Goal: Task Accomplishment & Management: Complete application form

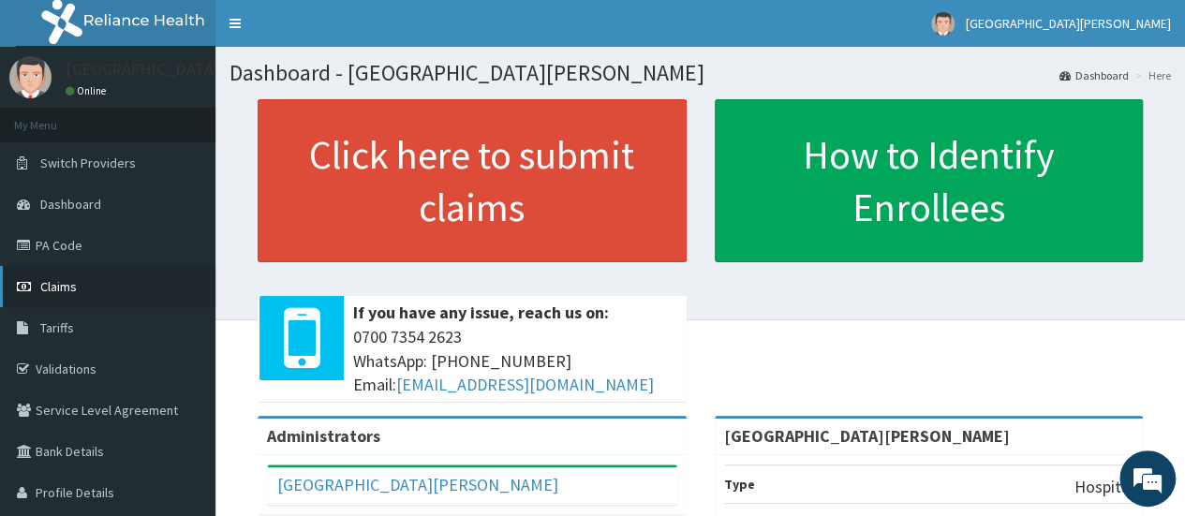
click at [78, 285] on link "Claims" at bounding box center [107, 286] width 215 height 41
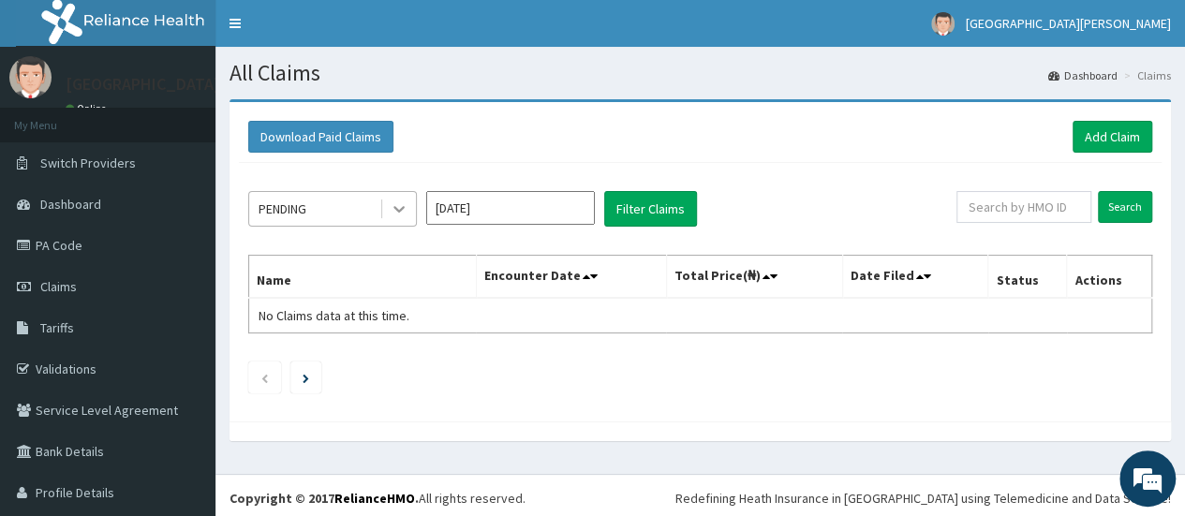
click at [399, 209] on icon at bounding box center [398, 210] width 11 height 7
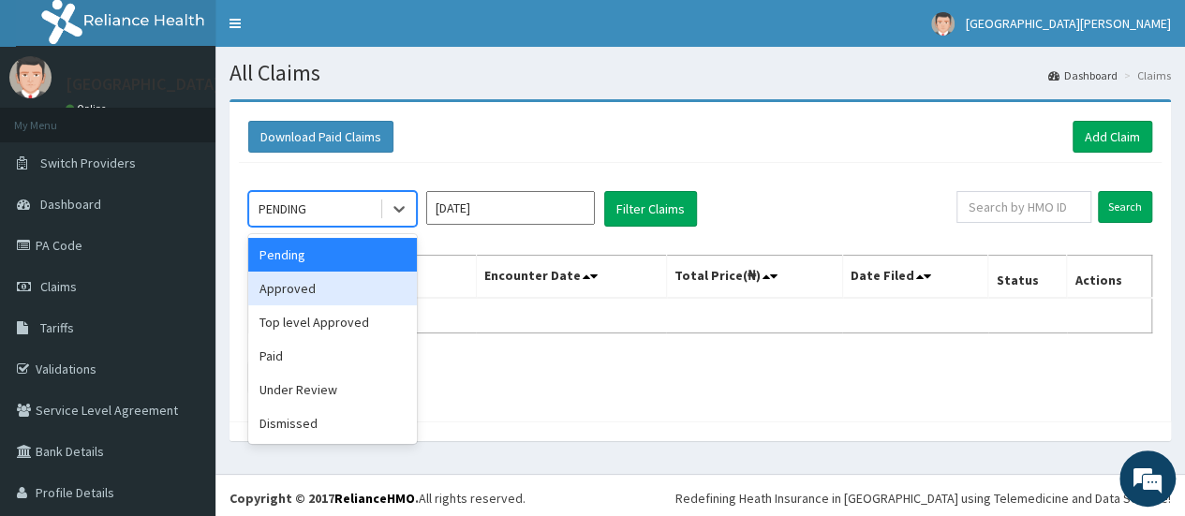
click at [328, 288] on div "Approved" at bounding box center [332, 289] width 169 height 34
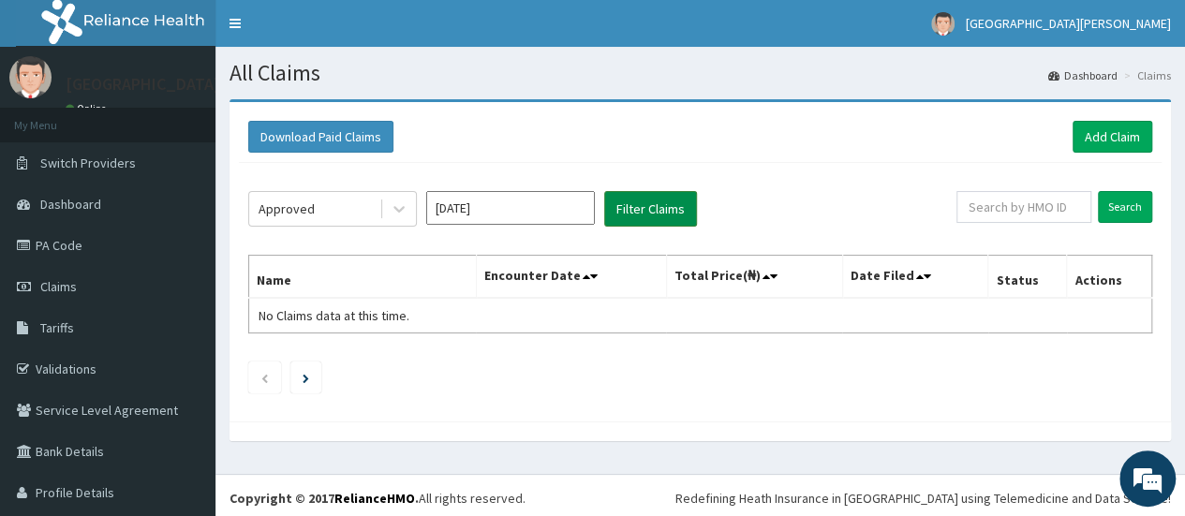
click at [669, 203] on button "Filter Claims" at bounding box center [650, 209] width 93 height 36
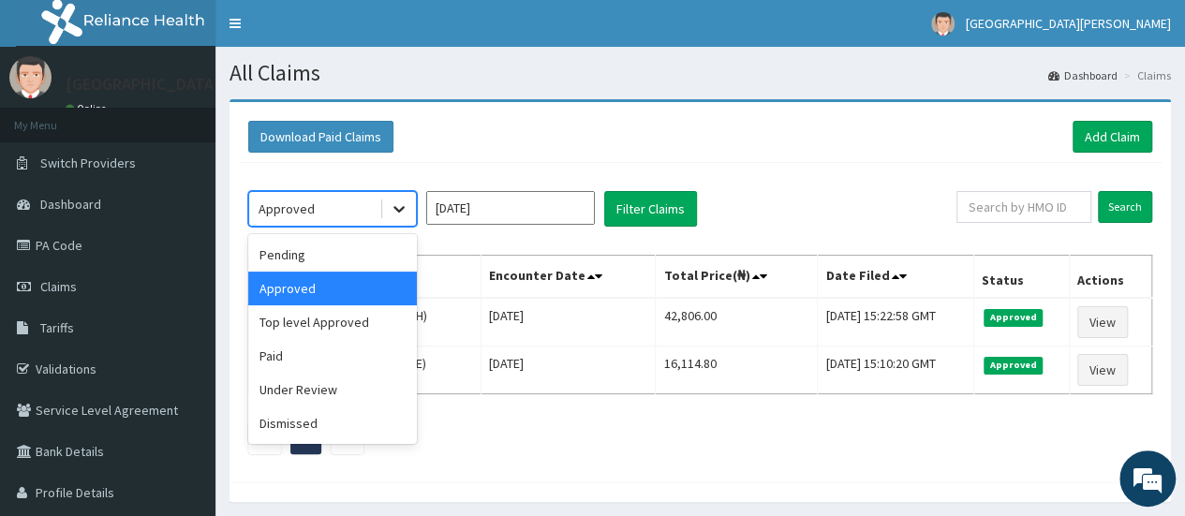
click at [403, 207] on icon at bounding box center [398, 210] width 11 height 7
click at [326, 358] on div "Paid" at bounding box center [332, 356] width 169 height 34
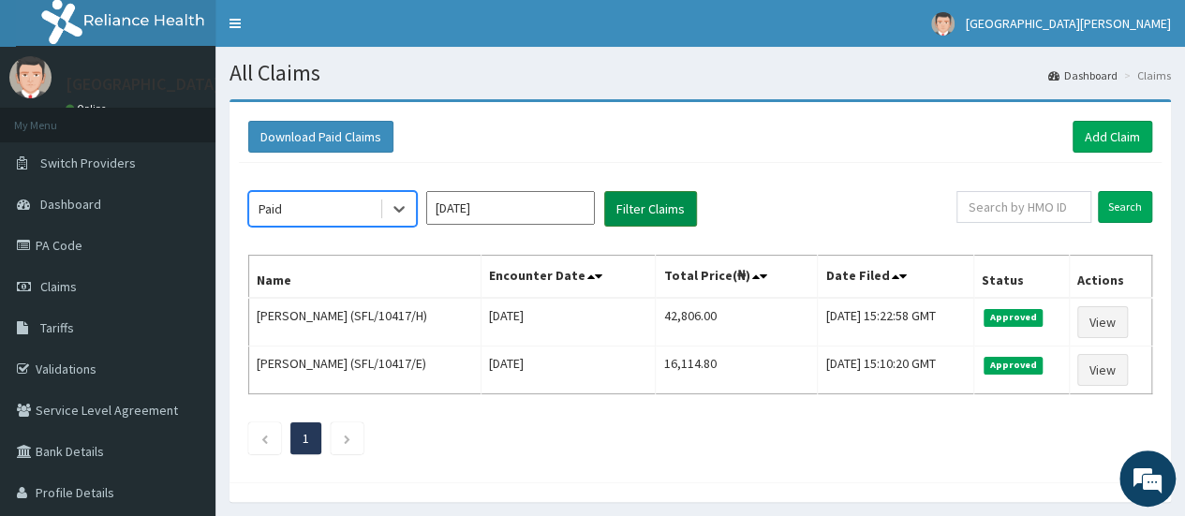
click at [674, 211] on button "Filter Claims" at bounding box center [650, 209] width 93 height 36
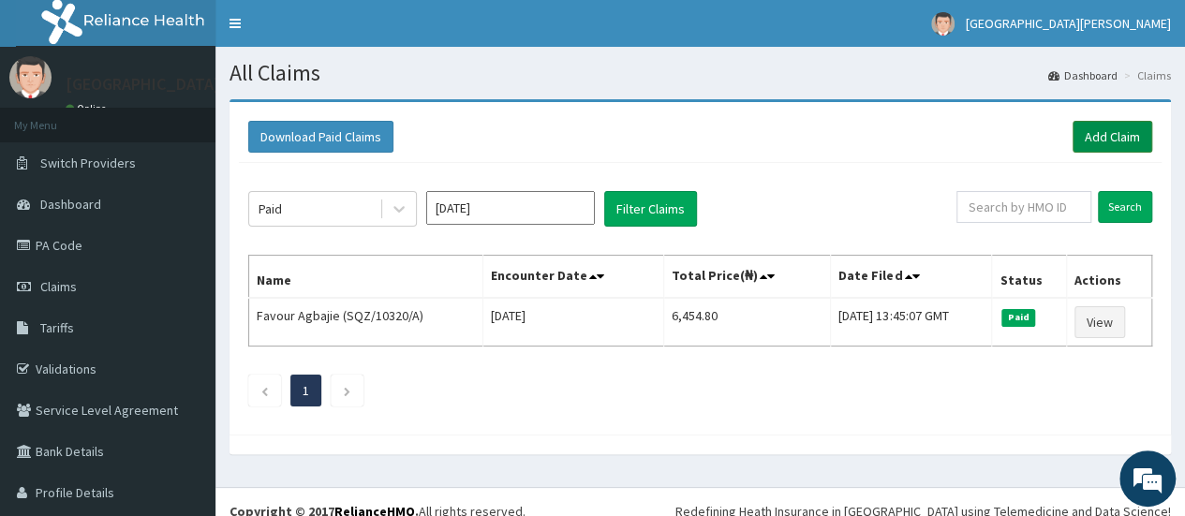
click at [1111, 139] on link "Add Claim" at bounding box center [1112, 137] width 80 height 32
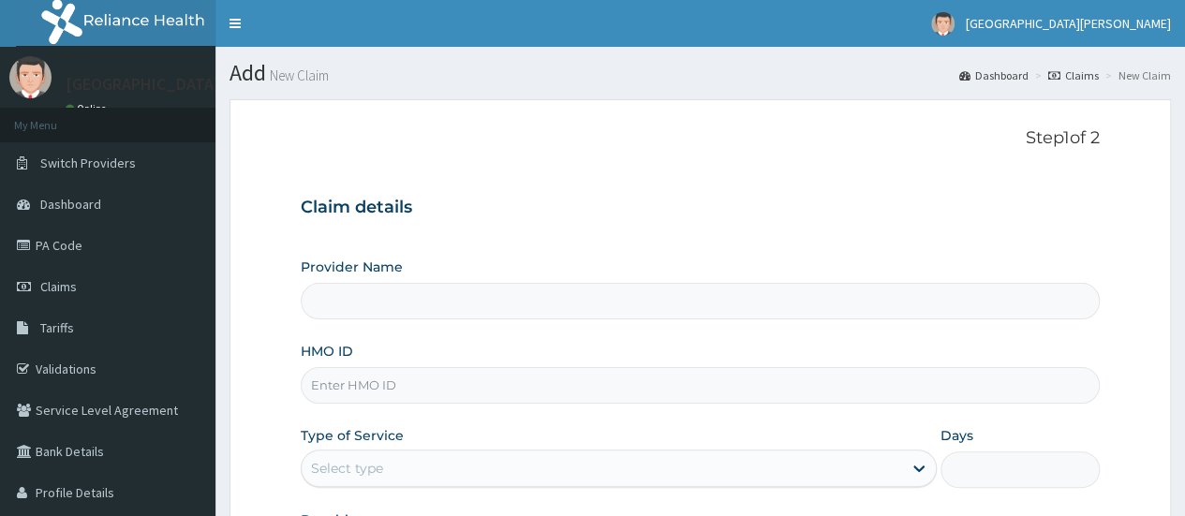
type input "[GEOGRAPHIC_DATA][PERSON_NAME]"
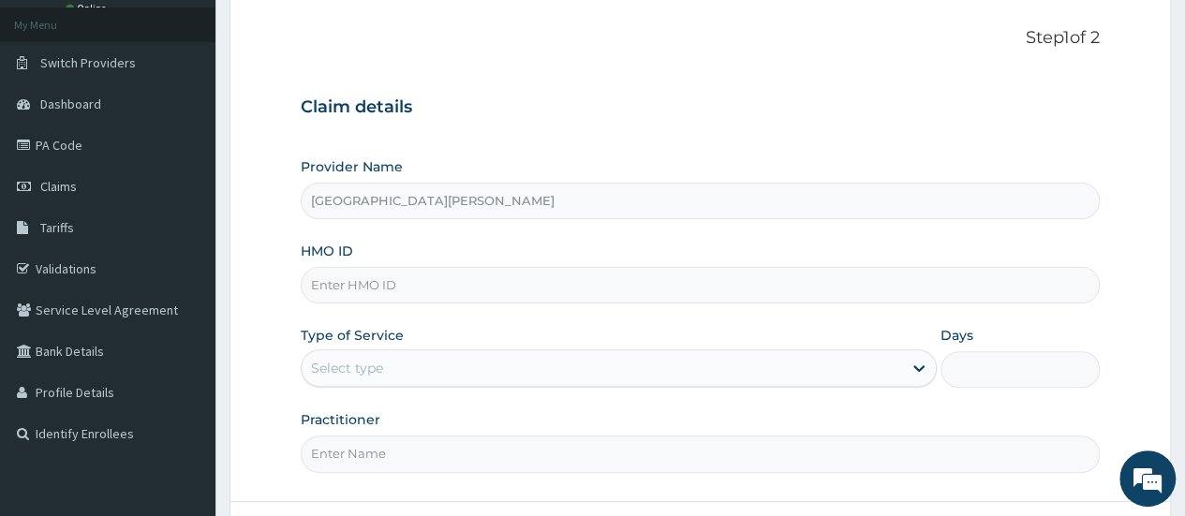
scroll to position [125, 0]
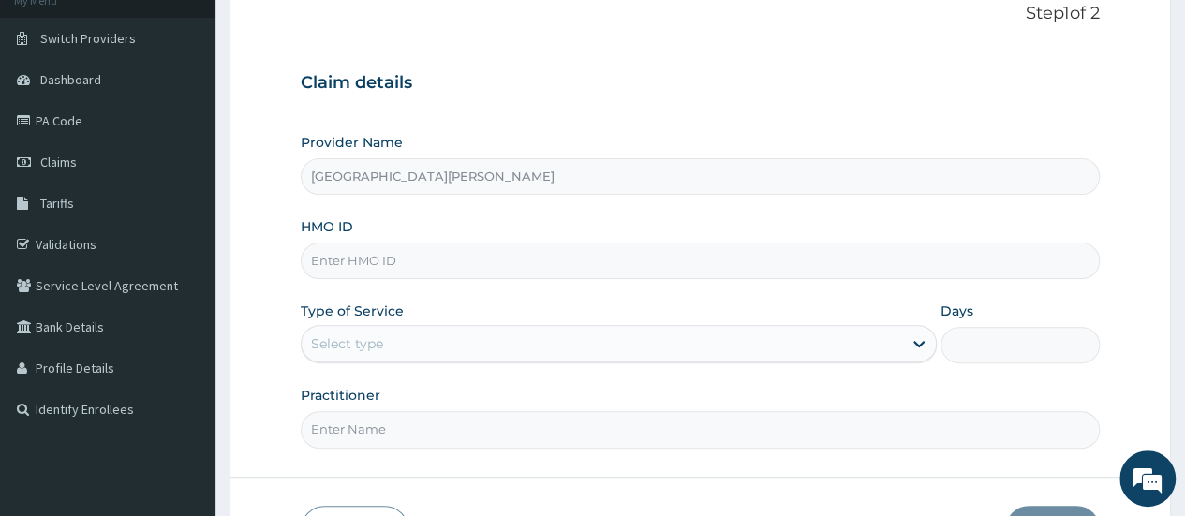
click at [384, 255] on input "HMO ID" at bounding box center [700, 261] width 799 height 37
paste input "SFL/10417/h"
click at [341, 263] on input "SFL/10417/h" at bounding box center [700, 261] width 799 height 37
type input "SFL/10417/h"
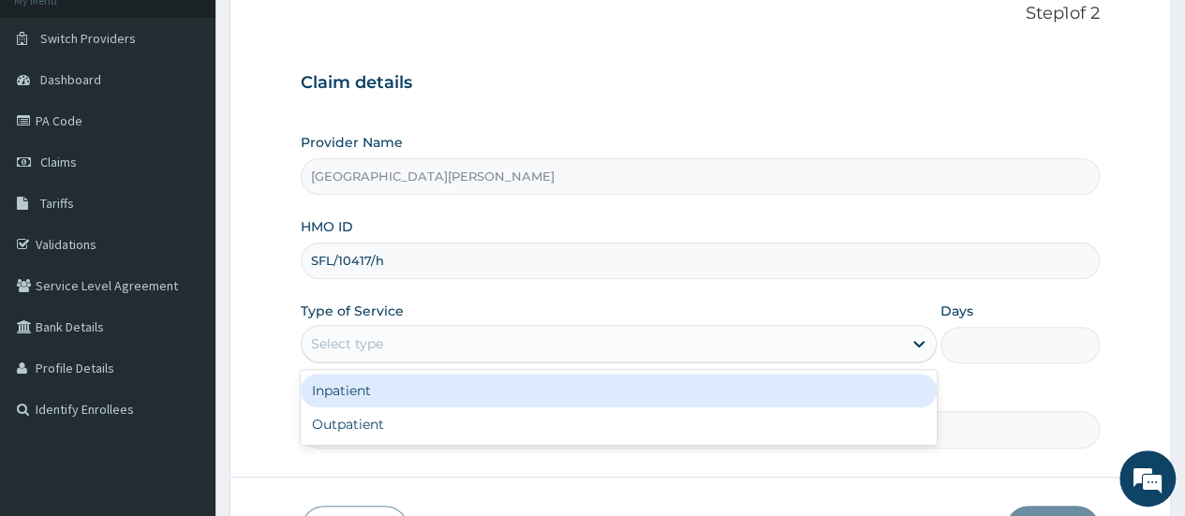
click at [632, 354] on div "Select type" at bounding box center [602, 344] width 600 height 30
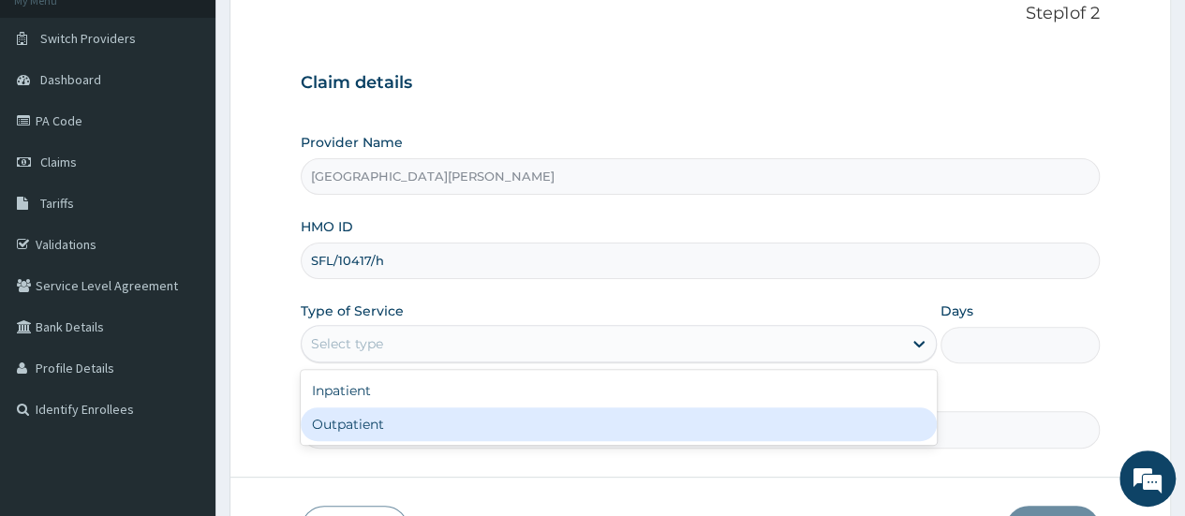
click at [408, 426] on div "Outpatient" at bounding box center [619, 424] width 636 height 34
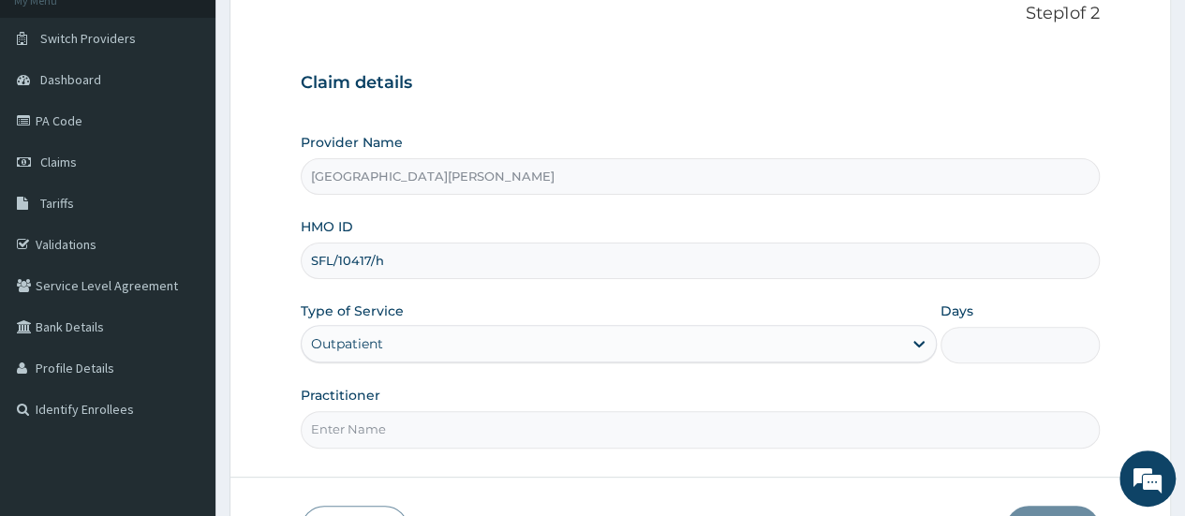
type input "1"
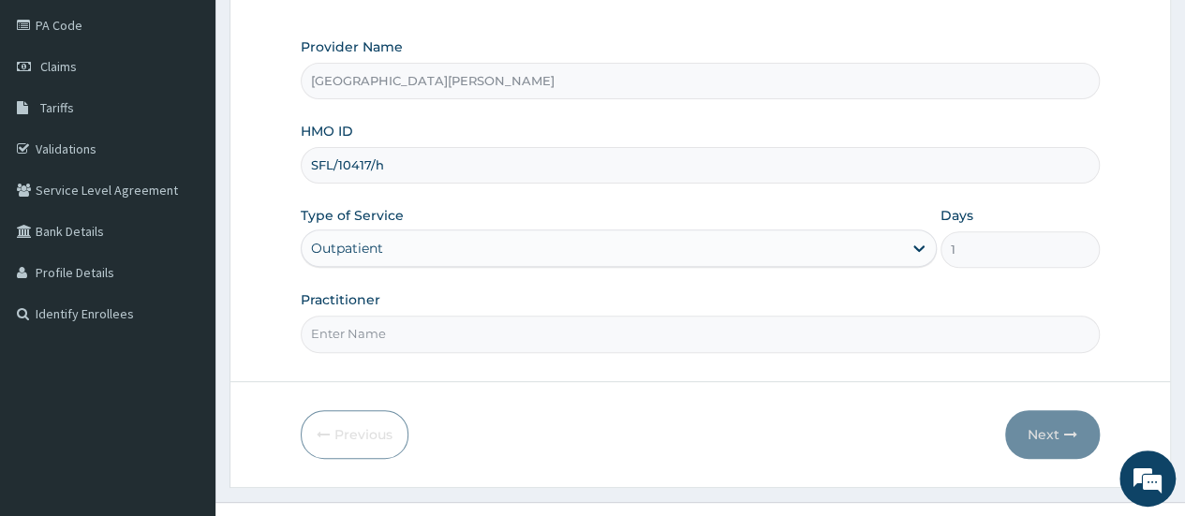
scroll to position [249, 0]
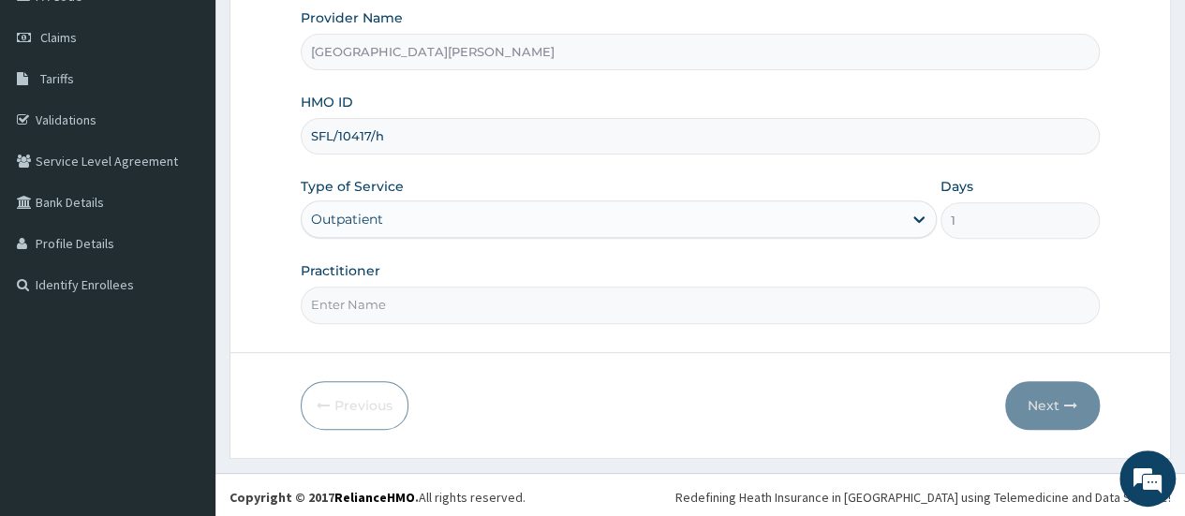
click at [633, 294] on input "Practitioner" at bounding box center [700, 305] width 799 height 37
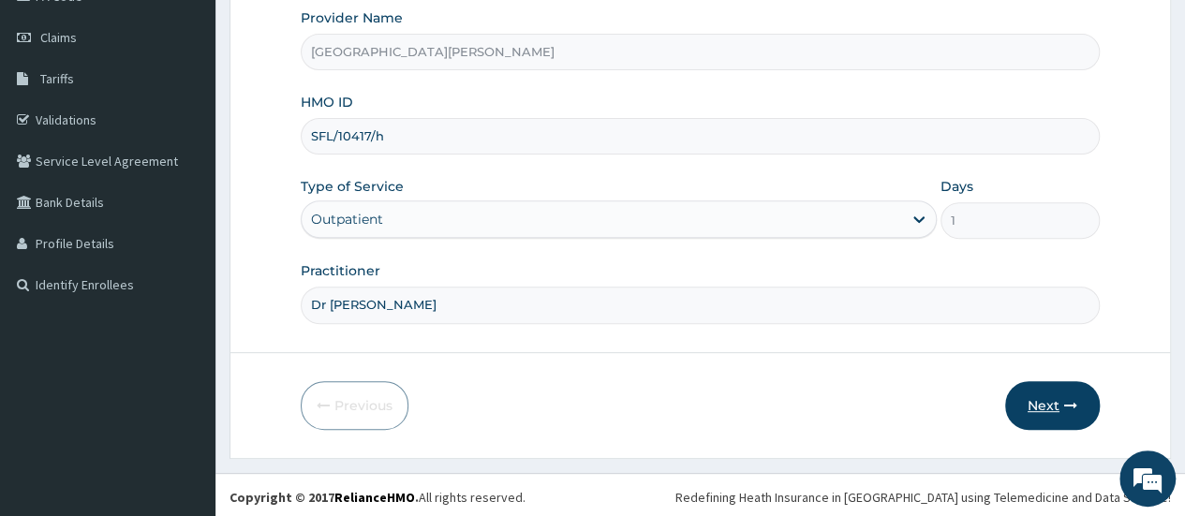
type input "Dr [PERSON_NAME]"
click at [1041, 409] on button "Next" at bounding box center [1052, 405] width 95 height 49
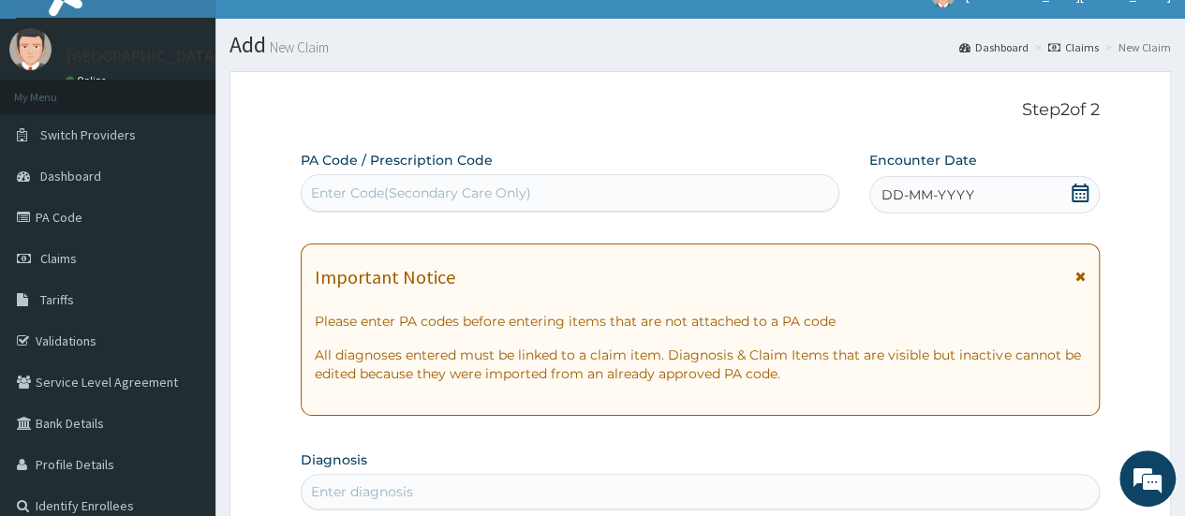
scroll to position [0, 0]
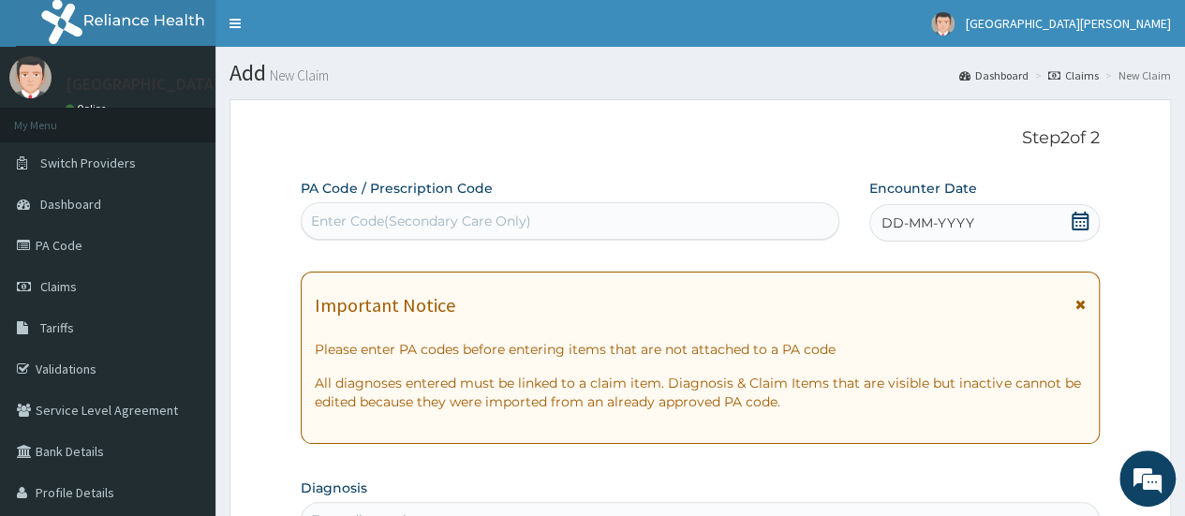
click at [589, 211] on div "Enter Code(Secondary Care Only)" at bounding box center [570, 221] width 536 height 30
paste input "PA/FF9A53"
type input "PA/FF9A53"
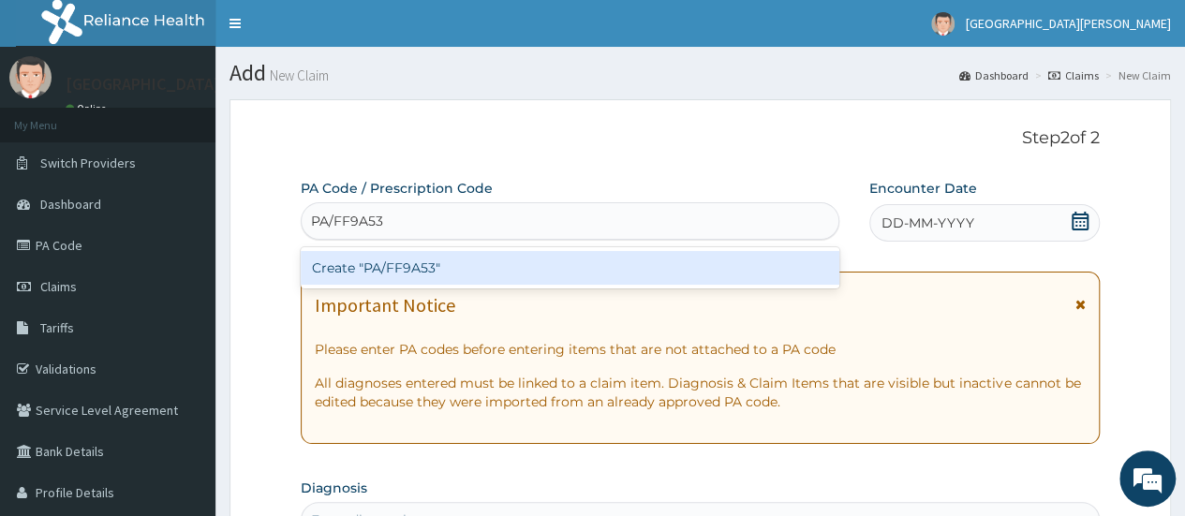
click at [416, 263] on div "Create "PA/FF9A53"" at bounding box center [570, 268] width 538 height 34
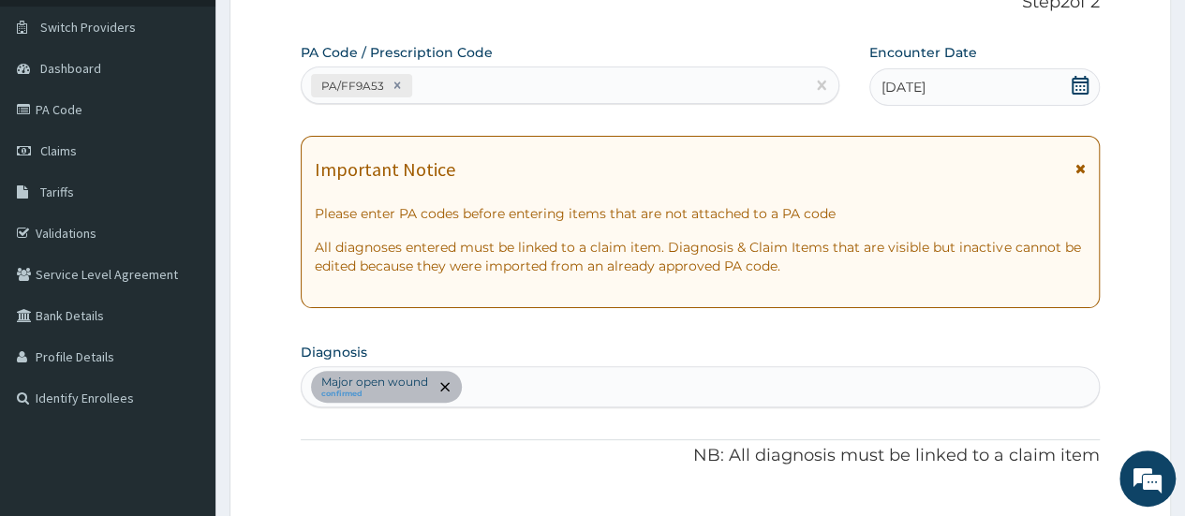
scroll to position [125, 0]
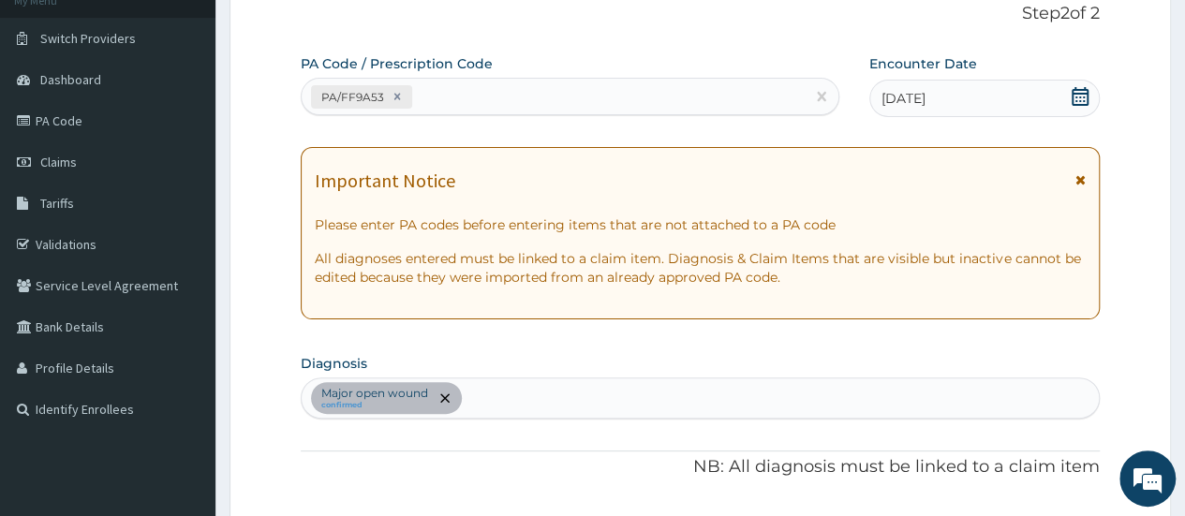
click at [440, 106] on div "PA/FF9A53" at bounding box center [553, 96] width 502 height 31
drag, startPoint x: 474, startPoint y: 80, endPoint x: 446, endPoint y: 102, distance: 36.0
click at [446, 102] on div "PA/FF9A53" at bounding box center [553, 96] width 502 height 31
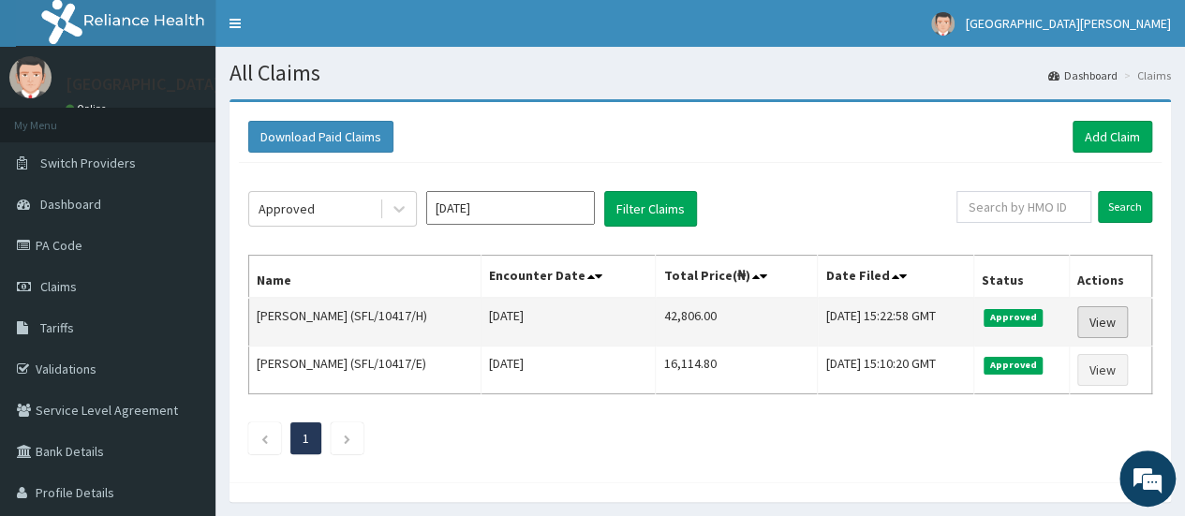
click at [1110, 313] on link "View" at bounding box center [1102, 322] width 51 height 32
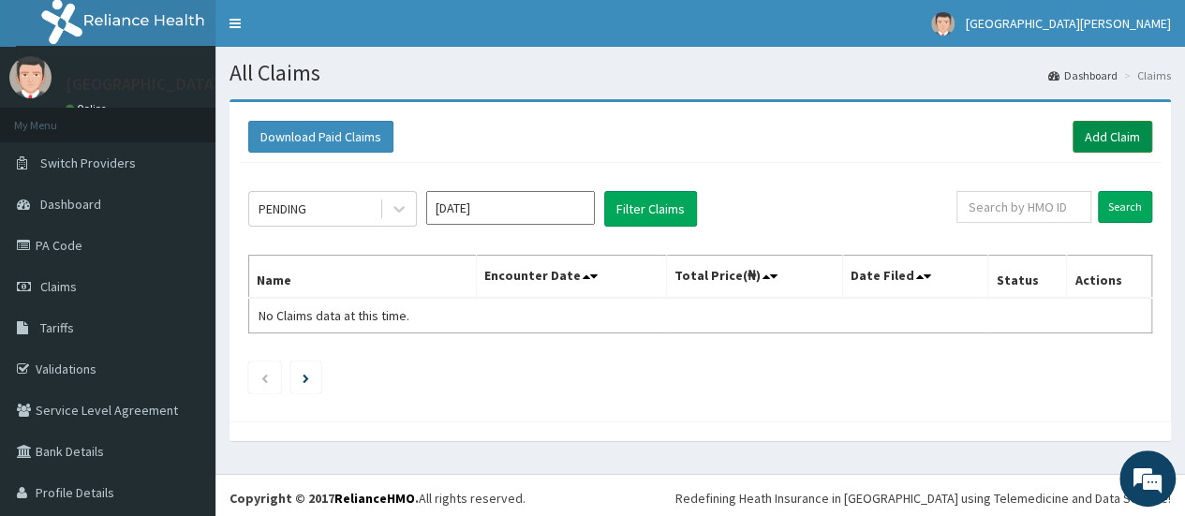
click at [1093, 131] on link "Add Claim" at bounding box center [1112, 137] width 80 height 32
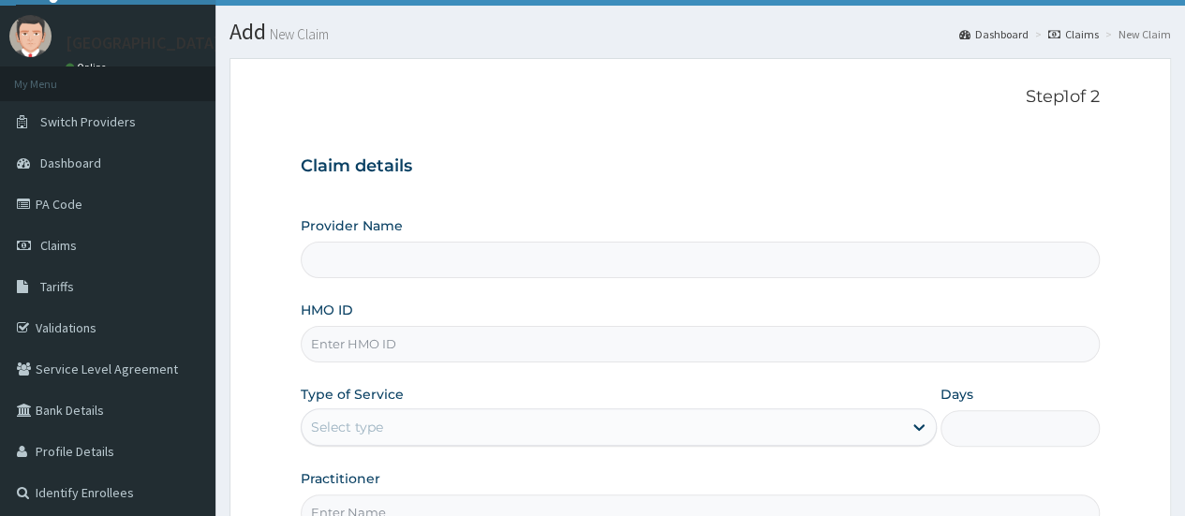
scroll to position [125, 0]
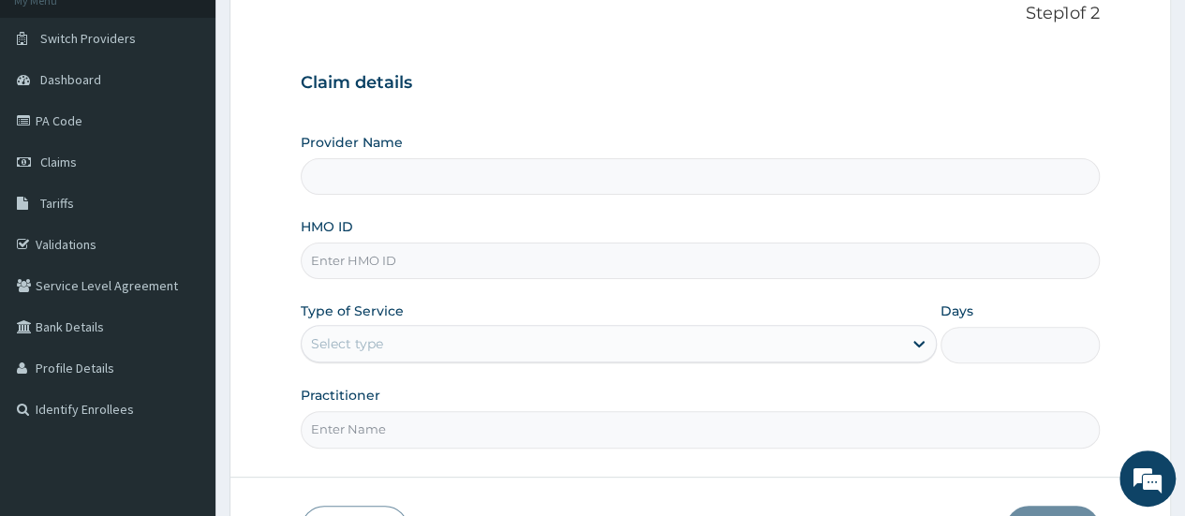
type input "[GEOGRAPHIC_DATA][PERSON_NAME]"
click at [400, 256] on input "HMO ID" at bounding box center [700, 261] width 799 height 37
type input "SFL/10417/H"
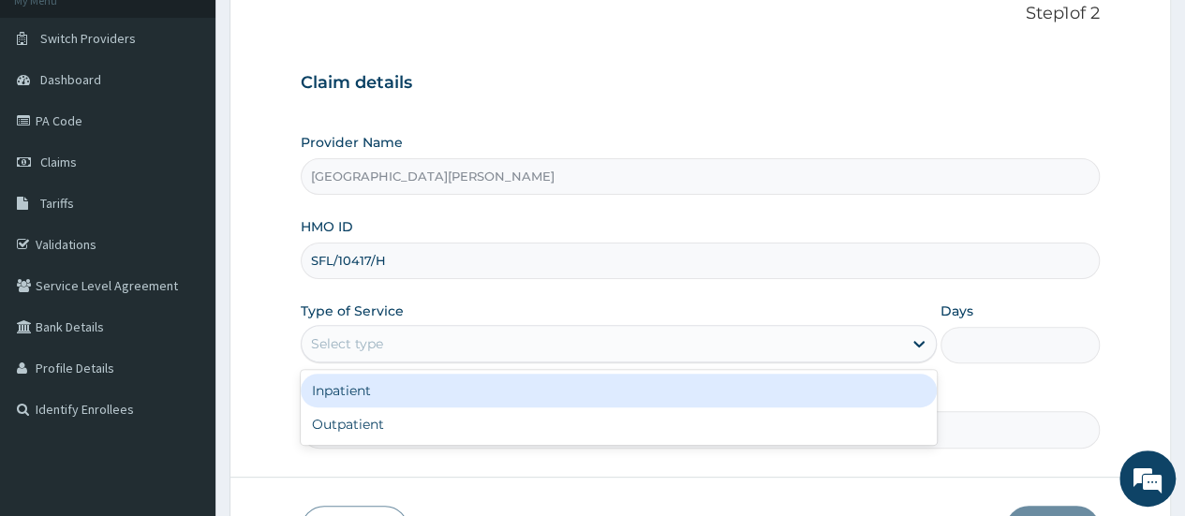
click at [446, 334] on div "Select type" at bounding box center [602, 344] width 600 height 30
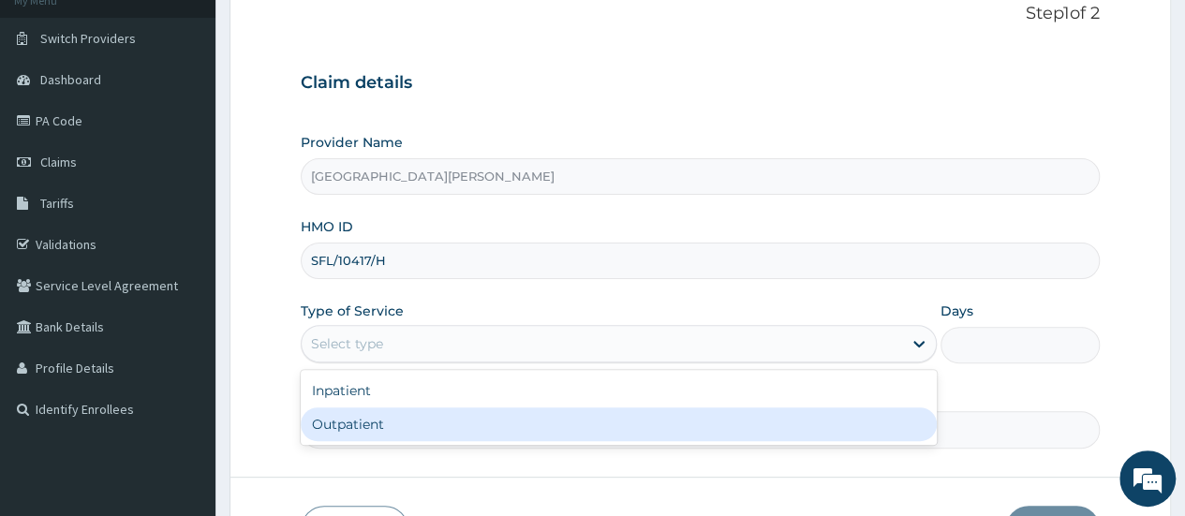
click at [387, 419] on div "Outpatient" at bounding box center [619, 424] width 636 height 34
type input "1"
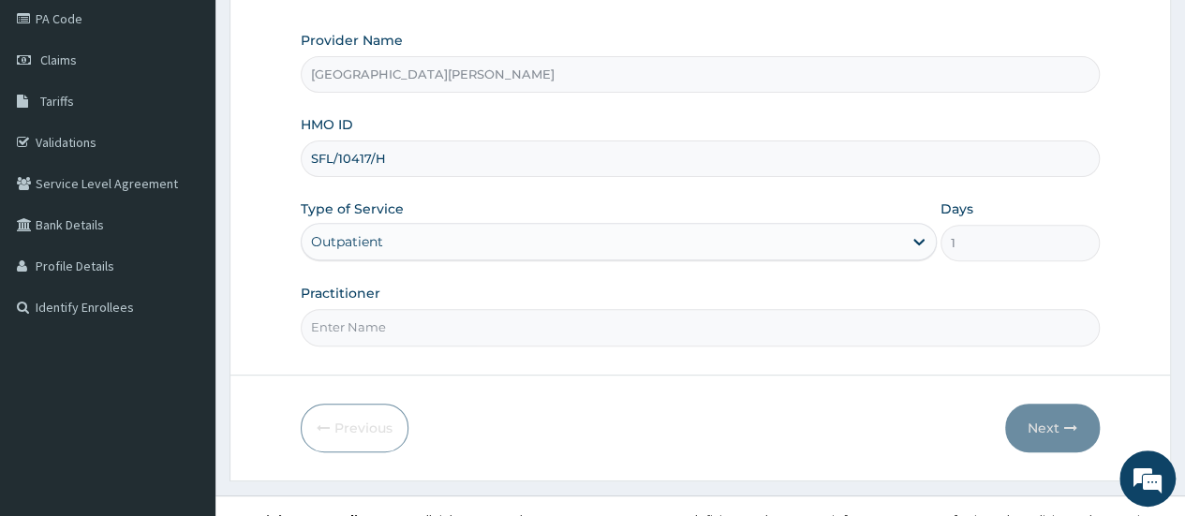
scroll to position [249, 0]
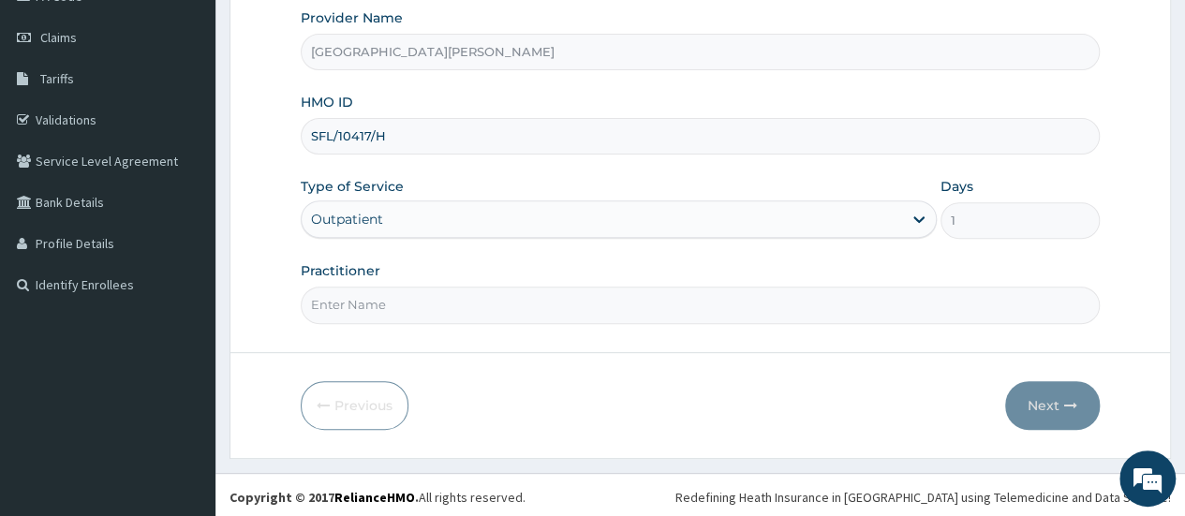
click at [590, 298] on input "Practitioner" at bounding box center [700, 305] width 799 height 37
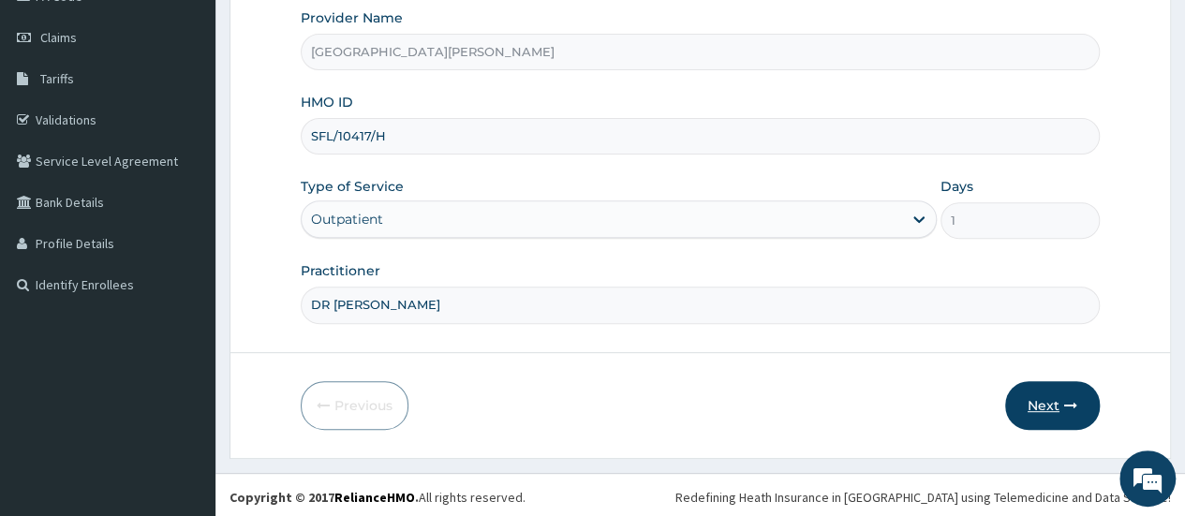
type input "DR STEVE"
click at [1027, 399] on button "Next" at bounding box center [1052, 405] width 95 height 49
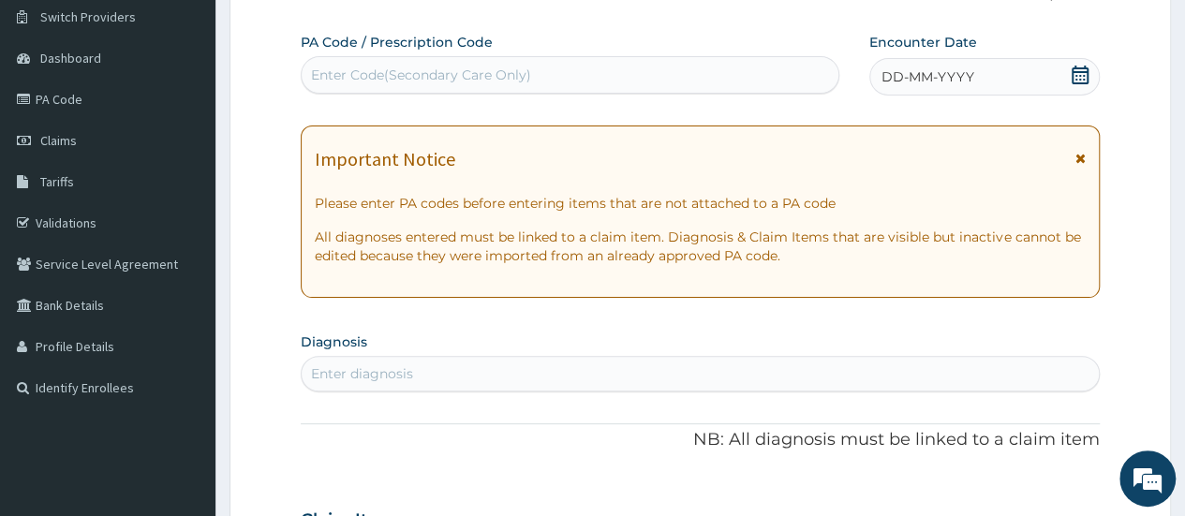
scroll to position [125, 0]
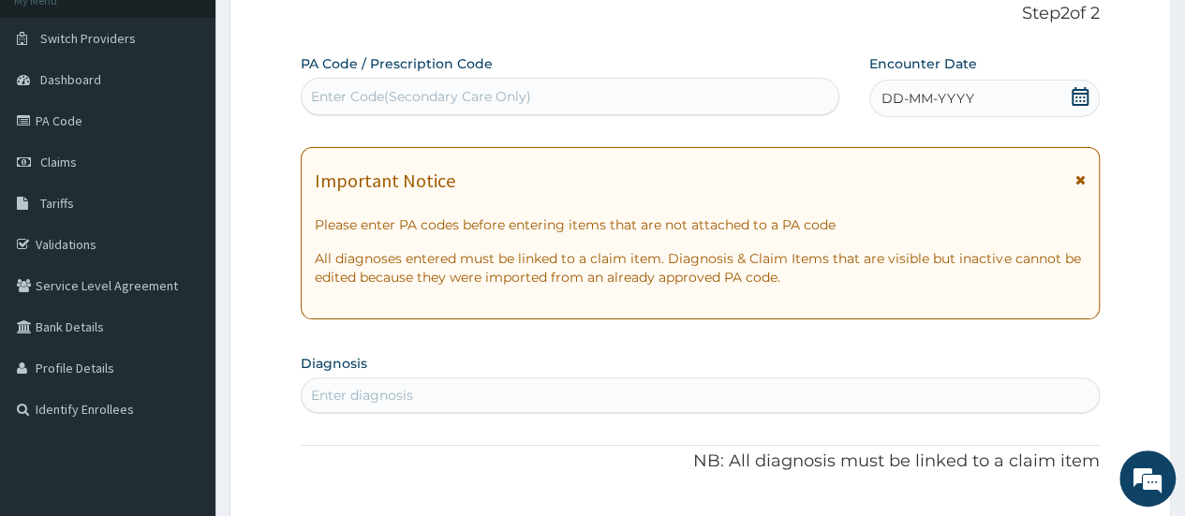
click at [483, 98] on div "Enter Code(Secondary Care Only)" at bounding box center [421, 96] width 220 height 19
paste input "PA/FF9A53"
type input "PA/FF9A53"
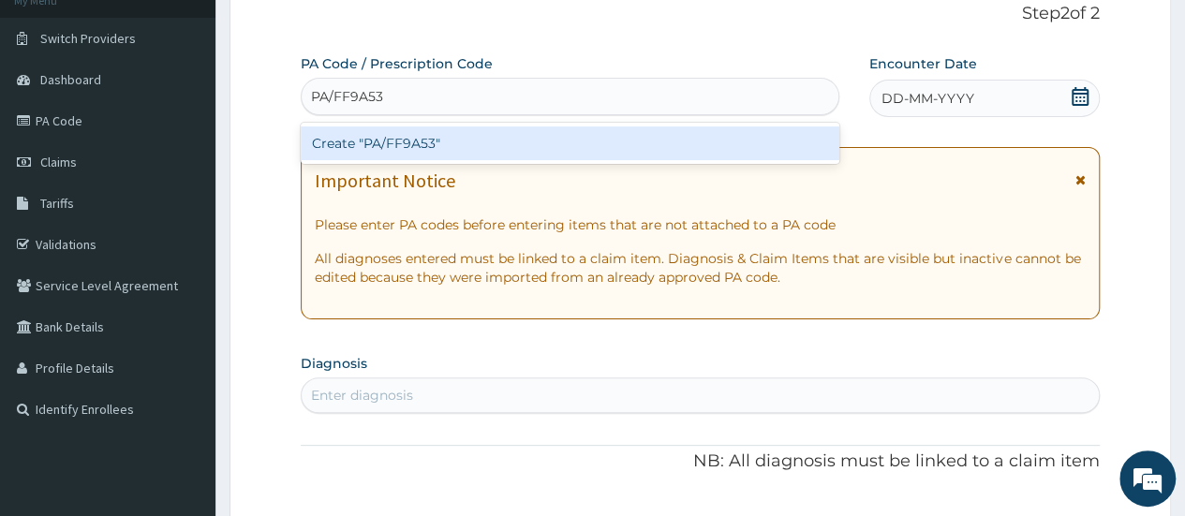
click at [485, 143] on div "Create "PA/FF9A53"" at bounding box center [570, 143] width 538 height 34
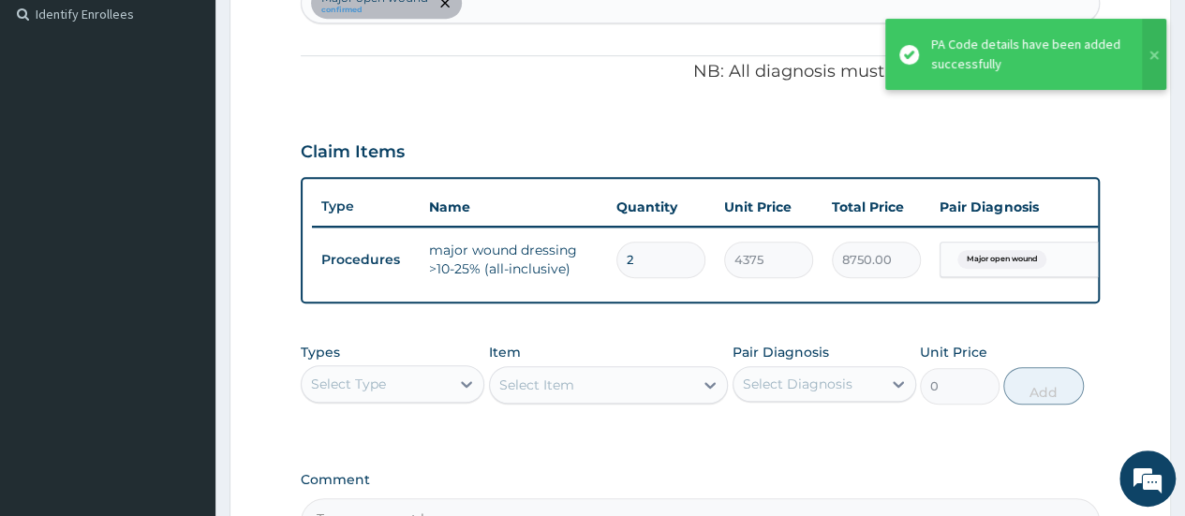
scroll to position [511, 0]
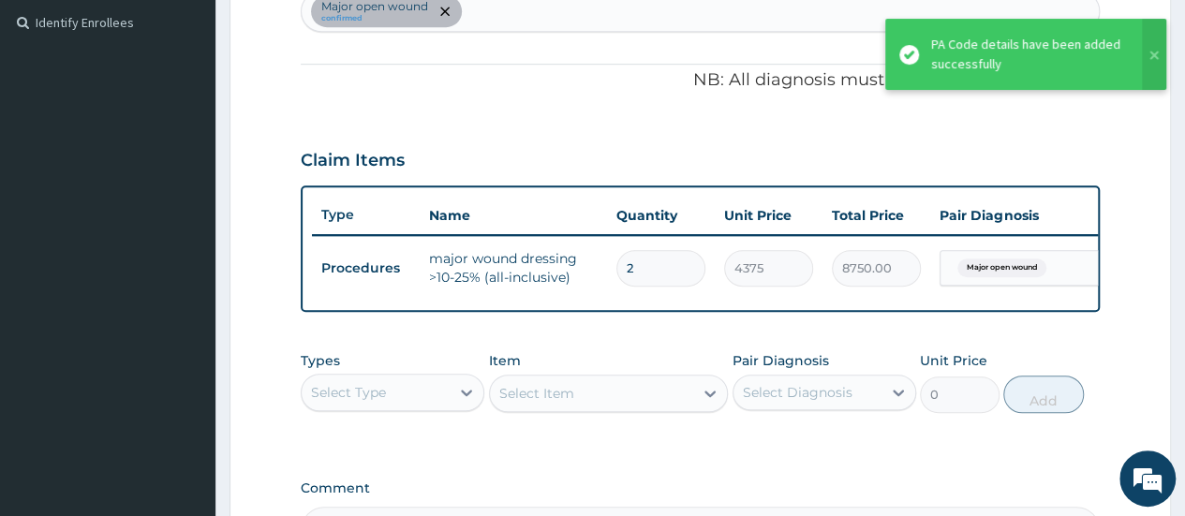
click at [585, 3] on div "Major open wound confirmed" at bounding box center [700, 11] width 797 height 39
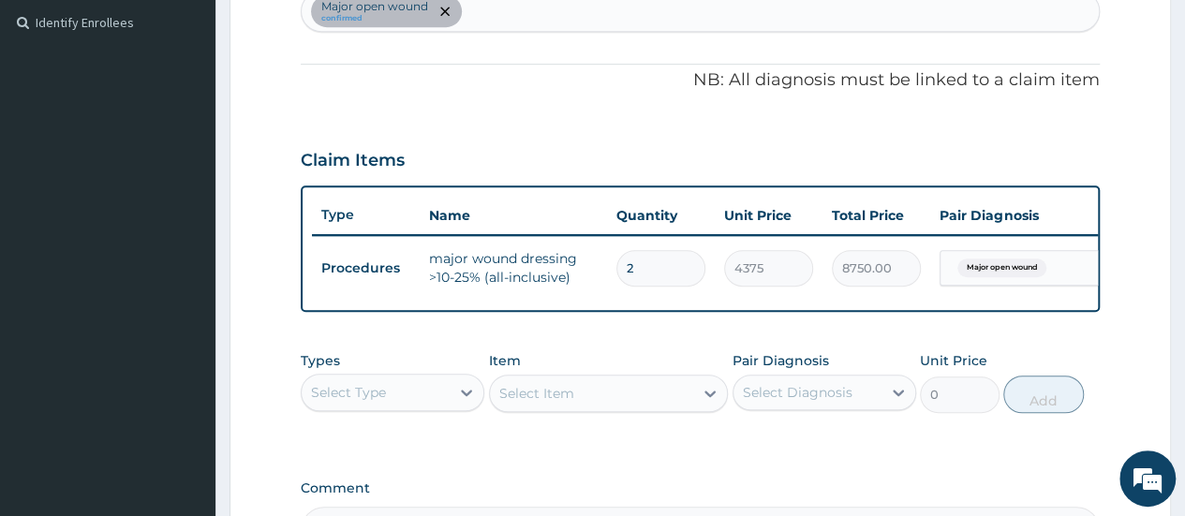
click at [496, 21] on div "Major open wound confirmed" at bounding box center [700, 11] width 797 height 39
click at [497, 18] on div "Major open wound confirmed" at bounding box center [700, 11] width 797 height 39
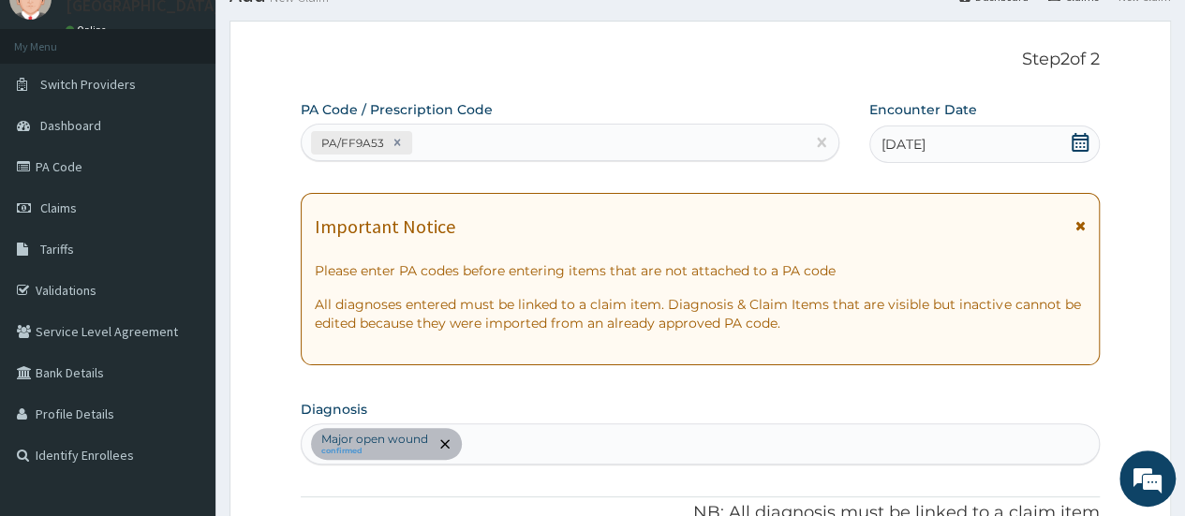
scroll to position [0, 0]
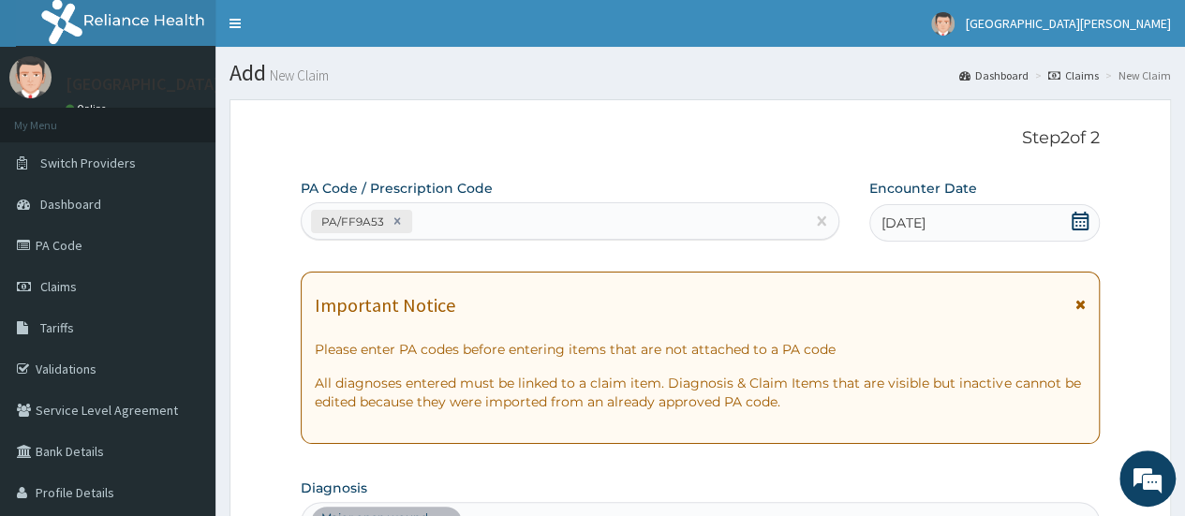
click at [538, 216] on div "PA/FF9A53" at bounding box center [553, 221] width 502 height 31
paste input "PA/84CA47"
type input "PA/84CA47"
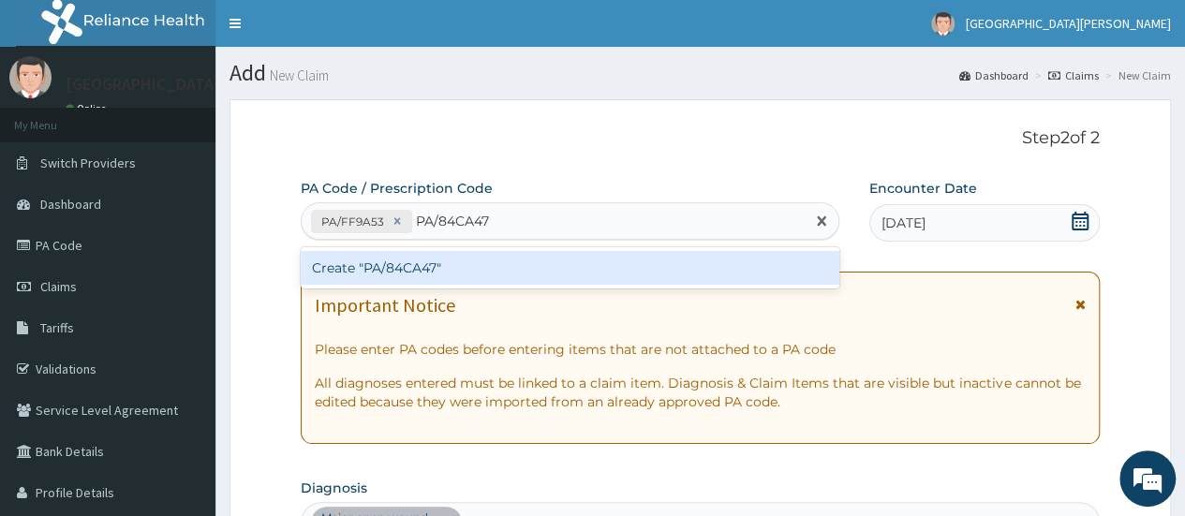
click at [397, 261] on div "Create "PA/84CA47"" at bounding box center [570, 268] width 538 height 34
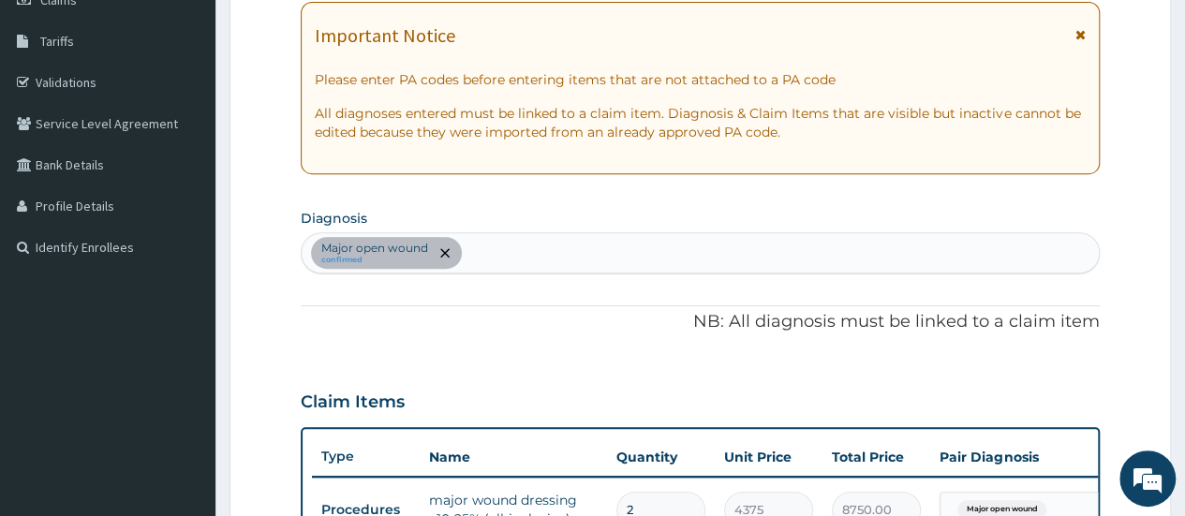
scroll to position [37, 0]
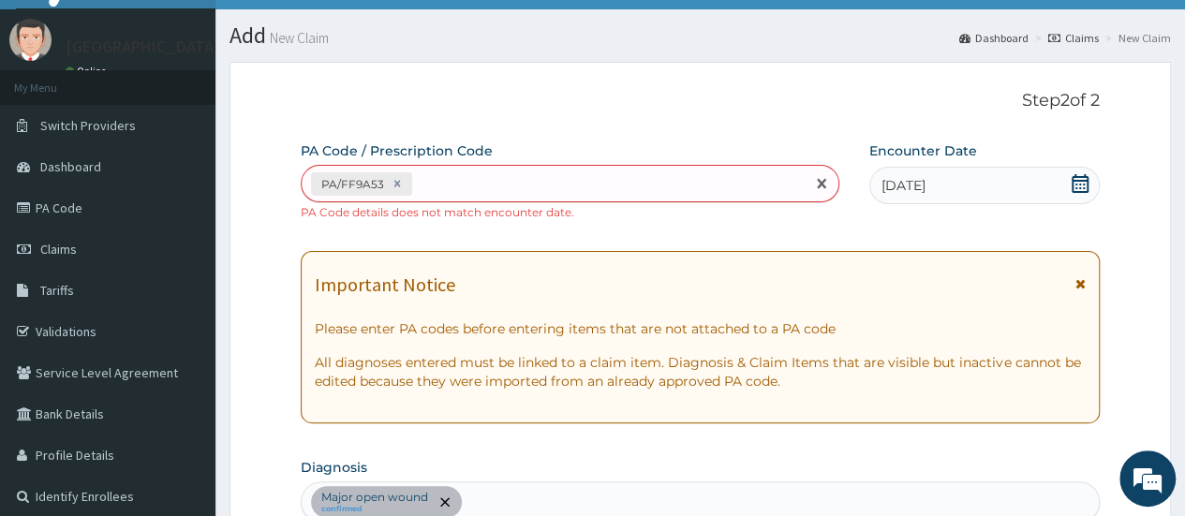
click at [498, 173] on div "PA/FF9A53" at bounding box center [553, 184] width 502 height 31
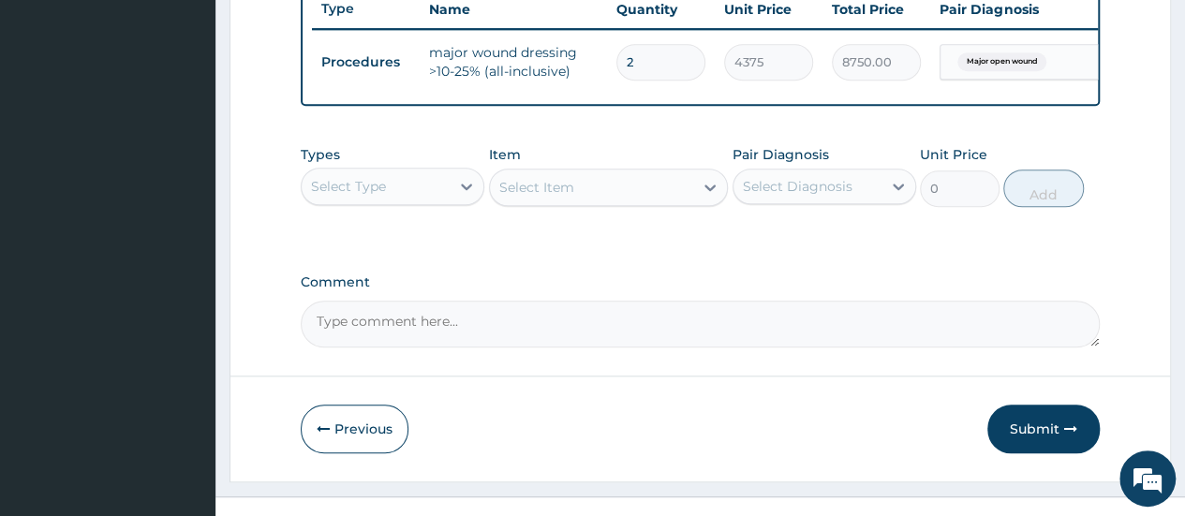
scroll to position [774, 0]
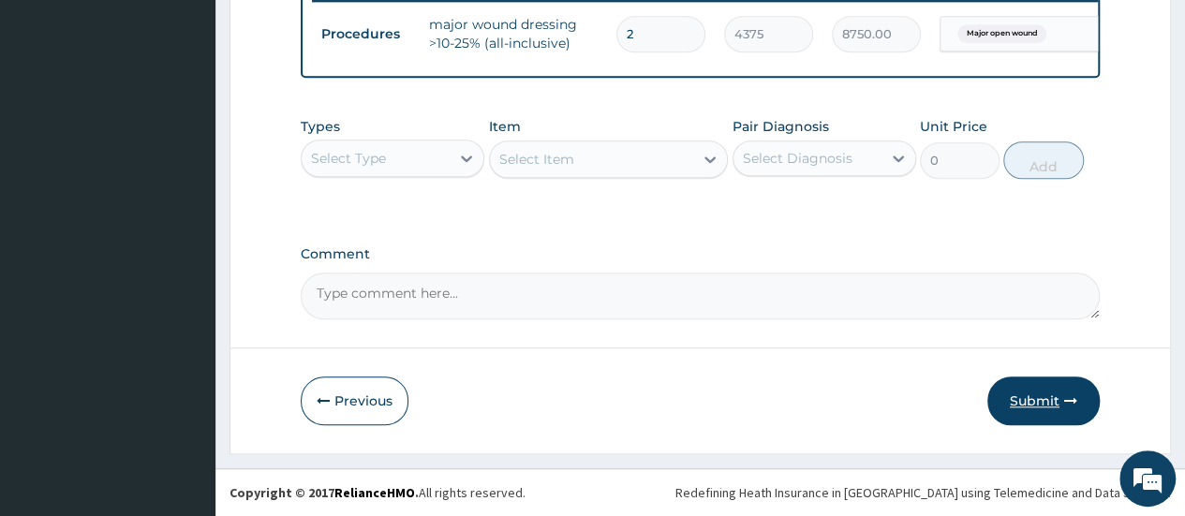
click at [1046, 406] on button "Submit" at bounding box center [1043, 401] width 112 height 49
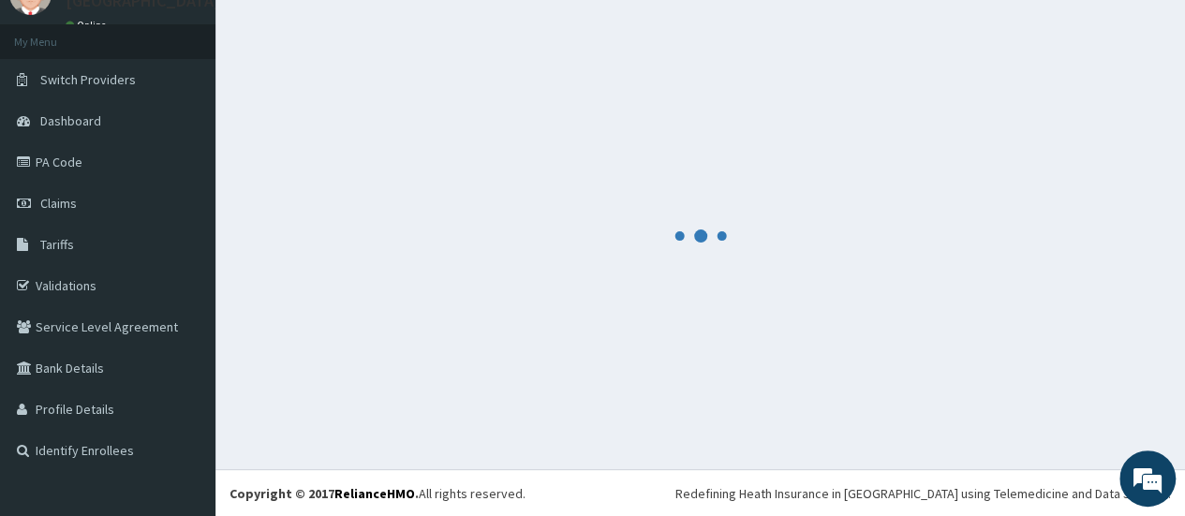
scroll to position [757, 0]
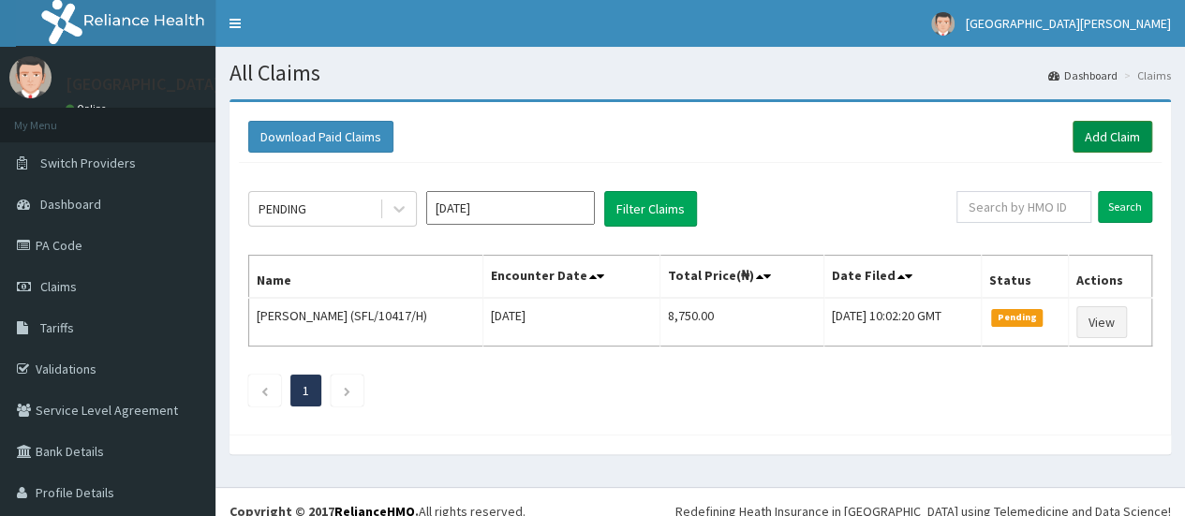
click at [1085, 145] on link "Add Claim" at bounding box center [1112, 137] width 80 height 32
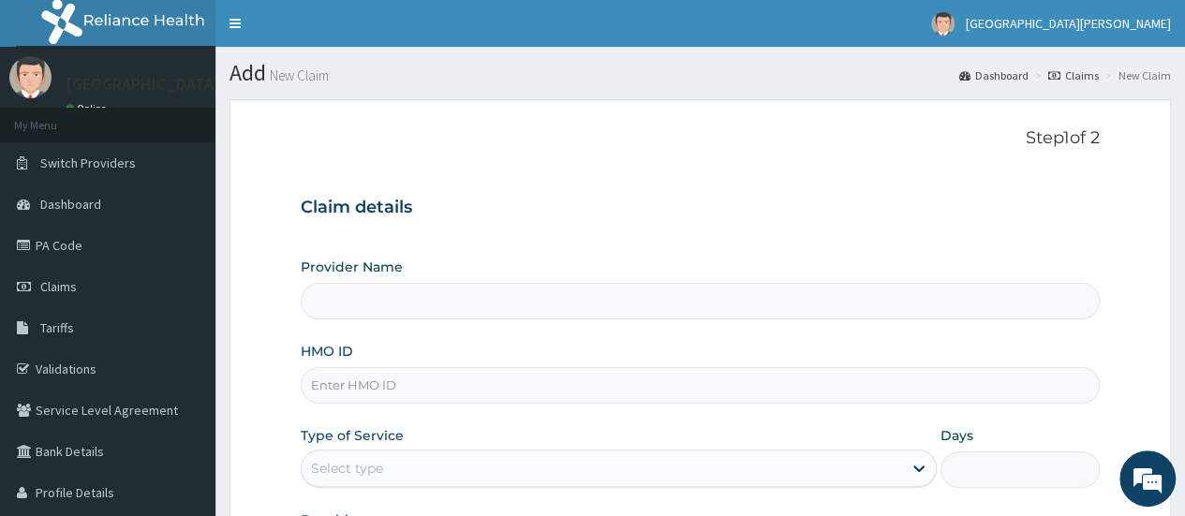
type input "[GEOGRAPHIC_DATA][PERSON_NAME]"
click at [365, 390] on input "HMO ID" at bounding box center [700, 385] width 799 height 37
paste input "SFL/10417/h"
click at [339, 381] on input "SFL/10417/h" at bounding box center [700, 385] width 799 height 37
click at [401, 392] on input "SFL/10417/h" at bounding box center [700, 385] width 799 height 37
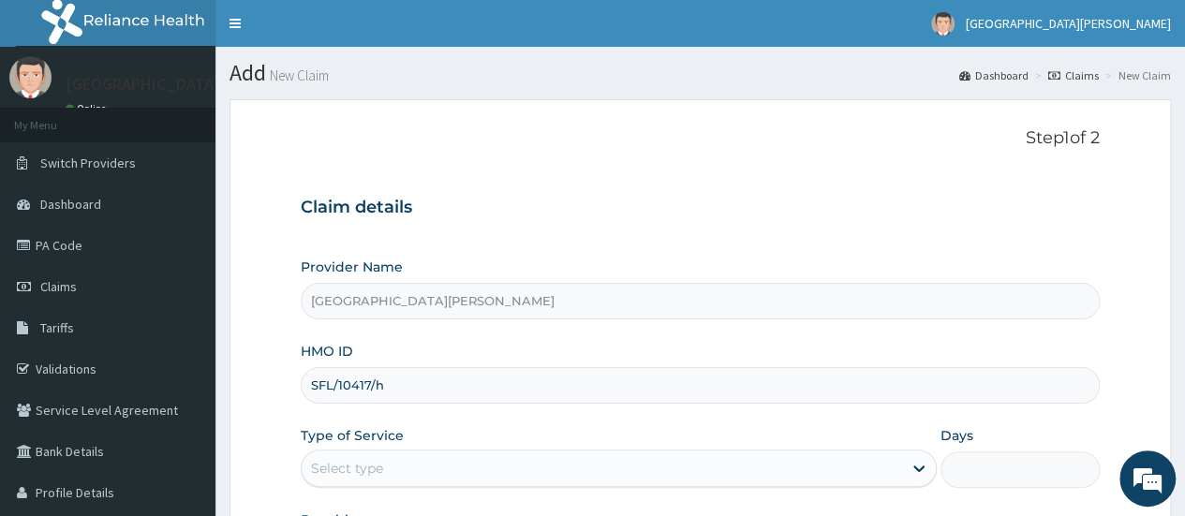
type input "SFL/10417/H"
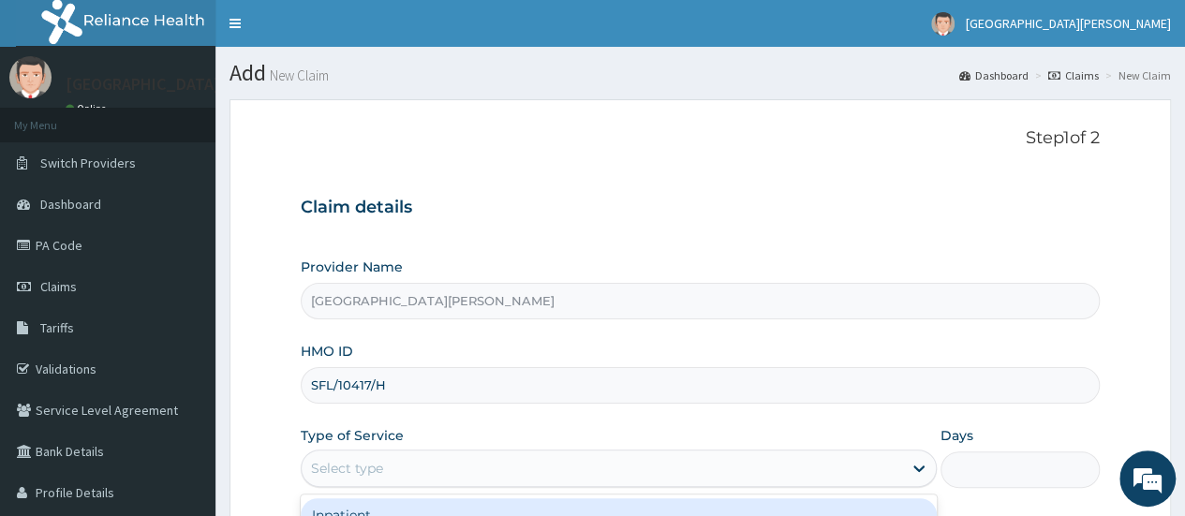
click at [500, 461] on div "Select type" at bounding box center [602, 468] width 600 height 30
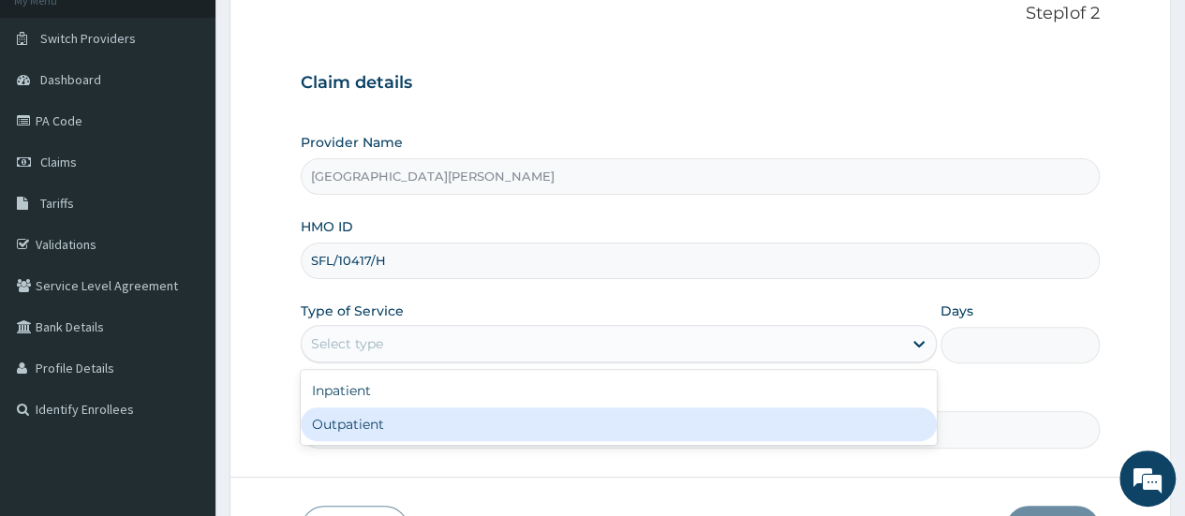
click at [329, 422] on div "Outpatient" at bounding box center [619, 424] width 636 height 34
type input "1"
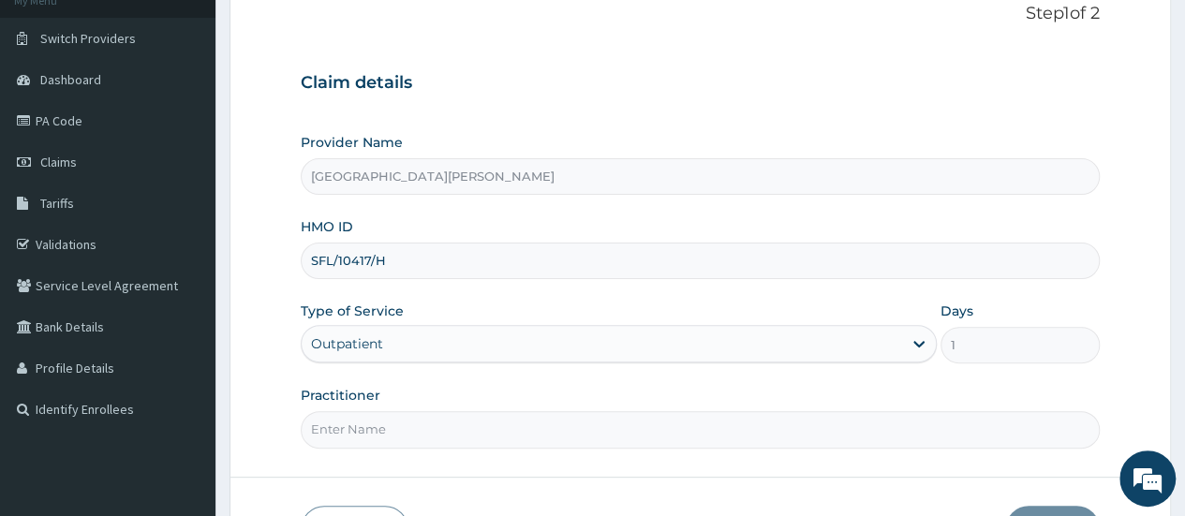
scroll to position [249, 0]
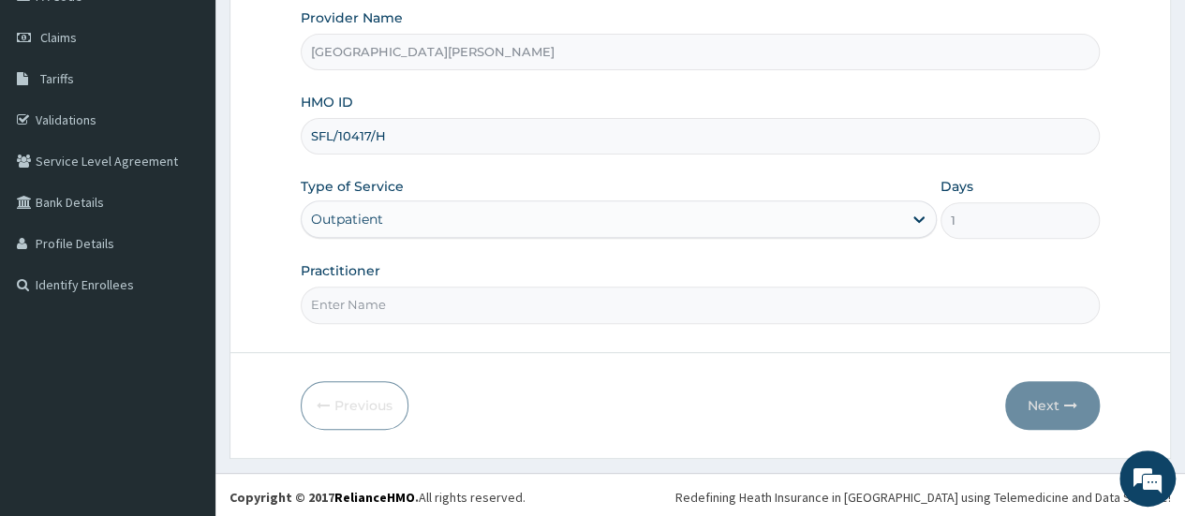
click at [628, 297] on input "Practitioner" at bounding box center [700, 305] width 799 height 37
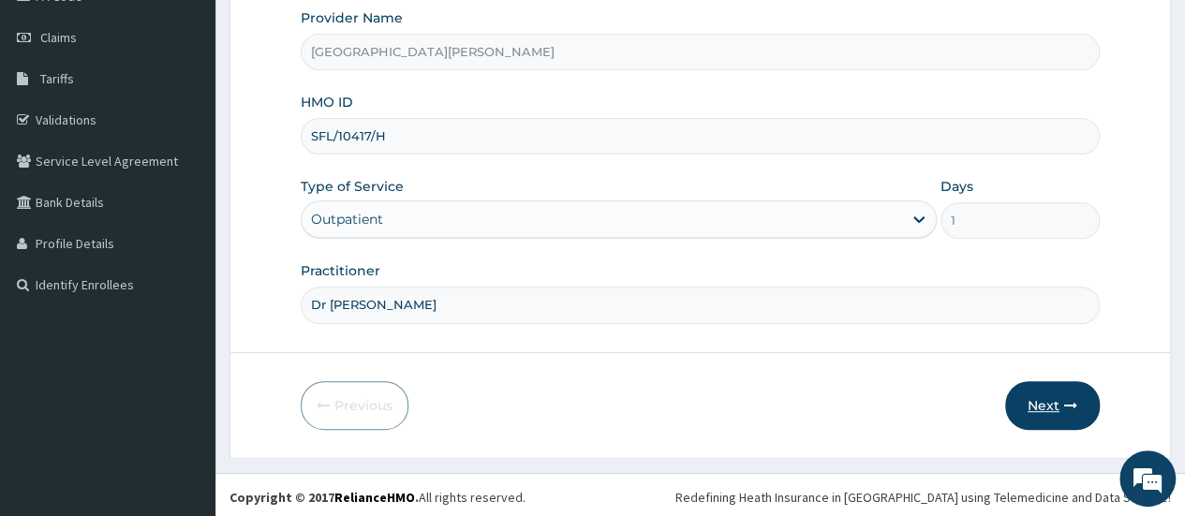
type input "Dr [PERSON_NAME]"
click at [1045, 383] on button "Next" at bounding box center [1052, 405] width 95 height 49
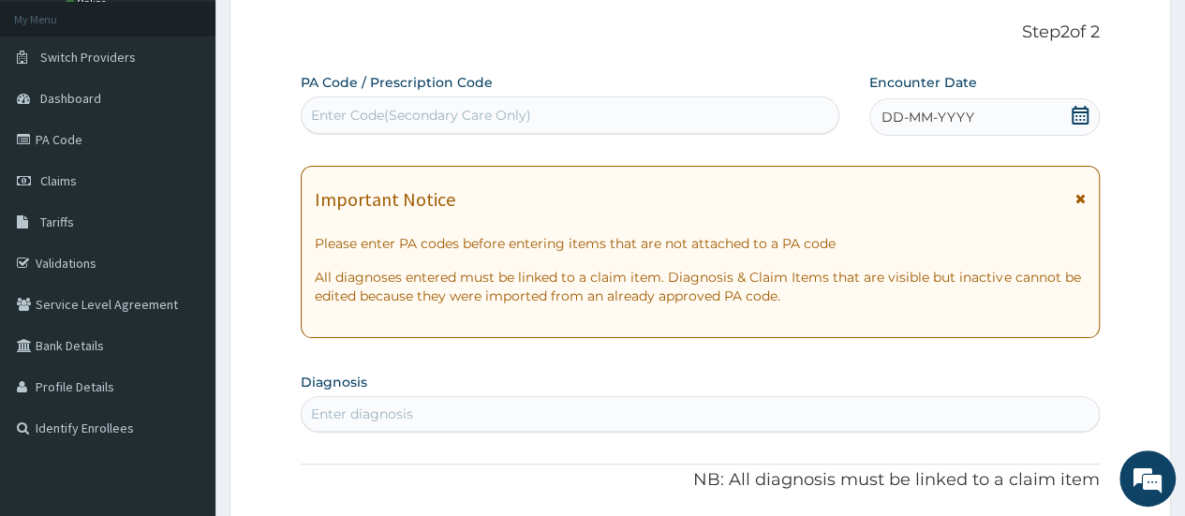
scroll to position [0, 0]
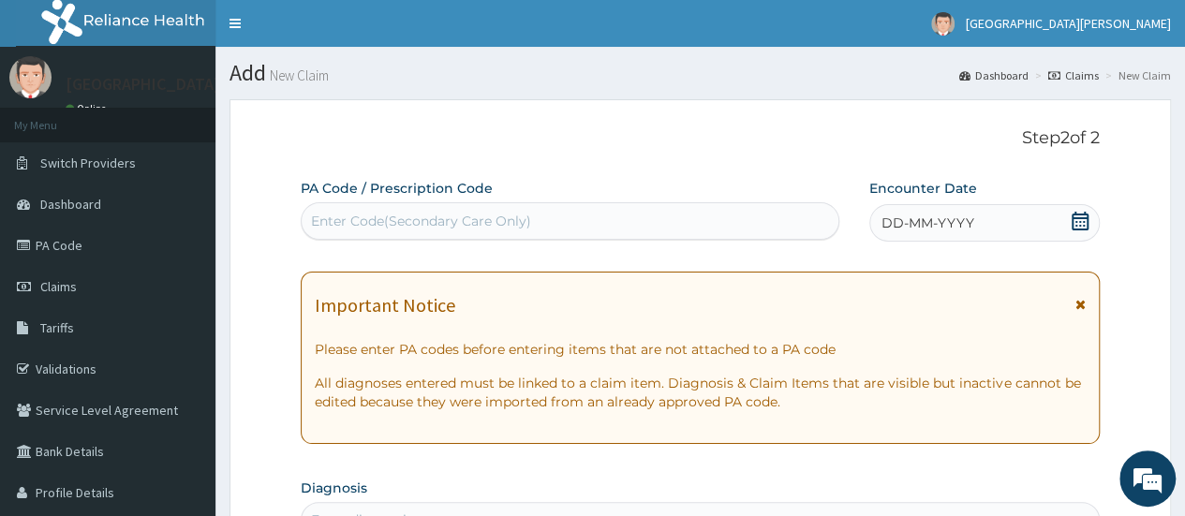
click at [483, 212] on div "Enter Code(Secondary Care Only)" at bounding box center [421, 221] width 220 height 19
paste input "PA/84CA47"
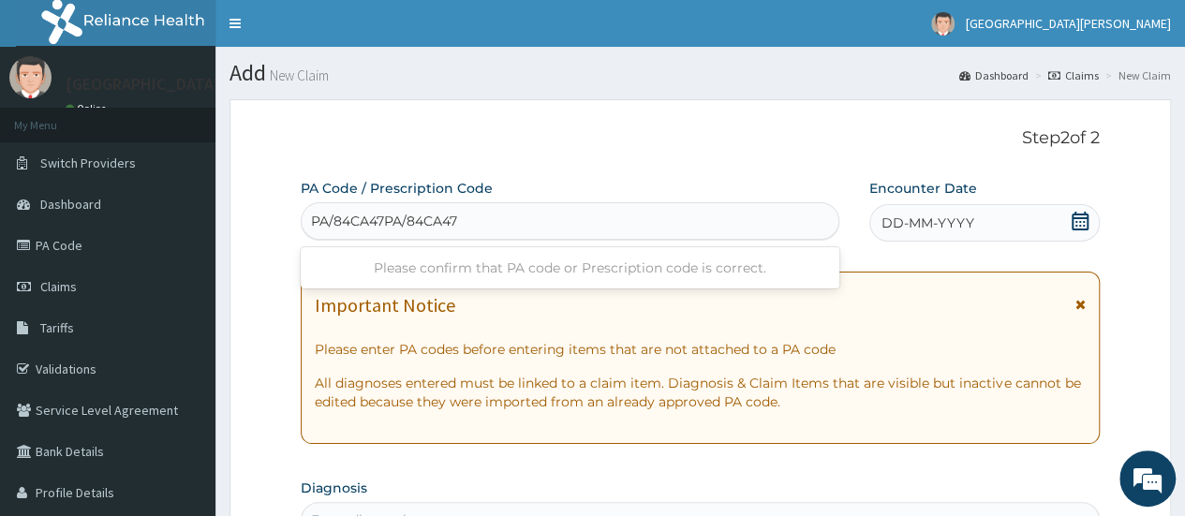
paste input "PA/84CA47"
type input "PA/84CA47"
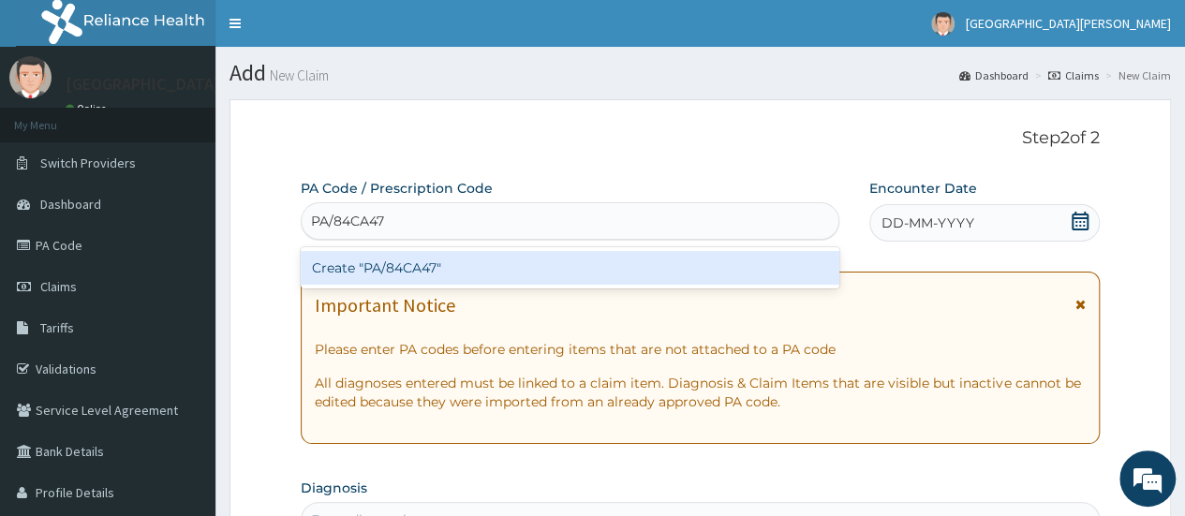
click at [402, 267] on div "Create "PA/84CA47"" at bounding box center [570, 268] width 538 height 34
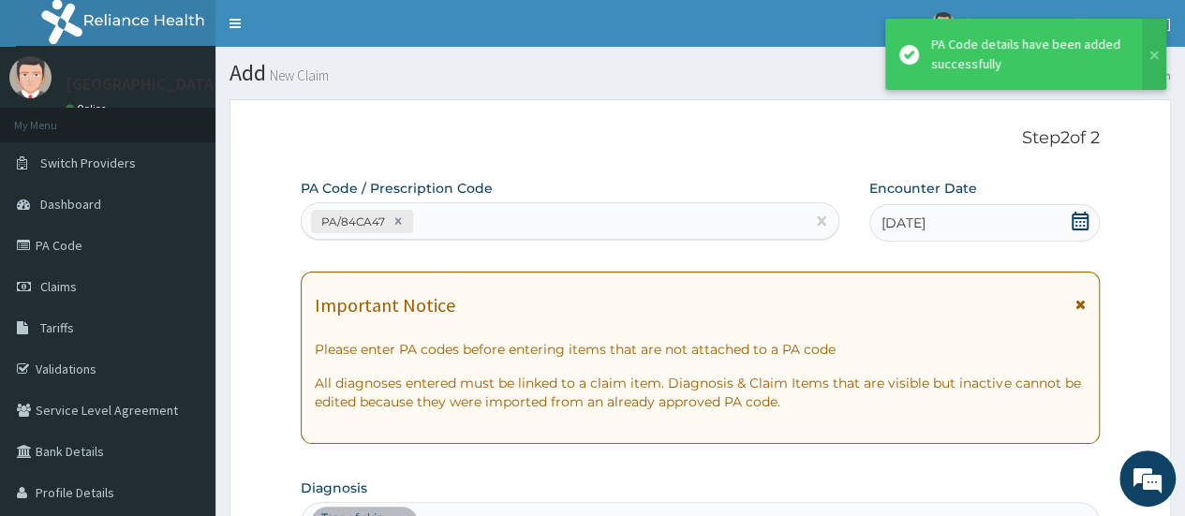
click at [470, 222] on div "PA/84CA47" at bounding box center [553, 221] width 502 height 31
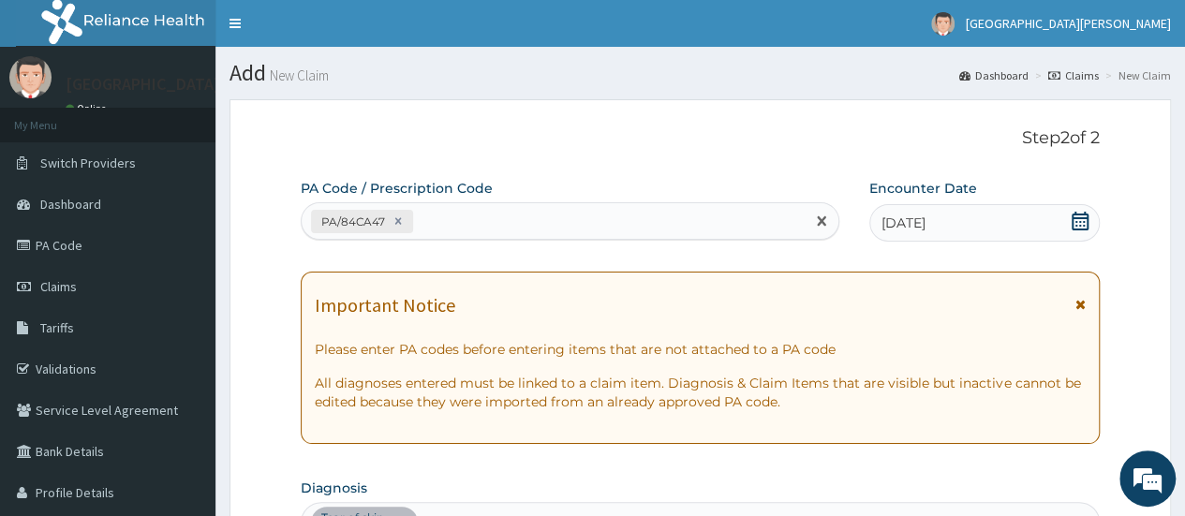
paste input "PA/ACC4A8"
type input "PA/ACC4A8"
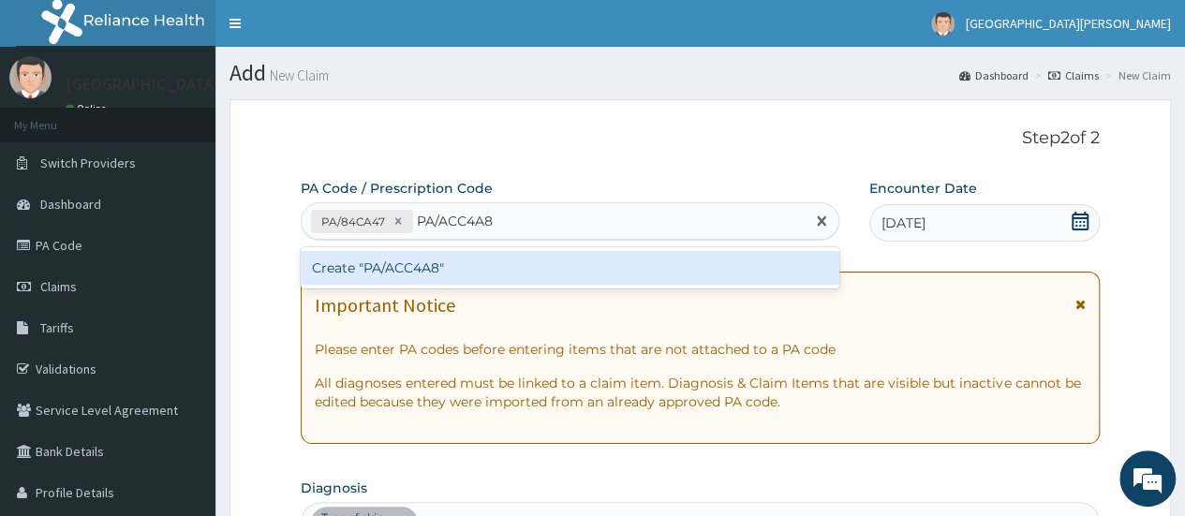
click at [457, 260] on div "Create "PA/ACC4A8"" at bounding box center [570, 268] width 538 height 34
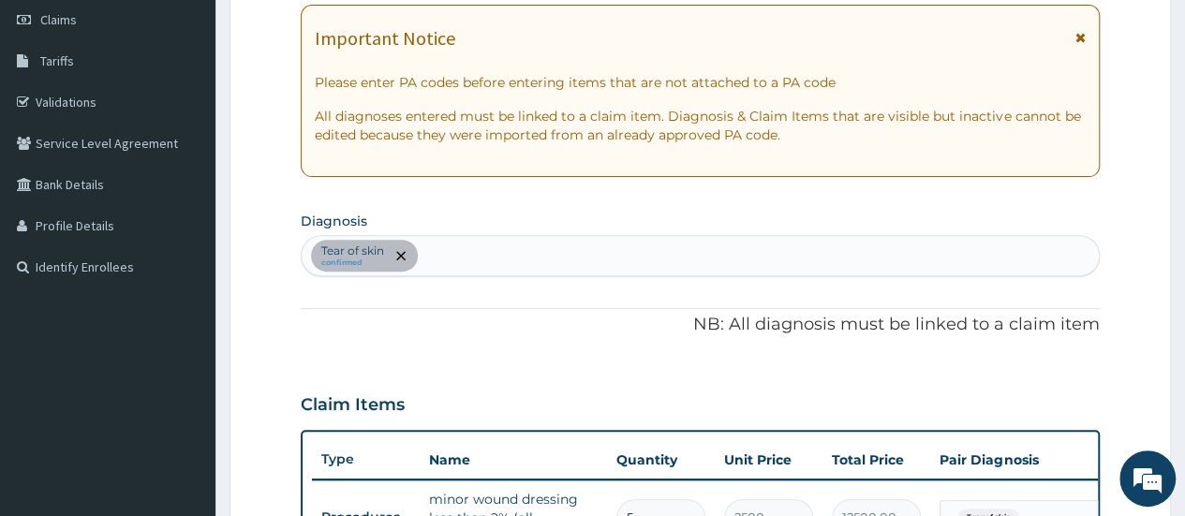
scroll to position [17, 0]
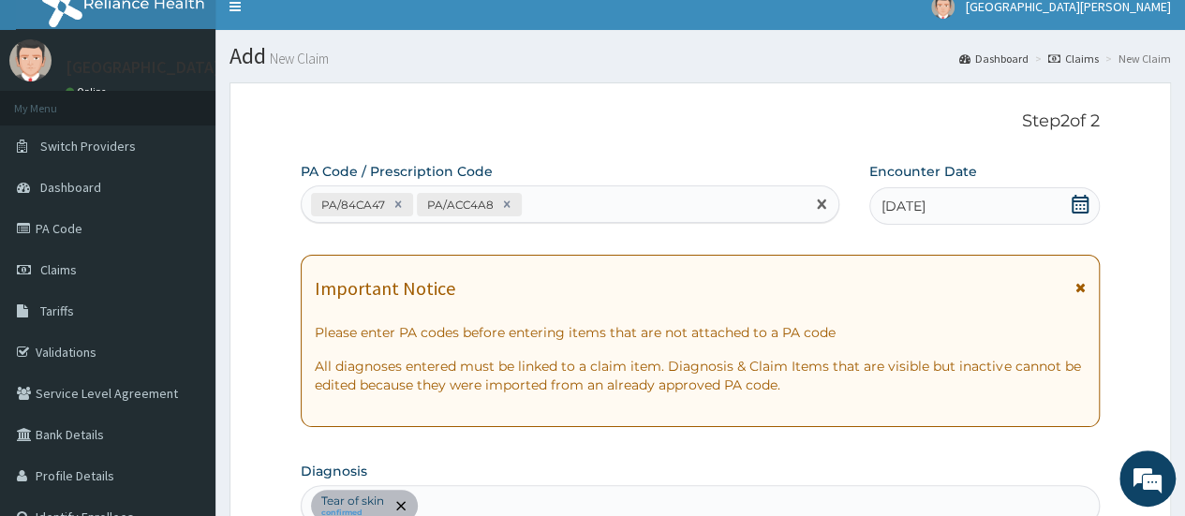
click at [575, 198] on div "PA/84CA47 PA/ACC4A8" at bounding box center [553, 204] width 502 height 31
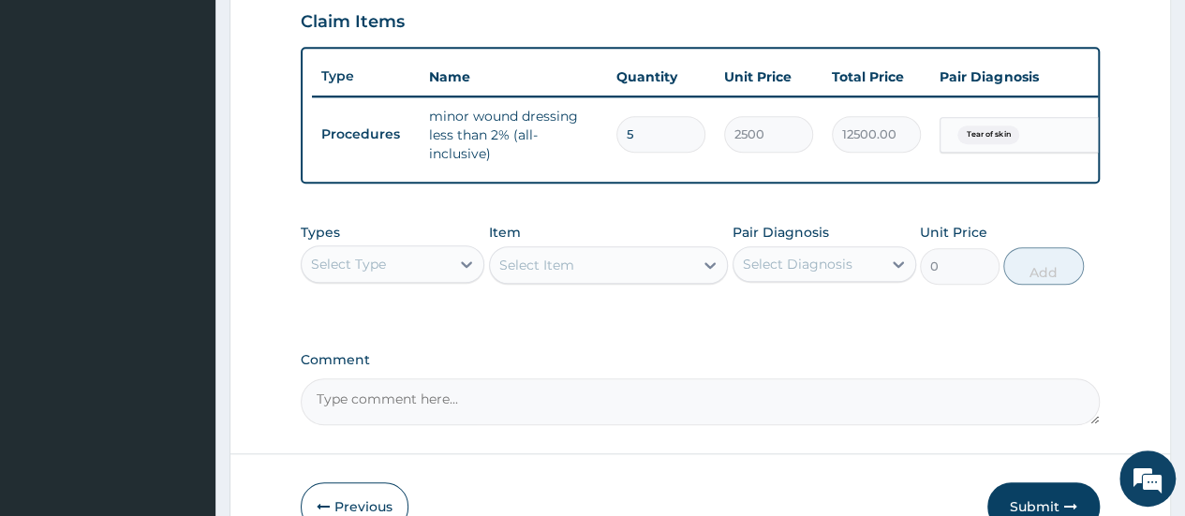
scroll to position [766, 0]
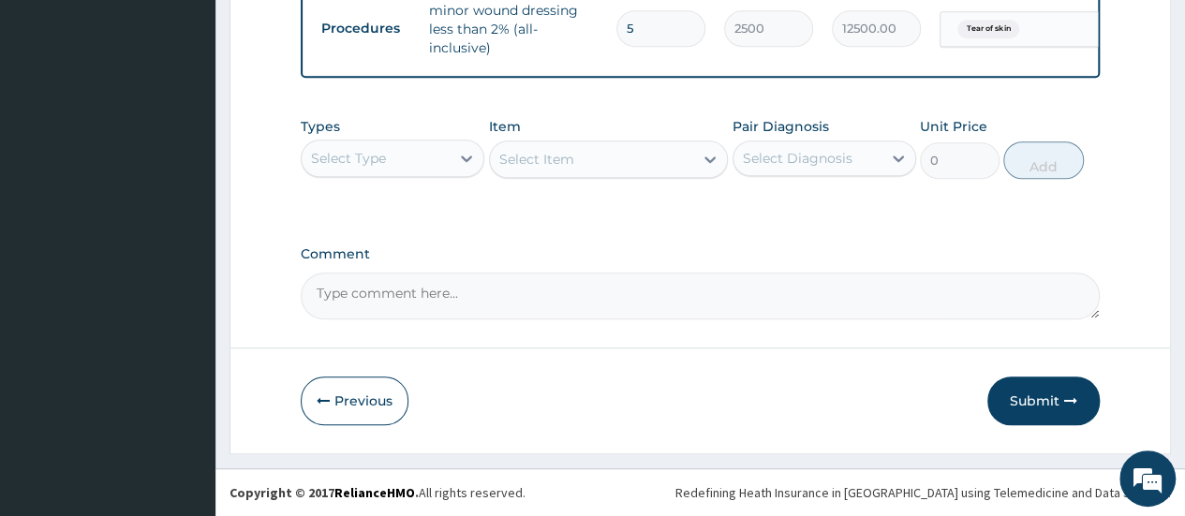
click at [355, 293] on textarea "Comment" at bounding box center [700, 296] width 799 height 47
click at [574, 287] on textarea "Enrollee was riding a bike and fell" at bounding box center [700, 296] width 799 height 47
click at [630, 296] on textarea "The enrollee was riding a bike and fell" at bounding box center [700, 296] width 799 height 47
type textarea "The enrollee was riding a bike and fell and tore his skin"
drag, startPoint x: 637, startPoint y: 377, endPoint x: 611, endPoint y: 377, distance: 26.2
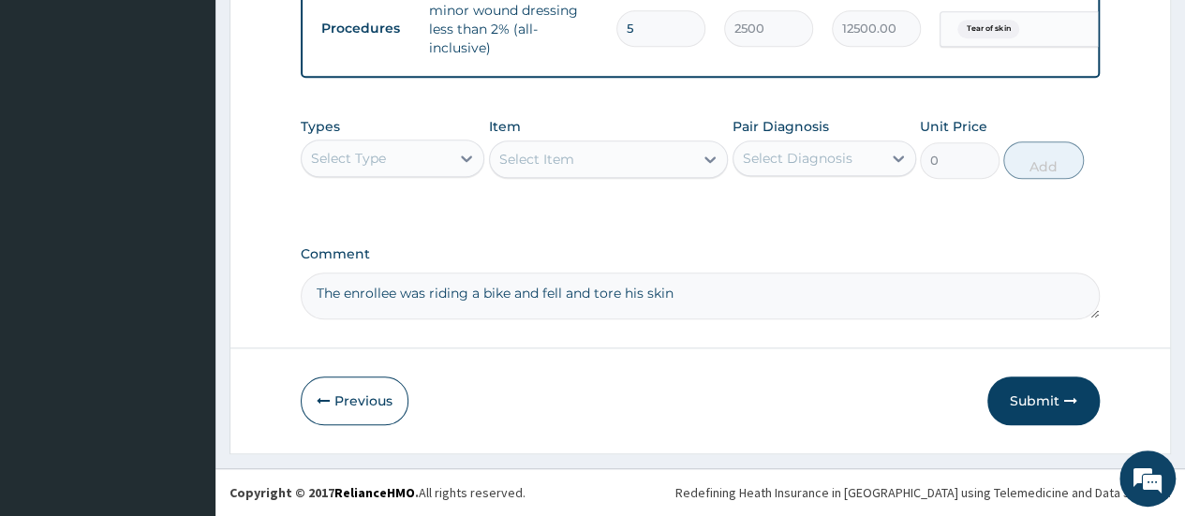
click at [637, 377] on div "Previous Submit" at bounding box center [700, 401] width 799 height 49
click at [1035, 403] on button "Submit" at bounding box center [1043, 401] width 112 height 49
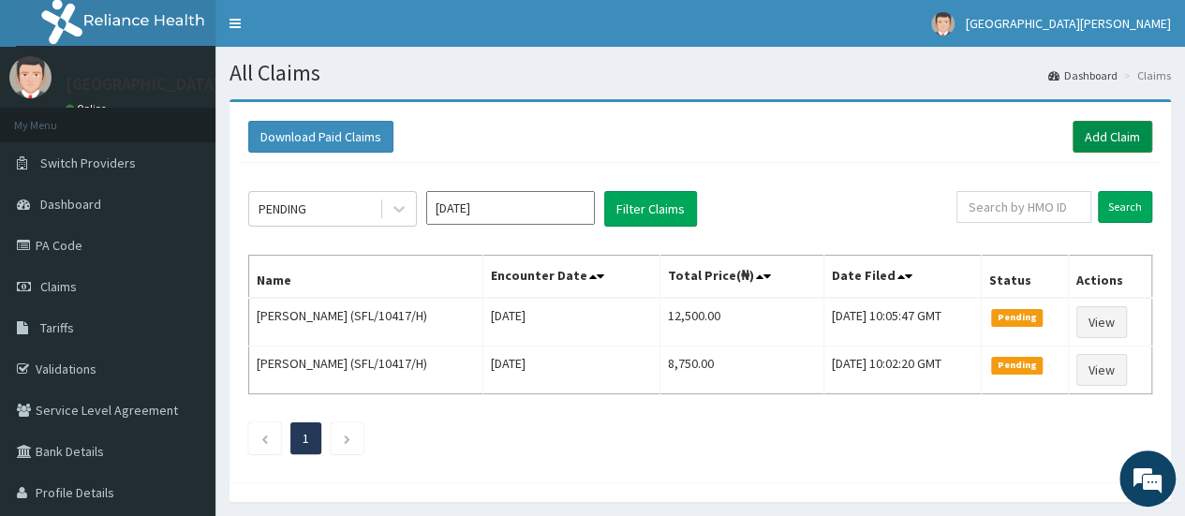
click at [1093, 133] on link "Add Claim" at bounding box center [1112, 137] width 80 height 32
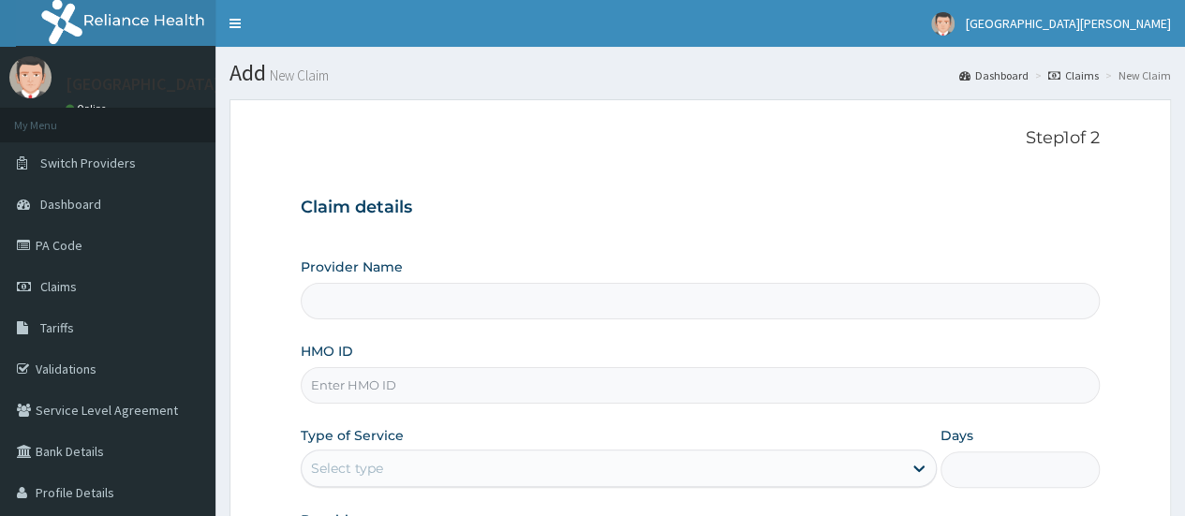
type input "[GEOGRAPHIC_DATA][PERSON_NAME]"
click at [371, 383] on input "HMO ID" at bounding box center [700, 385] width 799 height 37
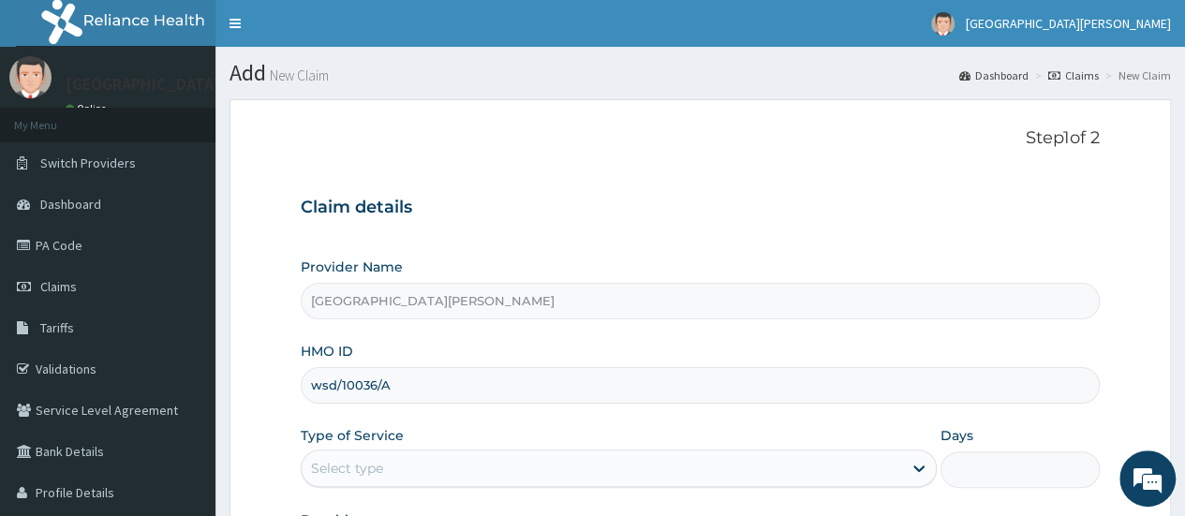
type input "wsd/10036/a"
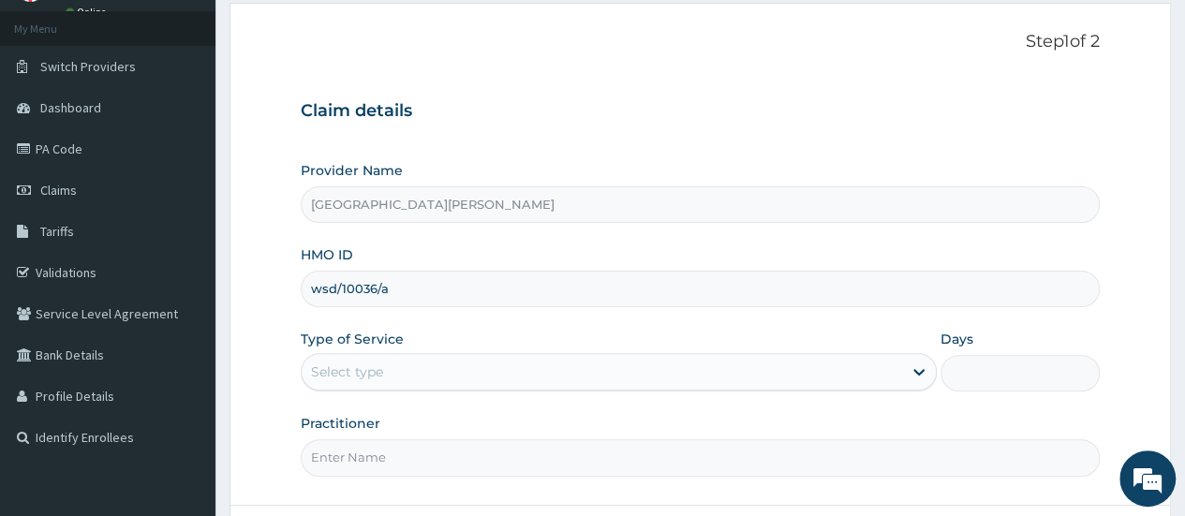
scroll to position [125, 0]
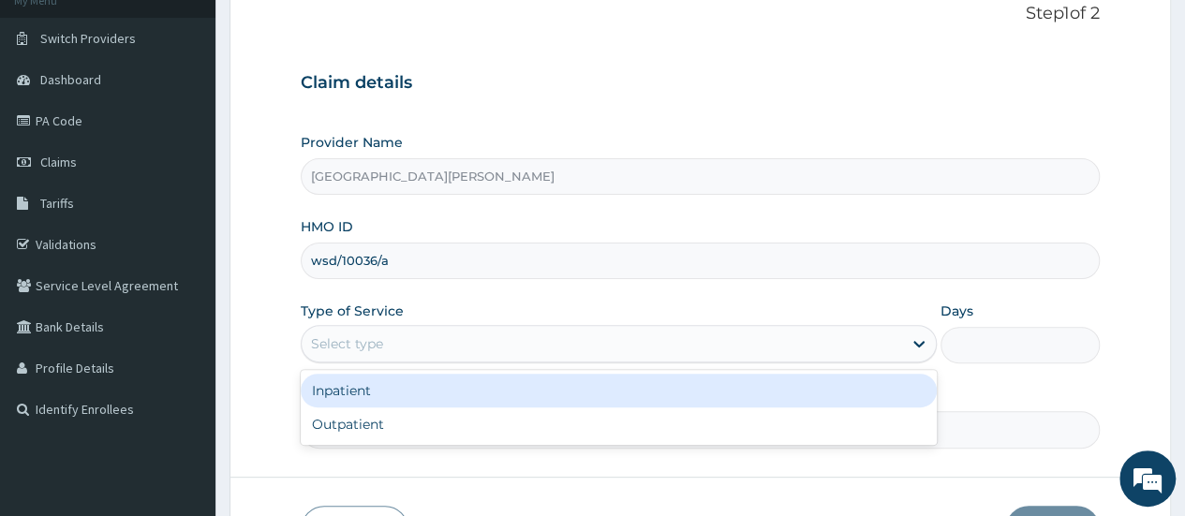
click at [484, 340] on div "Select type" at bounding box center [602, 344] width 600 height 30
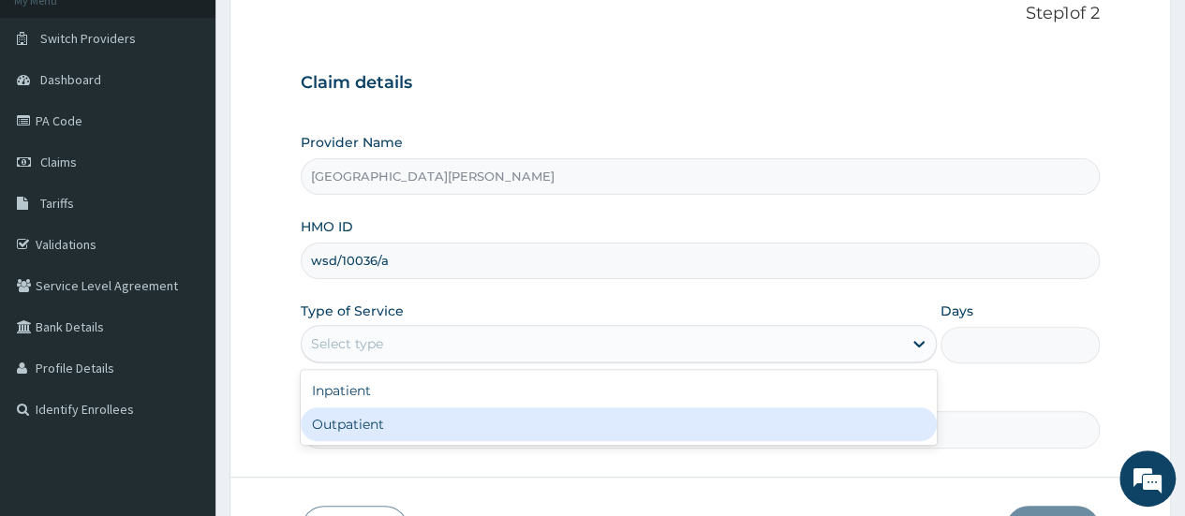
click at [370, 430] on div "Outpatient" at bounding box center [619, 424] width 636 height 34
type input "1"
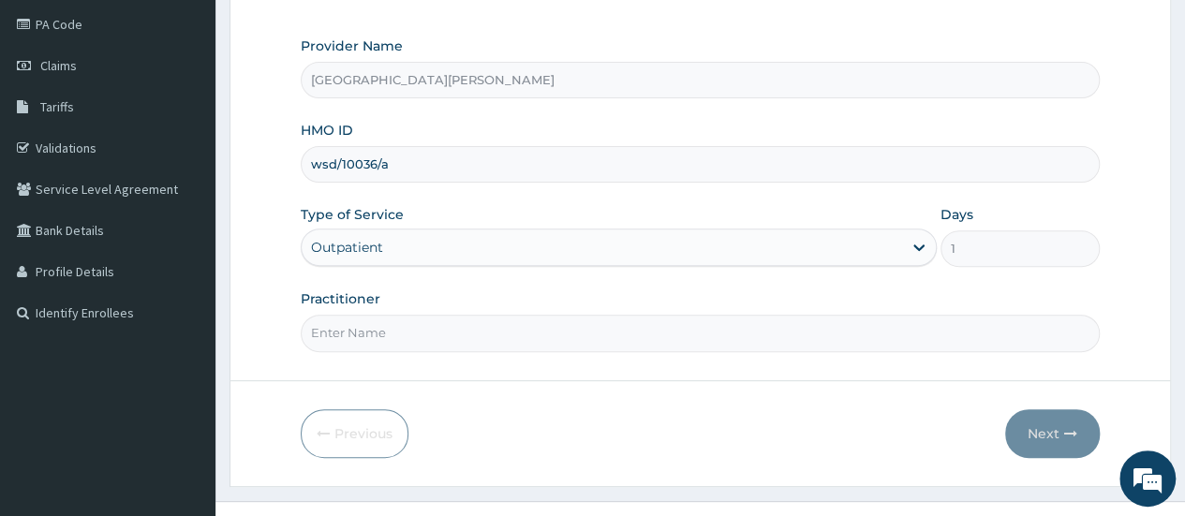
scroll to position [249, 0]
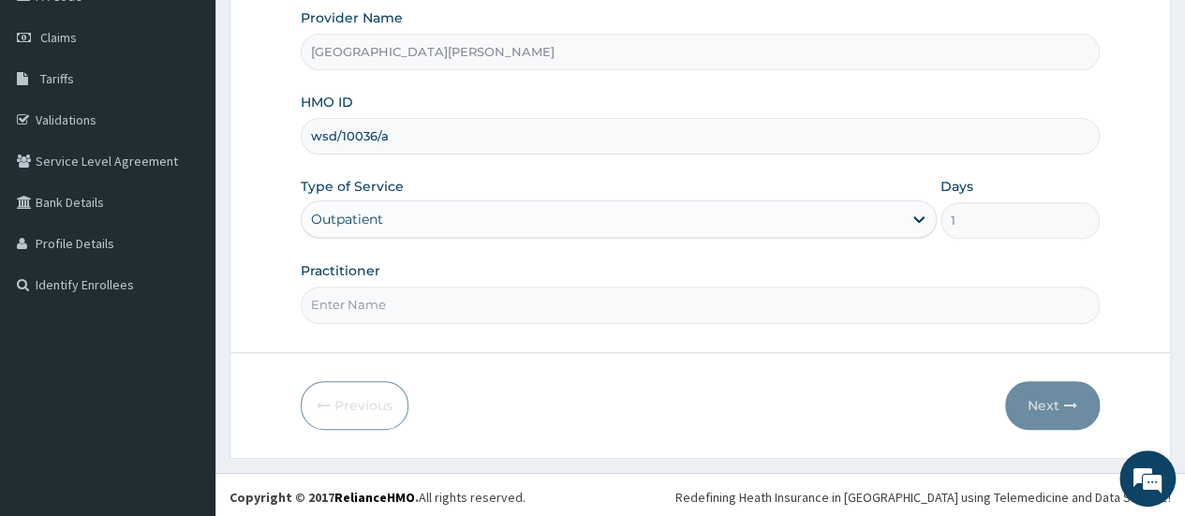
click at [507, 297] on input "Practitioner" at bounding box center [700, 305] width 799 height 37
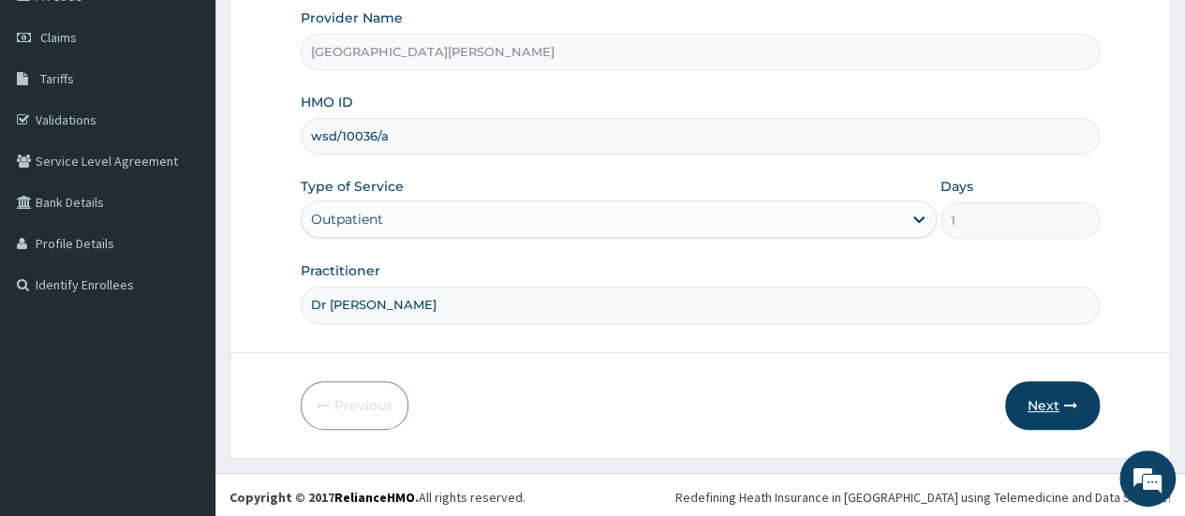
type input "Dr Steve"
click at [1039, 407] on button "Next" at bounding box center [1052, 405] width 95 height 49
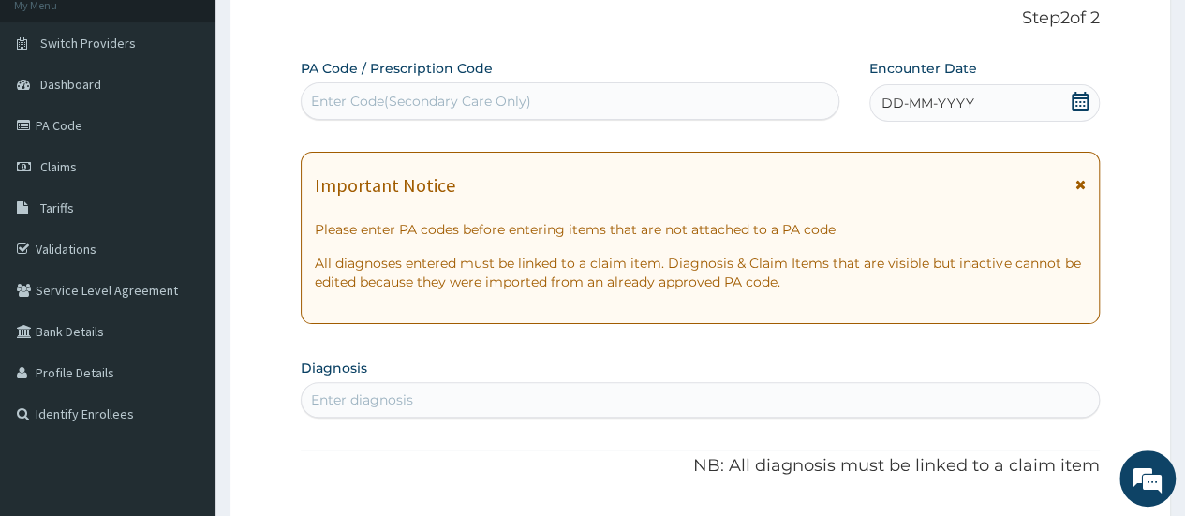
scroll to position [0, 0]
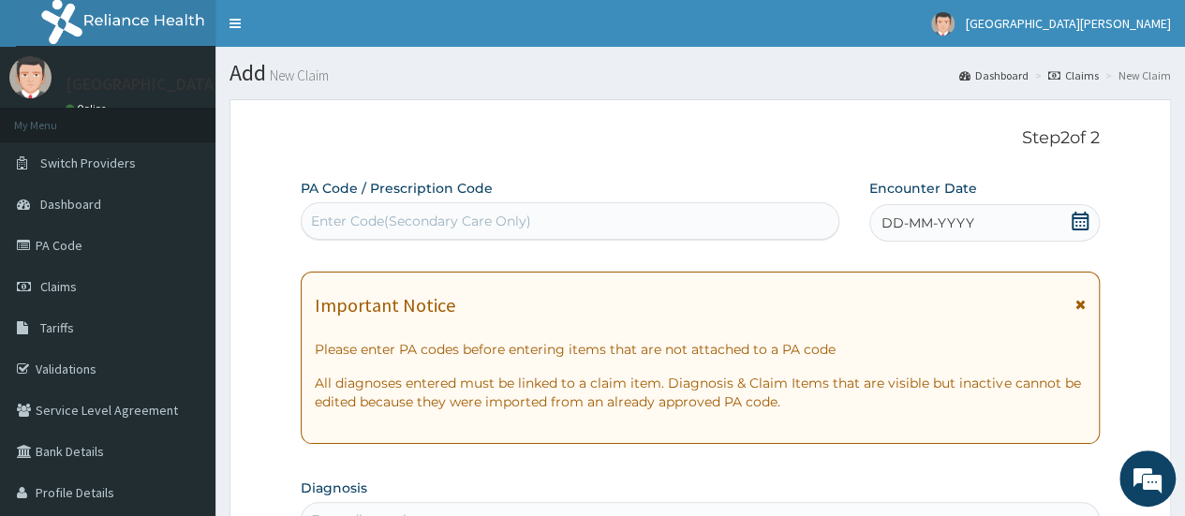
click at [379, 212] on div "Enter Code(Secondary Care Only)" at bounding box center [421, 221] width 220 height 19
click at [1079, 222] on icon at bounding box center [1080, 221] width 19 height 19
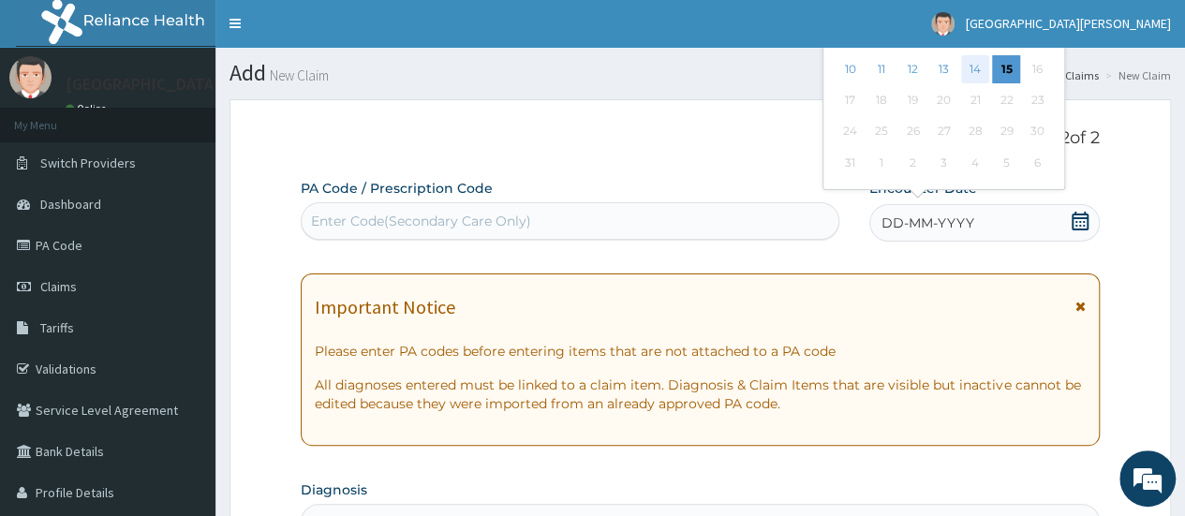
click at [971, 65] on div "14" at bounding box center [975, 69] width 28 height 28
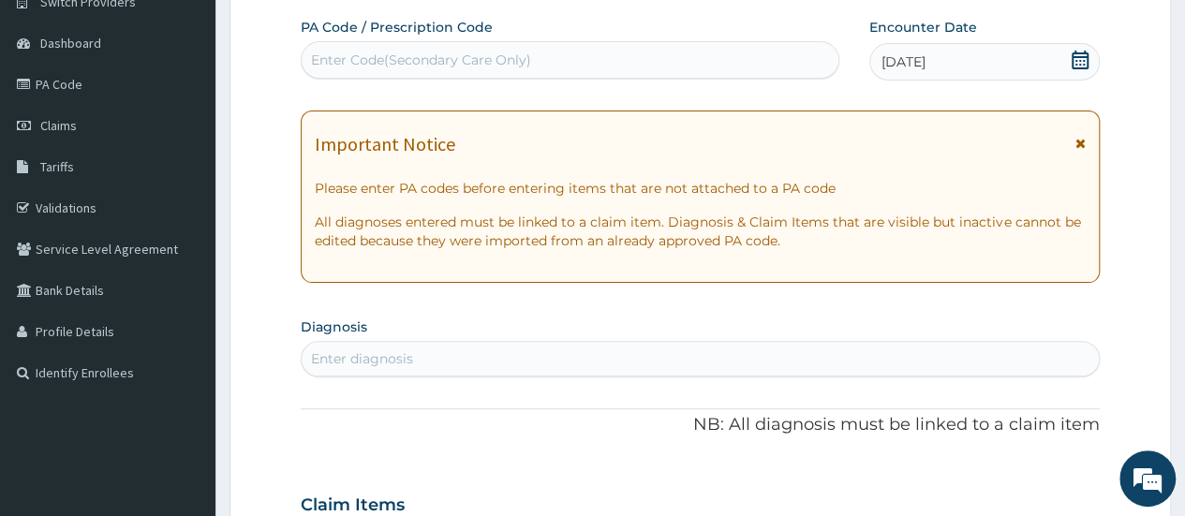
scroll to position [249, 0]
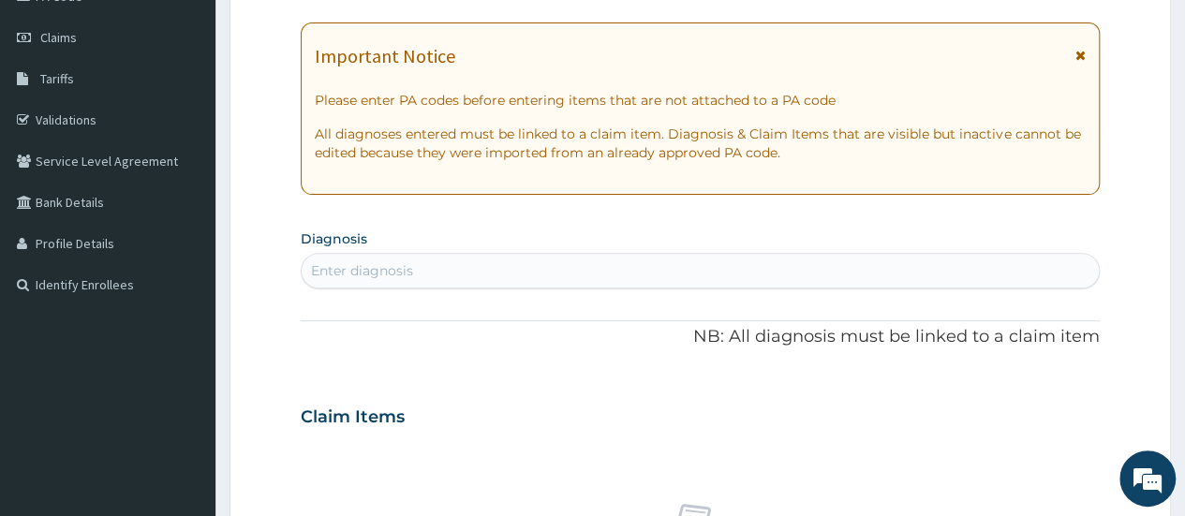
click at [393, 268] on div "Enter diagnosis" at bounding box center [362, 270] width 102 height 19
type input "Malaria"
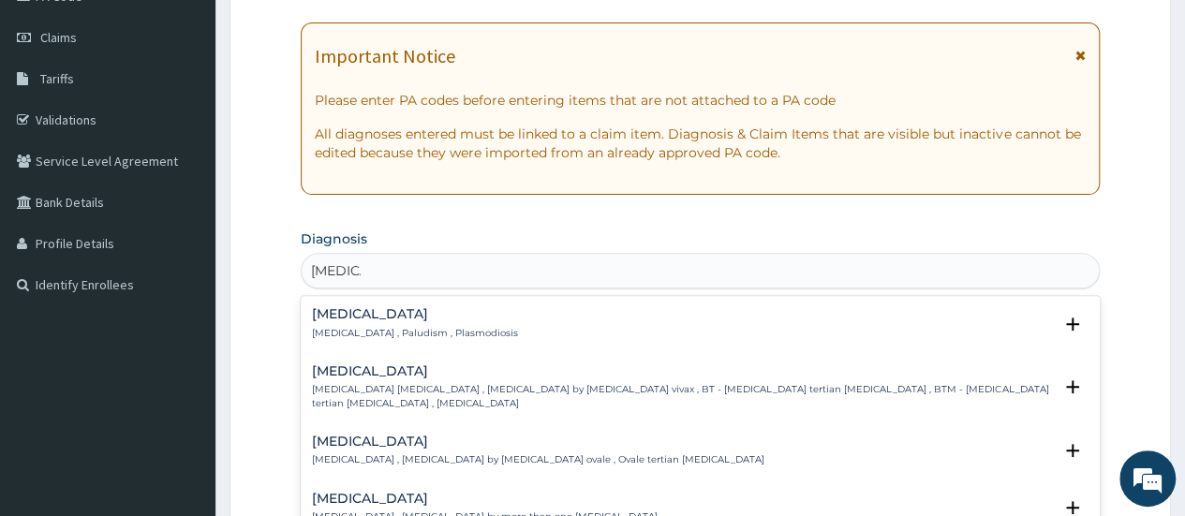
click at [375, 324] on div "Malaria Malaria , Paludism , Plasmodiosis" at bounding box center [415, 323] width 206 height 33
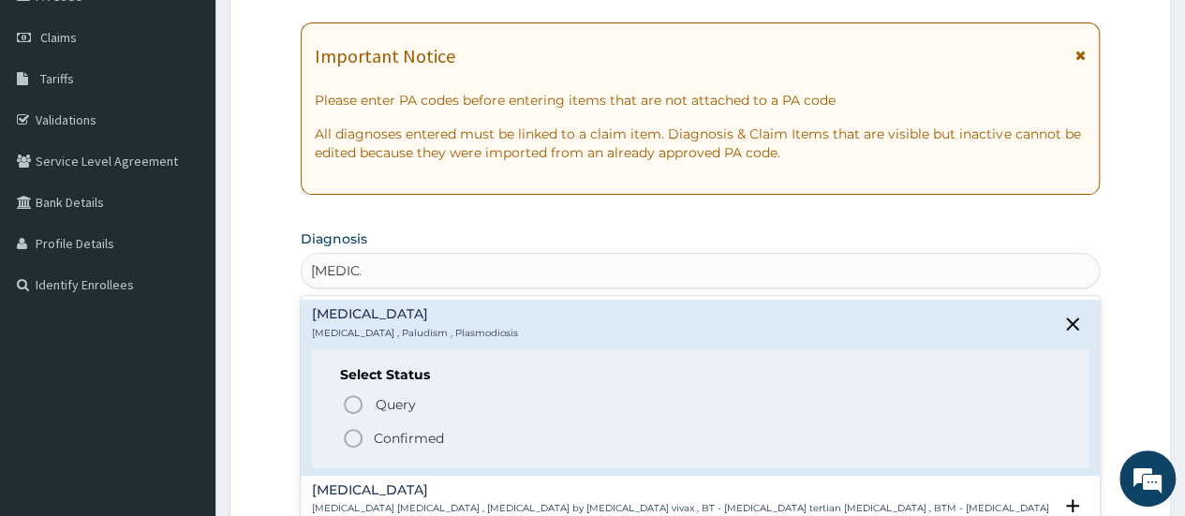
click at [350, 436] on icon "status option filled" at bounding box center [353, 438] width 22 height 22
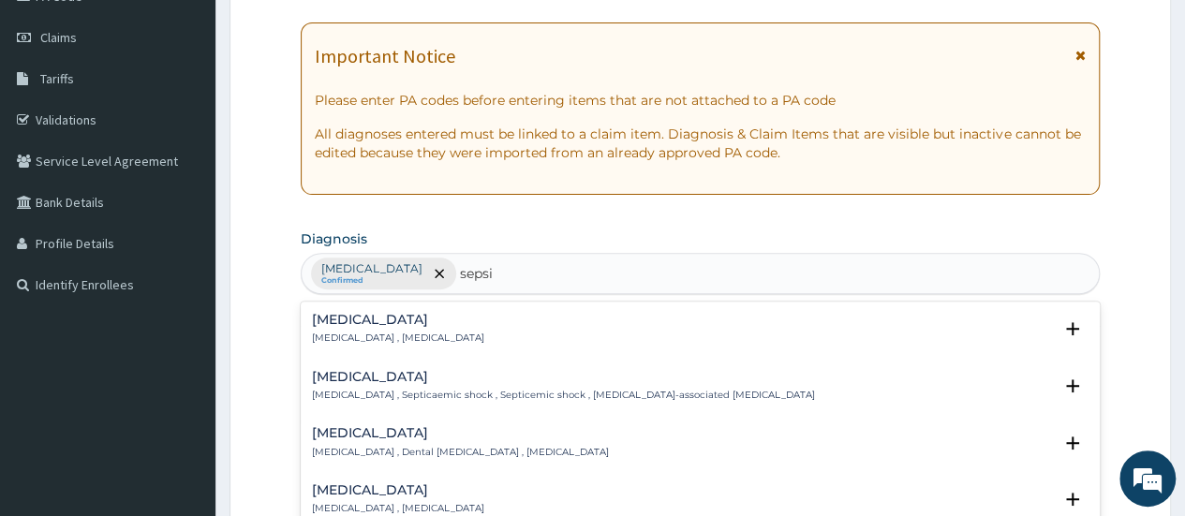
type input "sepsis"
click at [375, 328] on div "Sepsis Systemic infection , Sepsis" at bounding box center [398, 329] width 172 height 33
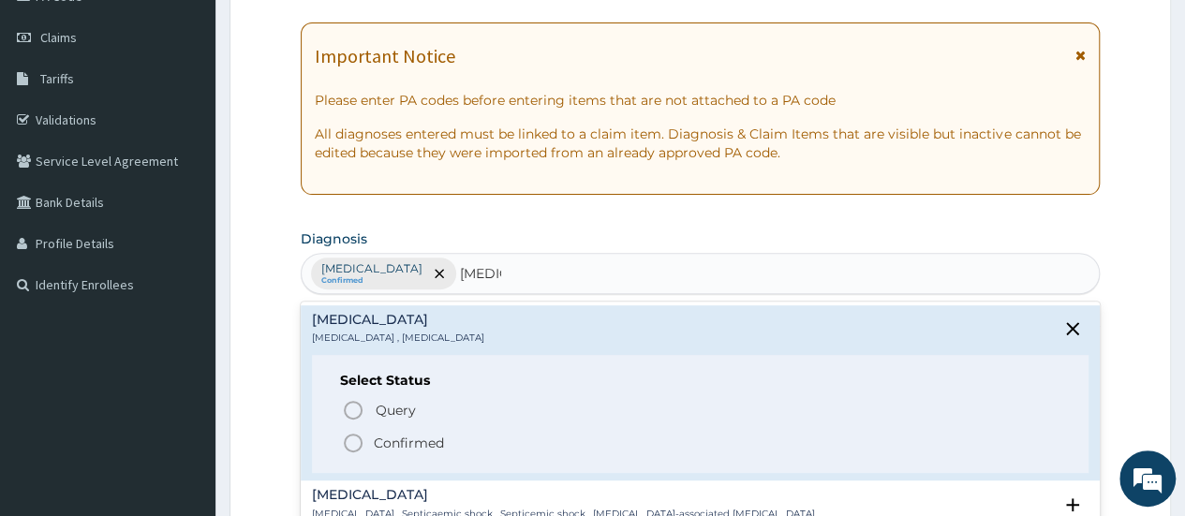
click at [384, 434] on p "Confirmed" at bounding box center [409, 443] width 70 height 19
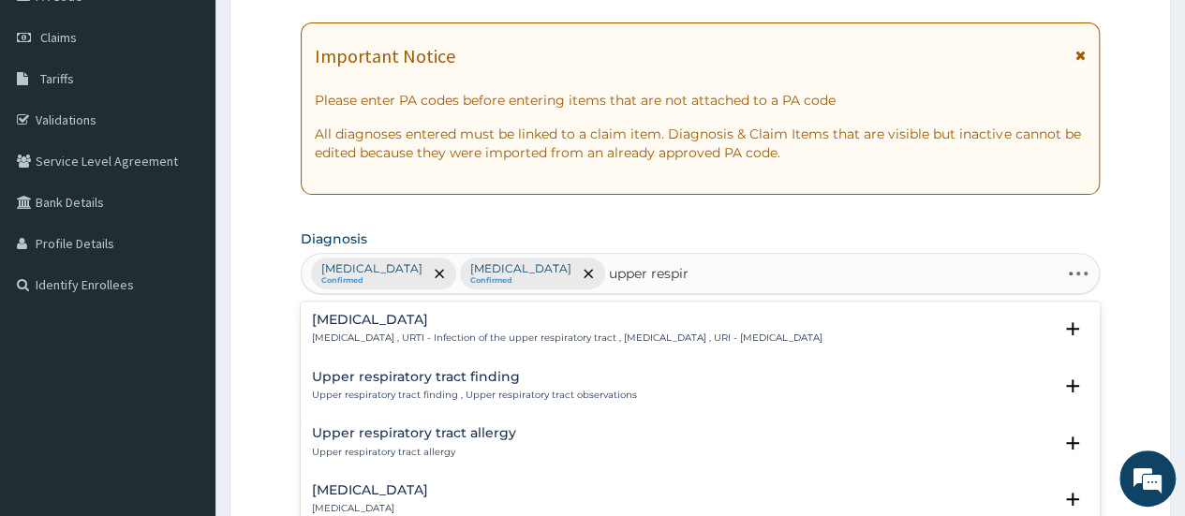
type input "upper respira"
click at [407, 318] on h4 "Upper respiratory infection" at bounding box center [567, 320] width 510 height 14
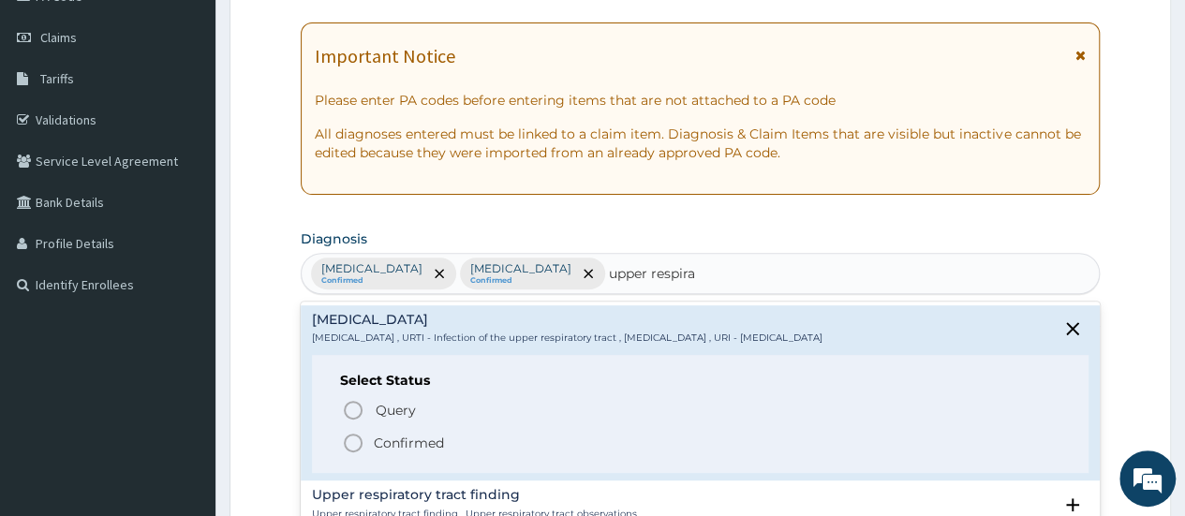
click at [369, 448] on span "Confirmed" at bounding box center [701, 443] width 718 height 22
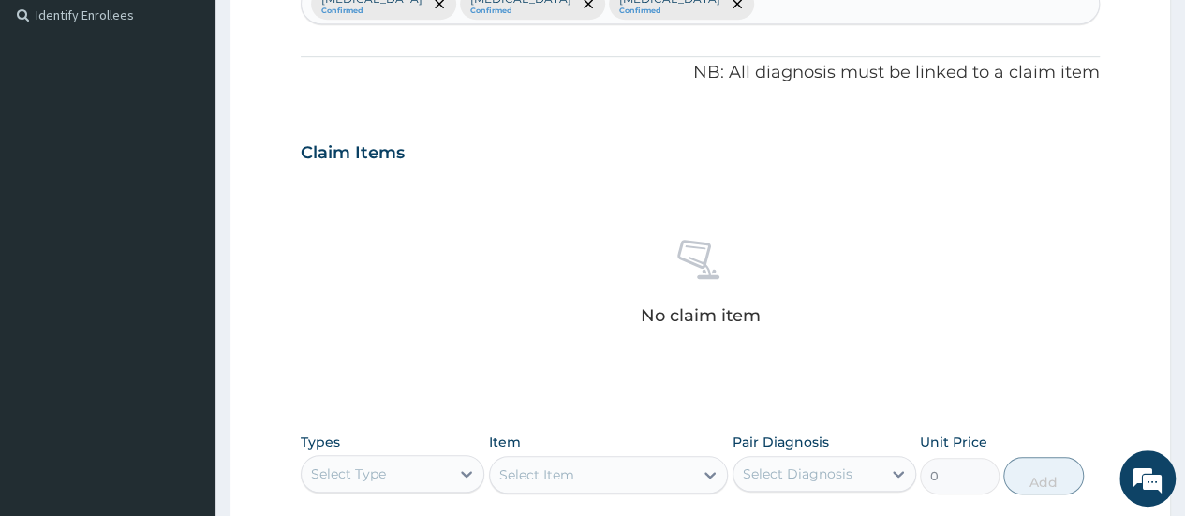
scroll to position [624, 0]
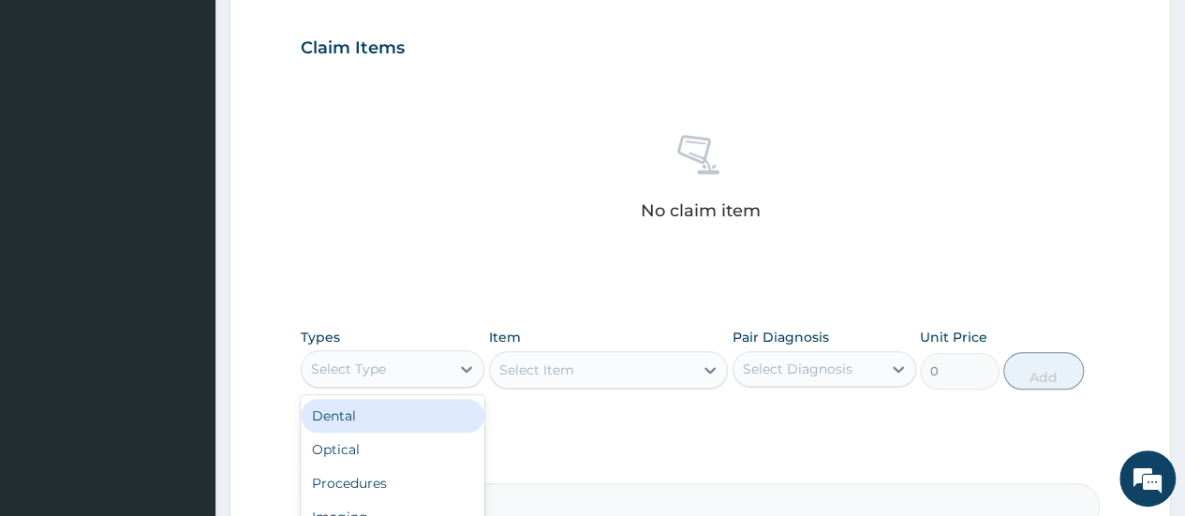
click at [412, 371] on div "Select Type" at bounding box center [376, 369] width 148 height 30
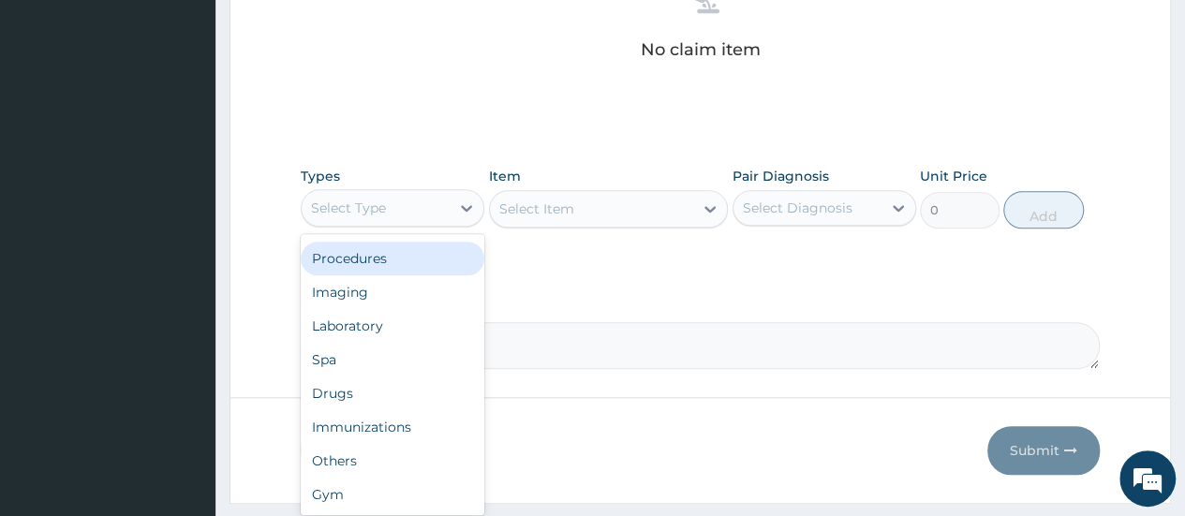
scroll to position [831, 0]
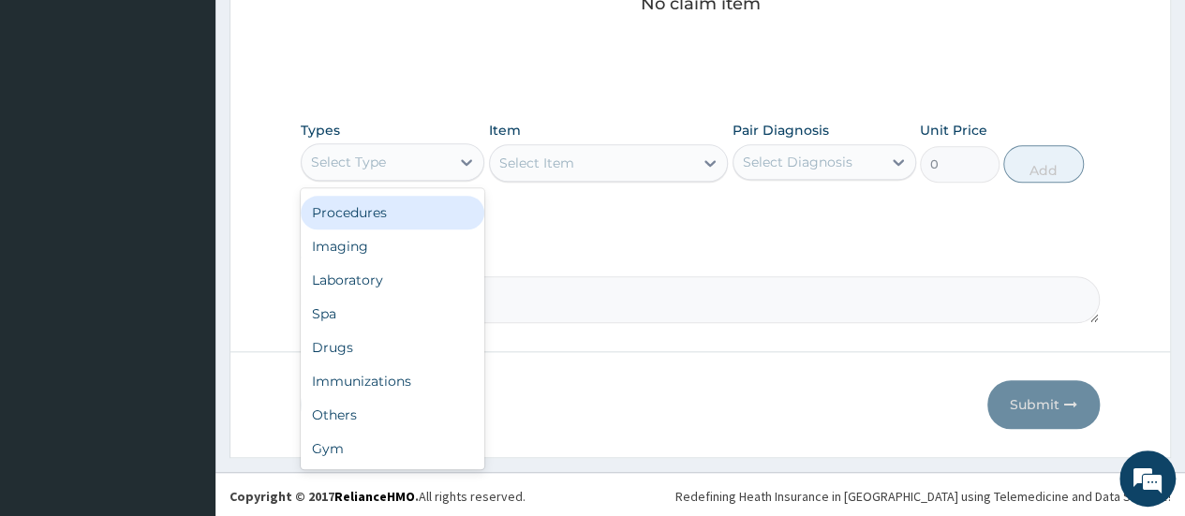
click at [397, 211] on div "Procedures" at bounding box center [393, 213] width 184 height 34
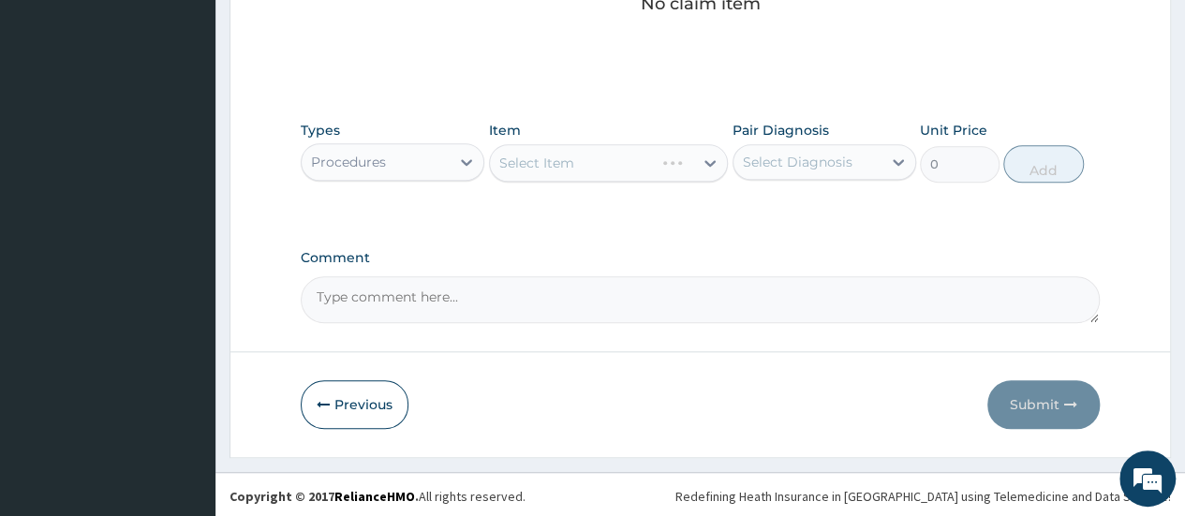
click at [647, 163] on div "Select Item" at bounding box center [609, 162] width 240 height 37
click at [668, 173] on div "Select Item" at bounding box center [609, 162] width 240 height 37
click at [705, 160] on div "Select Item" at bounding box center [609, 162] width 240 height 37
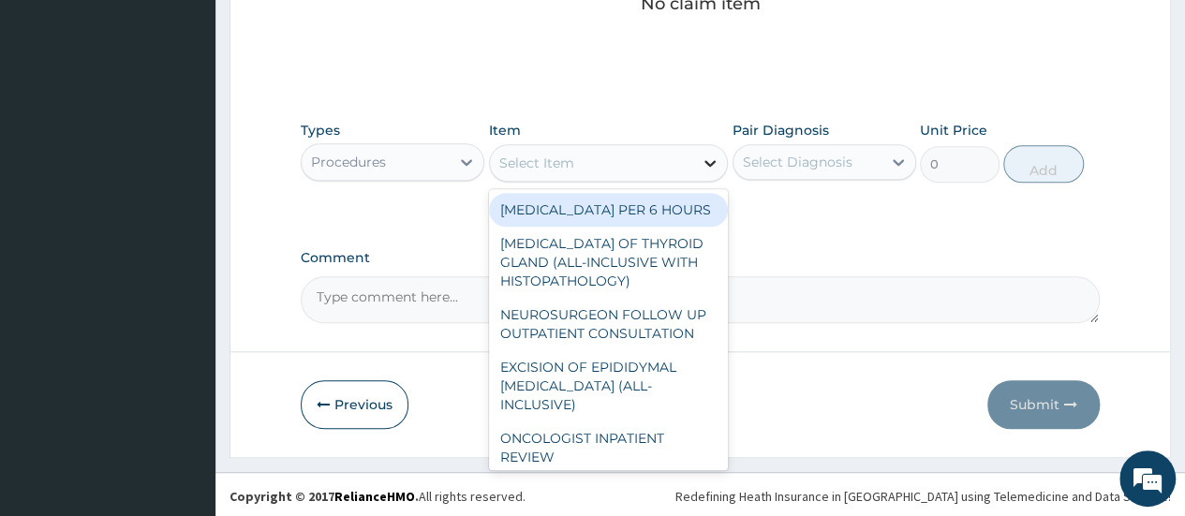
click at [704, 162] on icon at bounding box center [710, 163] width 19 height 19
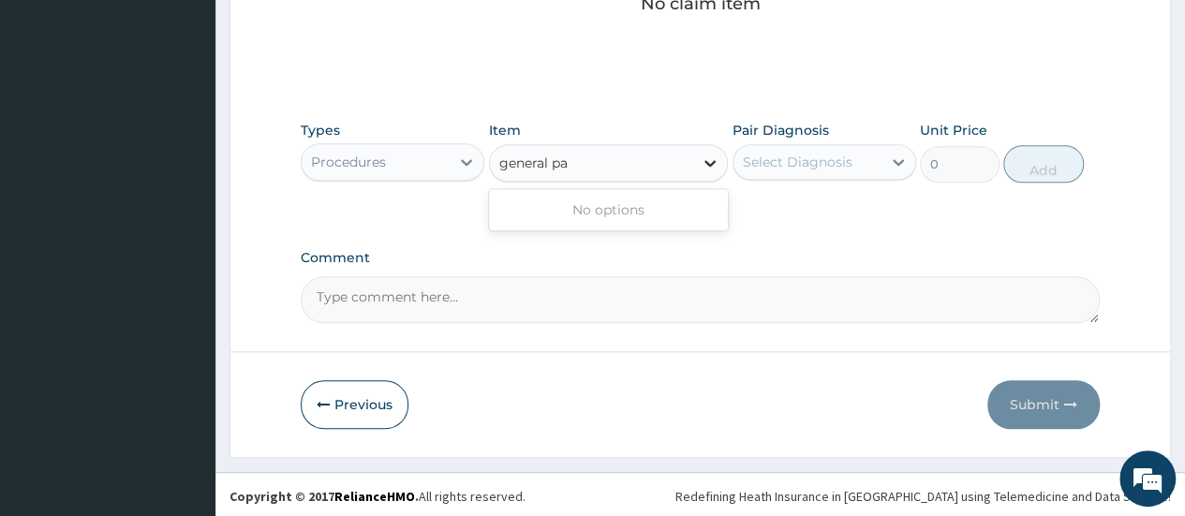
type input "general p"
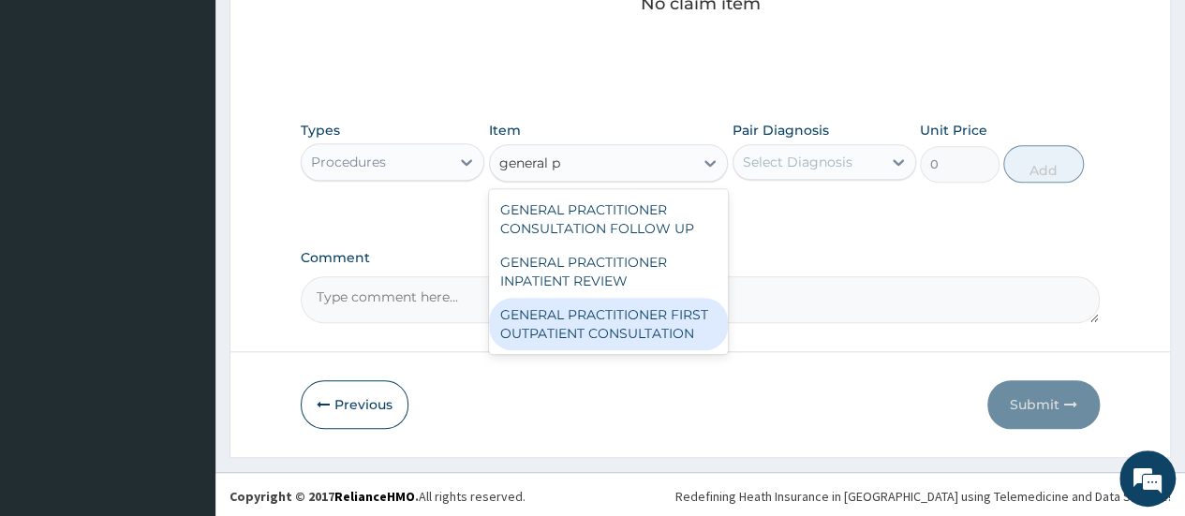
click at [601, 323] on div "GENERAL PRACTITIONER FIRST OUTPATIENT CONSULTATION" at bounding box center [609, 324] width 240 height 52
type input "3750"
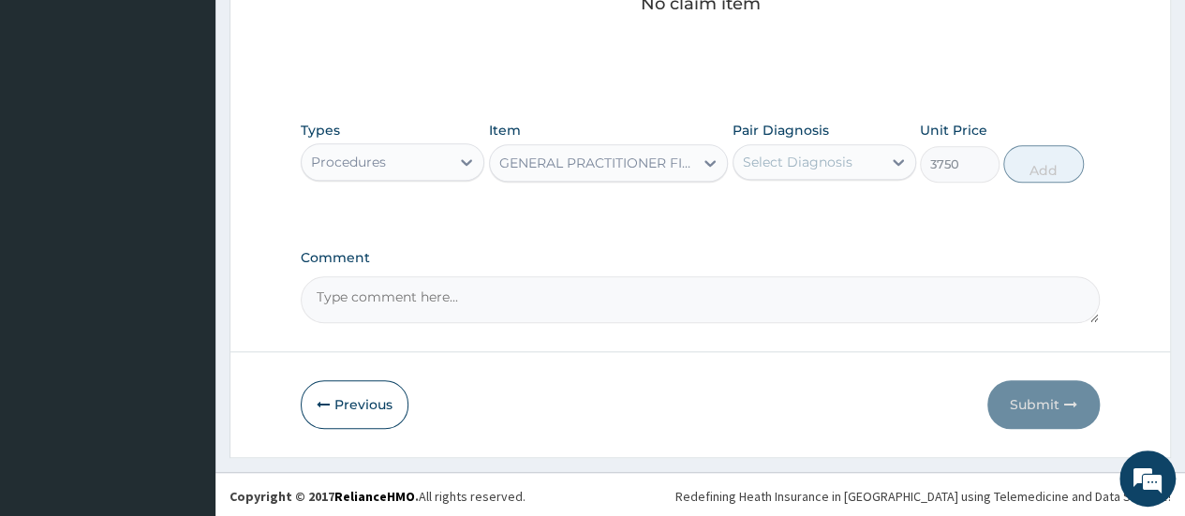
click at [885, 181] on div "Types Procedures Item option GENERAL PRACTITIONER FIRST OUTPATIENT CONSULTATION…" at bounding box center [700, 151] width 799 height 81
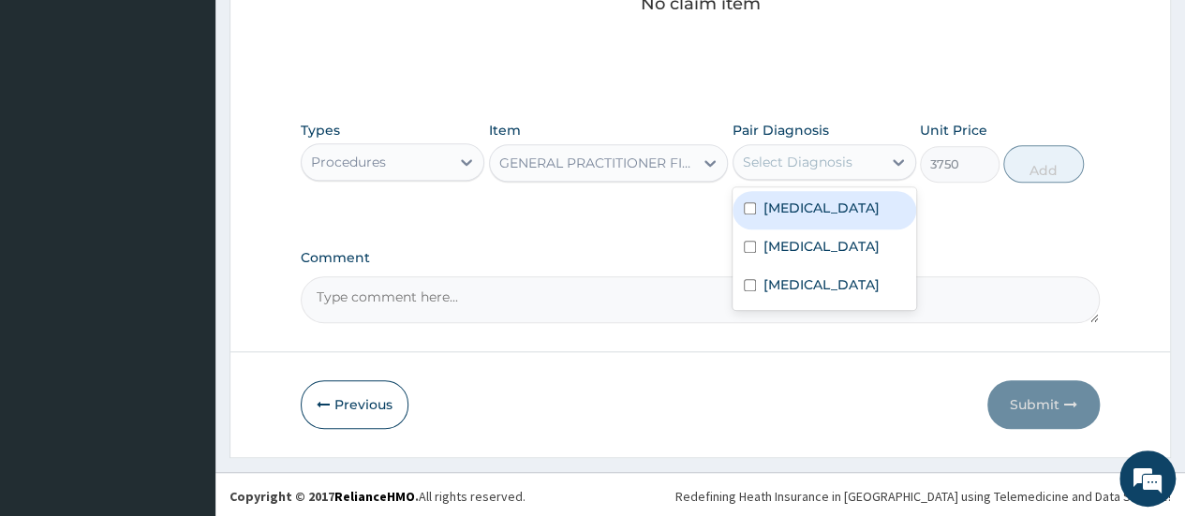
click at [827, 164] on div "Select Diagnosis" at bounding box center [798, 162] width 110 height 19
click at [754, 209] on input "checkbox" at bounding box center [750, 208] width 12 height 12
checkbox input "true"
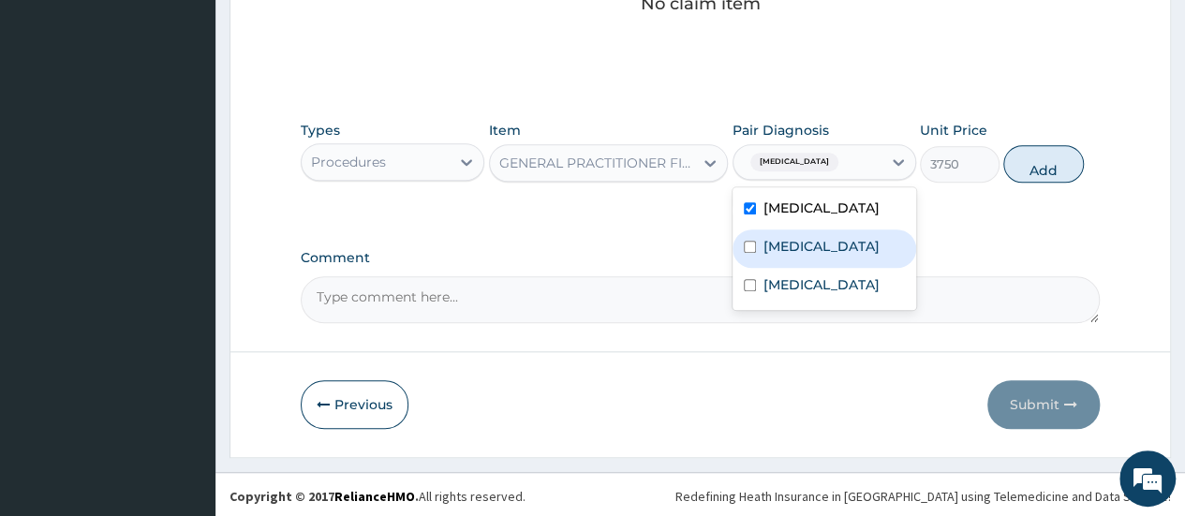
drag, startPoint x: 759, startPoint y: 235, endPoint x: 759, endPoint y: 256, distance: 20.6
click at [759, 237] on div "Sepsis" at bounding box center [824, 248] width 184 height 38
checkbox input "true"
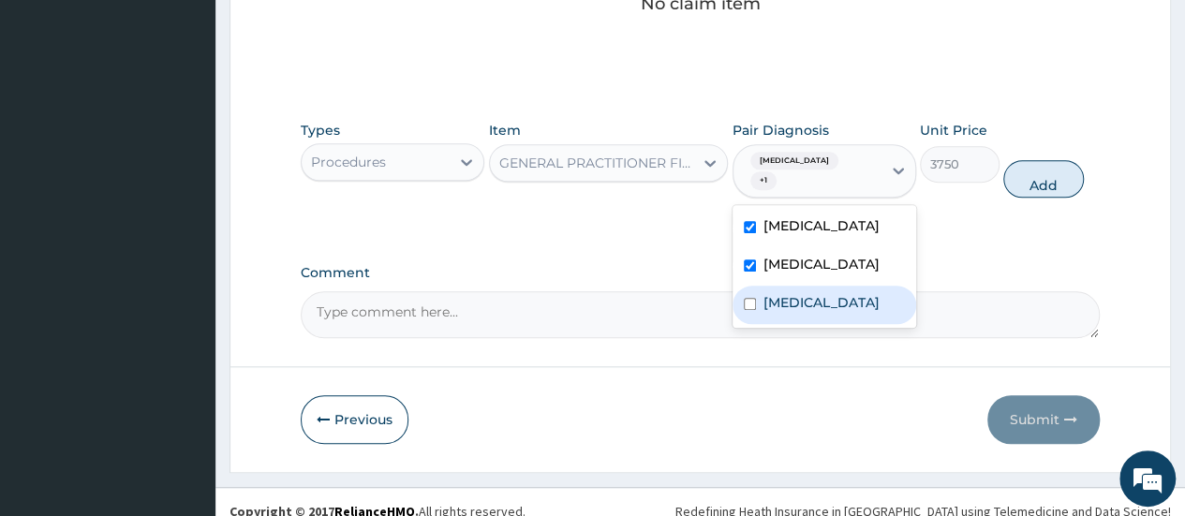
drag, startPoint x: 767, startPoint y: 286, endPoint x: 822, endPoint y: 278, distance: 55.8
click at [770, 293] on label "Upper respiratory infection" at bounding box center [821, 302] width 116 height 19
checkbox input "true"
click at [1057, 165] on button "Add" at bounding box center [1043, 178] width 80 height 37
type input "0"
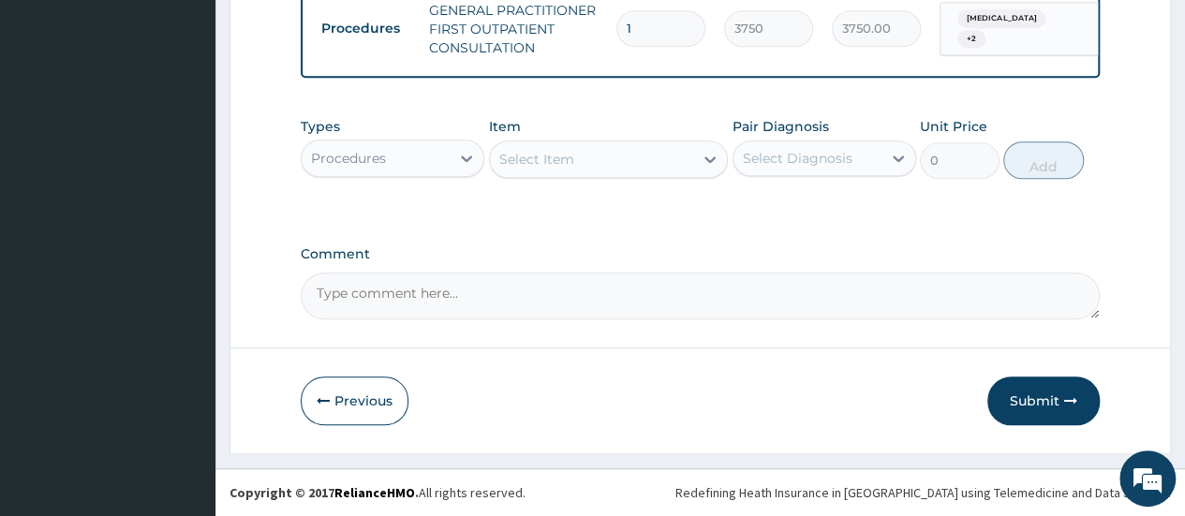
scroll to position [764, 0]
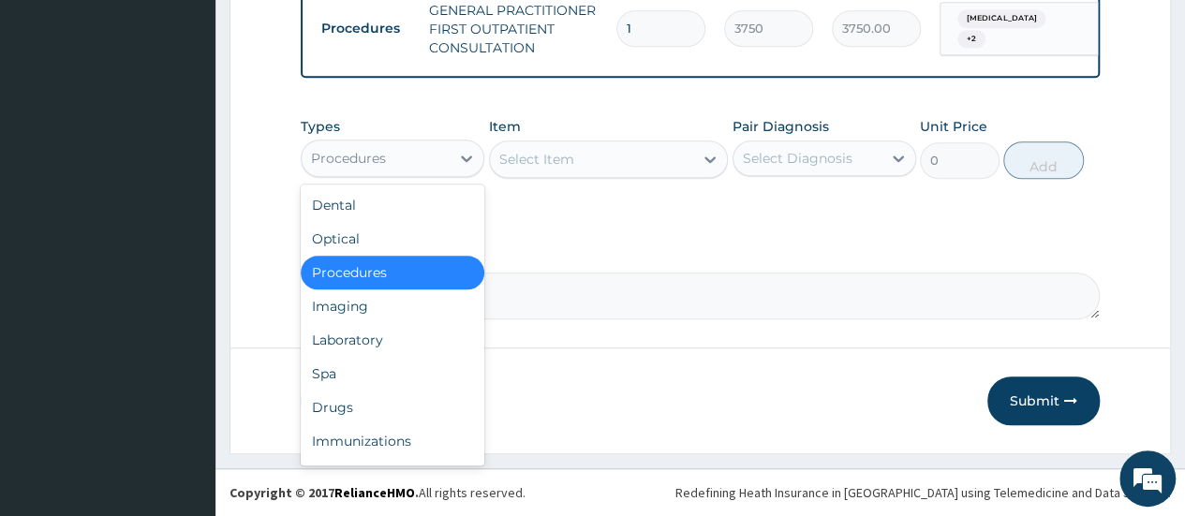
click at [420, 158] on div "Procedures" at bounding box center [376, 158] width 148 height 30
click at [690, 159] on div "Select Item" at bounding box center [592, 159] width 204 height 30
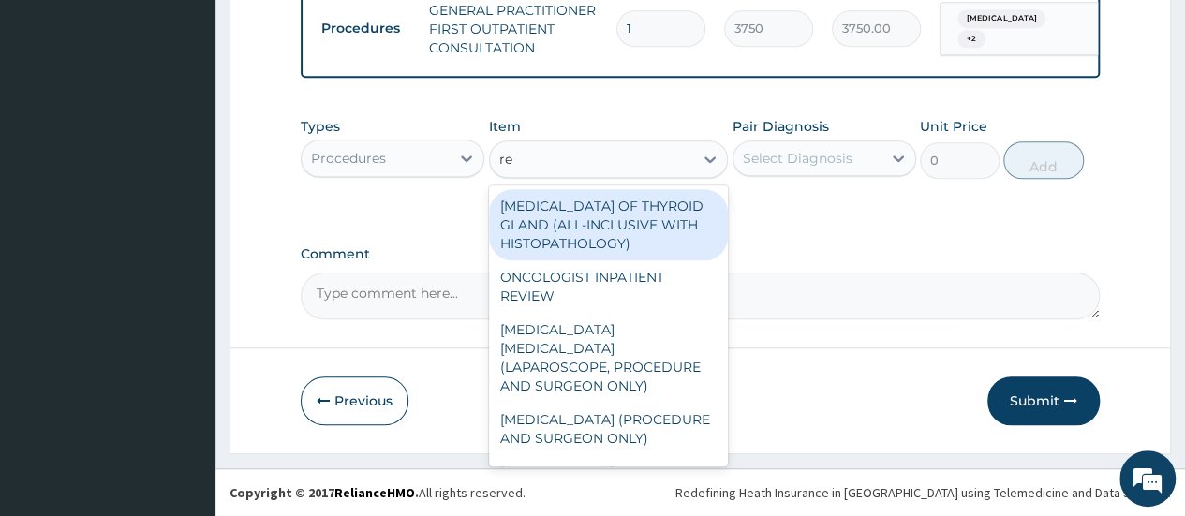
type input "reg"
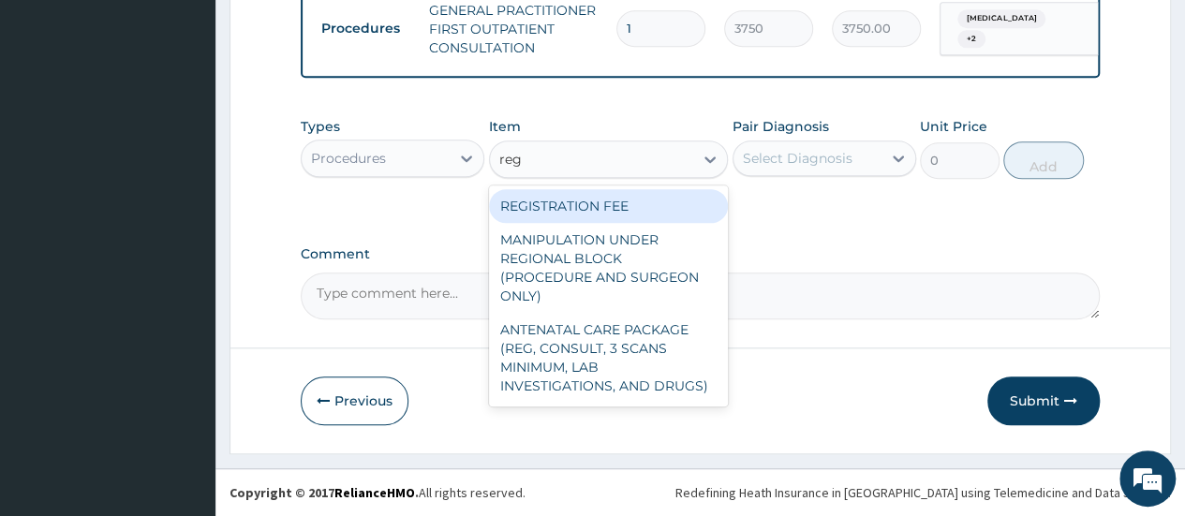
click at [612, 205] on div "REGISTRATION FEE" at bounding box center [609, 206] width 240 height 34
type input "2500"
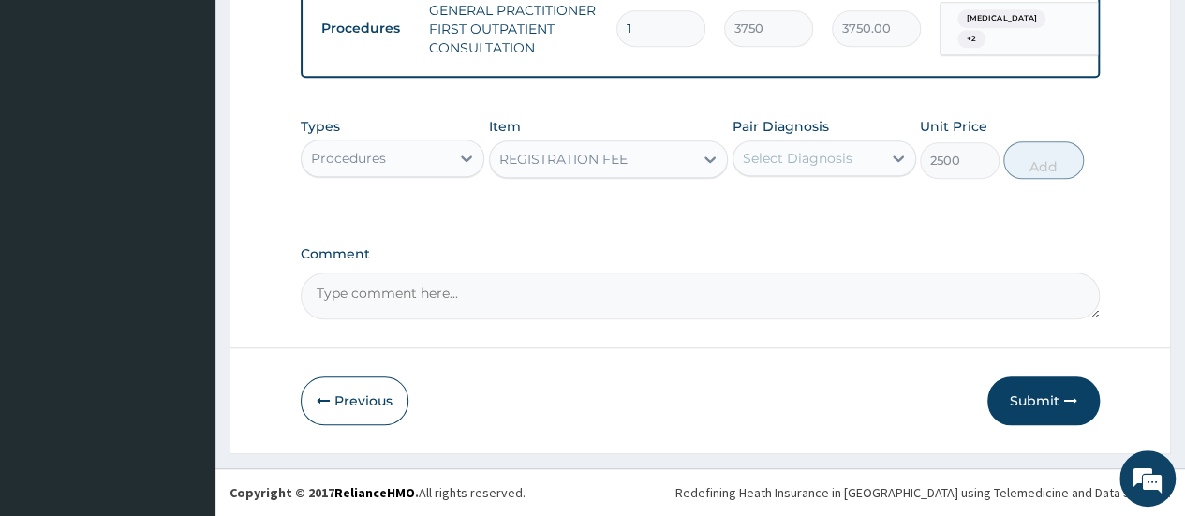
click at [755, 166] on div "Select Diagnosis" at bounding box center [798, 158] width 110 height 19
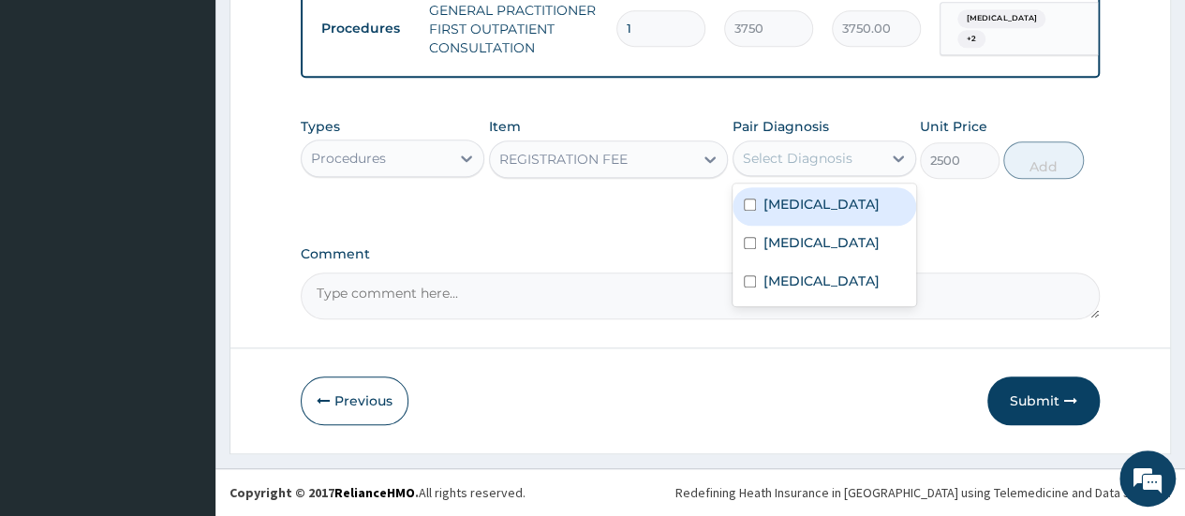
click at [776, 207] on label "Malaria" at bounding box center [821, 204] width 116 height 19
checkbox input "true"
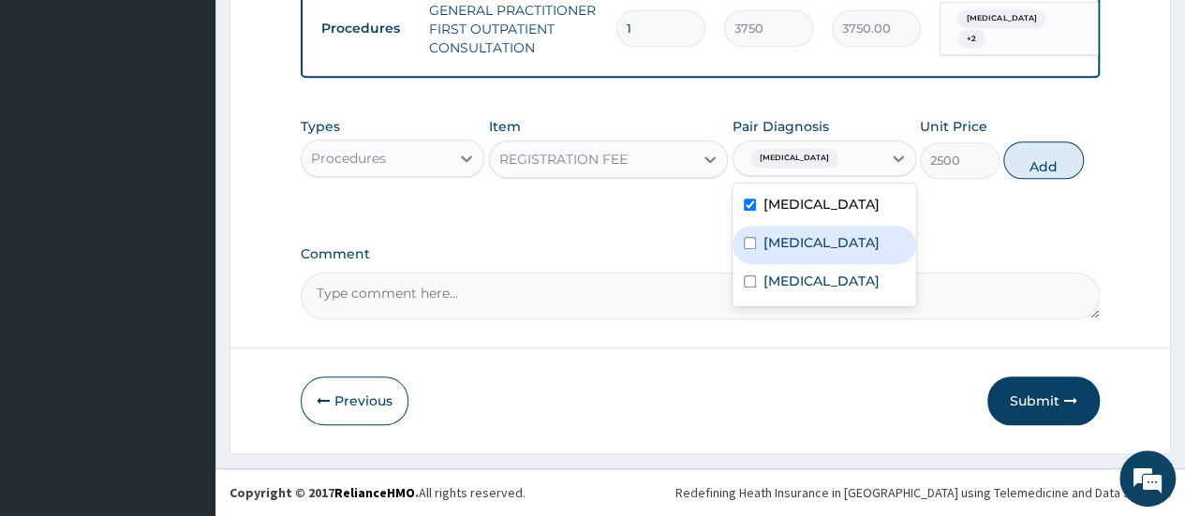
drag, startPoint x: 769, startPoint y: 246, endPoint x: 783, endPoint y: 265, distance: 23.4
click at [769, 249] on label "Sepsis" at bounding box center [821, 242] width 116 height 19
checkbox input "true"
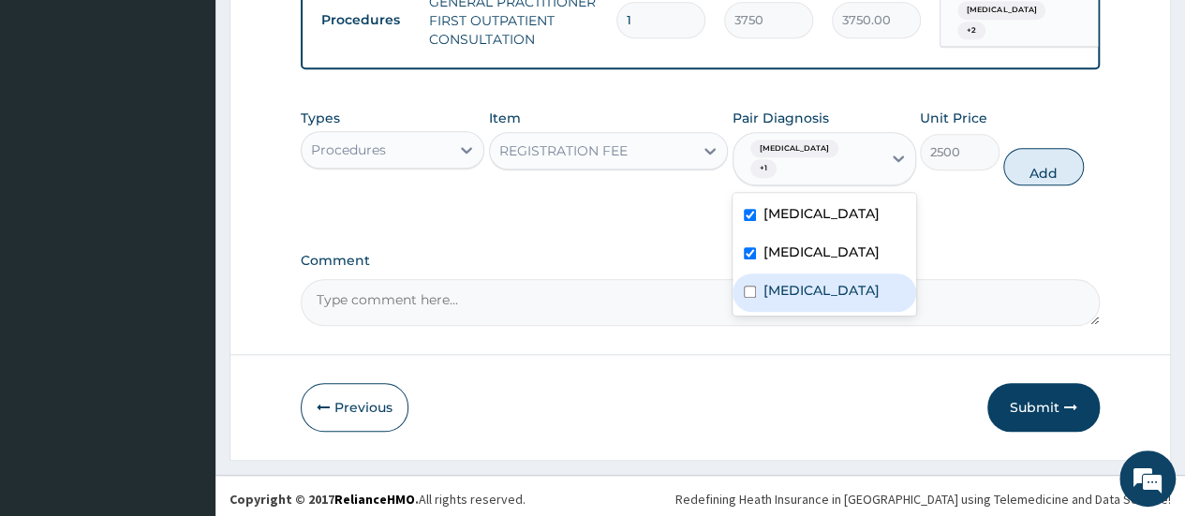
drag, startPoint x: 788, startPoint y: 301, endPoint x: 823, endPoint y: 293, distance: 36.4
click at [799, 300] on label "Upper respiratory infection" at bounding box center [821, 290] width 116 height 19
checkbox input "true"
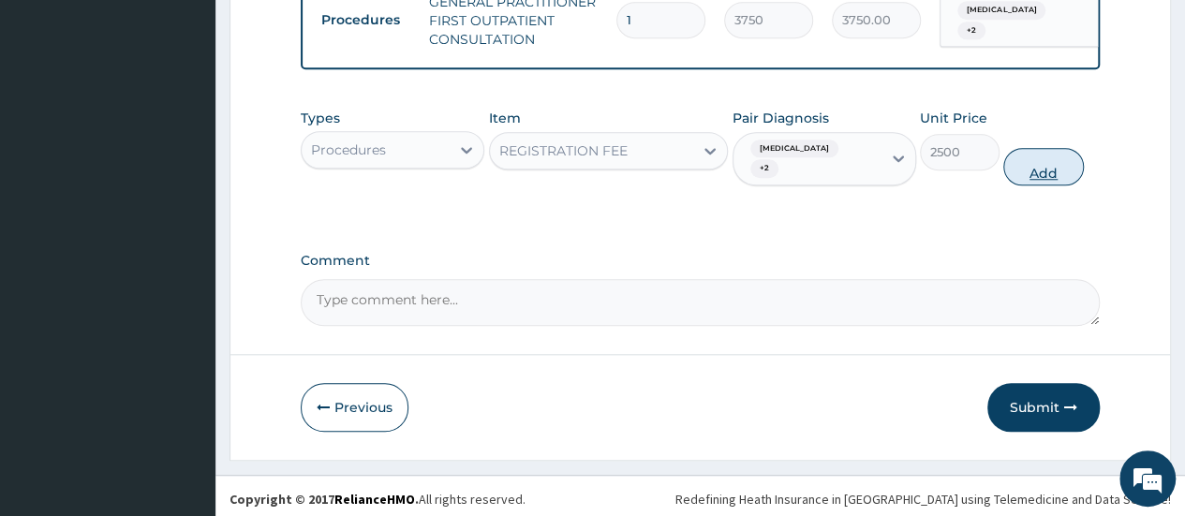
click at [1047, 159] on button "Add" at bounding box center [1043, 166] width 80 height 37
type input "0"
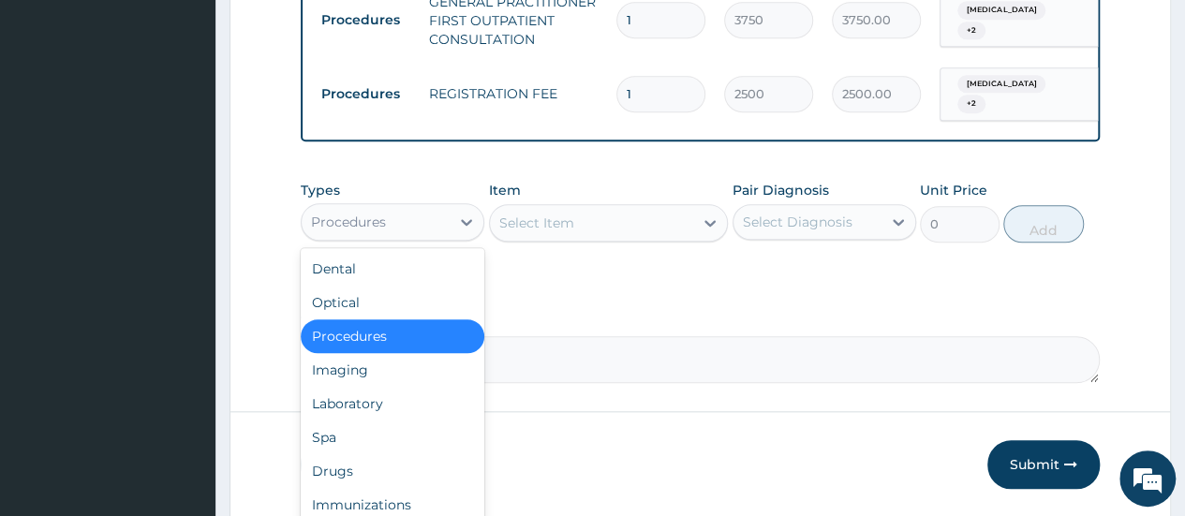
click at [416, 220] on div "Procedures" at bounding box center [376, 222] width 148 height 30
click at [398, 413] on div "Laboratory" at bounding box center [393, 404] width 184 height 34
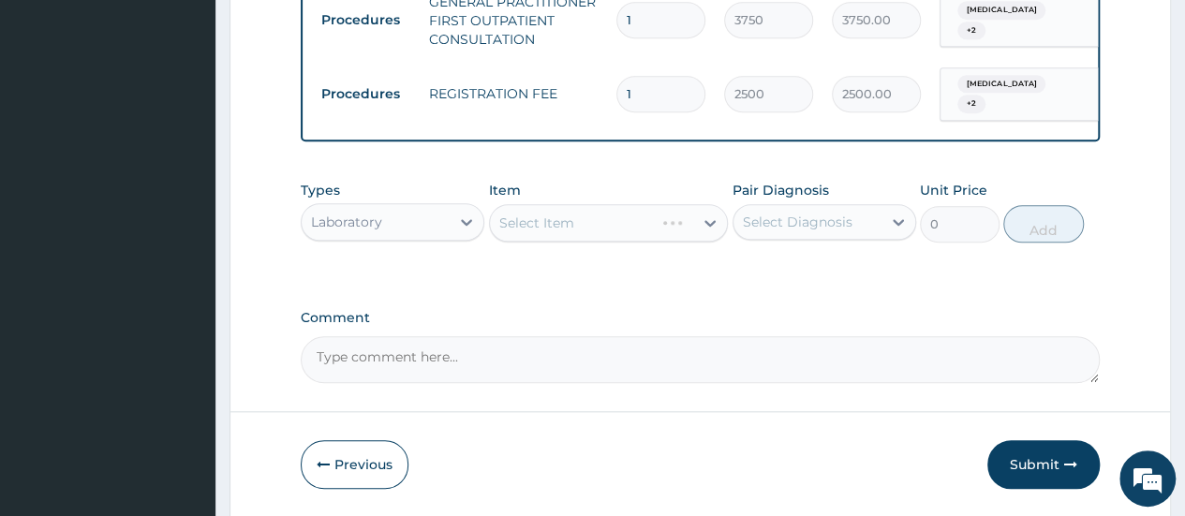
click at [706, 229] on div "Select Item" at bounding box center [609, 222] width 240 height 37
click at [707, 229] on div "Select Item" at bounding box center [609, 222] width 240 height 37
click at [704, 229] on div "Select Item" at bounding box center [609, 222] width 240 height 37
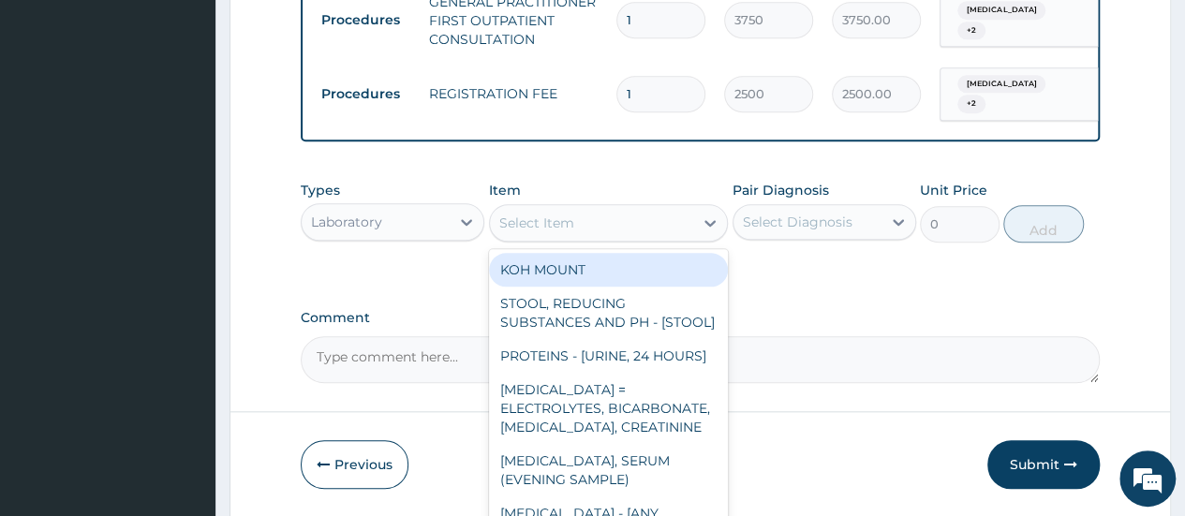
click at [704, 229] on icon at bounding box center [710, 223] width 19 height 19
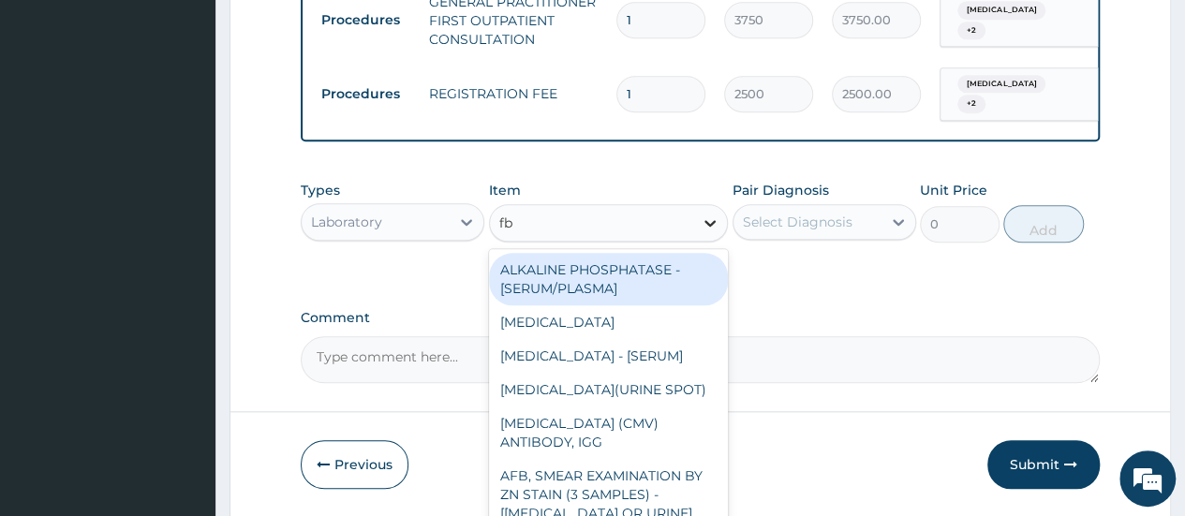
type input "fbc"
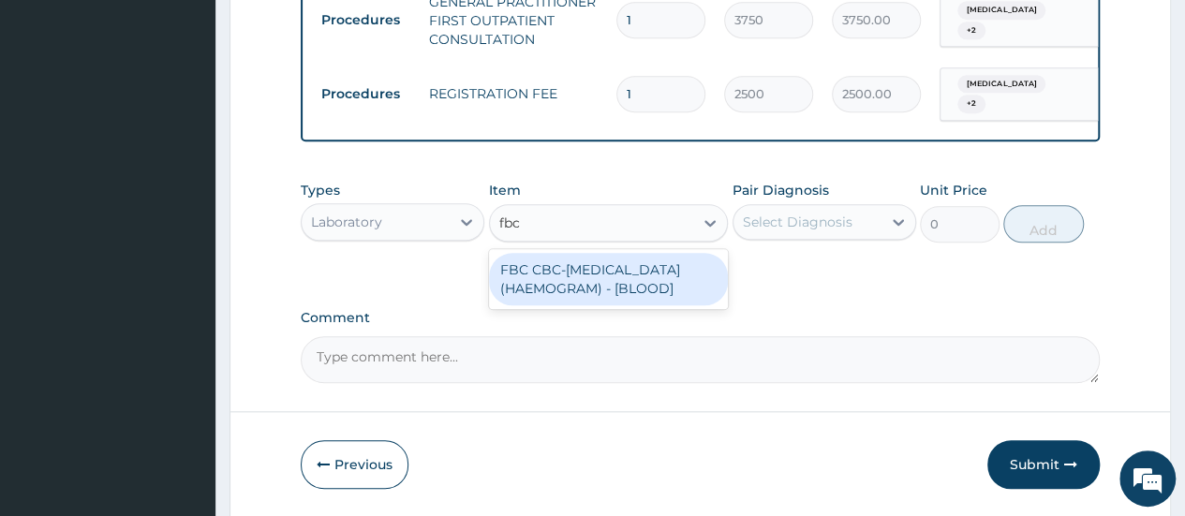
click at [596, 305] on div "FBC CBC-COMPLETE BLOOD COUNT (HAEMOGRAM) - [BLOOD]" at bounding box center [609, 279] width 240 height 52
type input "5000"
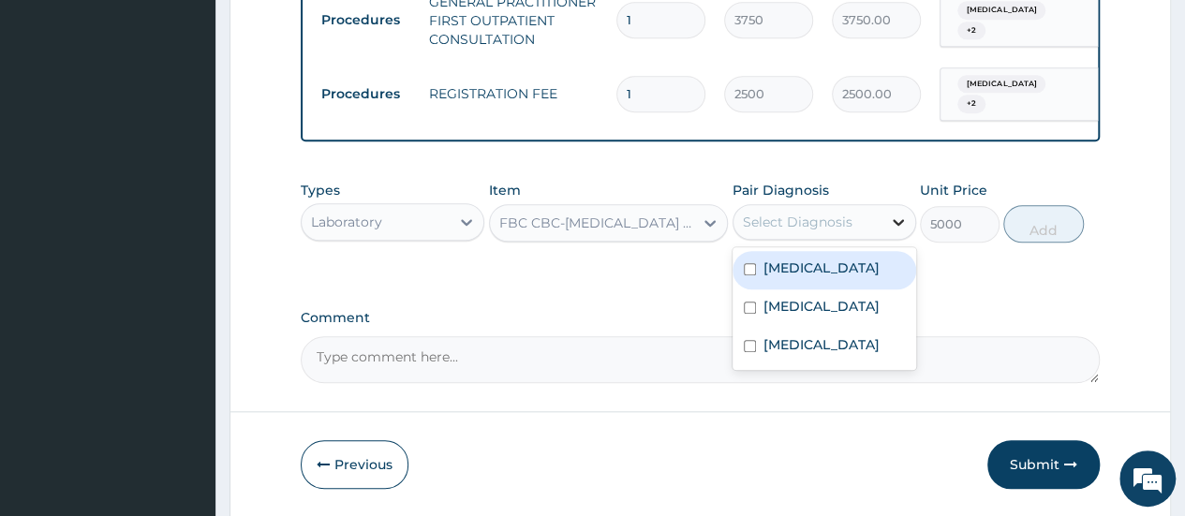
click at [882, 216] on div at bounding box center [898, 222] width 34 height 34
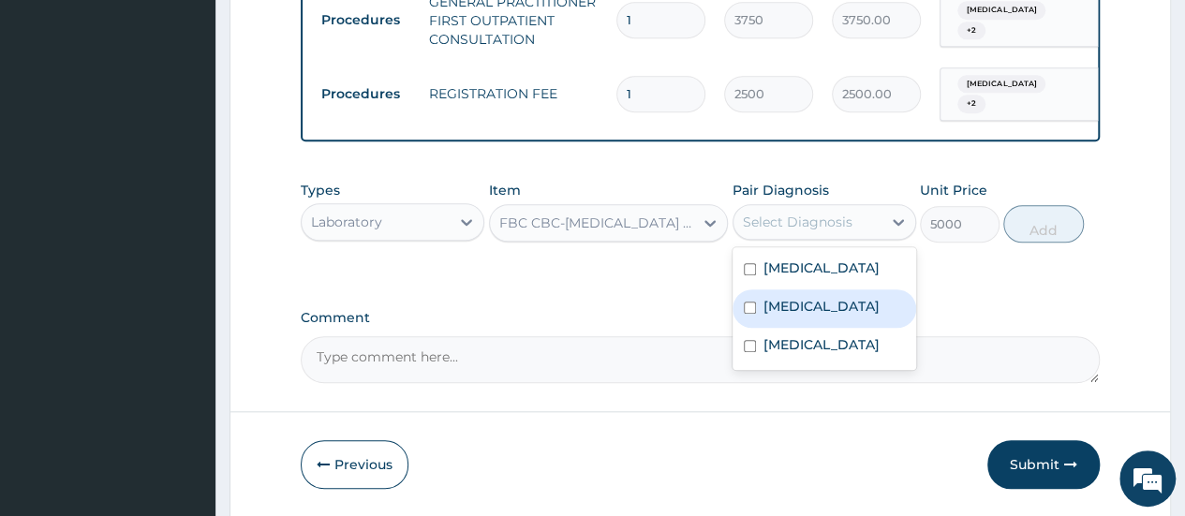
click at [776, 314] on label "Sepsis" at bounding box center [821, 306] width 116 height 19
checkbox input "true"
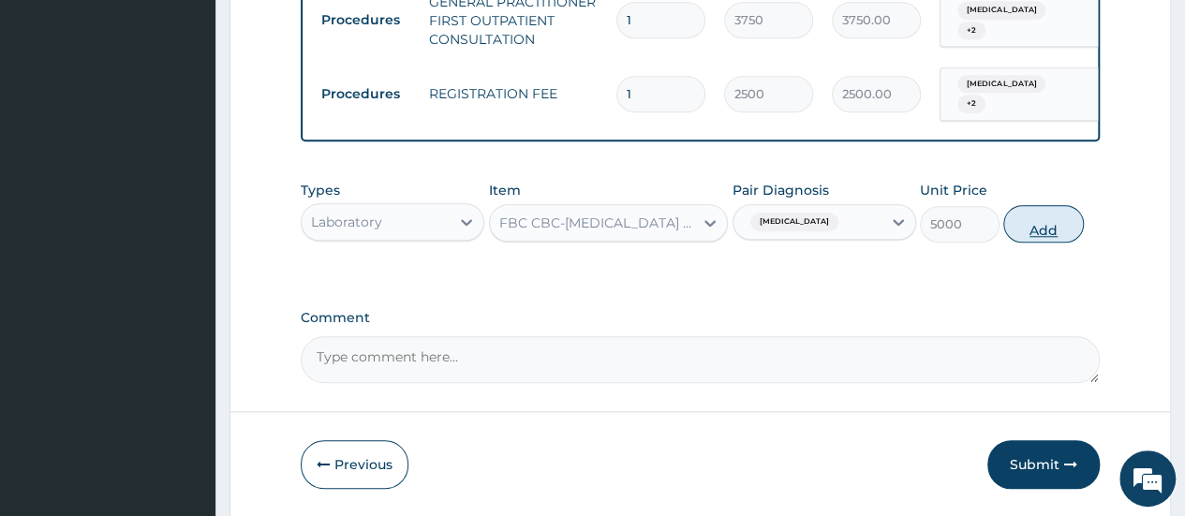
click at [1050, 235] on button "Add" at bounding box center [1043, 223] width 80 height 37
type input "0"
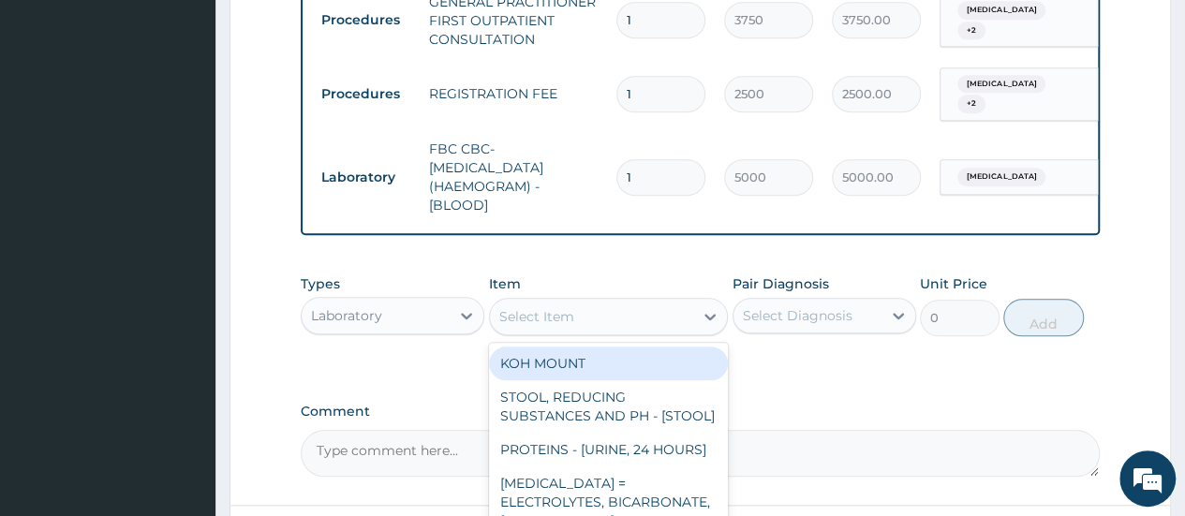
click at [613, 328] on div "Select Item" at bounding box center [592, 317] width 204 height 30
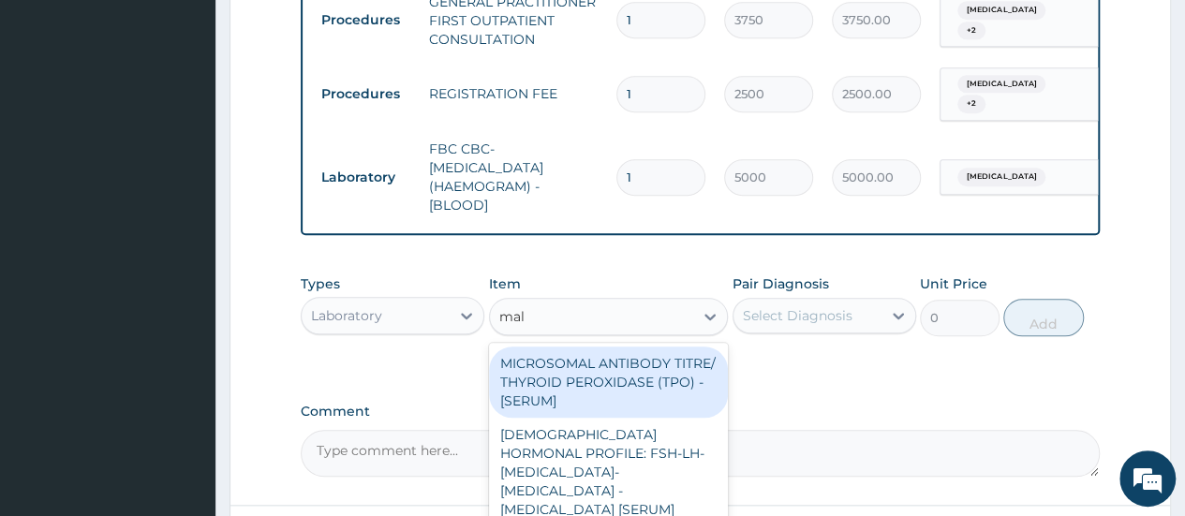
type input "mala"
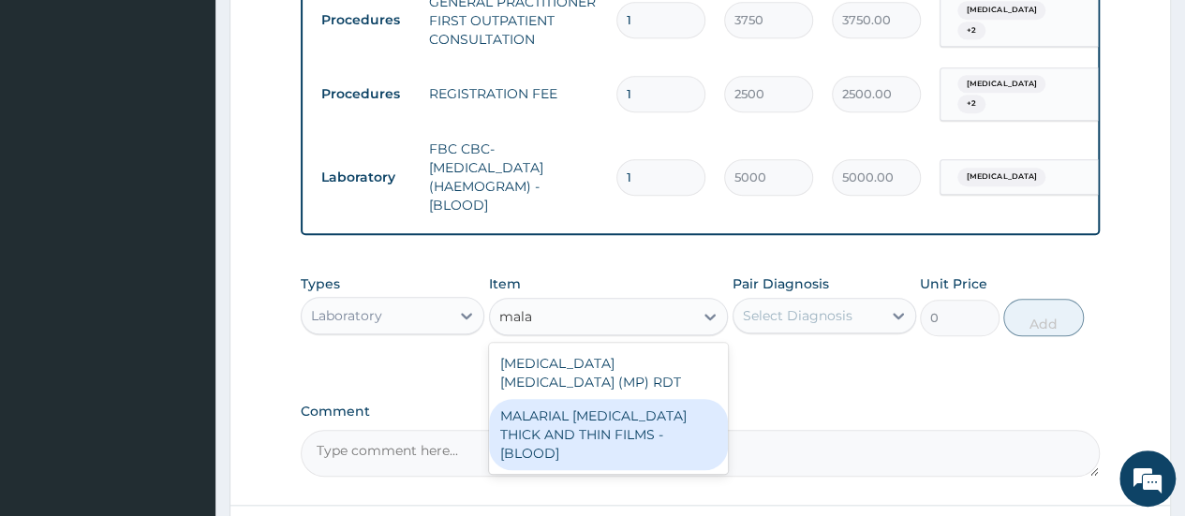
click at [569, 424] on div "MALARIAL PARASITE THICK AND THIN FILMS - [BLOOD]" at bounding box center [609, 434] width 240 height 71
type input "2187.5"
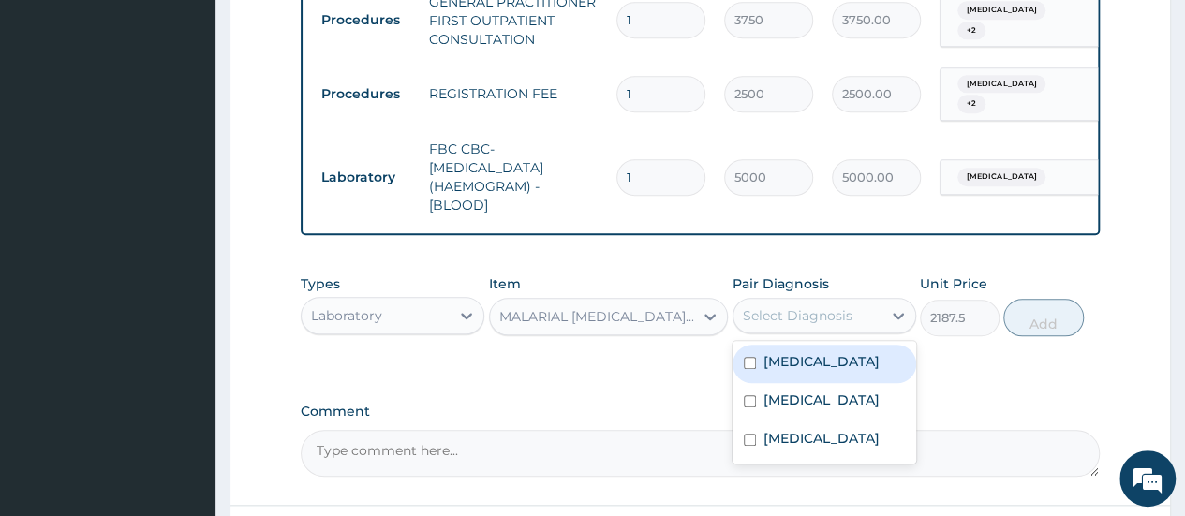
click at [854, 322] on div "Select Diagnosis" at bounding box center [807, 316] width 148 height 30
click at [807, 365] on label "Malaria" at bounding box center [821, 361] width 116 height 19
checkbox input "true"
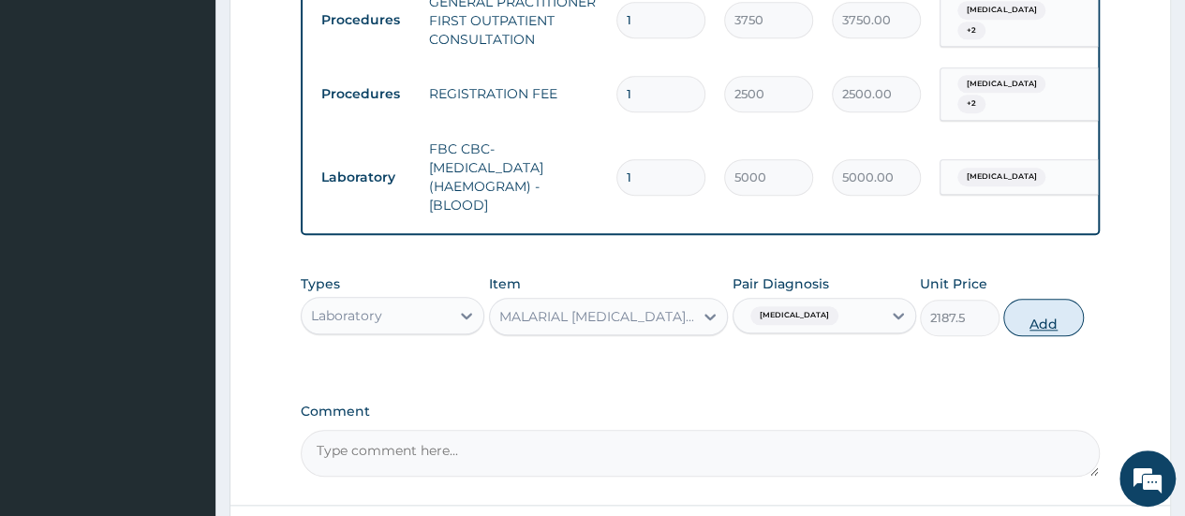
click at [1040, 333] on button "Add" at bounding box center [1043, 317] width 80 height 37
type input "0"
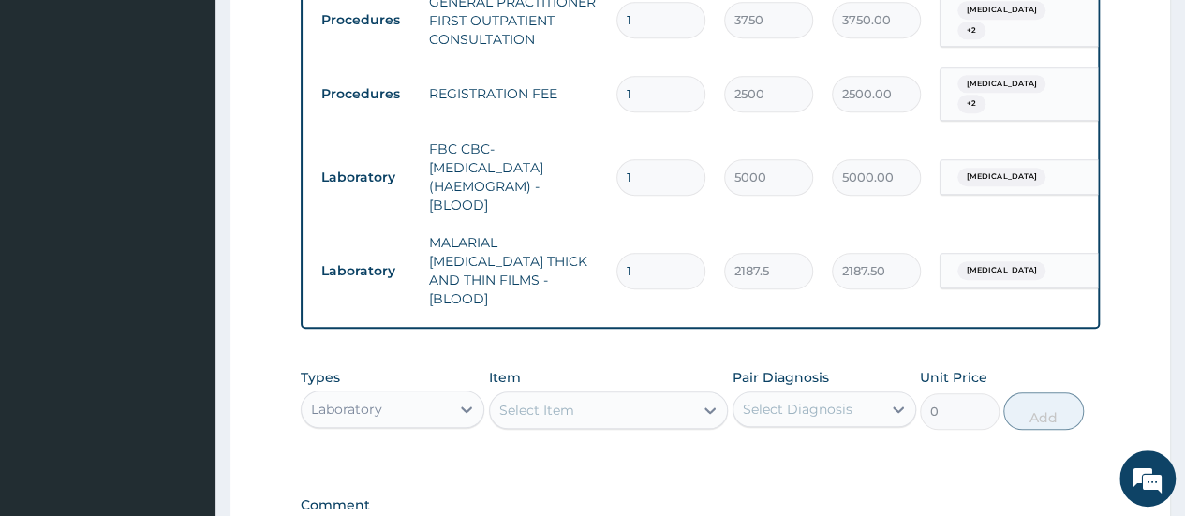
scroll to position [1000, 0]
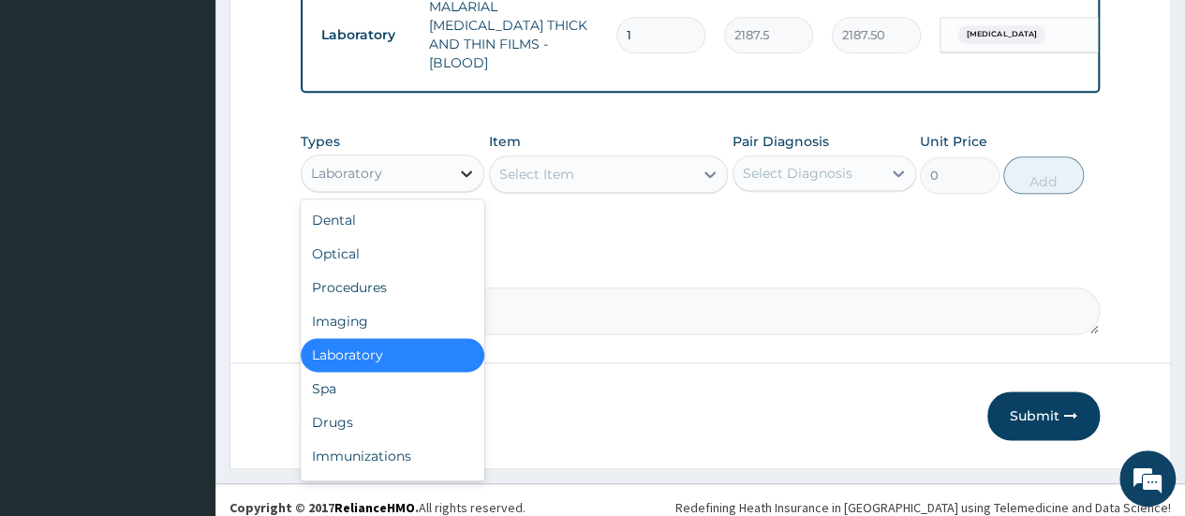
click at [458, 166] on icon at bounding box center [466, 173] width 19 height 19
drag, startPoint x: 332, startPoint y: 415, endPoint x: 575, endPoint y: 295, distance: 271.4
click at [335, 415] on div "Drugs" at bounding box center [393, 423] width 184 height 34
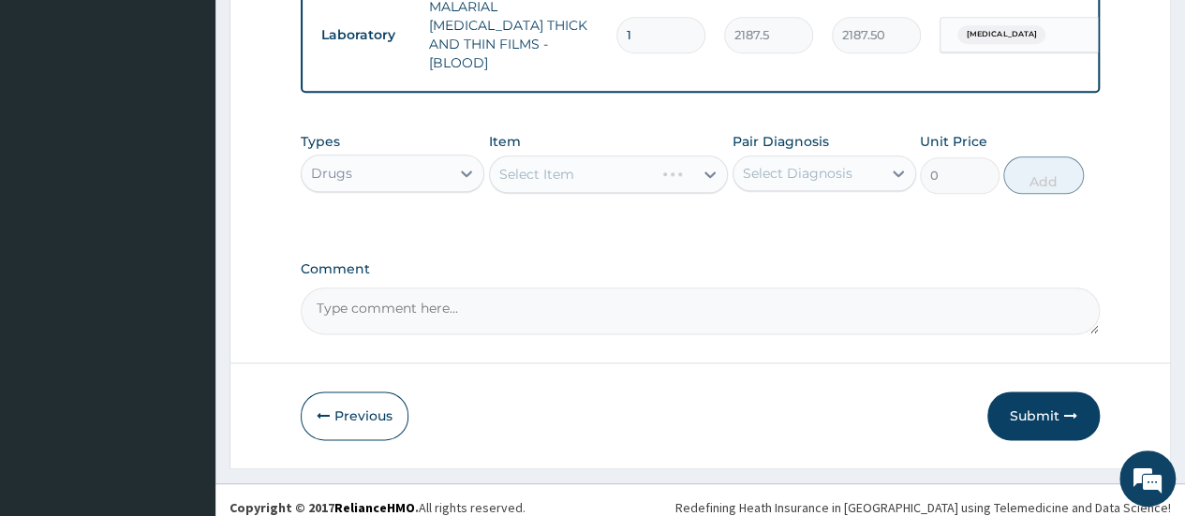
click at [701, 166] on div "Select Item" at bounding box center [609, 173] width 240 height 37
click at [701, 168] on div "Select Item" at bounding box center [609, 173] width 240 height 37
click at [711, 160] on div "Select Item" at bounding box center [609, 173] width 240 height 37
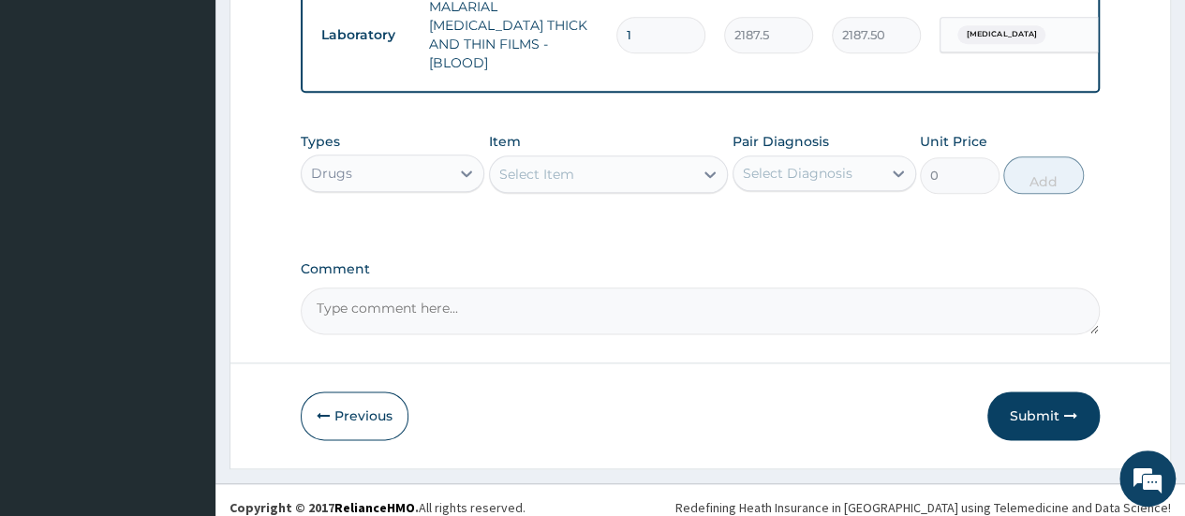
click at [669, 159] on div "Select Item" at bounding box center [592, 174] width 204 height 30
type input "artemet"
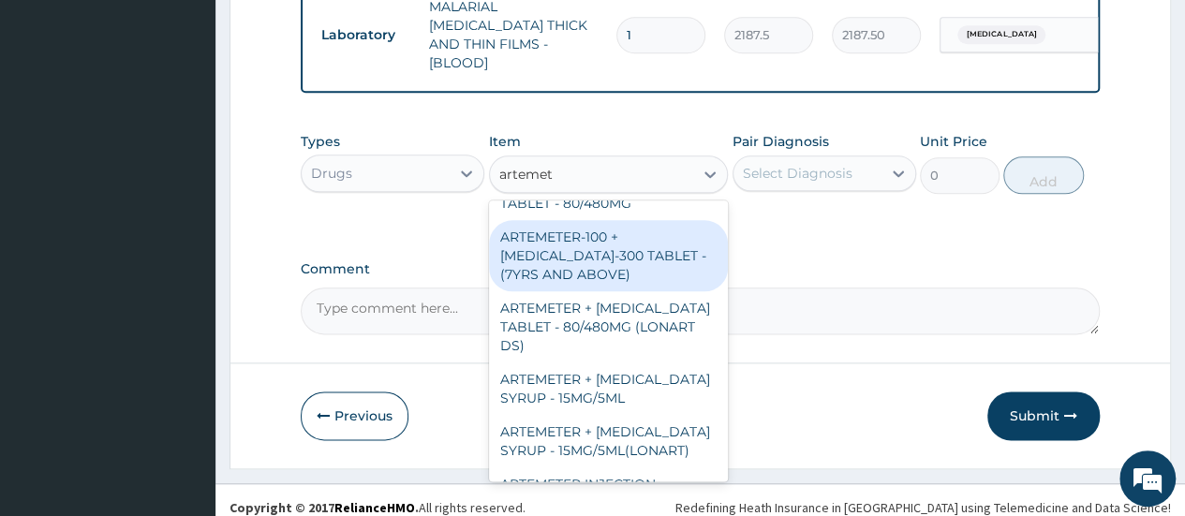
scroll to position [249, 0]
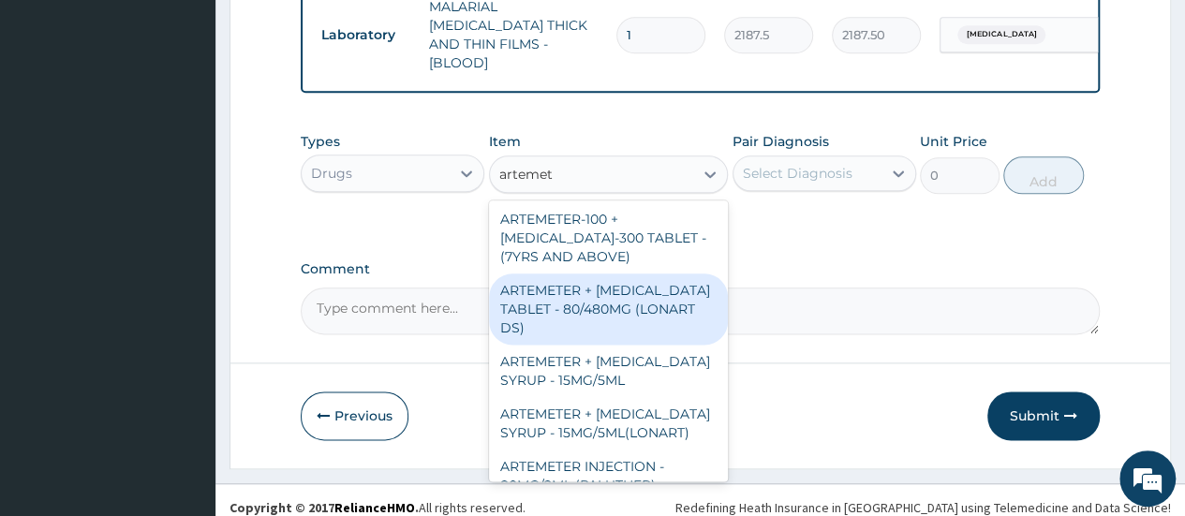
click at [604, 319] on div "ARTEMETER + LUMEFANTRINE TABLET - 80/480MG (LONART DS)" at bounding box center [609, 308] width 240 height 71
type input "588"
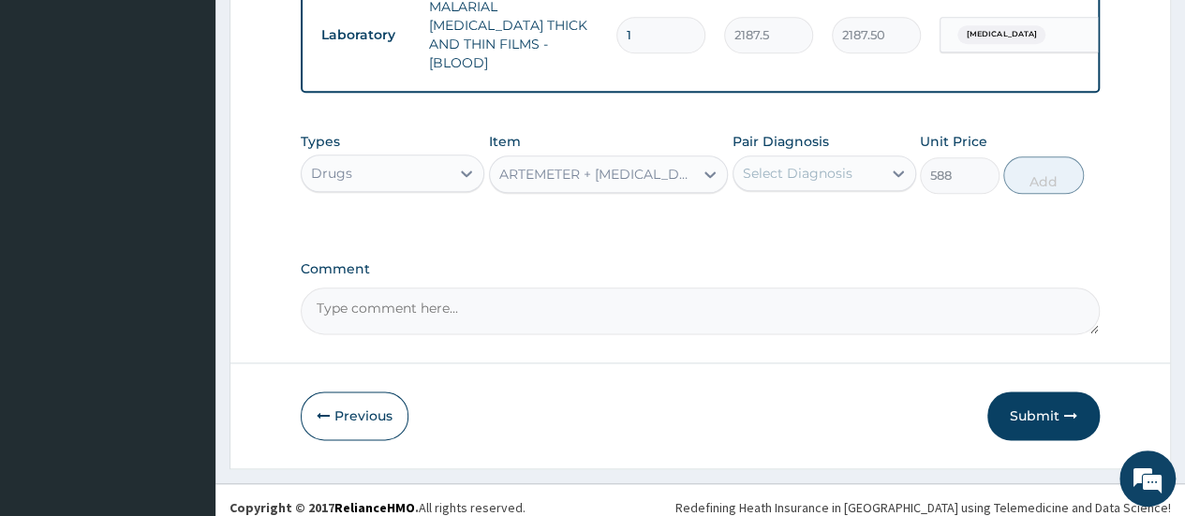
click at [671, 165] on div "ARTEMETER + LUMEFANTRINE TABLET - 80/480MG (LONART DS)" at bounding box center [597, 174] width 197 height 19
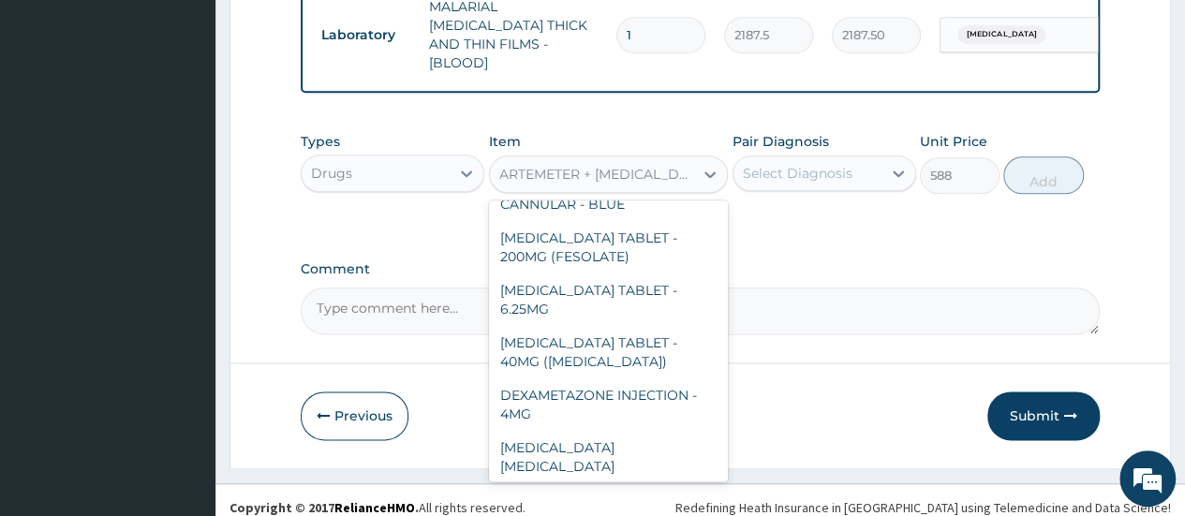
scroll to position [21896, 0]
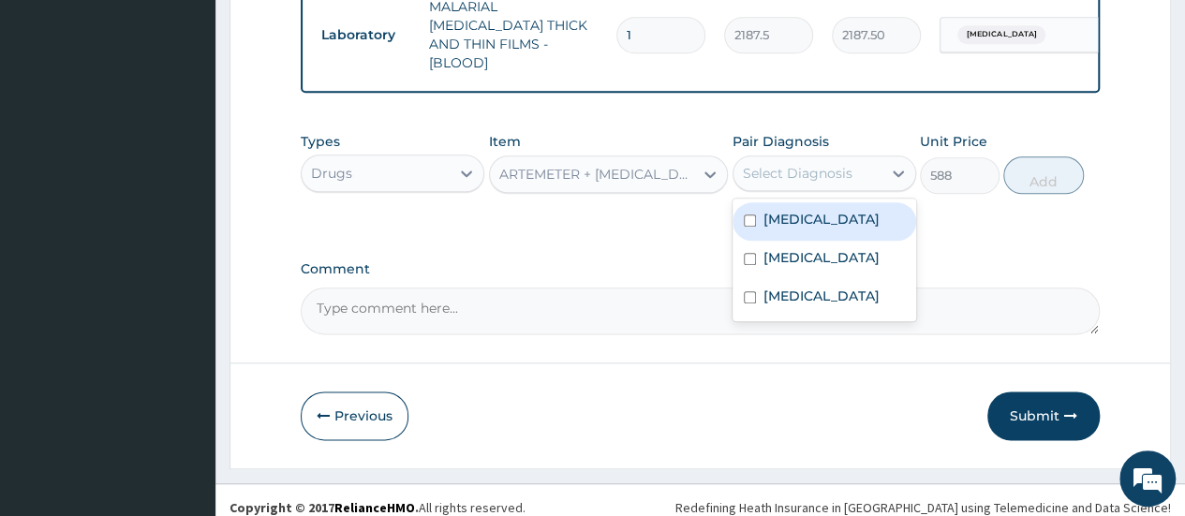
click at [879, 170] on div "Select Diagnosis" at bounding box center [807, 173] width 148 height 30
click at [777, 212] on label "Malaria" at bounding box center [821, 219] width 116 height 19
checkbox input "true"
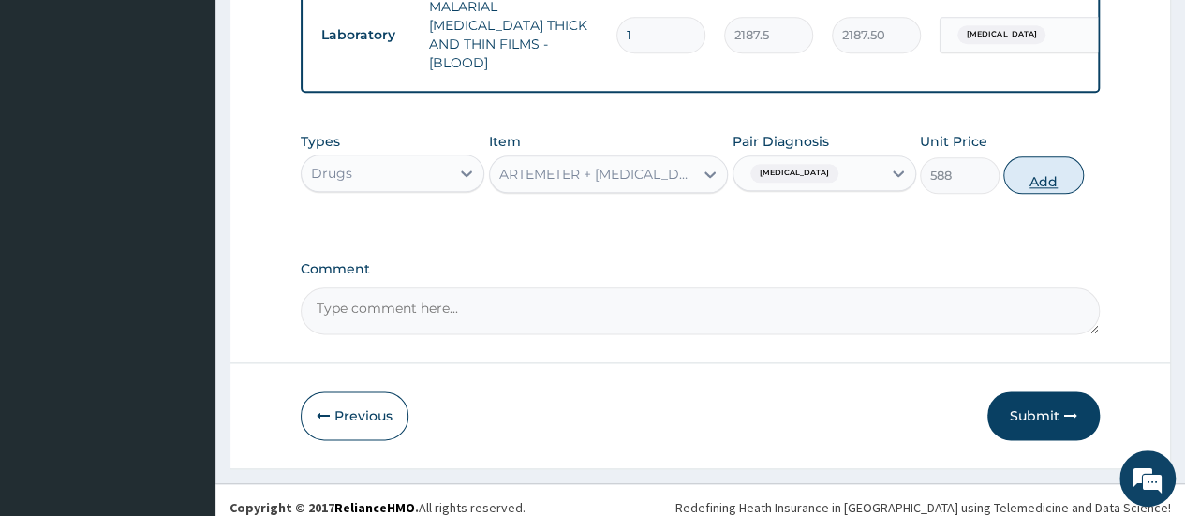
click at [1051, 169] on button "Add" at bounding box center [1043, 174] width 80 height 37
type input "0"
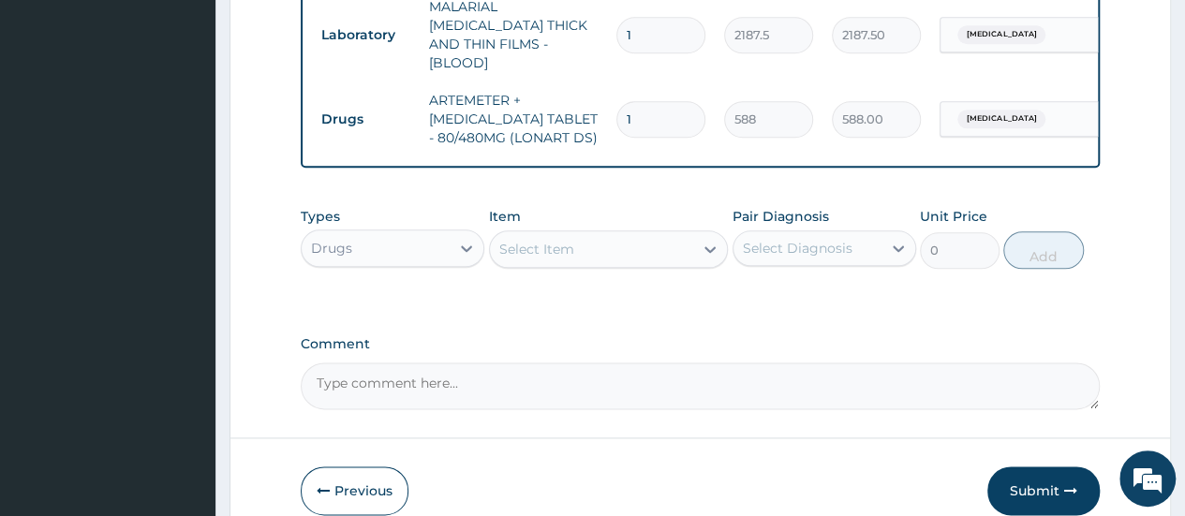
type input "0.00"
type input "6"
type input "3528.00"
type input "6"
click at [661, 236] on div "Select Item" at bounding box center [592, 249] width 204 height 30
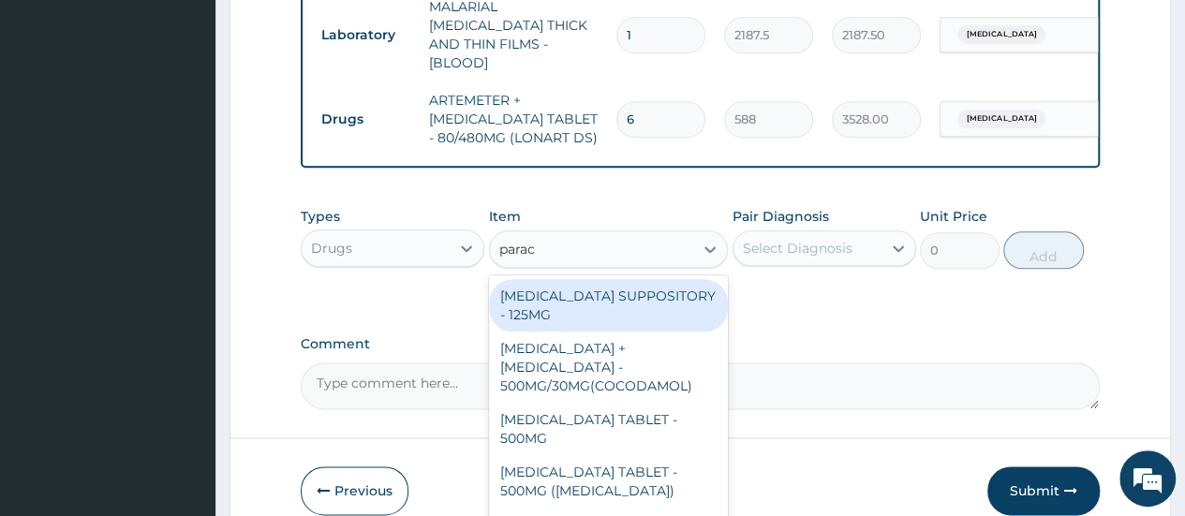
type input "parace"
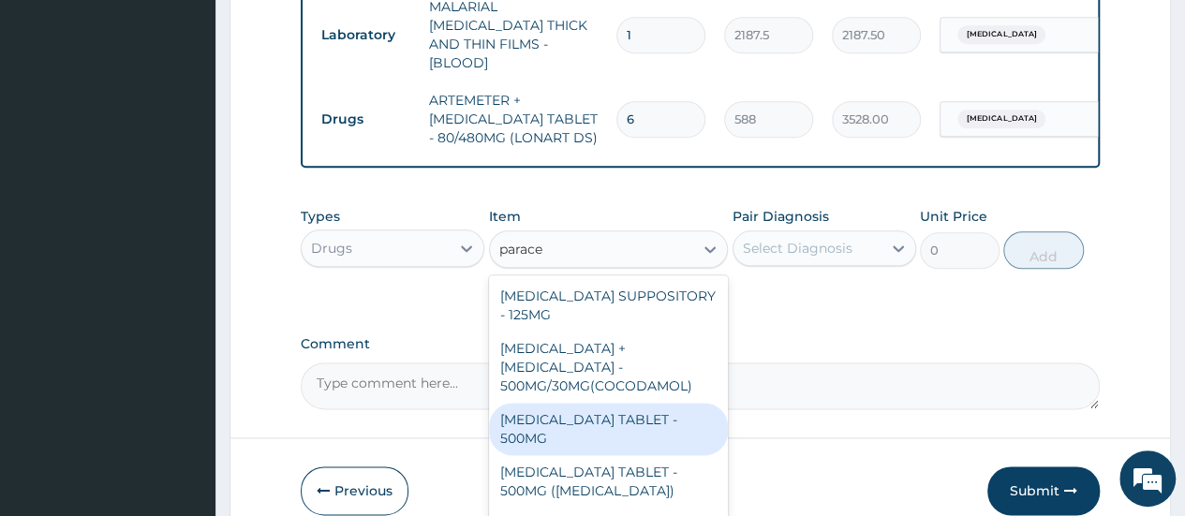
click at [557, 403] on div "PARACETAMOL TABLET - 500MG" at bounding box center [609, 429] width 240 height 52
type input "33.599999999999994"
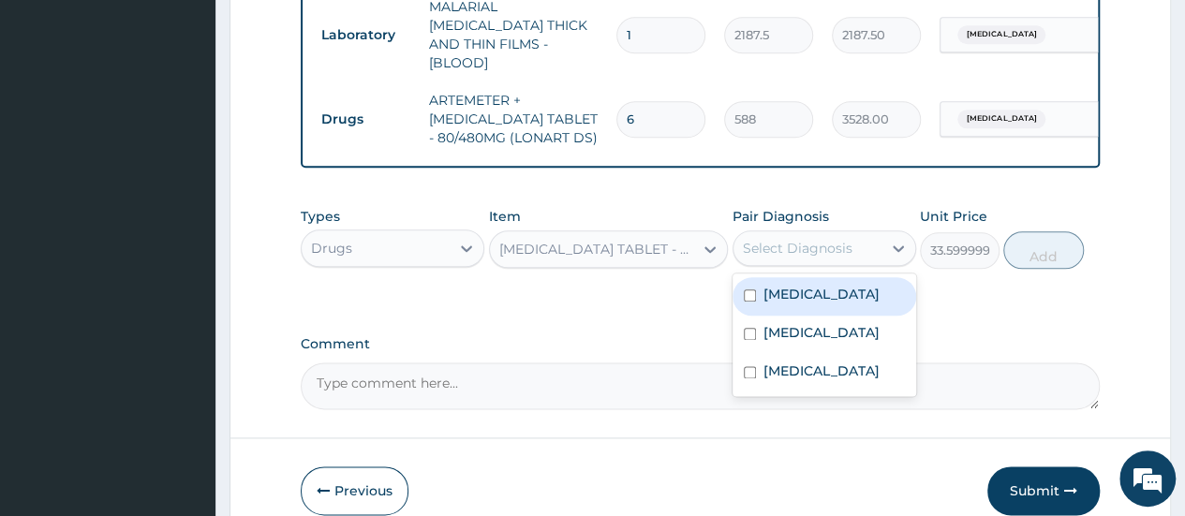
click at [816, 241] on div "Select Diagnosis" at bounding box center [798, 248] width 110 height 19
click at [801, 285] on label "Malaria" at bounding box center [821, 294] width 116 height 19
checkbox input "true"
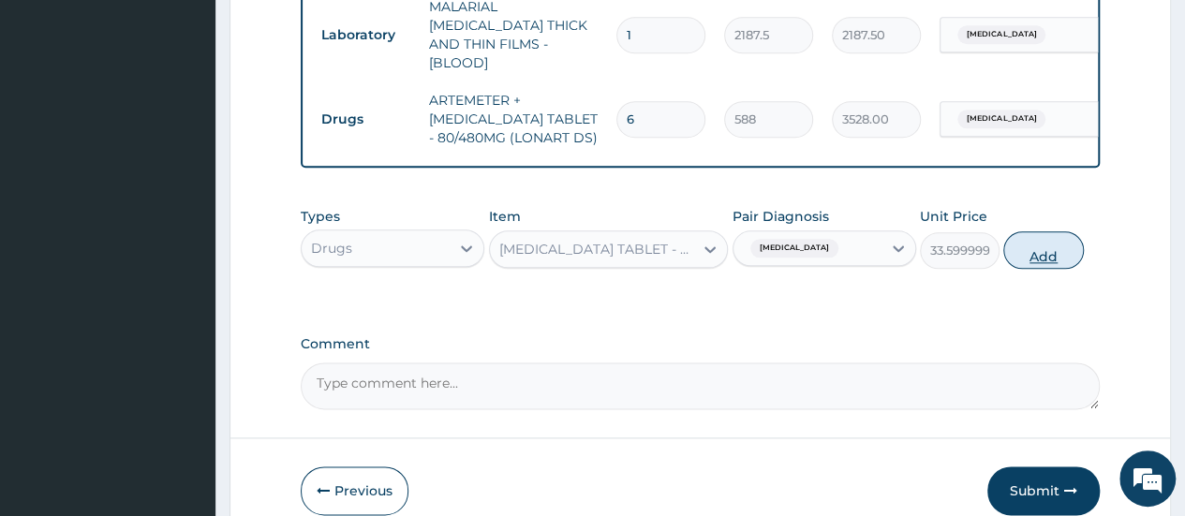
click at [1036, 242] on button "Add" at bounding box center [1043, 249] width 80 height 37
type input "0"
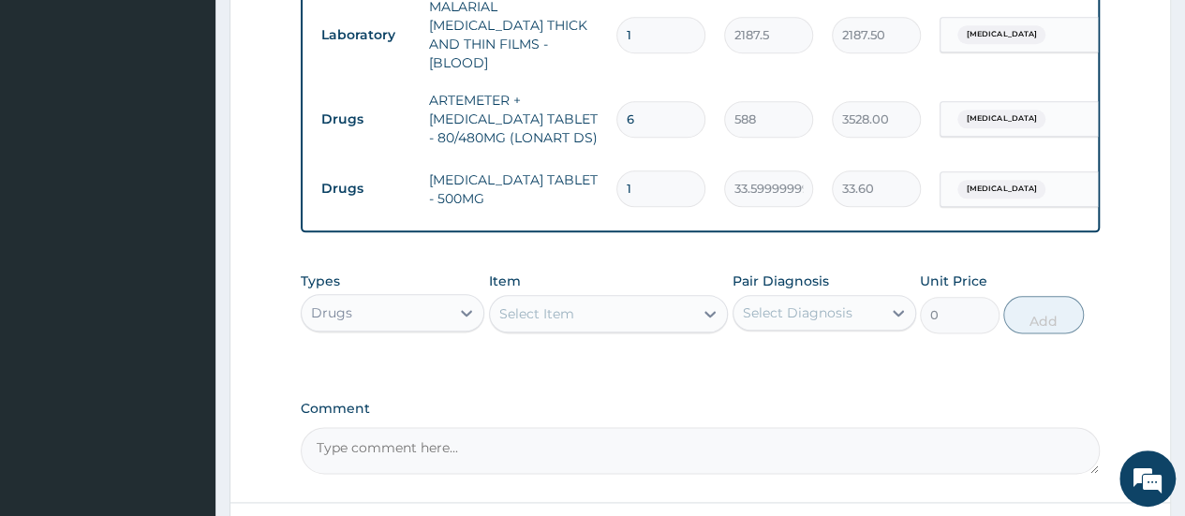
type input "18"
type input "604.80"
type input "17"
type input "571.20"
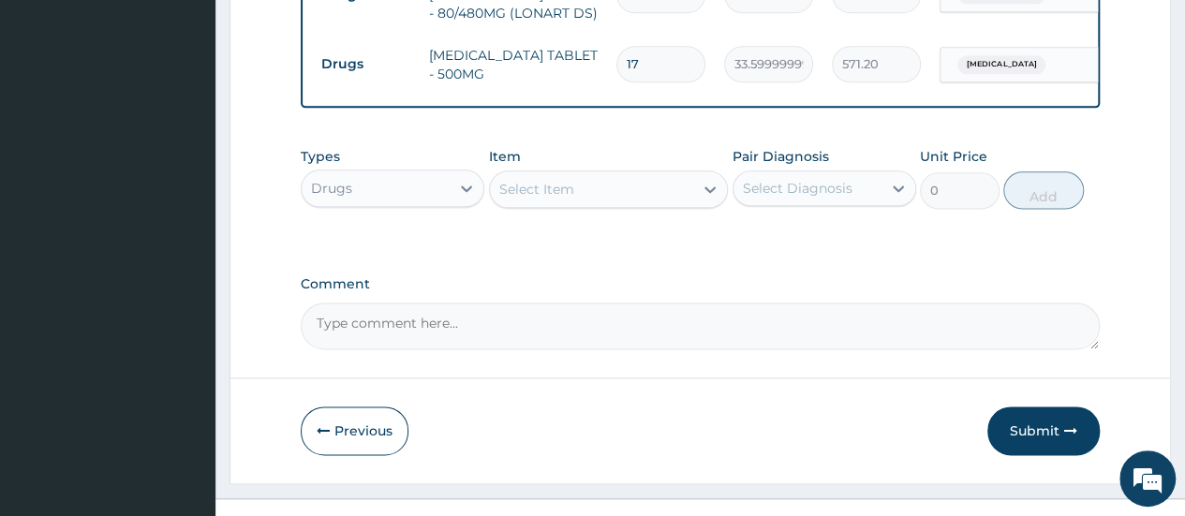
type input "17"
click at [562, 180] on div "Select Item" at bounding box center [536, 189] width 75 height 19
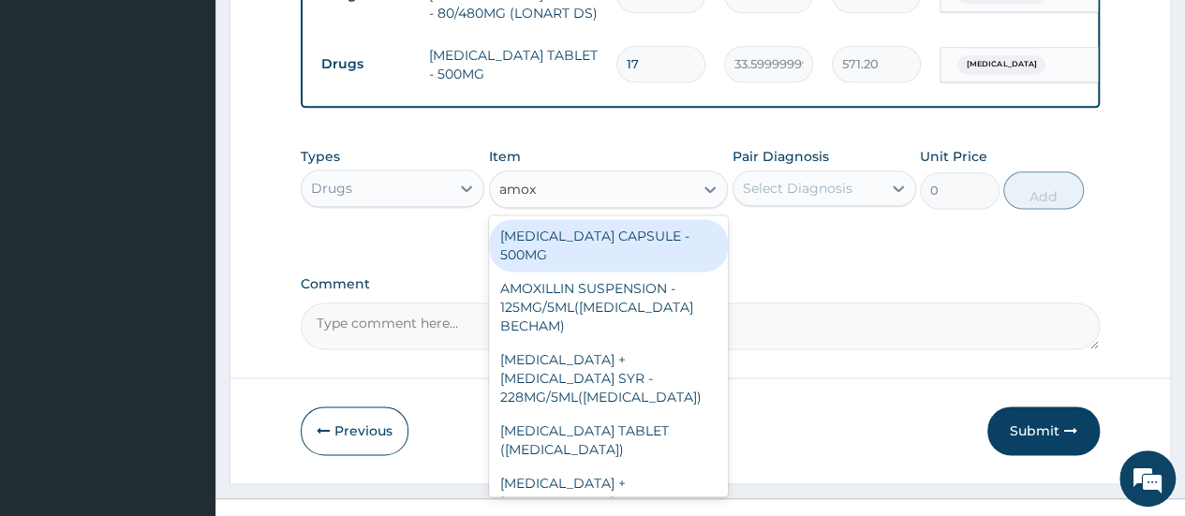
type input "amoxi"
click at [575, 232] on div "AMOXICILLIN CAPSULE - 500MG" at bounding box center [609, 245] width 240 height 52
type input "112"
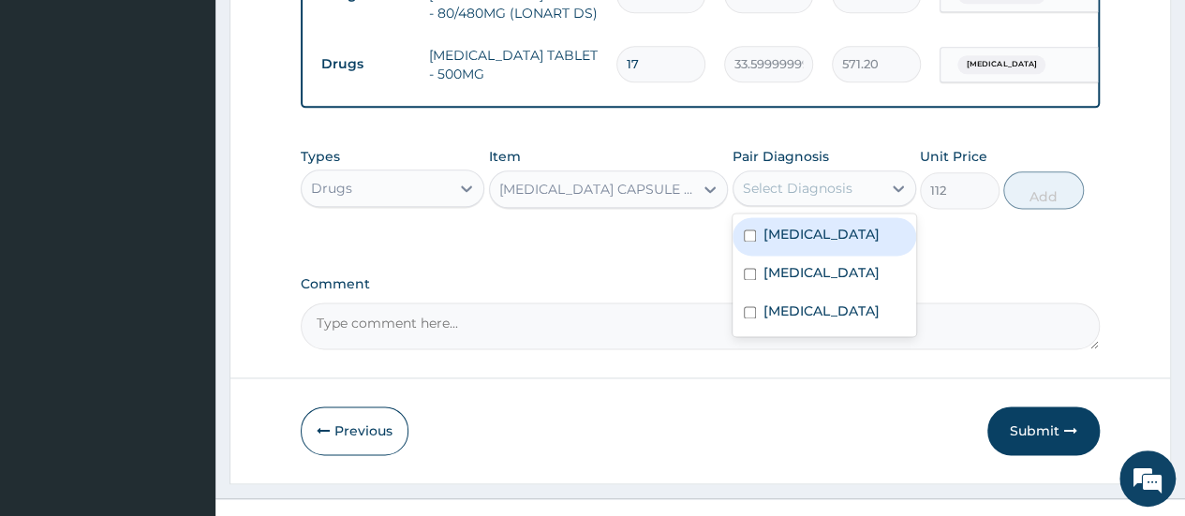
click at [847, 179] on div "Select Diagnosis" at bounding box center [798, 188] width 110 height 19
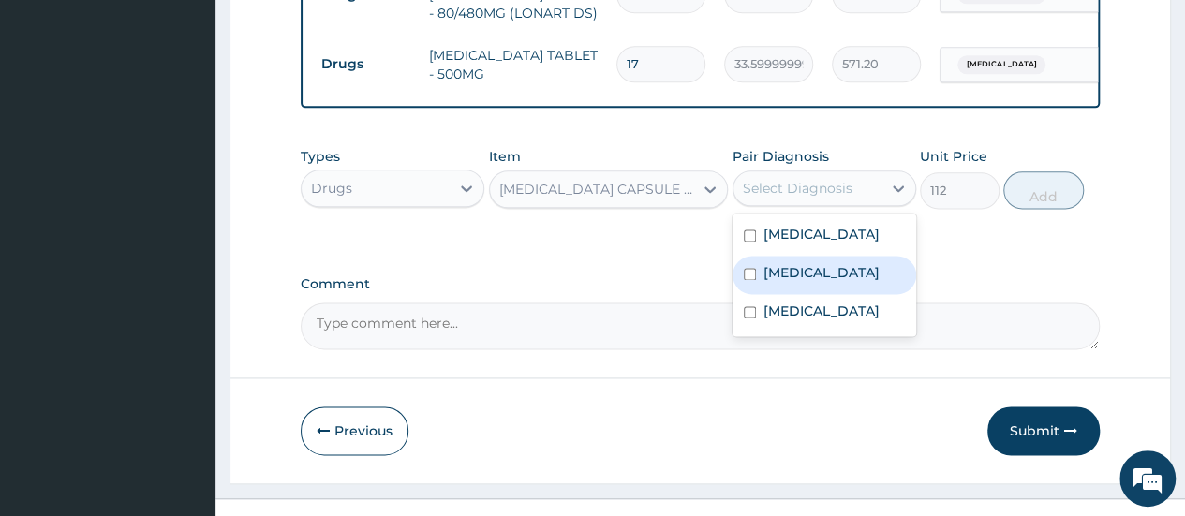
click at [801, 263] on label "Sepsis" at bounding box center [821, 272] width 116 height 19
checkbox input "true"
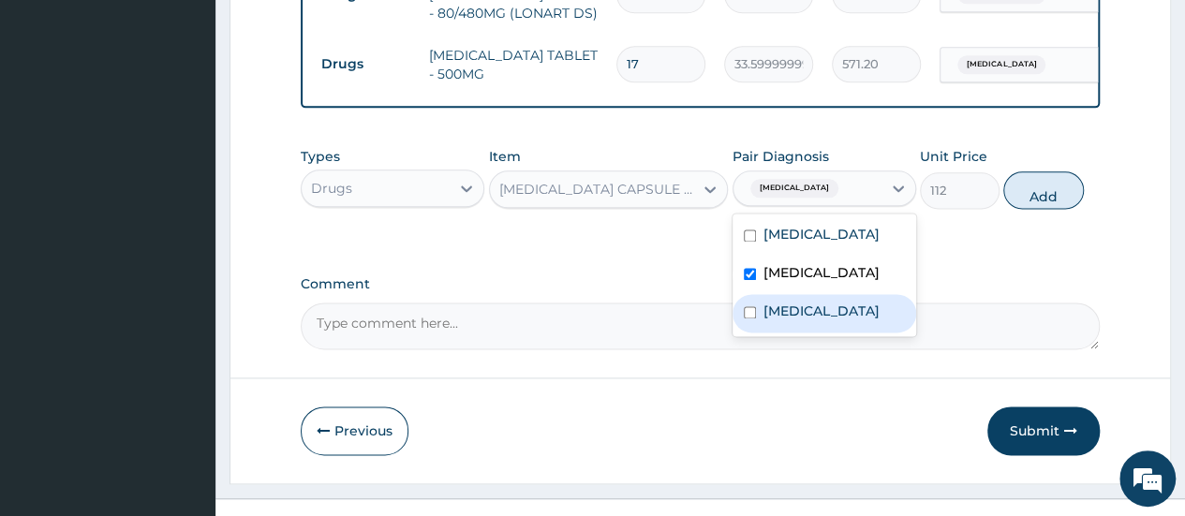
click at [772, 312] on label "Upper respiratory infection" at bounding box center [821, 311] width 116 height 19
checkbox input "true"
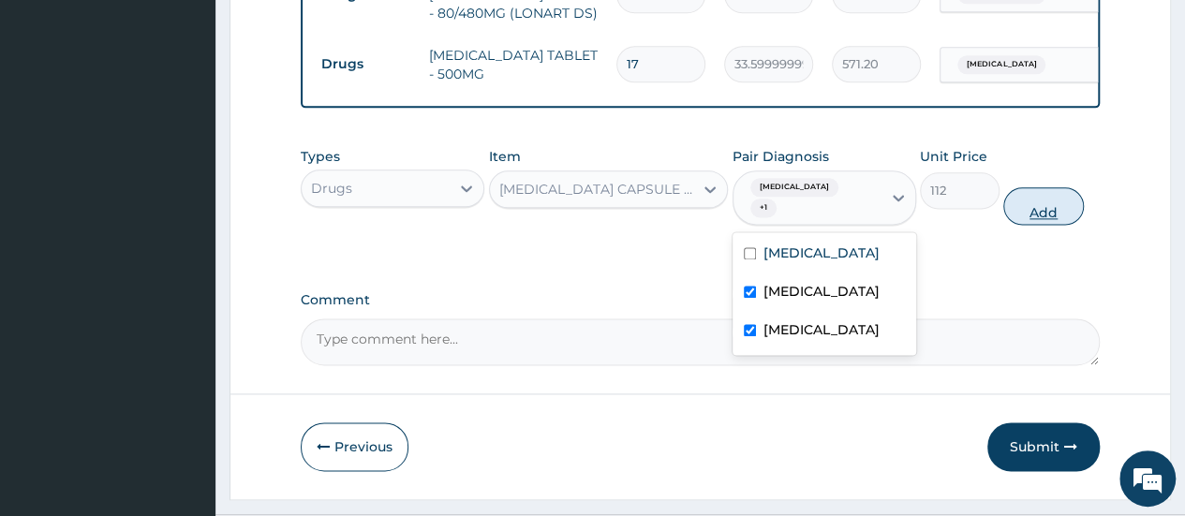
click at [1064, 187] on button "Add" at bounding box center [1043, 205] width 80 height 37
type input "0"
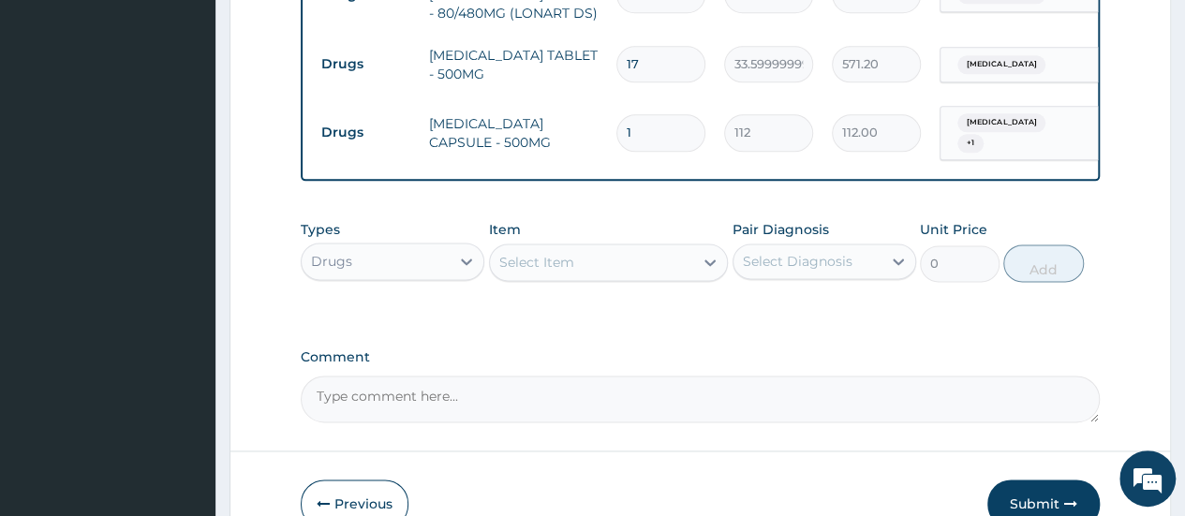
type input "15"
type input "1680.00"
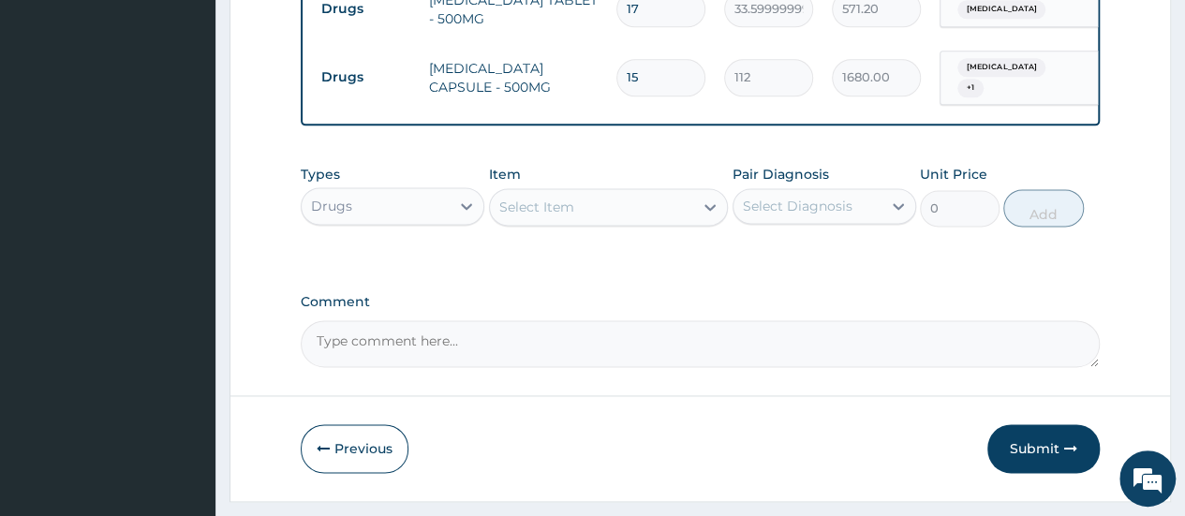
scroll to position [1205, 0]
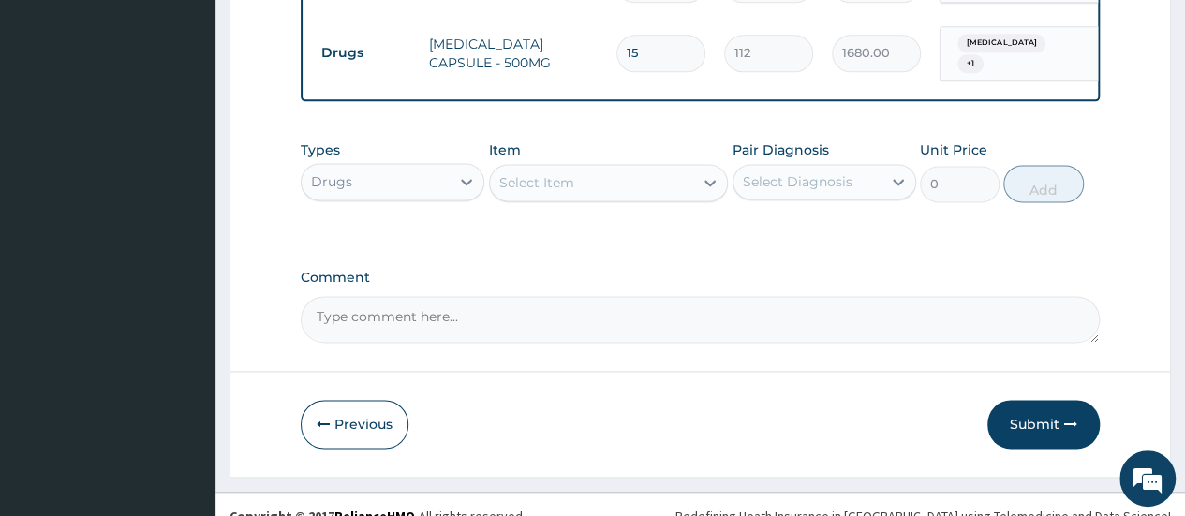
type input "15"
click at [628, 174] on div "Select Item" at bounding box center [592, 183] width 204 height 30
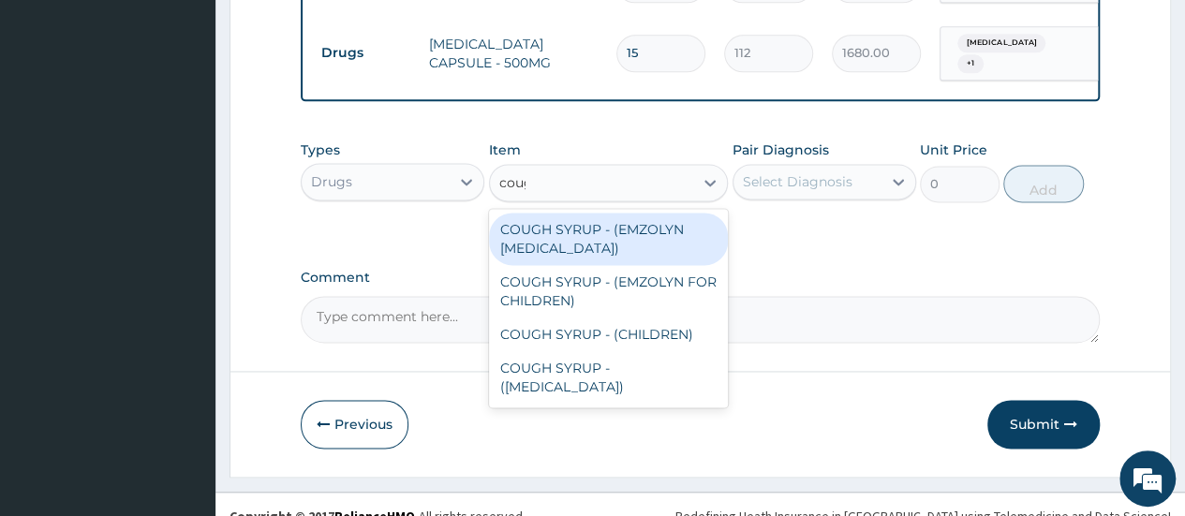
type input "cough"
click at [579, 213] on div "COUGH SYRUP - (EMZOLYN EXPECTORANT)" at bounding box center [609, 239] width 240 height 52
type input "1120"
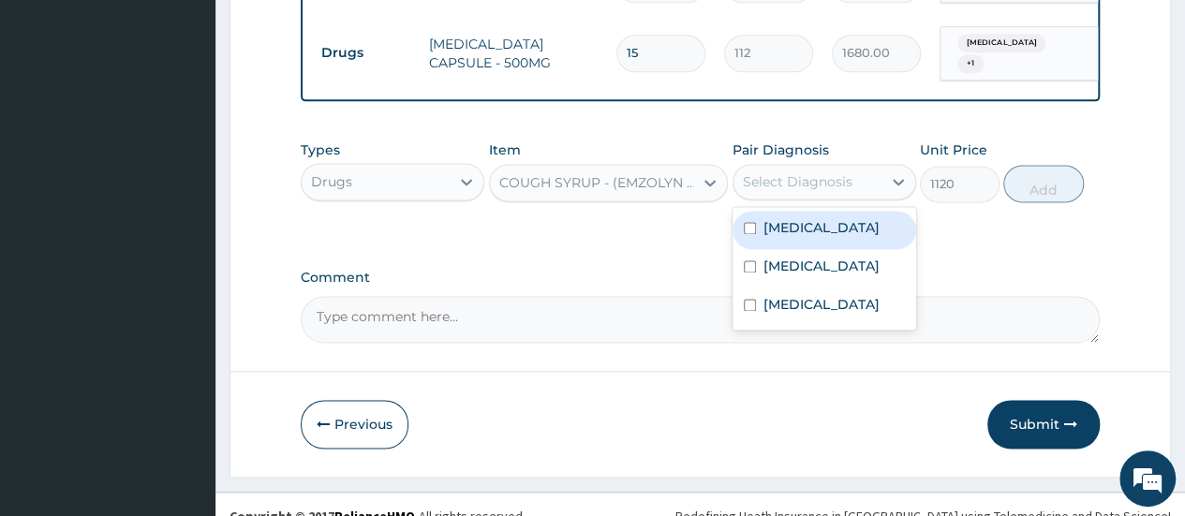
click at [865, 167] on div "Select Diagnosis" at bounding box center [807, 182] width 148 height 30
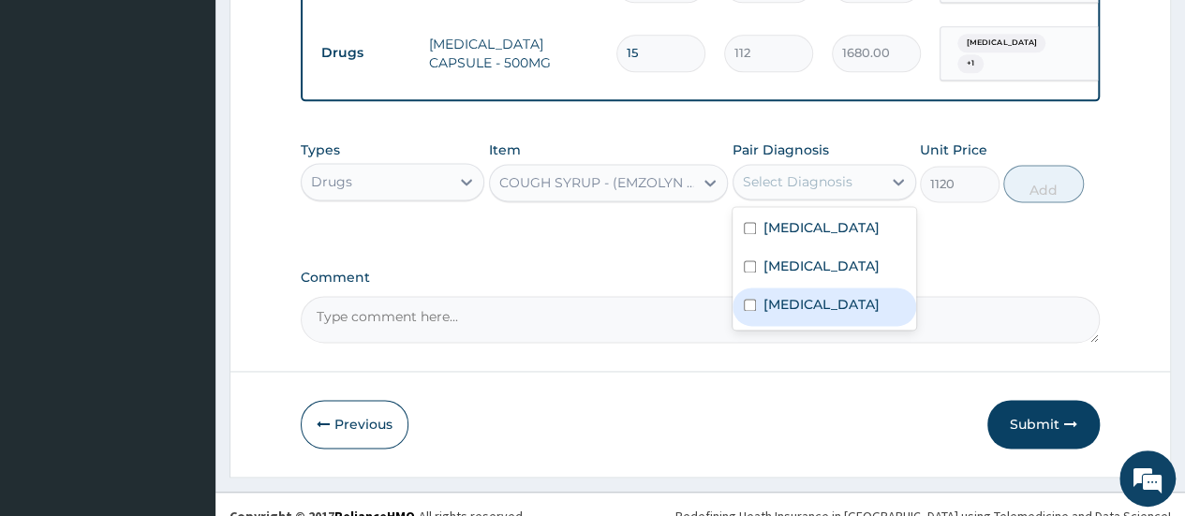
click at [789, 295] on label "Upper respiratory infection" at bounding box center [821, 304] width 116 height 19
checkbox input "true"
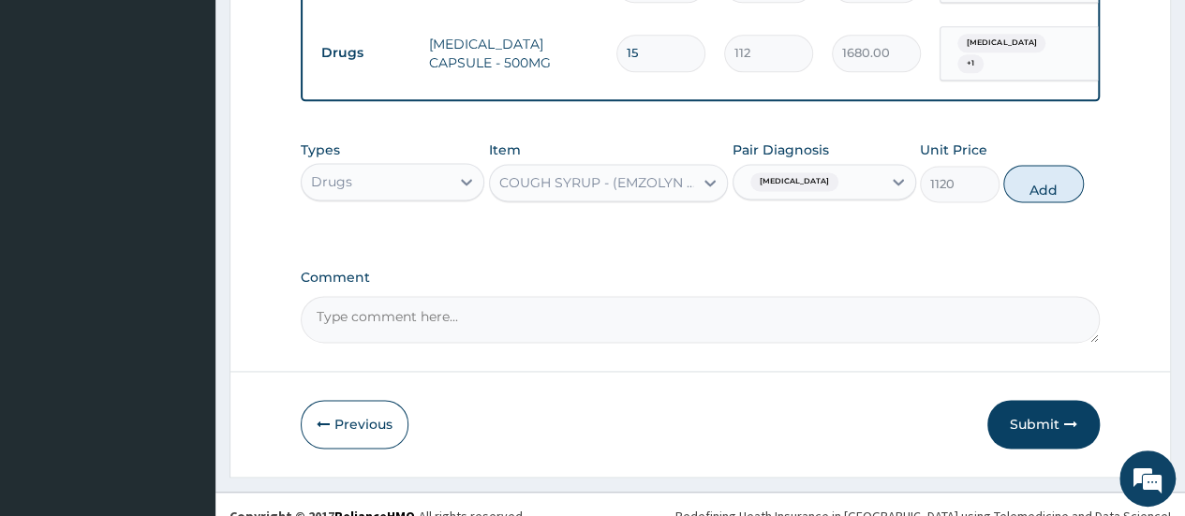
click at [1027, 165] on button "Add" at bounding box center [1043, 183] width 80 height 37
type input "0"
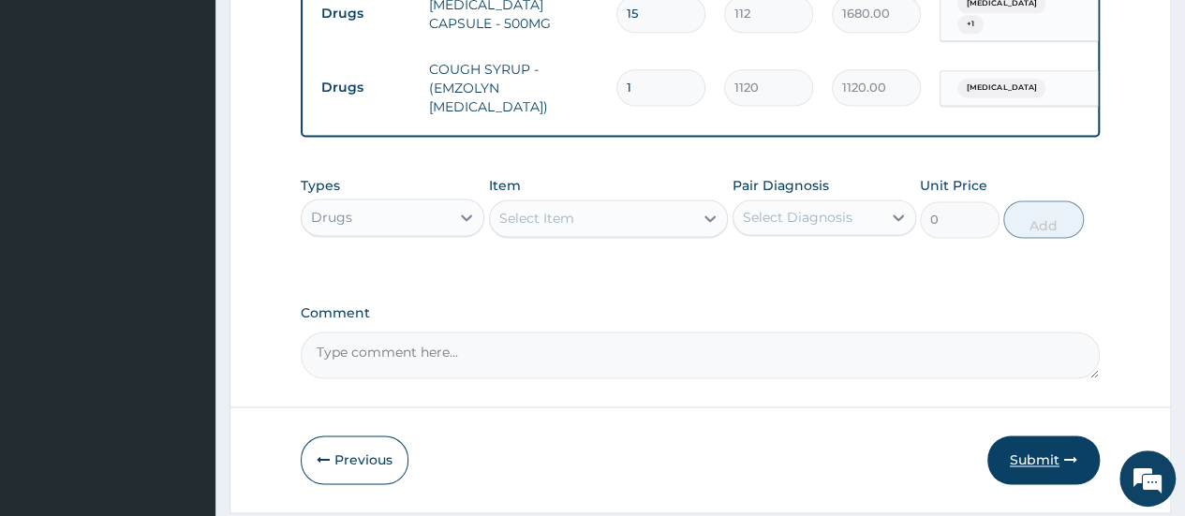
scroll to position [1279, 0]
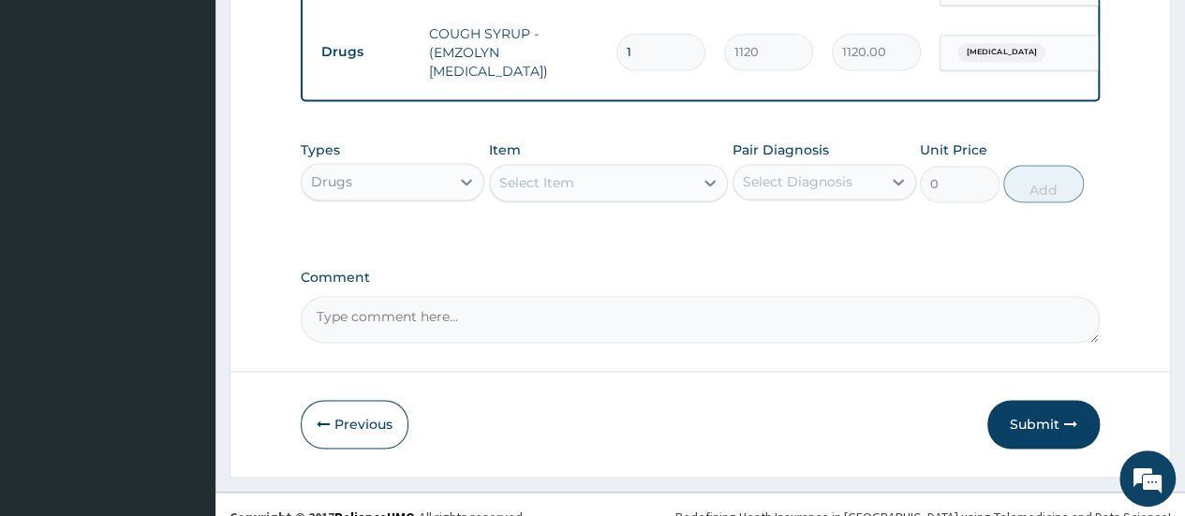
click at [1047, 406] on button "Submit" at bounding box center [1043, 424] width 112 height 49
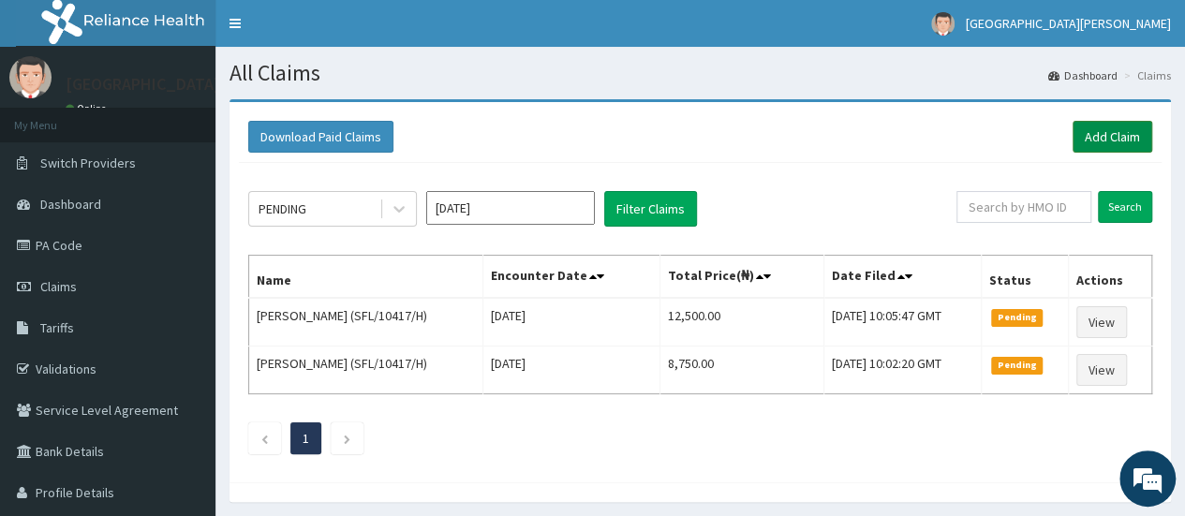
click at [1131, 130] on link "Add Claim" at bounding box center [1112, 137] width 80 height 32
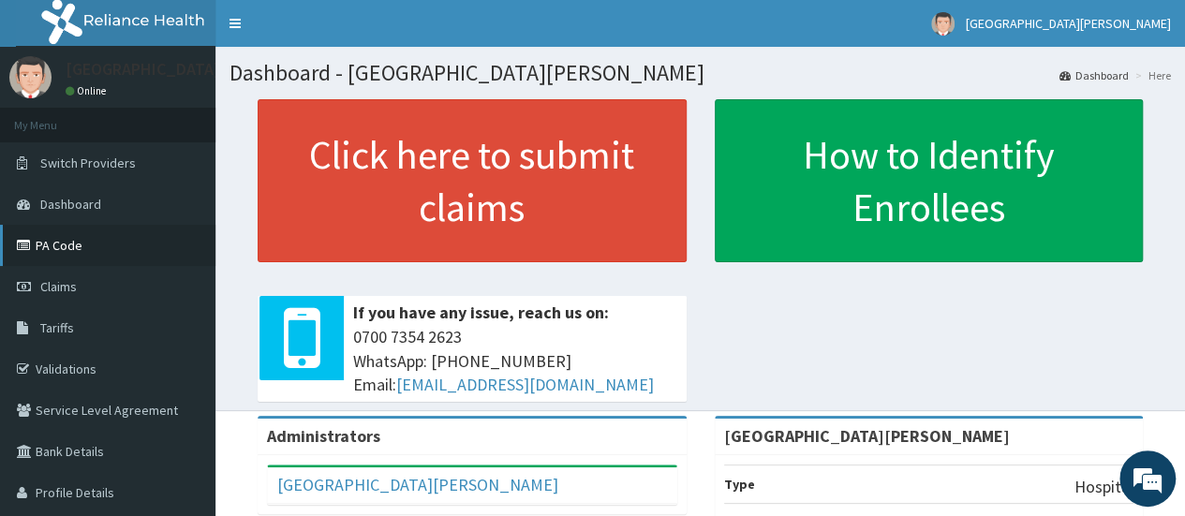
click at [96, 234] on link "PA Code" at bounding box center [107, 245] width 215 height 41
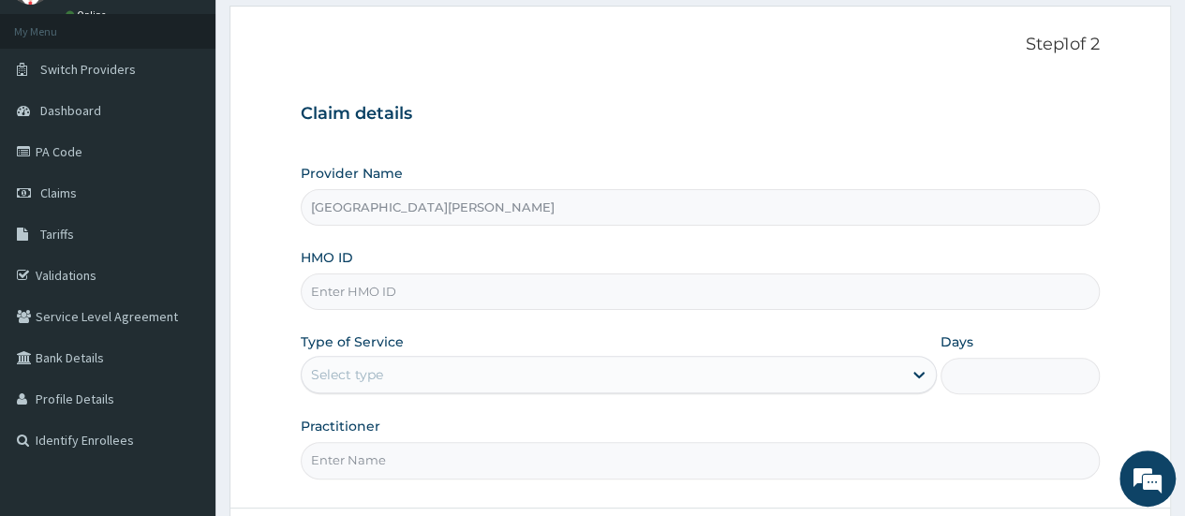
scroll to position [125, 0]
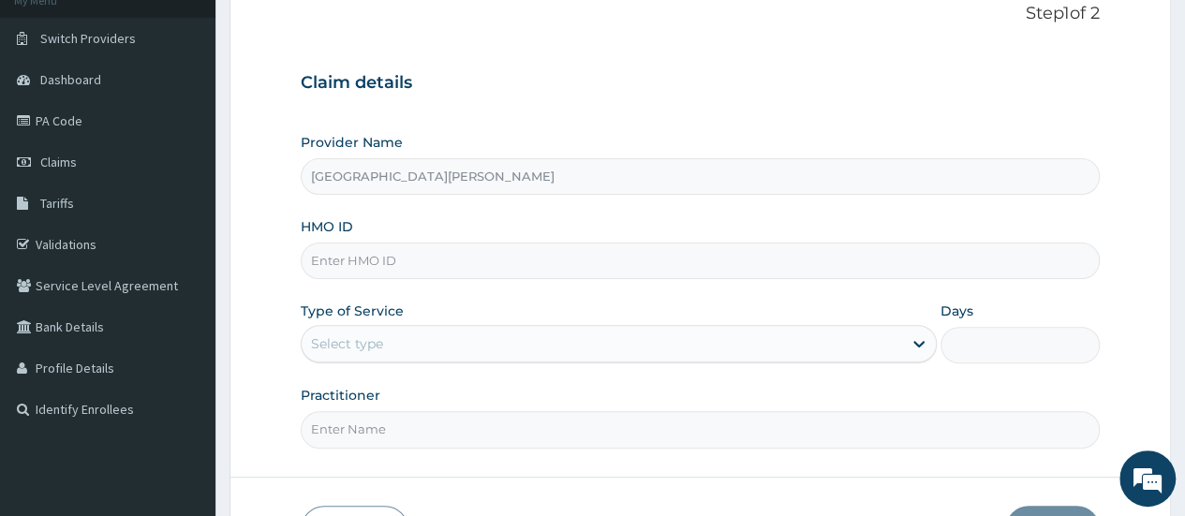
click at [378, 262] on input "HMO ID" at bounding box center [700, 261] width 799 height 37
paste input "Fso/10054/A"
type input "Fso/10054/A"
click at [542, 346] on div "Select type" at bounding box center [602, 344] width 600 height 30
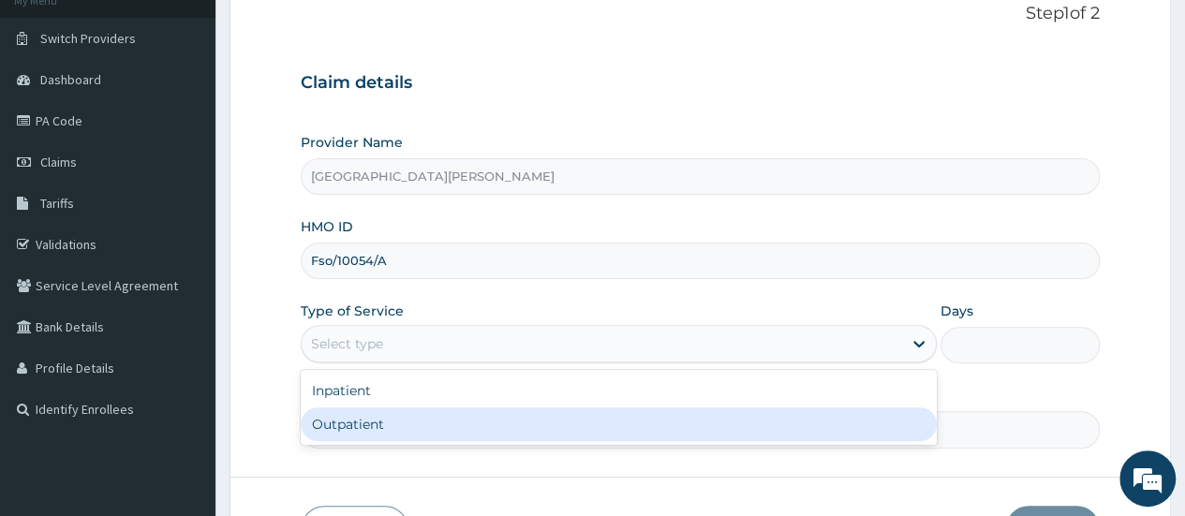
click at [390, 426] on div "Outpatient" at bounding box center [619, 424] width 636 height 34
type input "1"
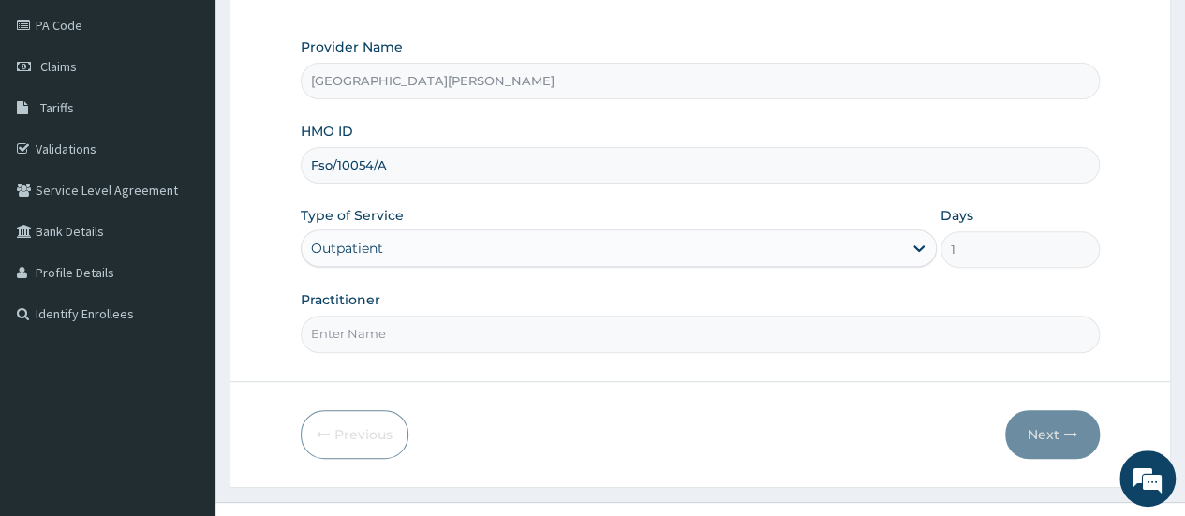
scroll to position [249, 0]
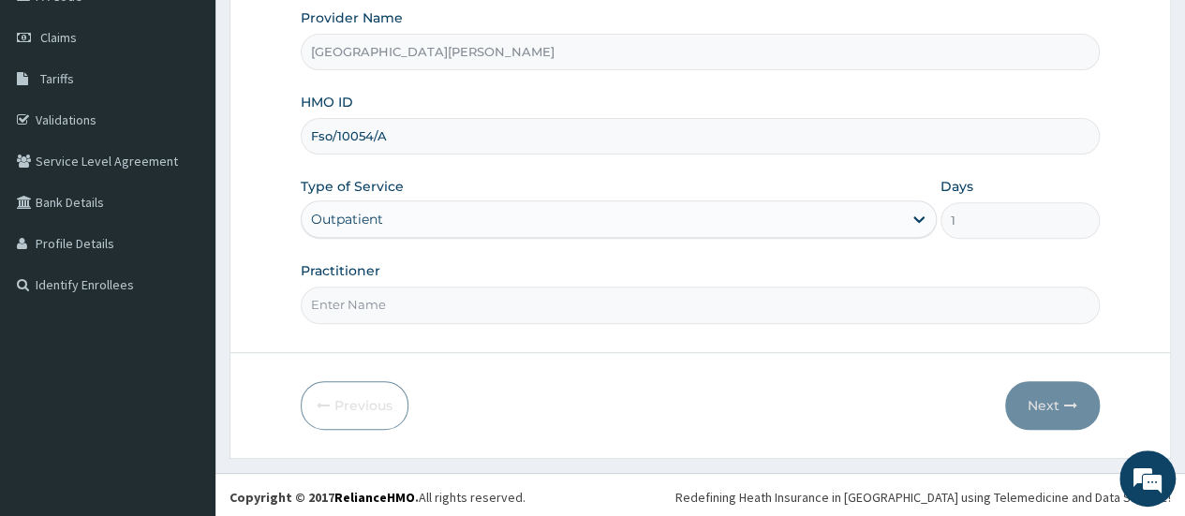
click at [369, 309] on input "Practitioner" at bounding box center [700, 305] width 799 height 37
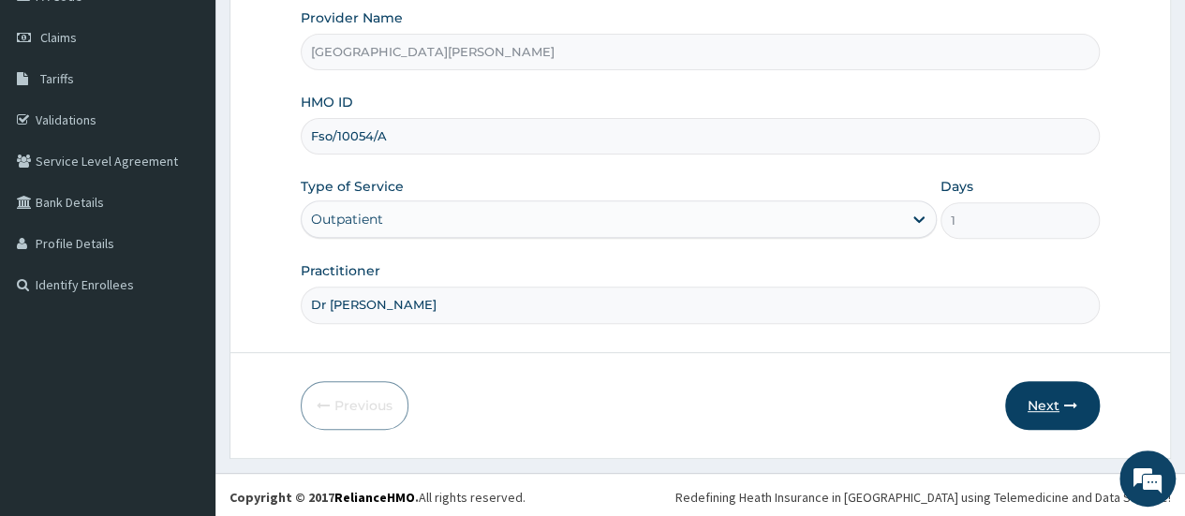
type input "Dr [PERSON_NAME]"
click at [1035, 403] on button "Next" at bounding box center [1052, 405] width 95 height 49
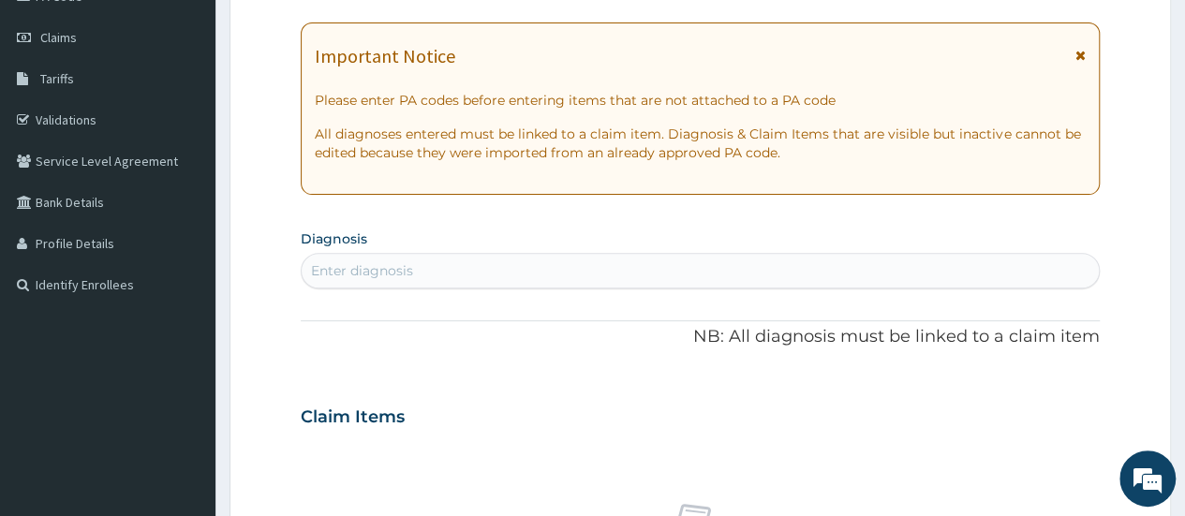
click at [450, 259] on div "Enter diagnosis" at bounding box center [700, 271] width 797 height 30
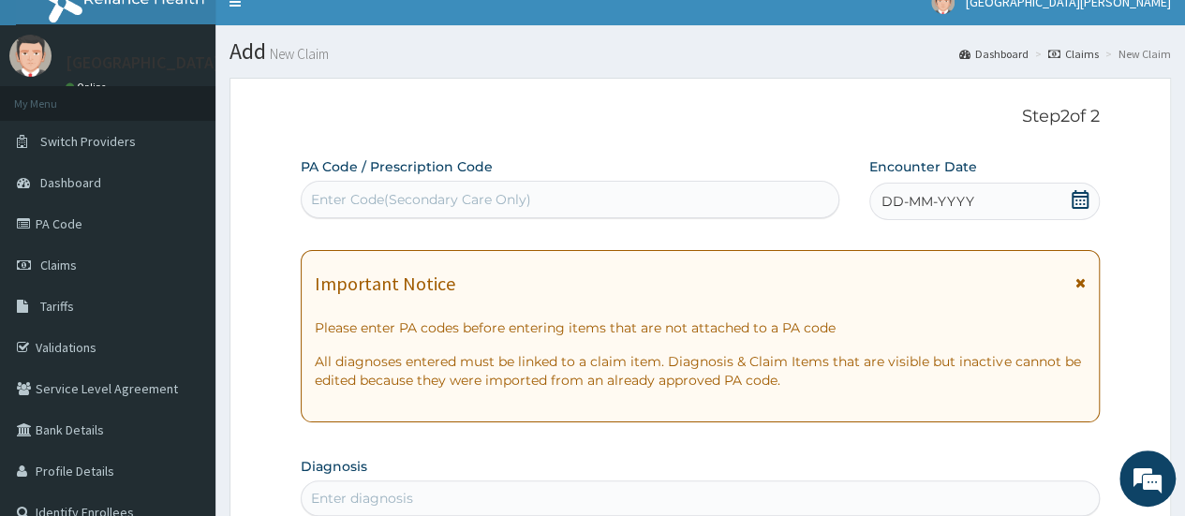
scroll to position [0, 0]
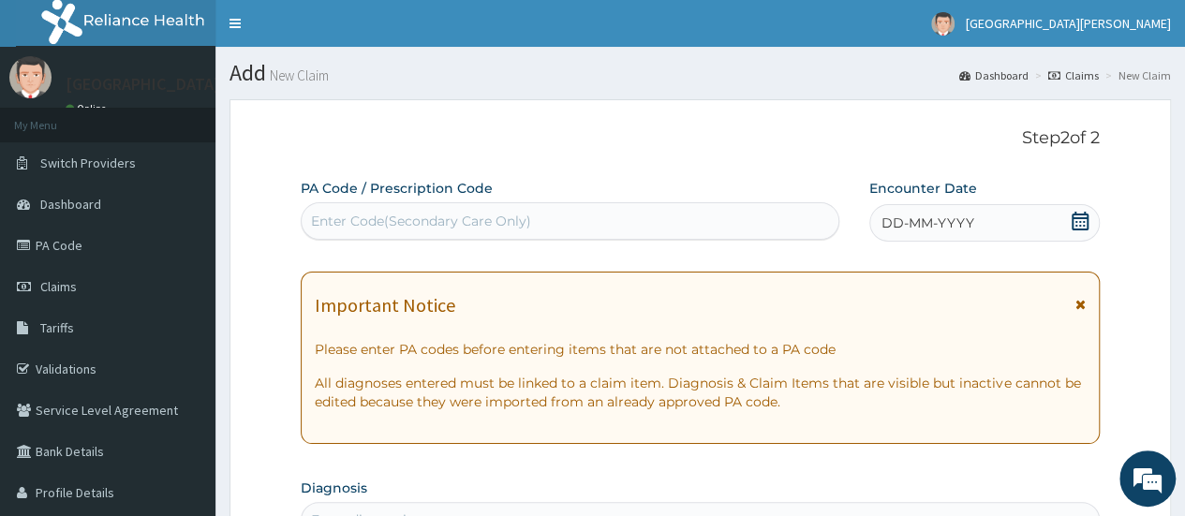
drag, startPoint x: 590, startPoint y: 217, endPoint x: 581, endPoint y: 207, distance: 13.9
click at [590, 216] on div "Enter Code(Secondary Care Only)" at bounding box center [570, 221] width 536 height 30
paste input "PA/6E7110"
type input "PA/6E7110"
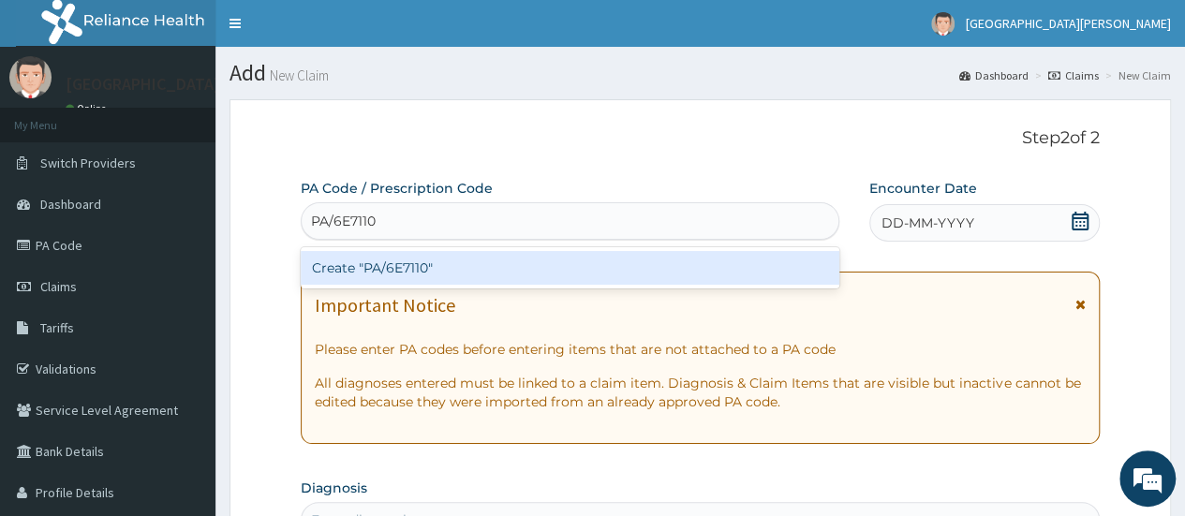
click at [423, 259] on div "Create "PA/6E7110"" at bounding box center [570, 268] width 538 height 34
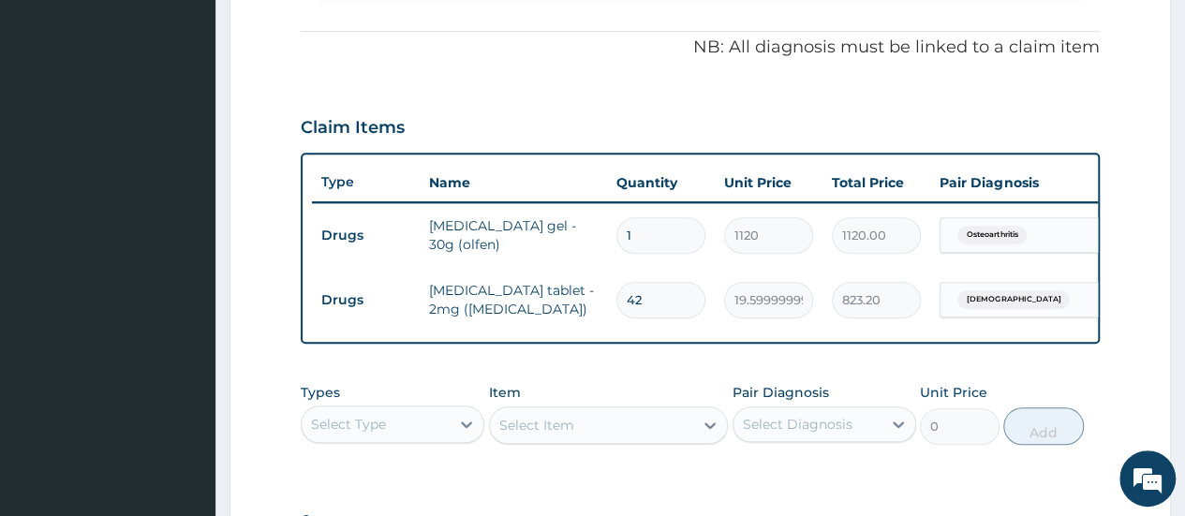
scroll to position [335, 0]
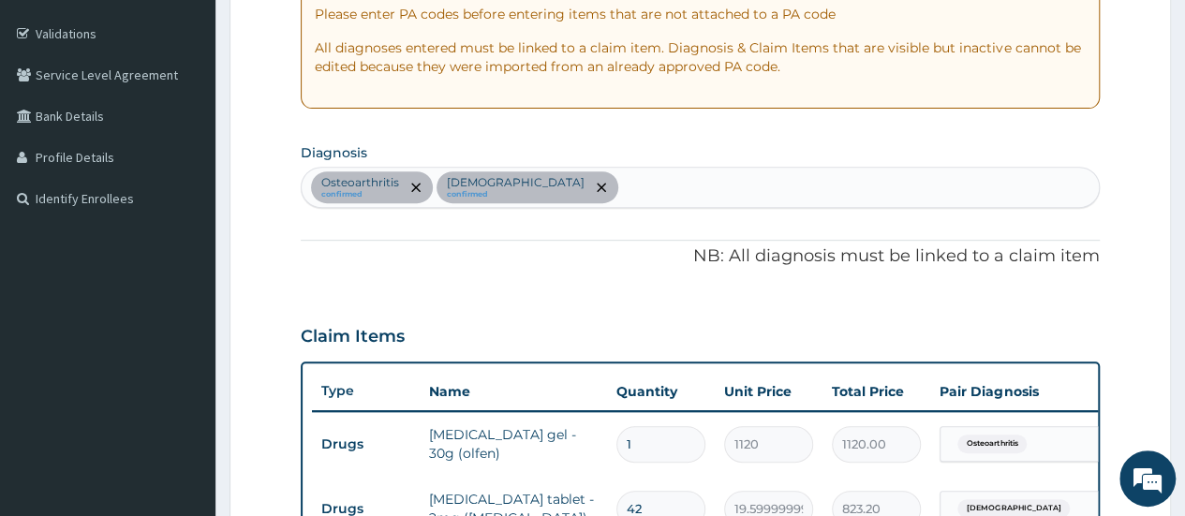
click at [680, 170] on div "[MEDICAL_DATA] confirmed [MEDICAL_DATA] confirmed" at bounding box center [700, 187] width 797 height 39
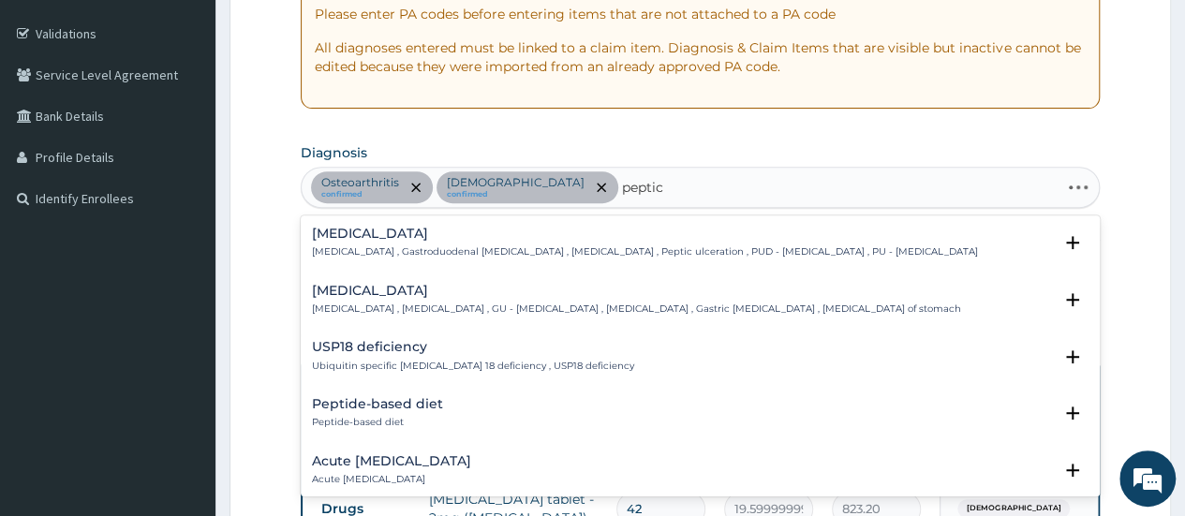
type input "peptic"
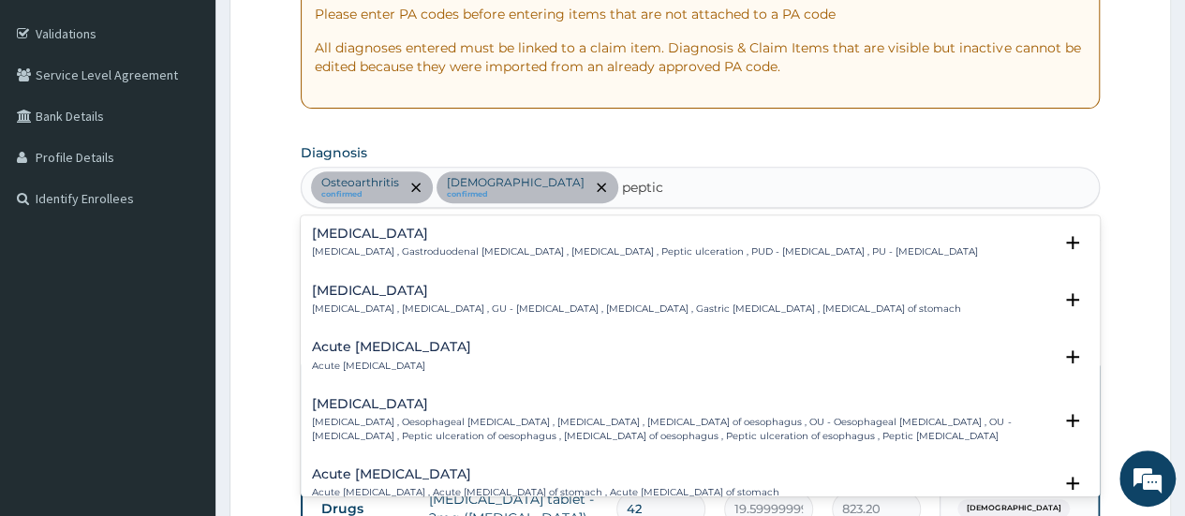
click at [467, 244] on div "[MEDICAL_DATA] [MEDICAL_DATA] , Gastroduodenal [MEDICAL_DATA] , [MEDICAL_DATA] …" at bounding box center [645, 243] width 666 height 33
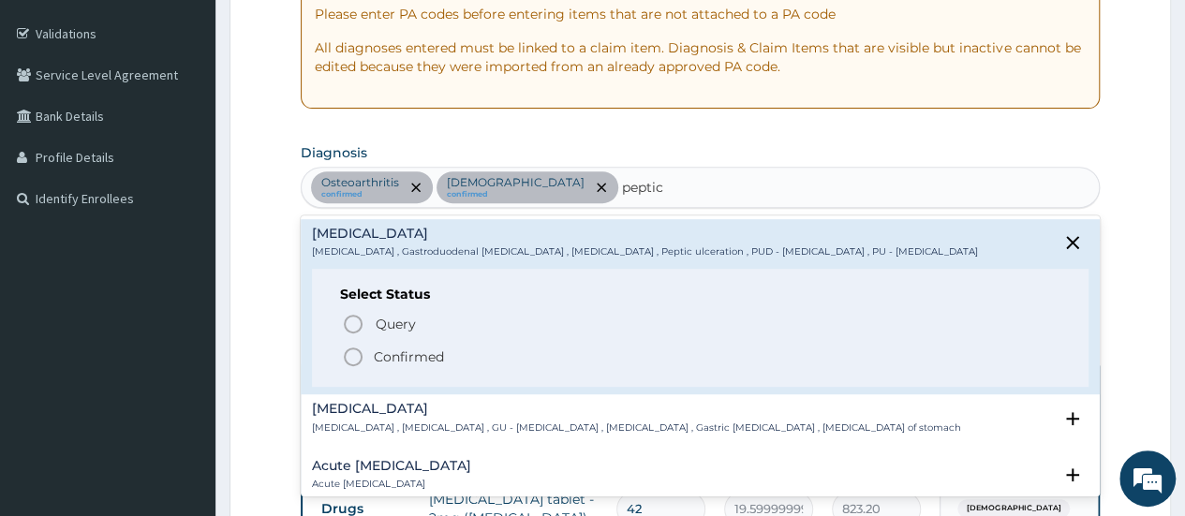
click at [414, 356] on p "Confirmed" at bounding box center [409, 356] width 70 height 19
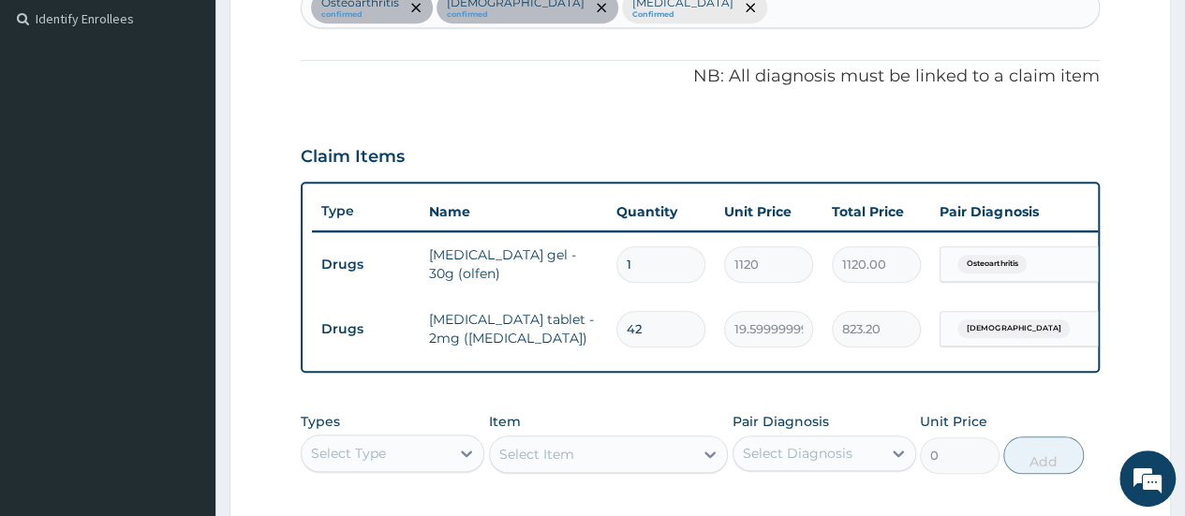
scroll to position [584, 0]
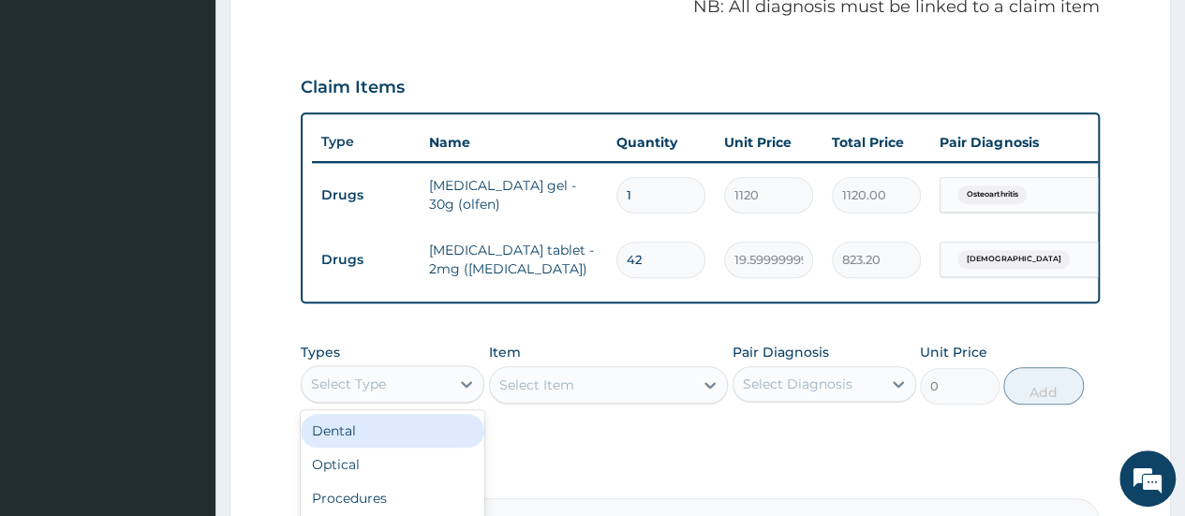
click at [440, 399] on div "Select Type" at bounding box center [376, 384] width 148 height 30
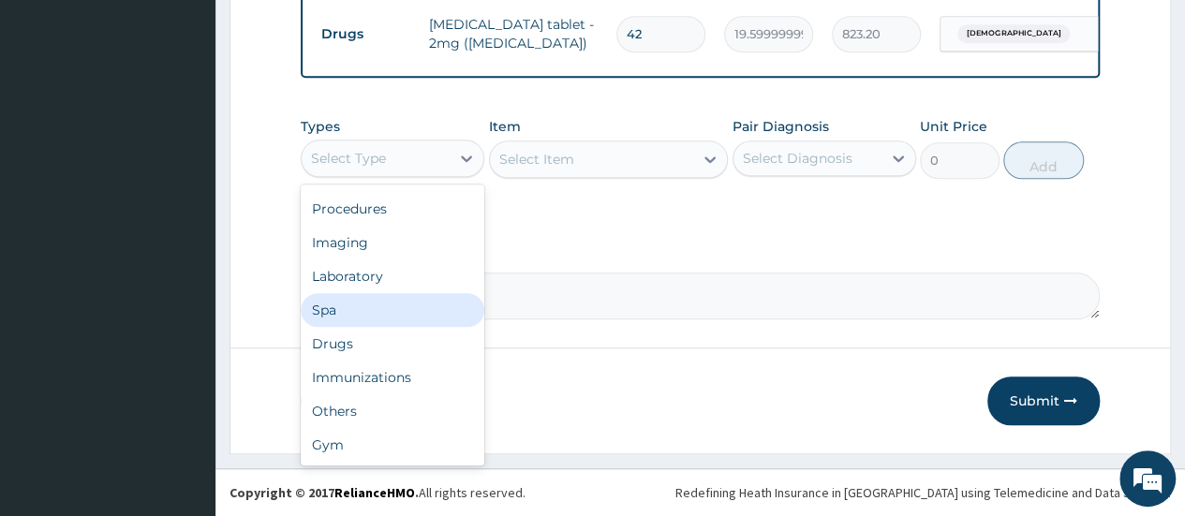
scroll to position [0, 0]
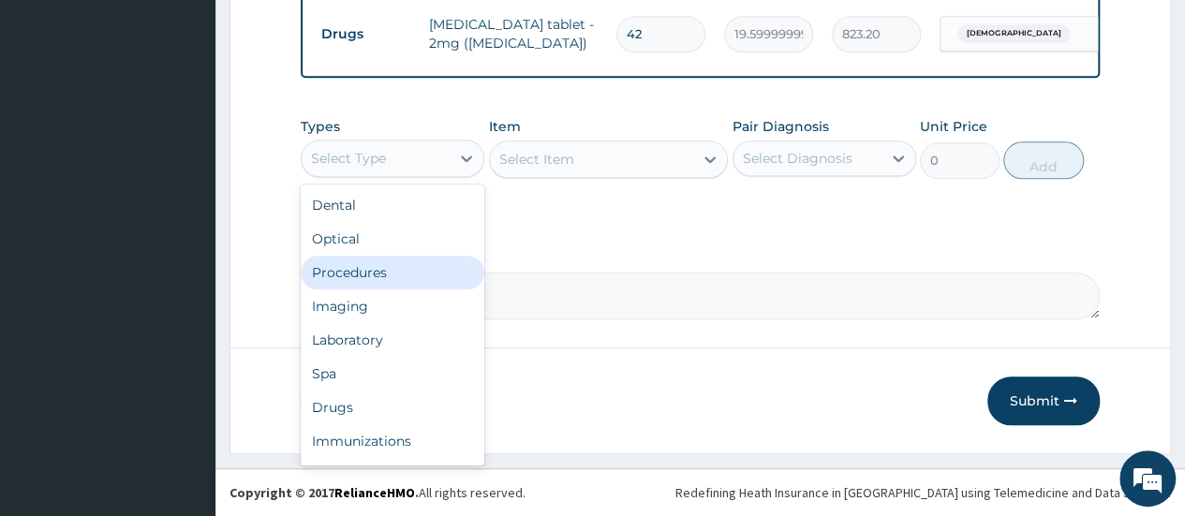
click at [417, 268] on div "Procedures" at bounding box center [393, 273] width 184 height 34
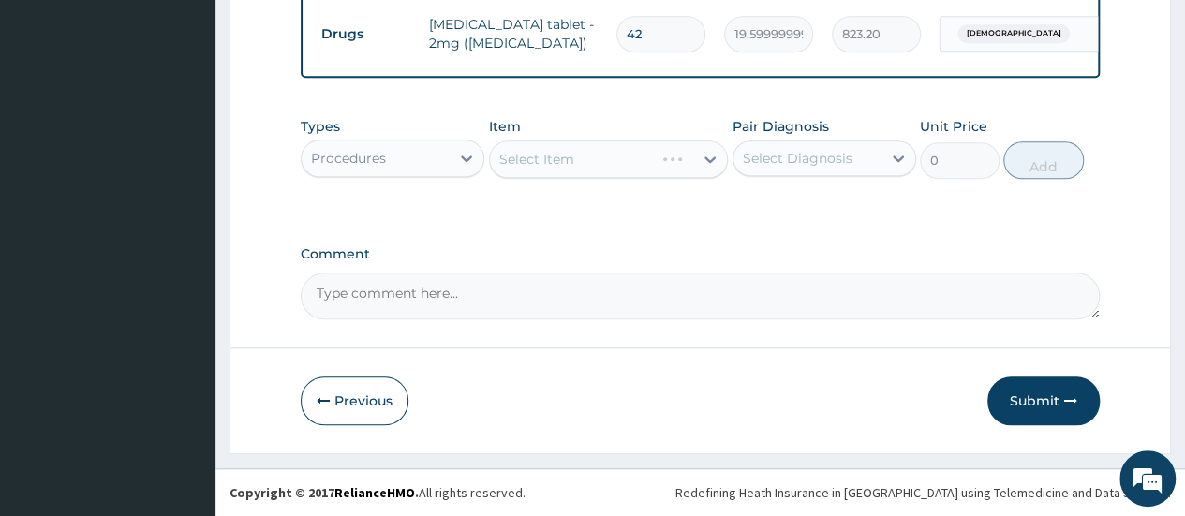
click at [671, 155] on div "Select Item" at bounding box center [609, 158] width 240 height 37
click at [673, 162] on div "Select Item" at bounding box center [609, 158] width 240 height 37
click at [688, 169] on div "Select Item" at bounding box center [609, 158] width 240 height 37
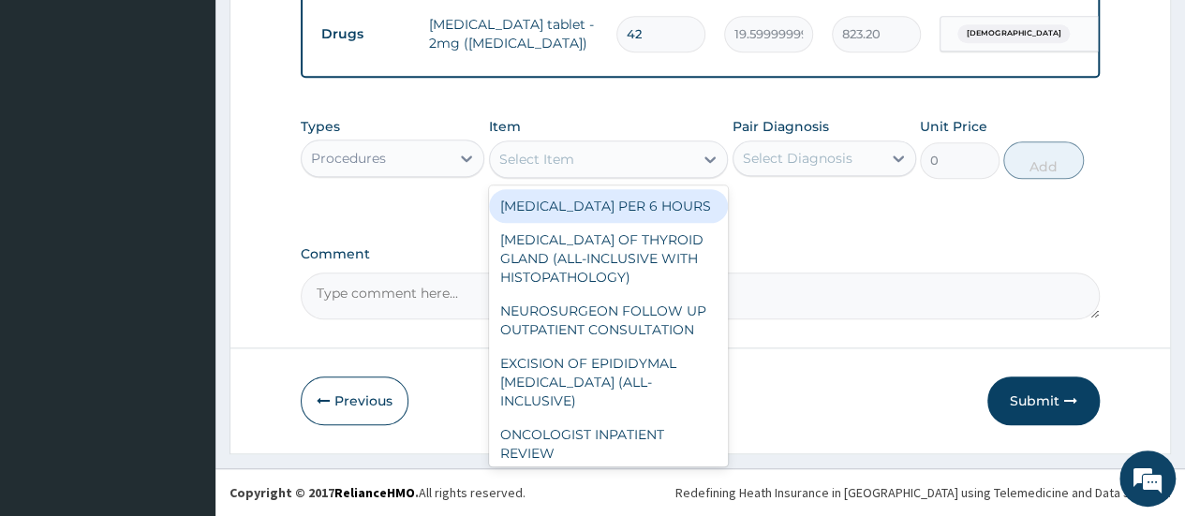
click at [659, 161] on div "Select Item" at bounding box center [592, 159] width 204 height 30
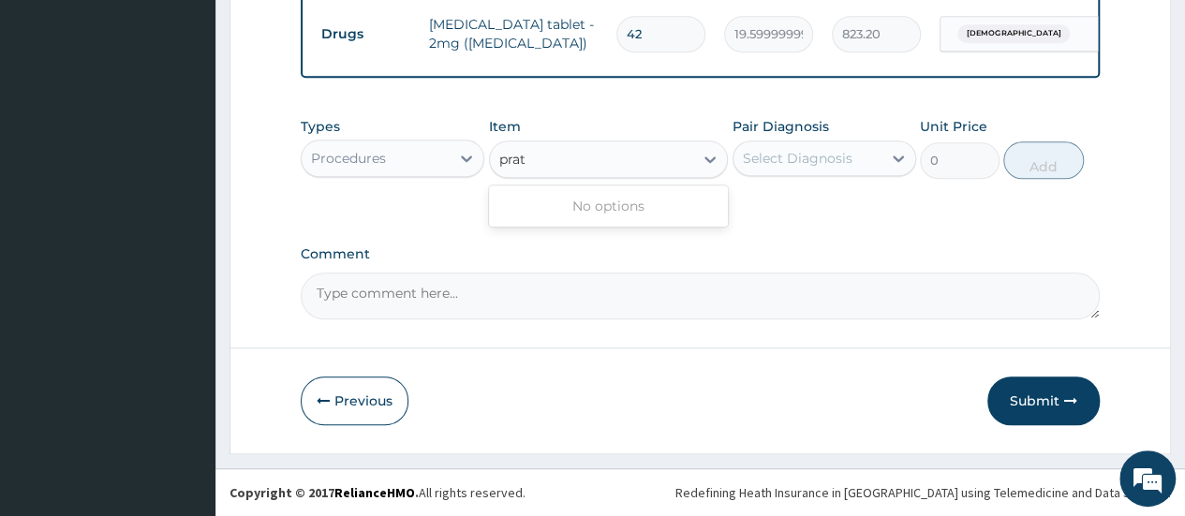
type input "pra"
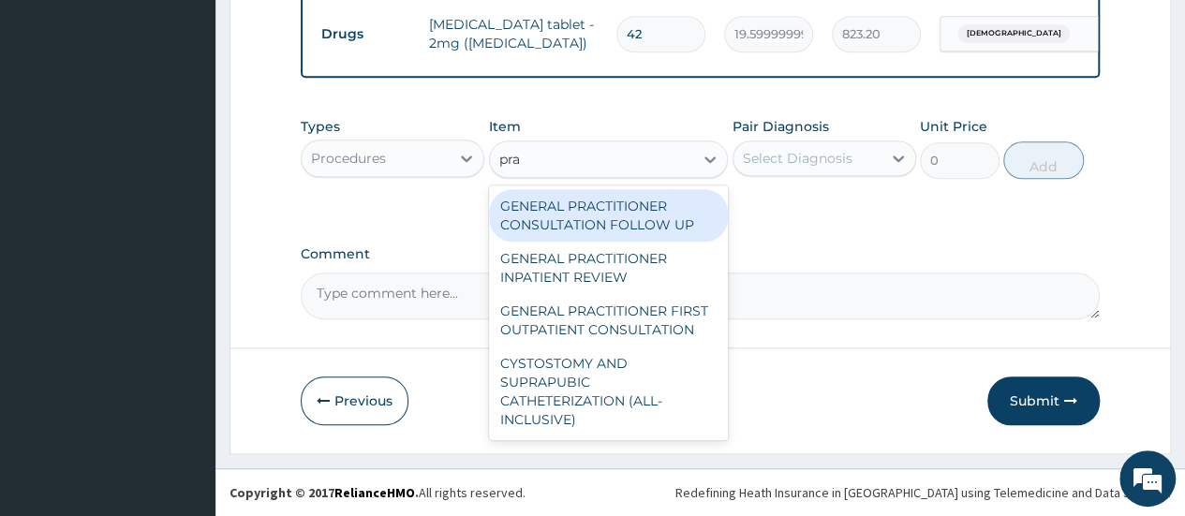
click at [613, 214] on div "GENERAL PRACTITIONER CONSULTATION FOLLOW UP" at bounding box center [609, 215] width 240 height 52
type input "1875"
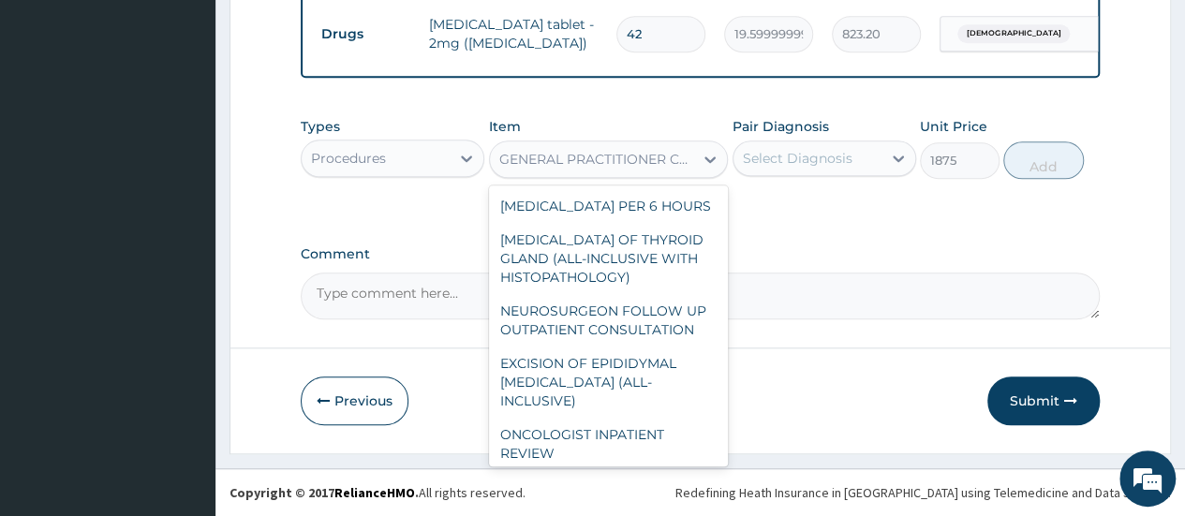
click at [647, 157] on div "GENERAL PRACTITIONER CONSULTATION FOLLOW UP" at bounding box center [597, 159] width 197 height 19
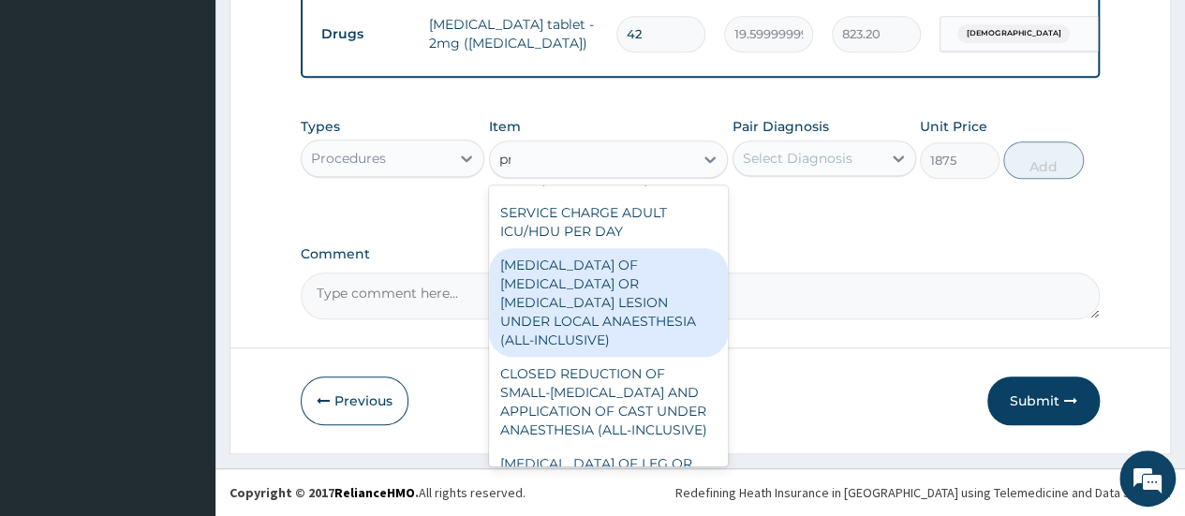
scroll to position [2372, 0]
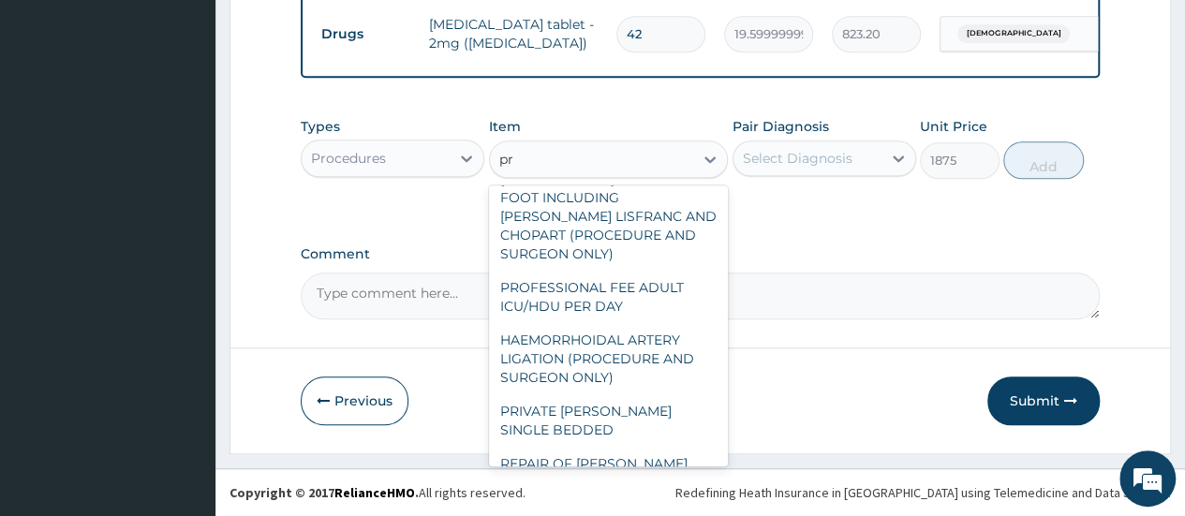
type input "pra"
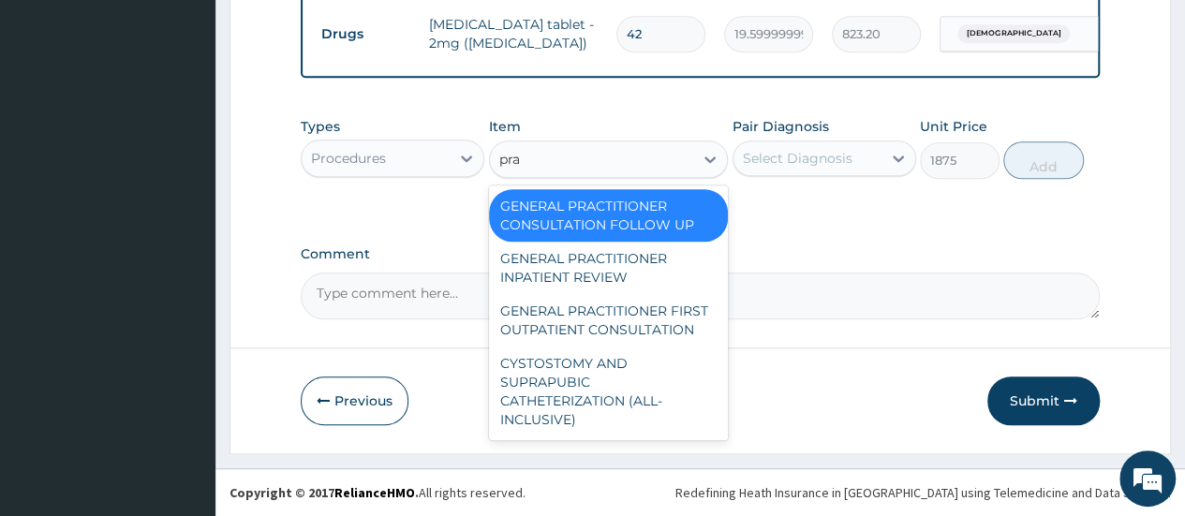
scroll to position [0, 0]
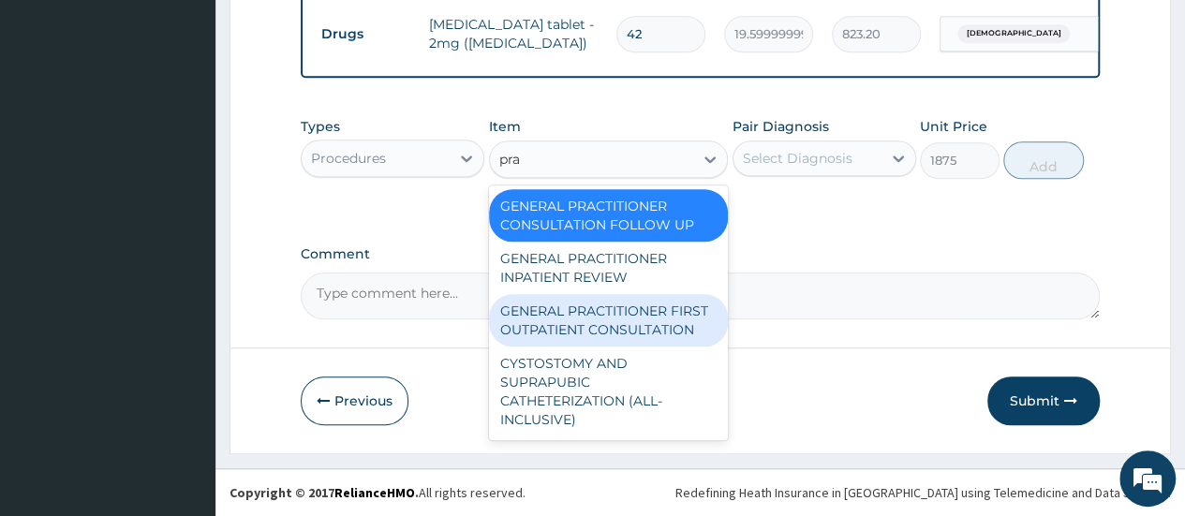
click at [639, 322] on div "GENERAL PRACTITIONER FIRST OUTPATIENT CONSULTATION" at bounding box center [609, 320] width 240 height 52
type input "3750"
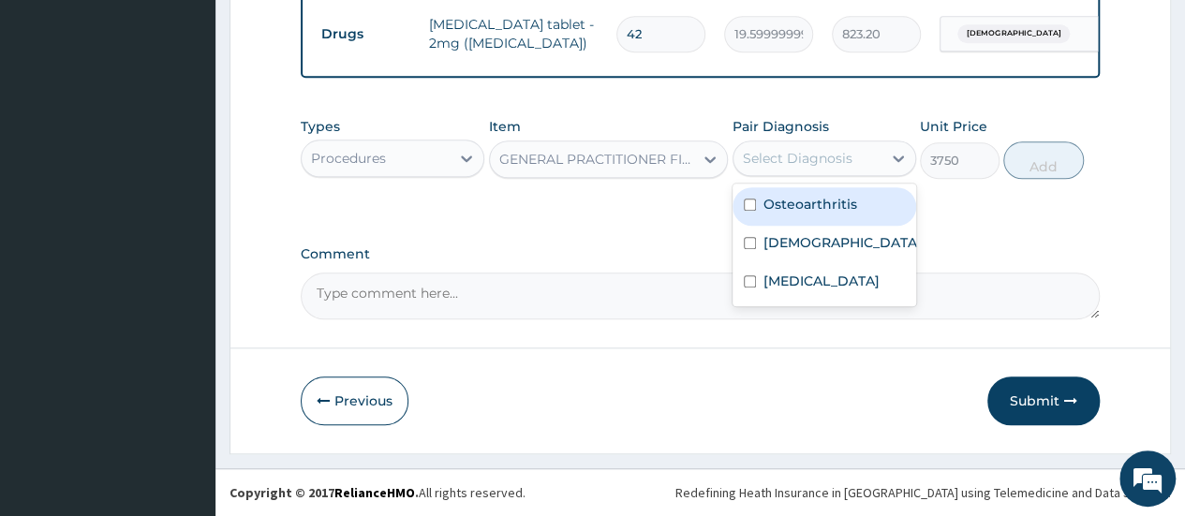
click at [864, 168] on div "Select Diagnosis" at bounding box center [807, 158] width 148 height 30
click at [804, 200] on label "Osteoarthritis" at bounding box center [810, 204] width 94 height 19
checkbox input "true"
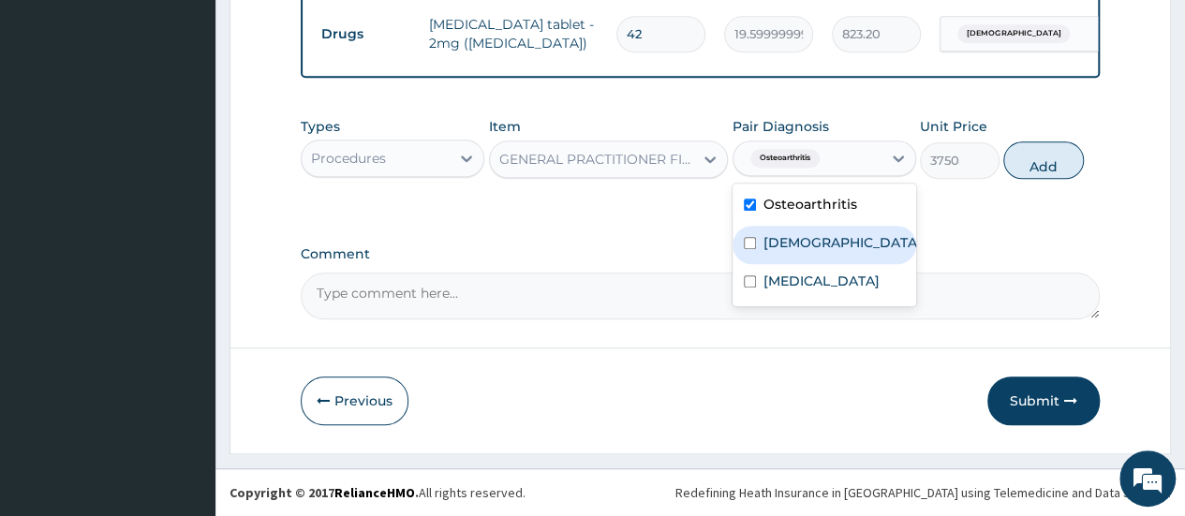
click at [785, 248] on label "Asthma" at bounding box center [842, 242] width 158 height 19
checkbox input "true"
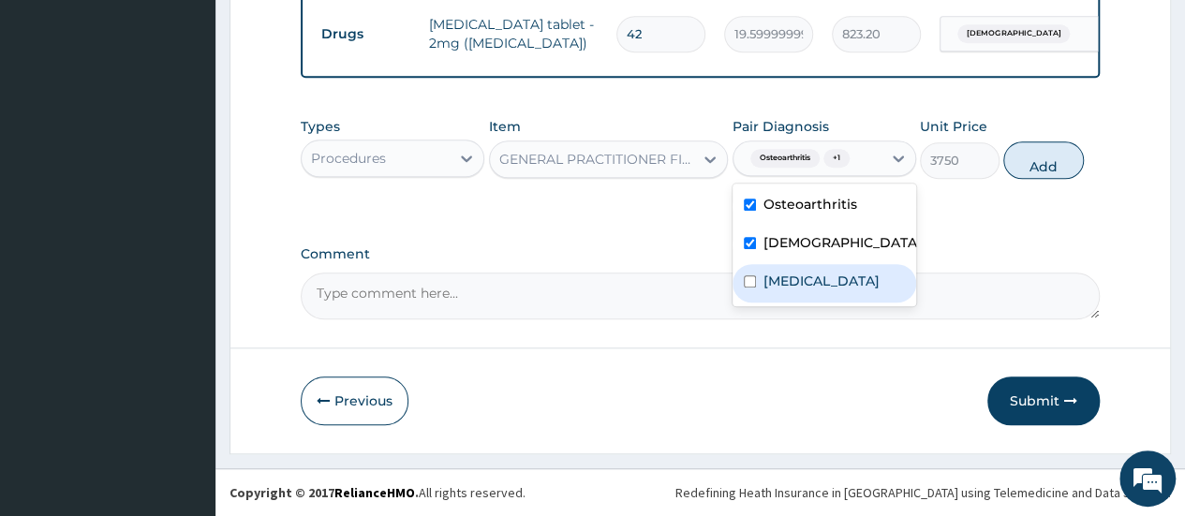
click at [798, 292] on div "Peptic ulcer" at bounding box center [824, 283] width 184 height 38
checkbox input "true"
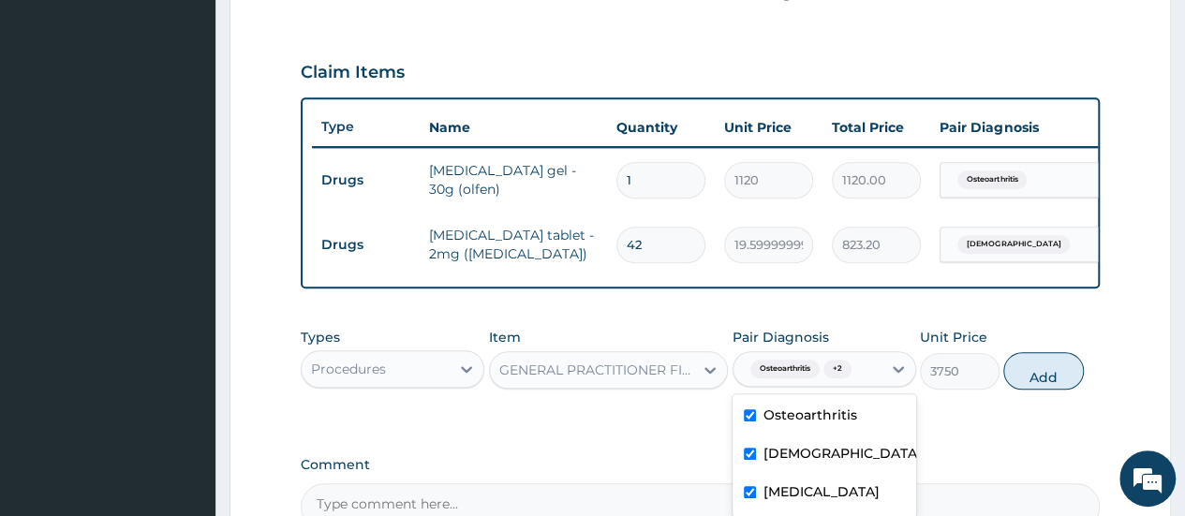
scroll to position [447, 0]
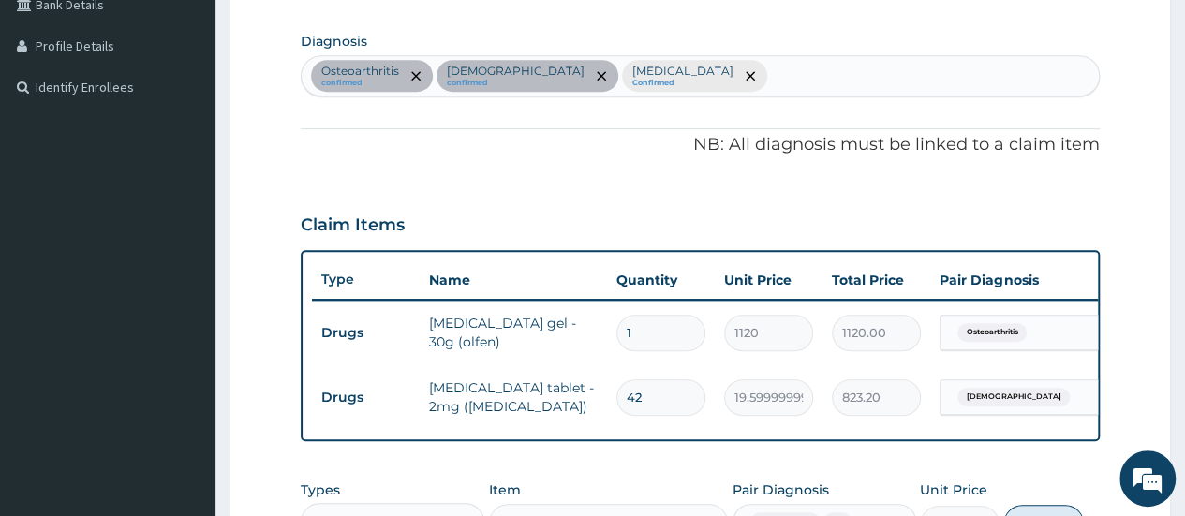
click at [725, 59] on div "Osteoarthritis confirmed Asthma confirmed Peptic ulcer Confirmed" at bounding box center [700, 75] width 797 height 39
type input "malaria"
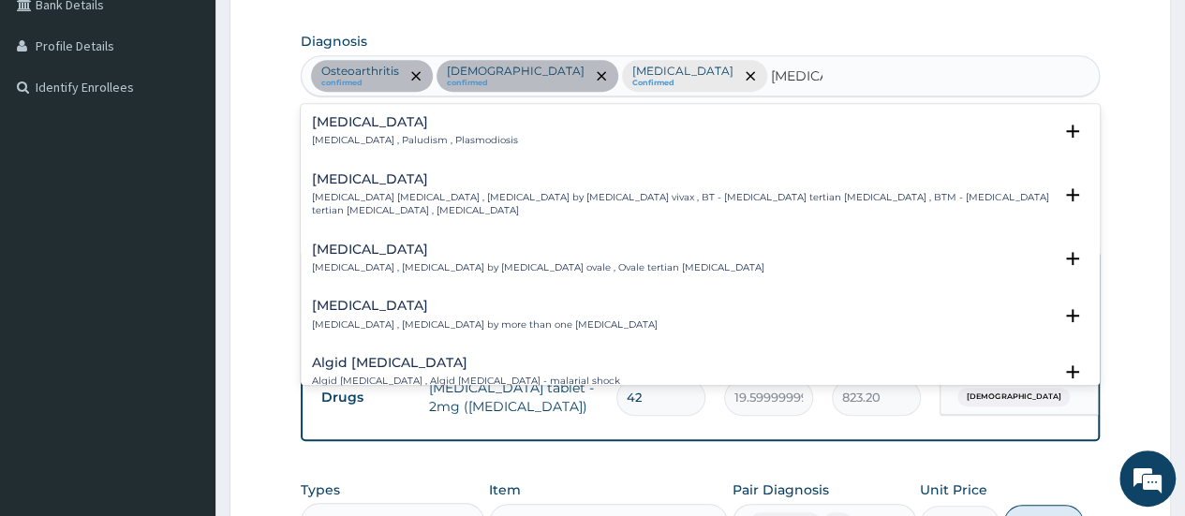
click at [363, 111] on div "Malaria Malaria , Paludism , Plasmodiosis Select Status Query Query covers susp…" at bounding box center [700, 136] width 799 height 57
click at [360, 134] on p "Malaria , Paludism , Plasmodiosis" at bounding box center [415, 140] width 206 height 13
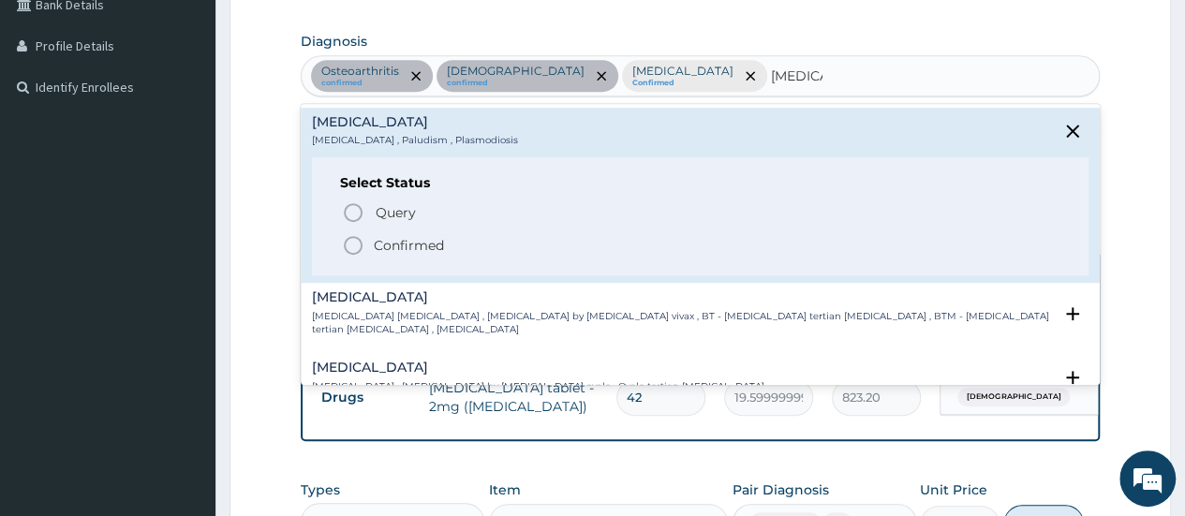
click at [397, 242] on p "Confirmed" at bounding box center [409, 245] width 70 height 19
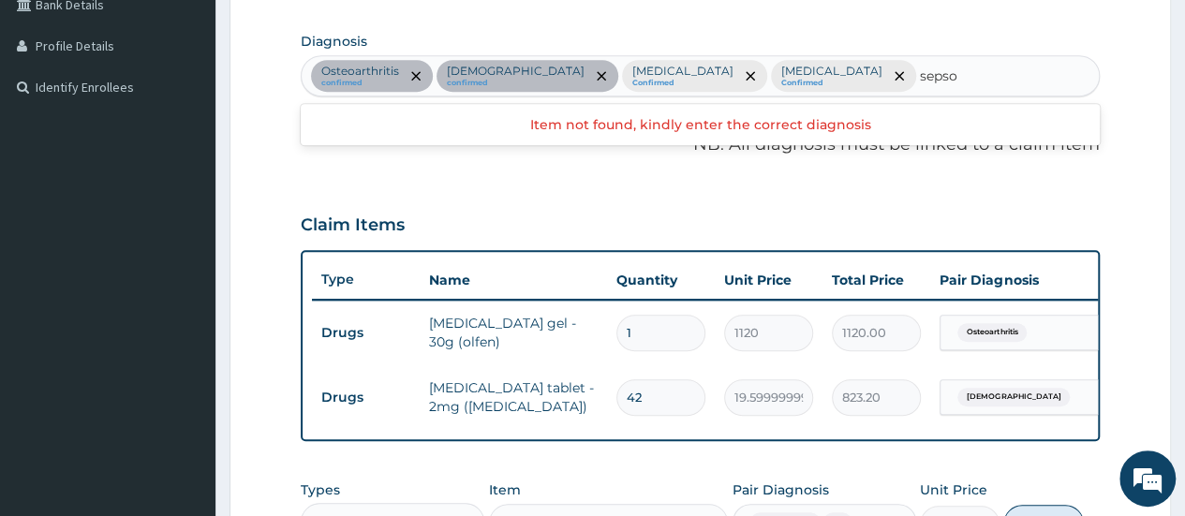
type input "seps"
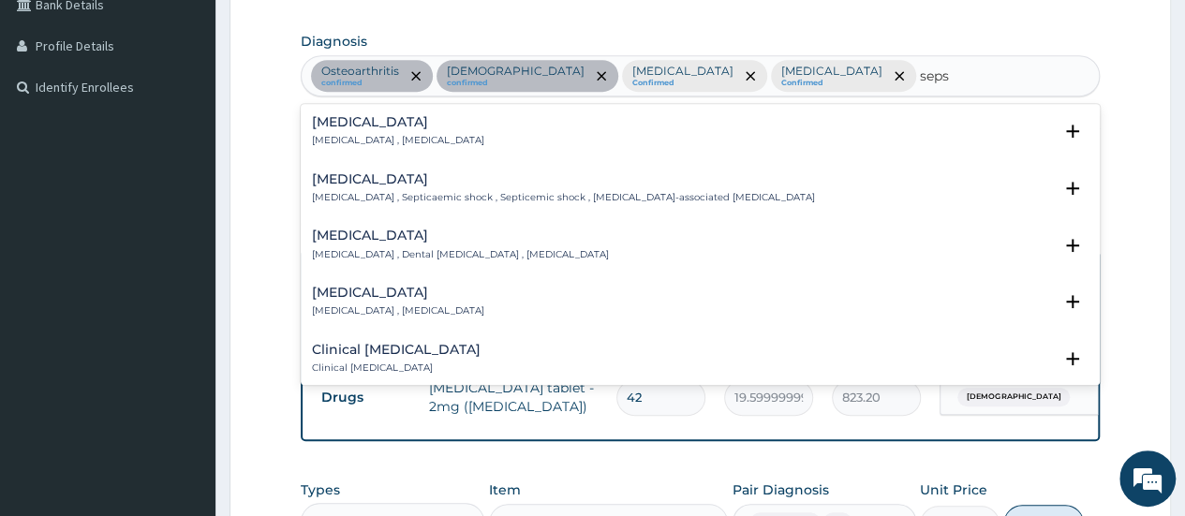
click at [384, 135] on p "Systemic infection , Sepsis" at bounding box center [398, 140] width 172 height 13
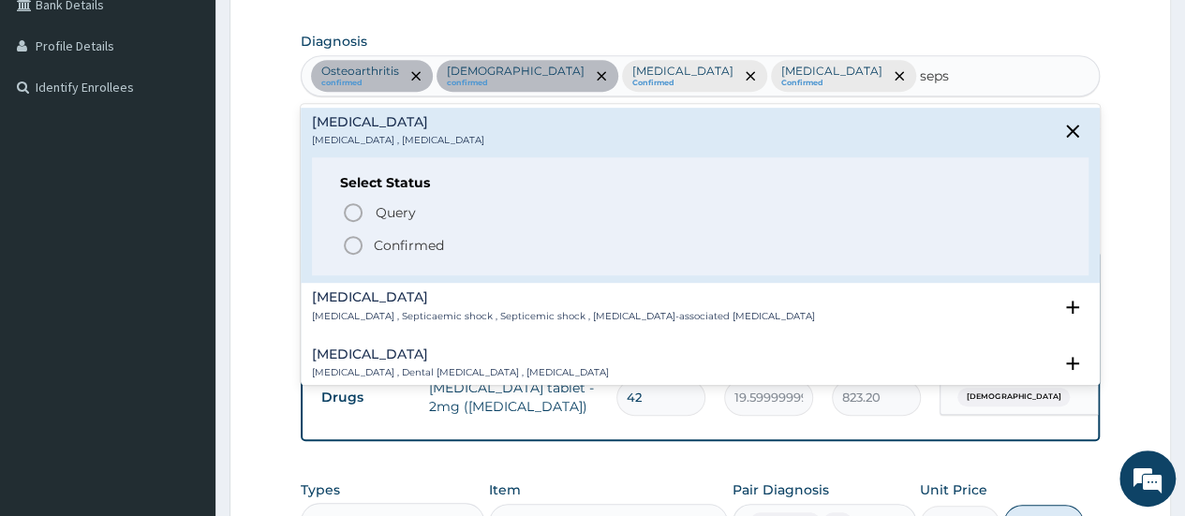
click at [375, 234] on span "Confirmed" at bounding box center [701, 245] width 718 height 22
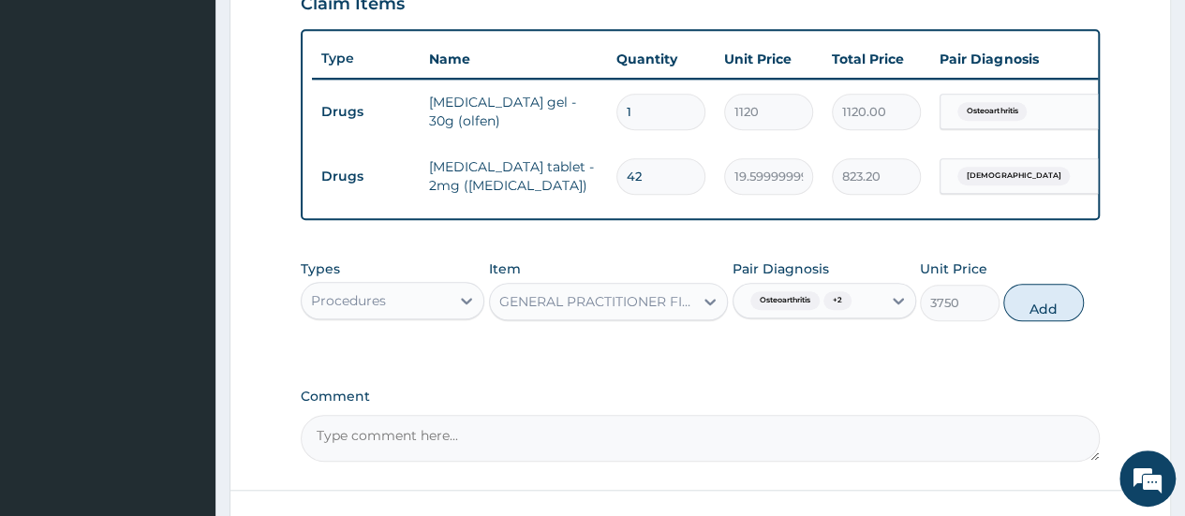
scroll to position [697, 0]
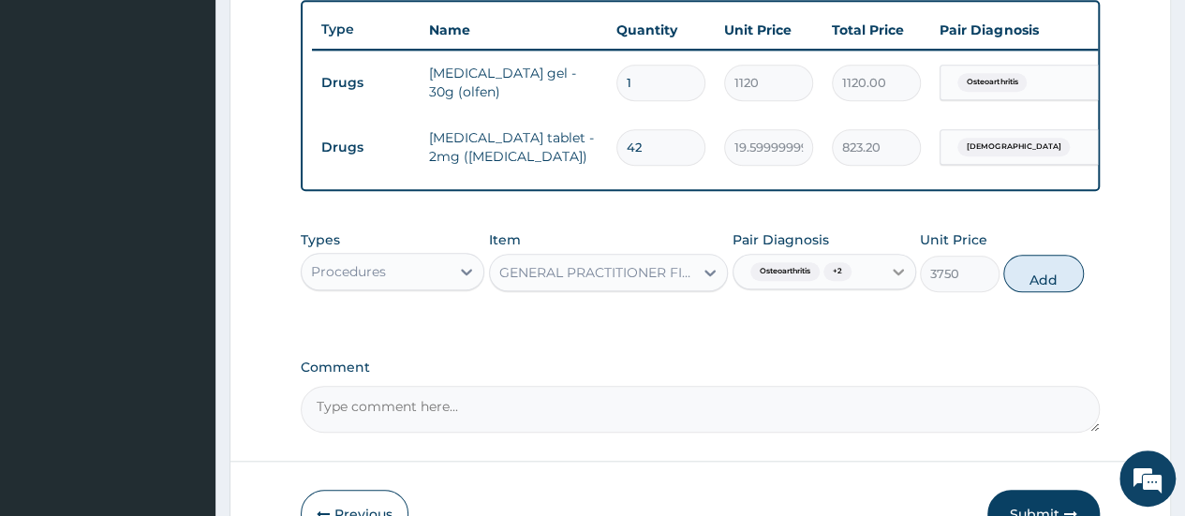
click at [895, 273] on div at bounding box center [898, 272] width 34 height 34
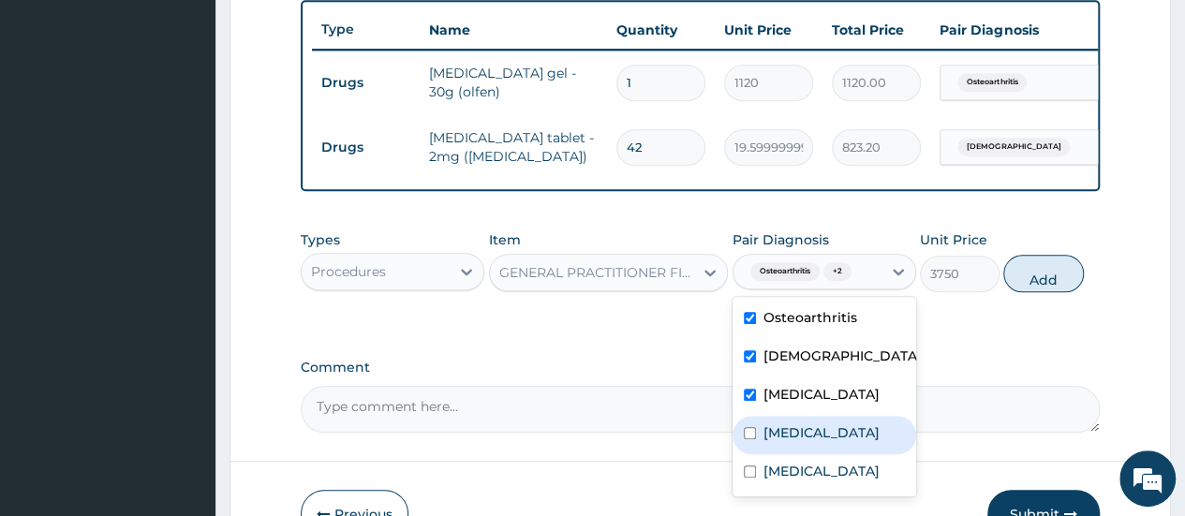
drag, startPoint x: 800, startPoint y: 442, endPoint x: 792, endPoint y: 451, distance: 11.3
click at [798, 442] on label "Malaria" at bounding box center [821, 432] width 116 height 19
checkbox input "true"
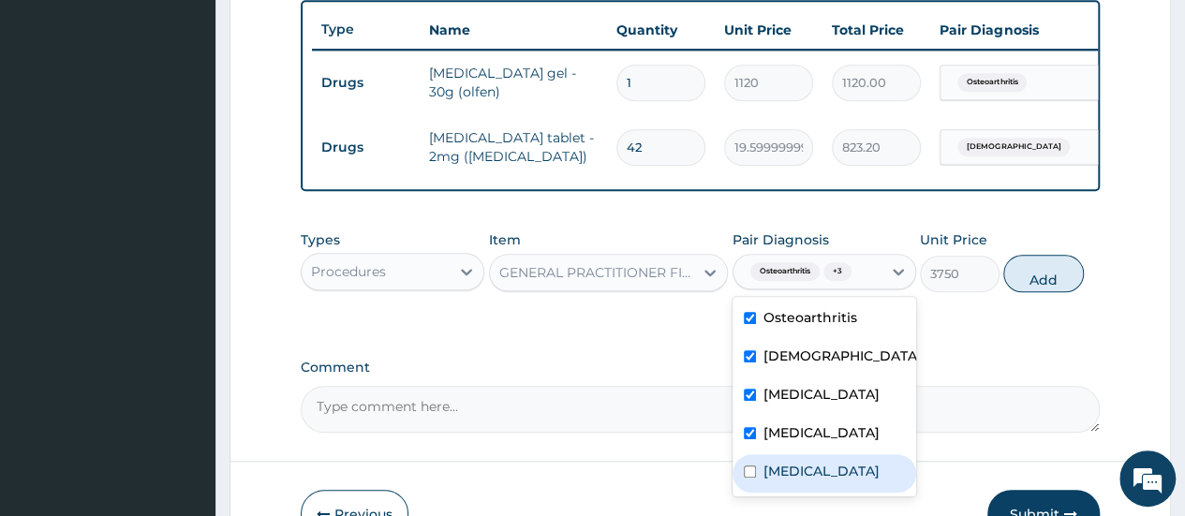
click at [772, 480] on label "Sepsis" at bounding box center [821, 471] width 116 height 19
checkbox input "true"
click at [1042, 292] on button "Add" at bounding box center [1043, 273] width 80 height 37
type input "0"
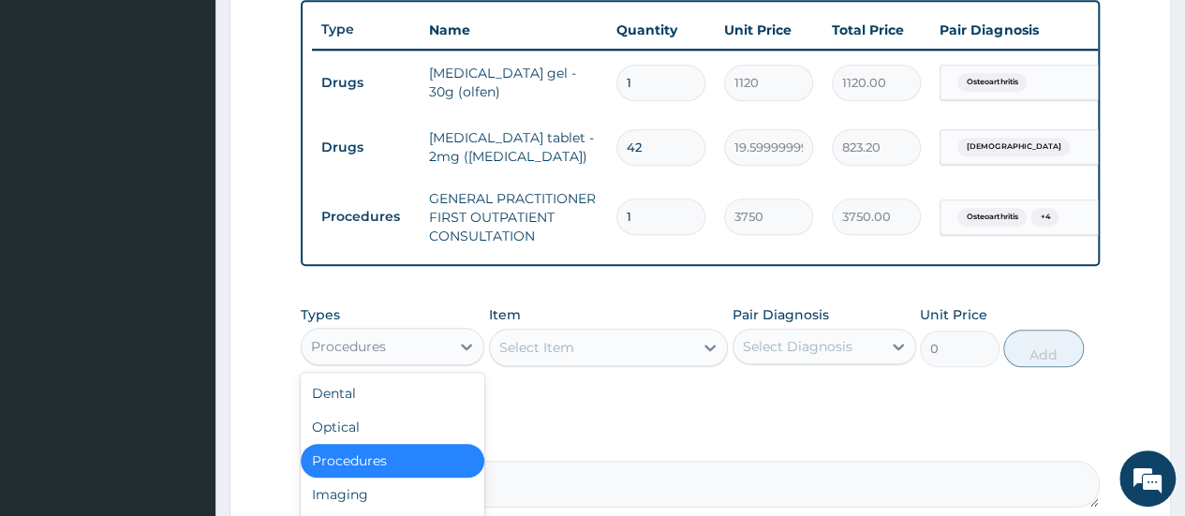
drag, startPoint x: 409, startPoint y: 353, endPoint x: 410, endPoint y: 383, distance: 30.0
click at [410, 377] on div "Types option Procedures, selected. option Procedures selected, 3 of 10. 10 resu…" at bounding box center [700, 336] width 799 height 81
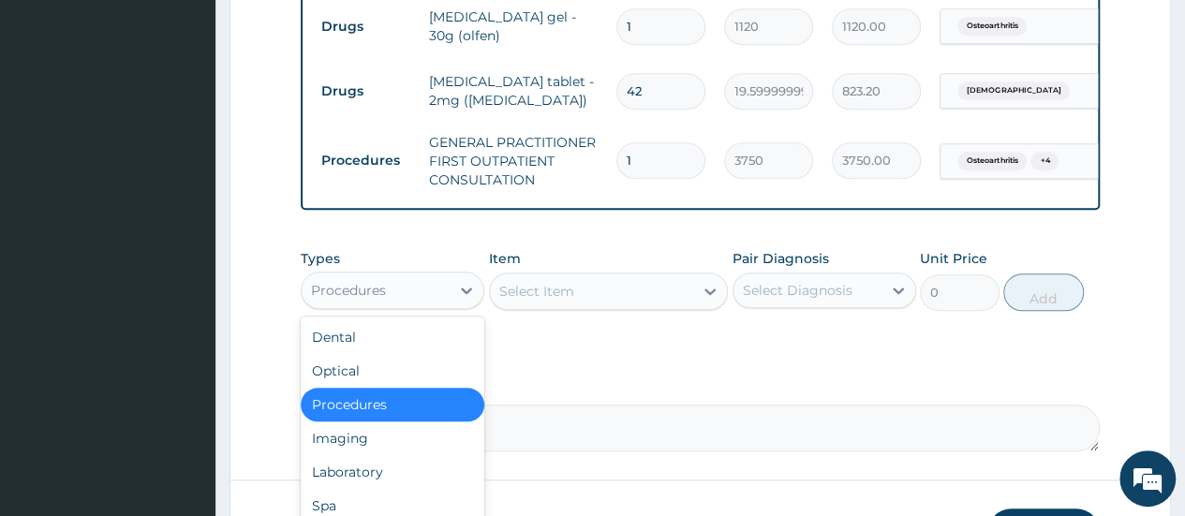
scroll to position [821, 0]
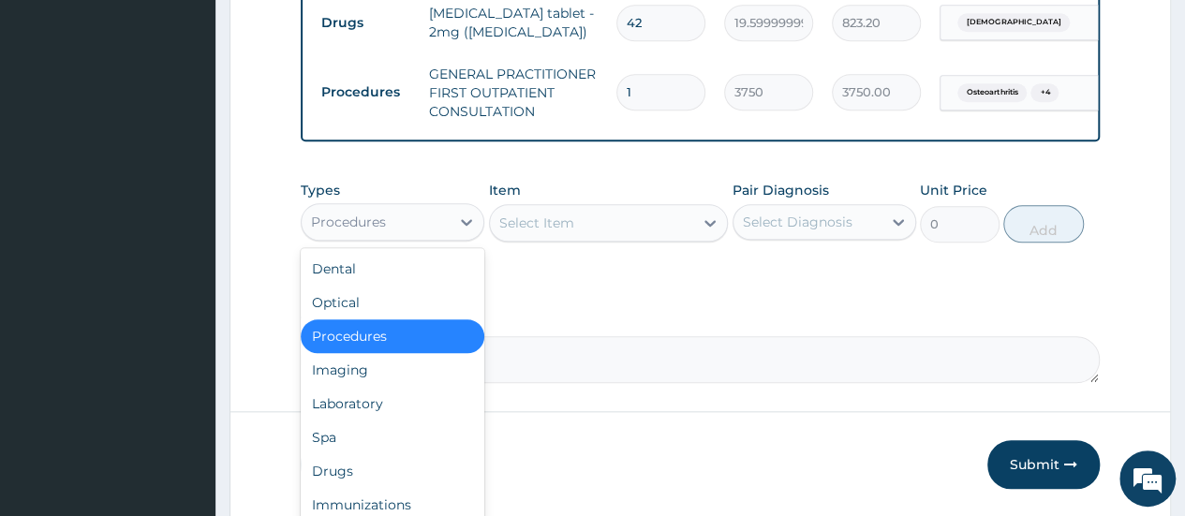
click at [598, 236] on div "Select Item" at bounding box center [592, 223] width 204 height 30
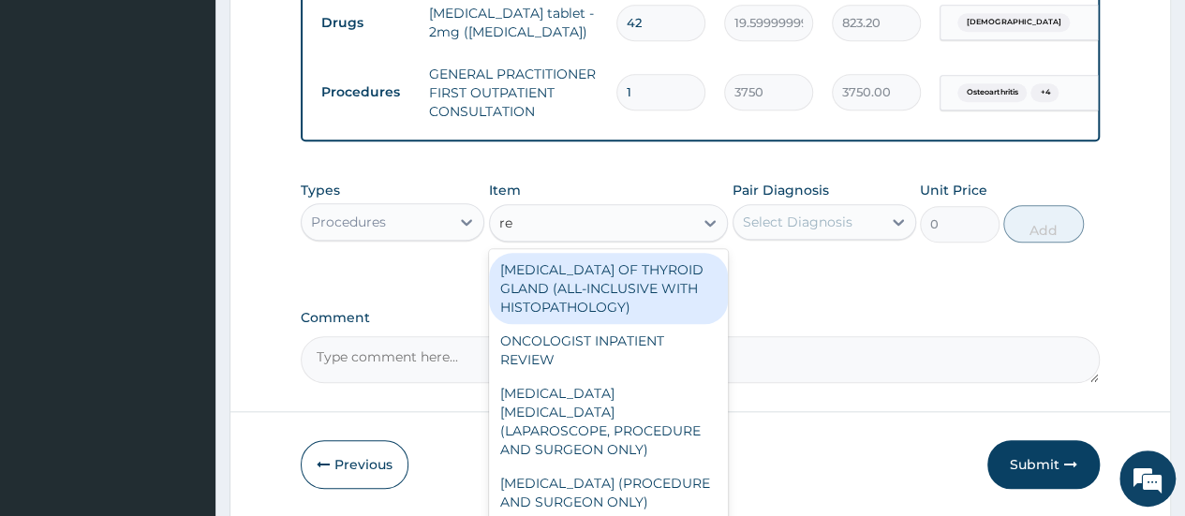
type input "reg"
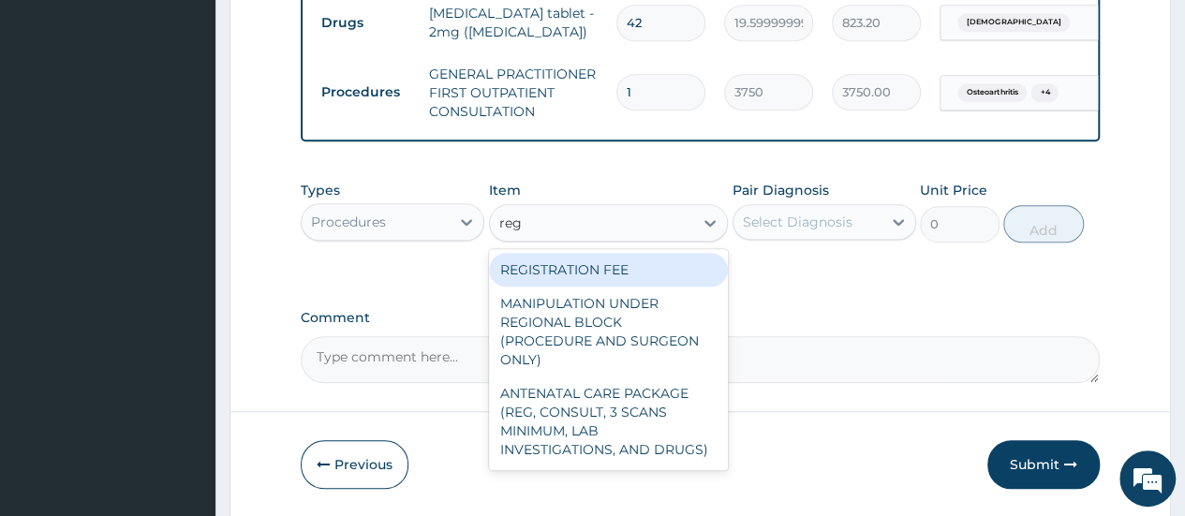
click at [564, 274] on div "REGISTRATION FEE" at bounding box center [609, 270] width 240 height 34
type input "2500"
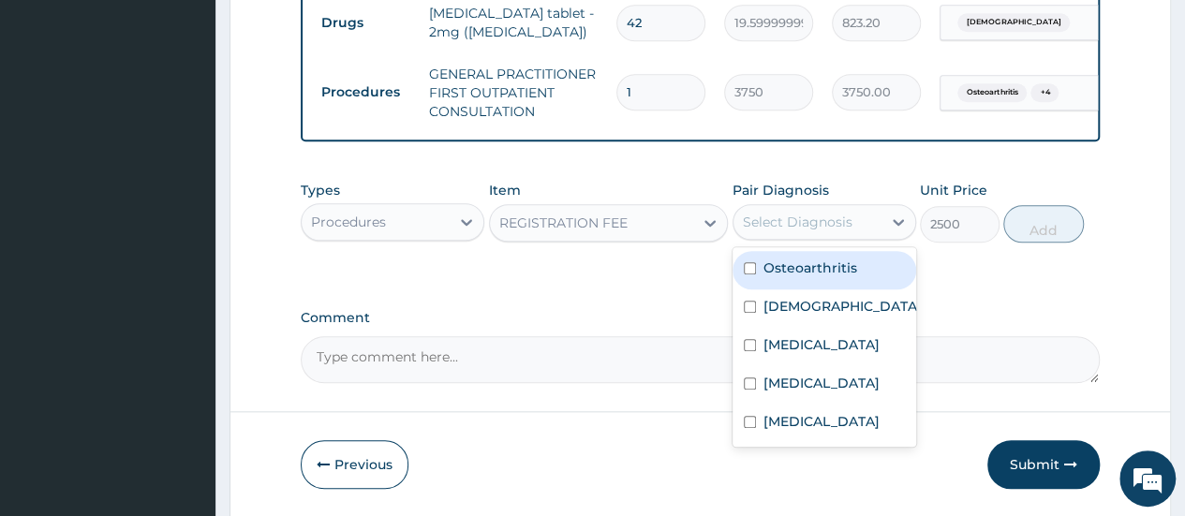
click at [865, 237] on div "Select Diagnosis" at bounding box center [807, 222] width 148 height 30
click at [843, 277] on label "Osteoarthritis" at bounding box center [810, 268] width 94 height 19
checkbox input "true"
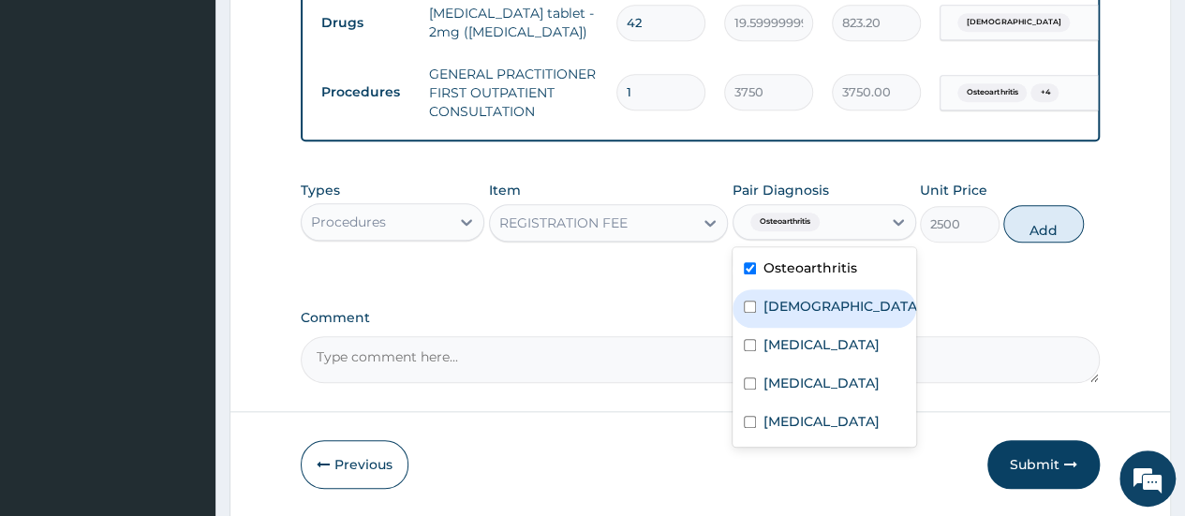
drag, startPoint x: 805, startPoint y: 319, endPoint x: 802, endPoint y: 334, distance: 15.2
click at [805, 316] on label "Asthma" at bounding box center [842, 306] width 158 height 19
checkbox input "true"
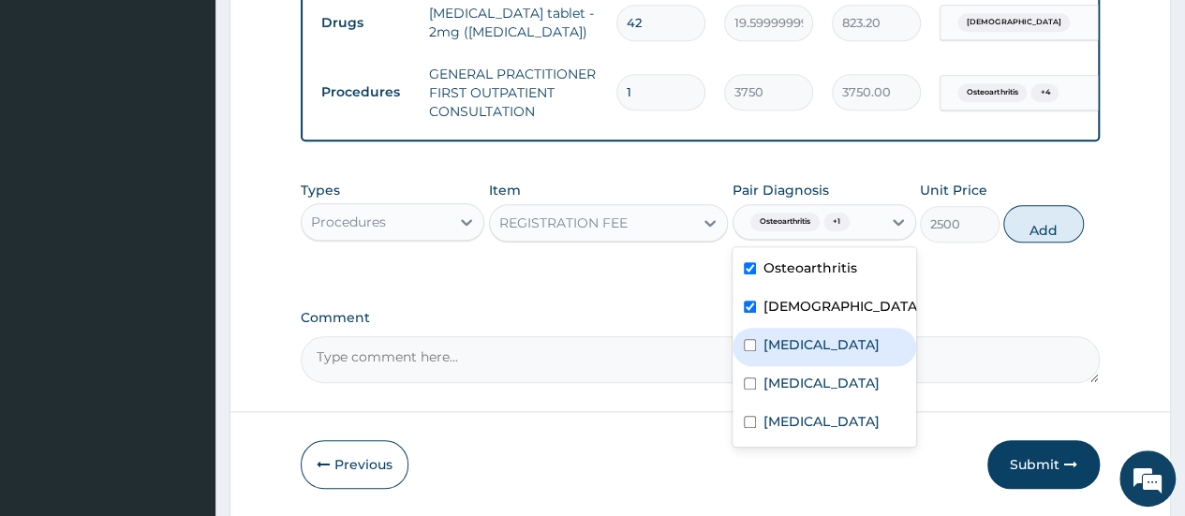
drag, startPoint x: 793, startPoint y: 357, endPoint x: 777, endPoint y: 377, distance: 26.0
click at [792, 354] on label "Peptic ulcer" at bounding box center [821, 344] width 116 height 19
checkbox input "true"
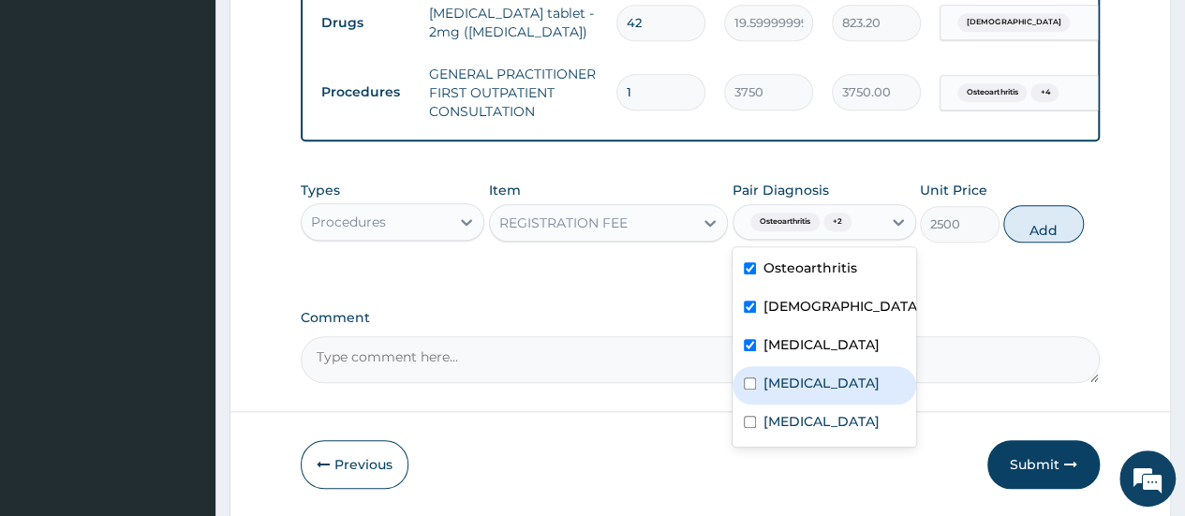
drag, startPoint x: 768, startPoint y: 392, endPoint x: 766, endPoint y: 402, distance: 9.6
click at [768, 392] on label "Malaria" at bounding box center [821, 383] width 116 height 19
checkbox input "true"
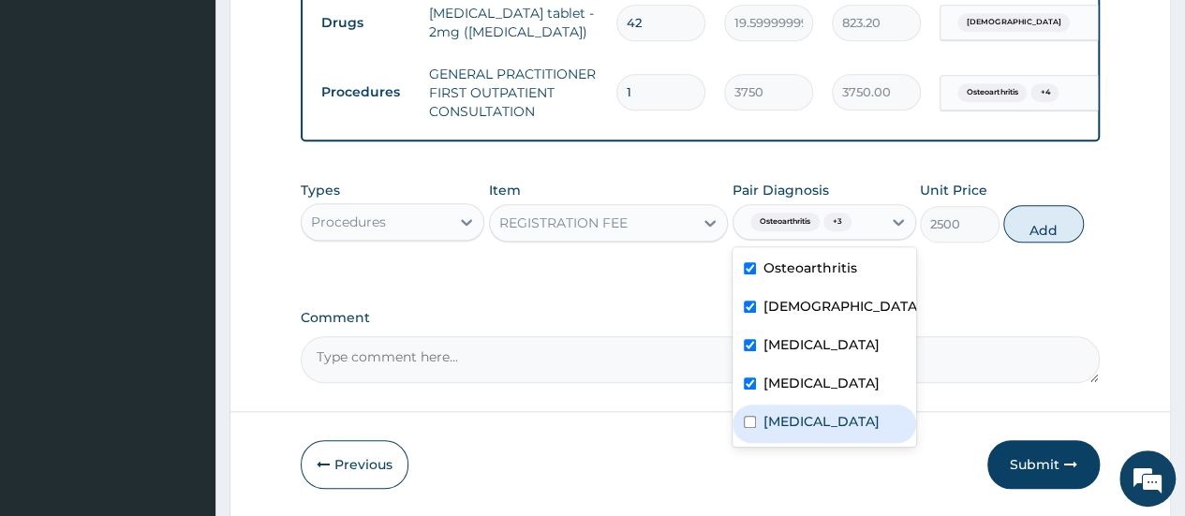
click at [757, 437] on div "Sepsis" at bounding box center [824, 424] width 184 height 38
checkbox input "true"
click at [1049, 243] on button "Add" at bounding box center [1043, 223] width 80 height 37
type input "0"
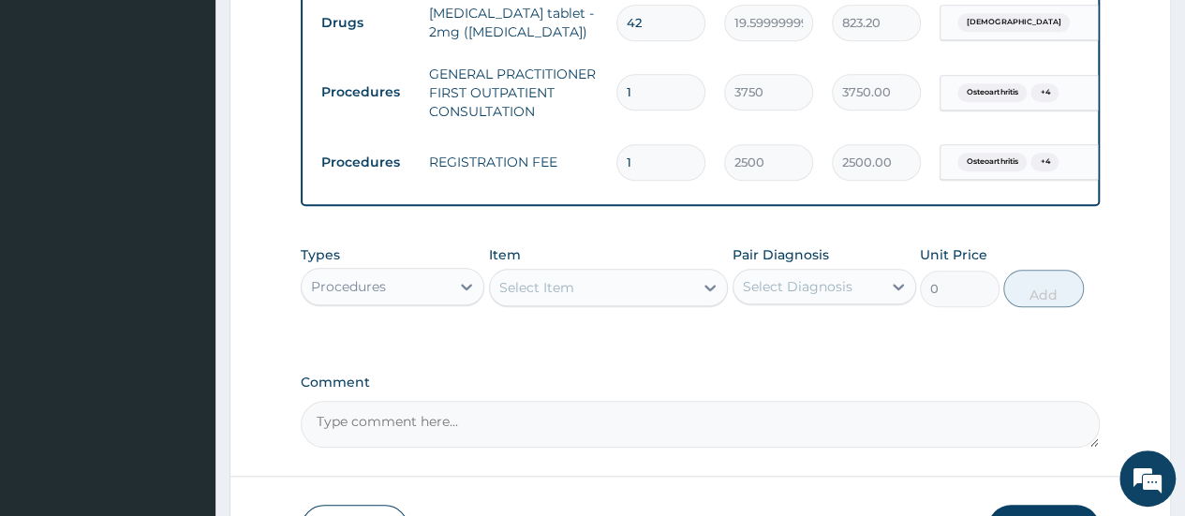
click at [394, 302] on div "Procedures" at bounding box center [376, 287] width 148 height 30
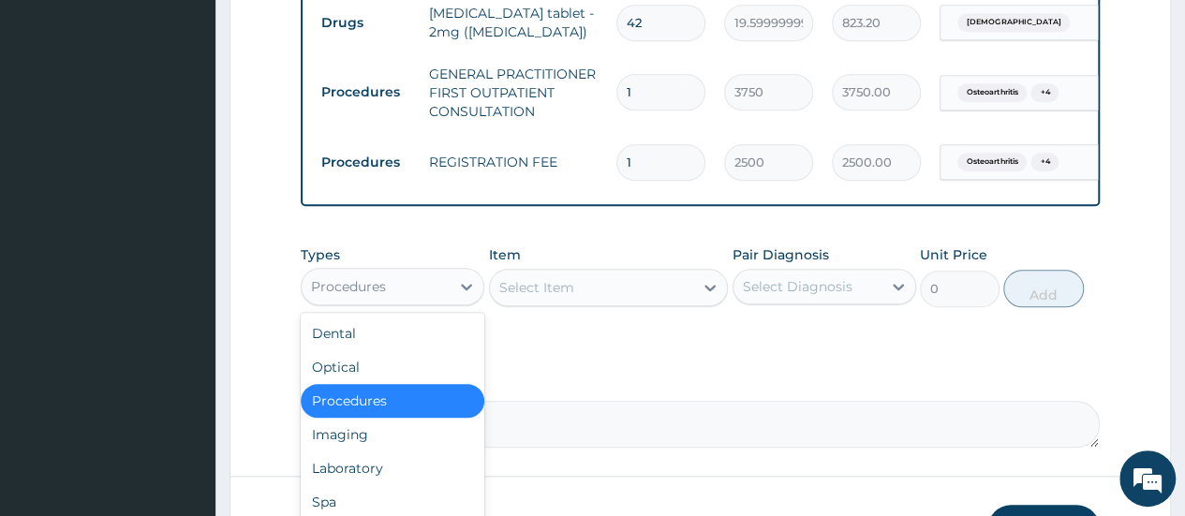
scroll to position [64, 0]
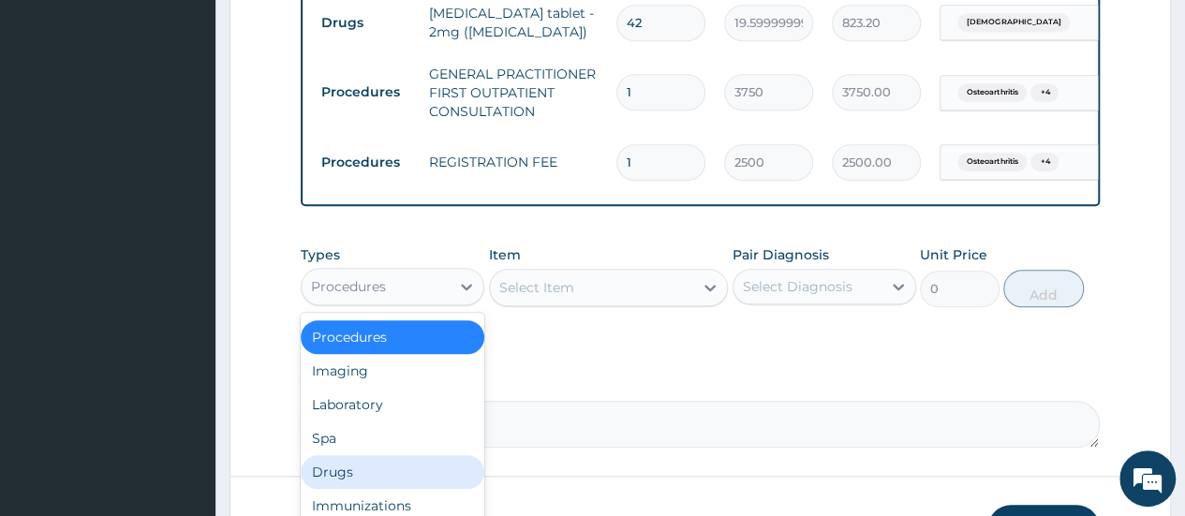
click at [375, 489] on div "Drugs" at bounding box center [393, 472] width 184 height 34
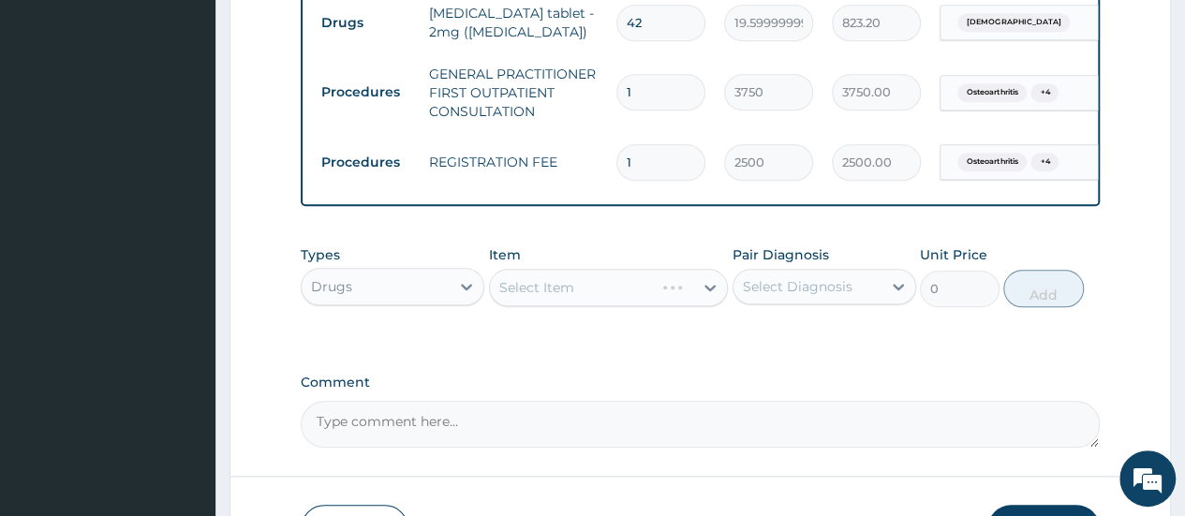
click at [706, 304] on div "Select Item" at bounding box center [609, 287] width 240 height 37
click at [686, 306] on div "Select Item" at bounding box center [609, 287] width 240 height 37
click at [701, 297] on icon at bounding box center [710, 287] width 19 height 19
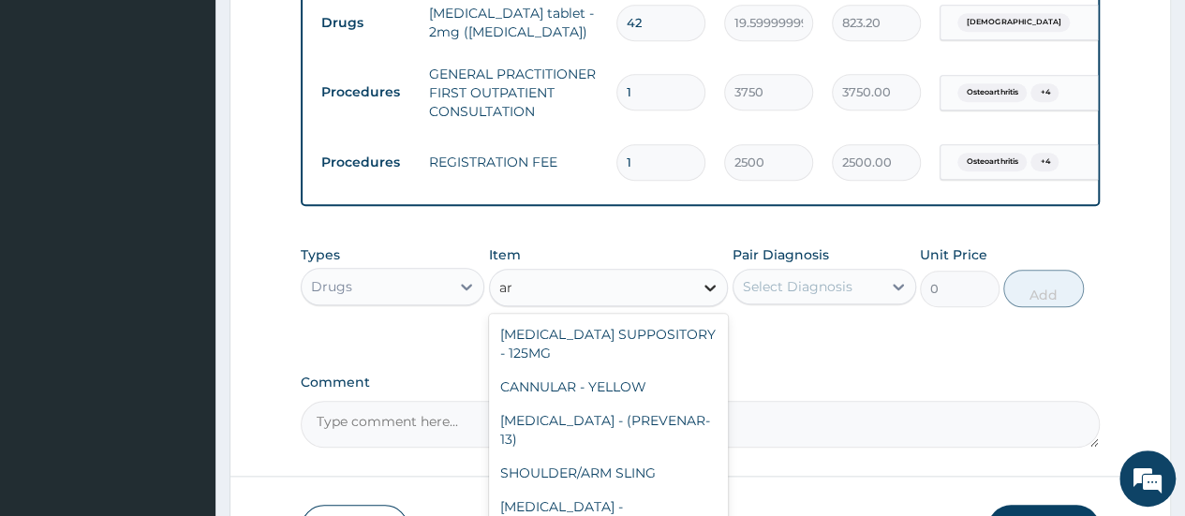
type input "a"
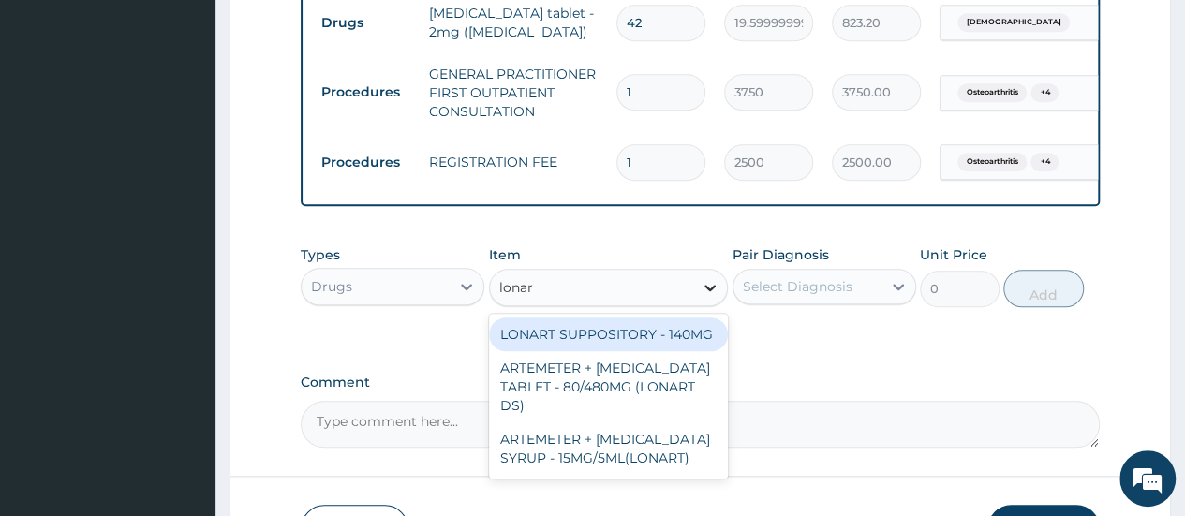
type input "lonart"
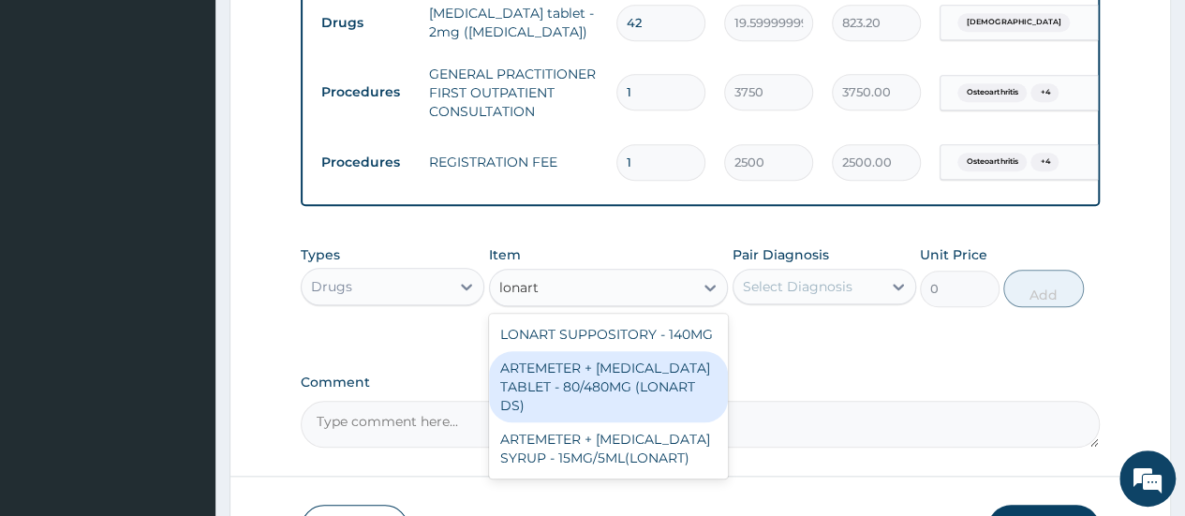
click at [614, 385] on div "ARTEMETER + LUMEFANTRINE TABLET - 80/480MG (LONART DS)" at bounding box center [609, 386] width 240 height 71
type input "588"
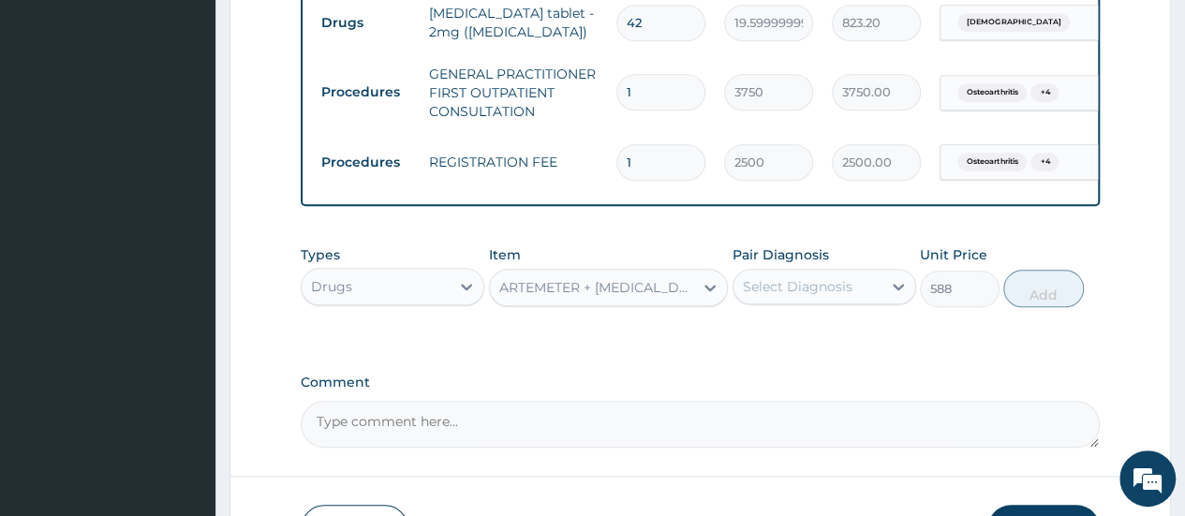
click at [785, 288] on div "Select Diagnosis" at bounding box center [807, 287] width 148 height 30
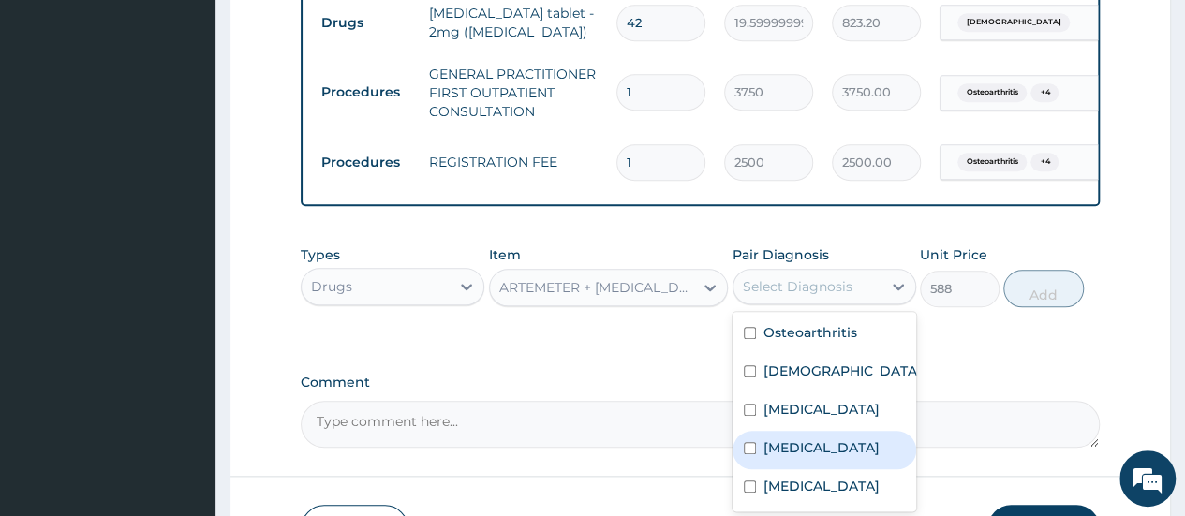
click at [794, 457] on label "Malaria" at bounding box center [821, 447] width 116 height 19
checkbox input "true"
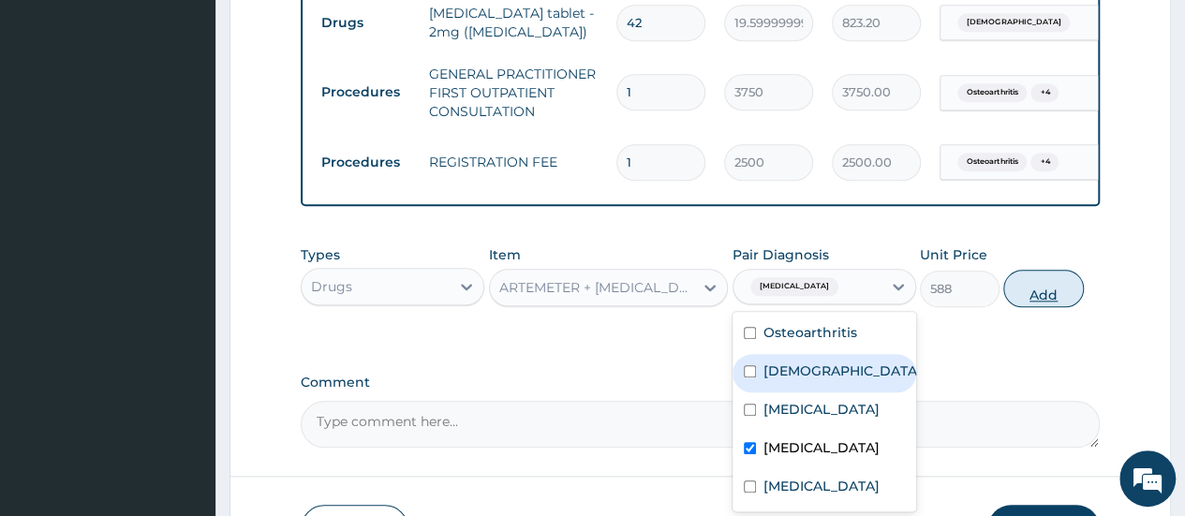
click at [1018, 300] on button "Add" at bounding box center [1043, 288] width 80 height 37
type input "0"
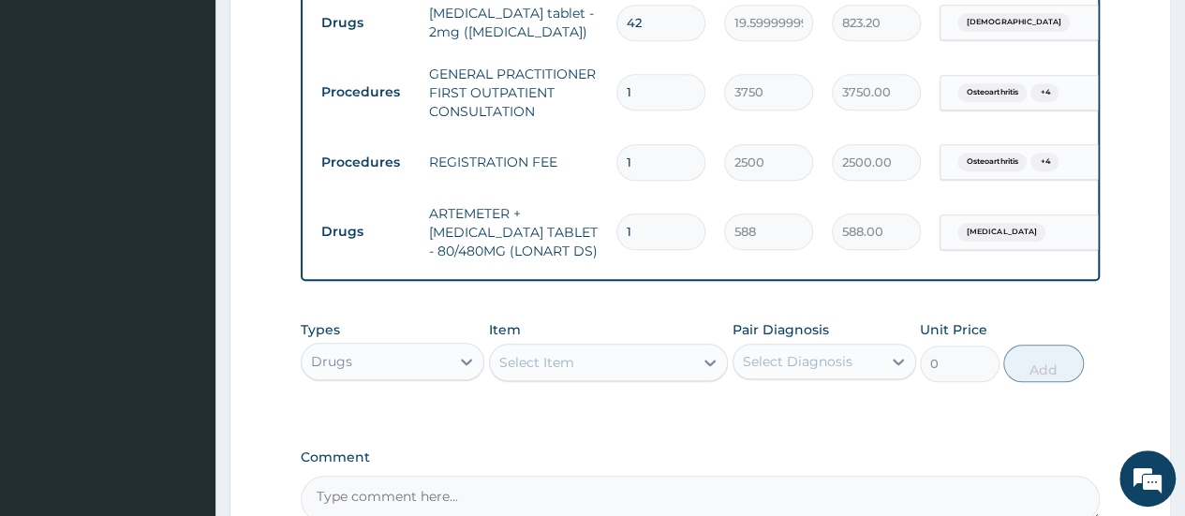
type input "0.00"
type input "6"
type input "3528.00"
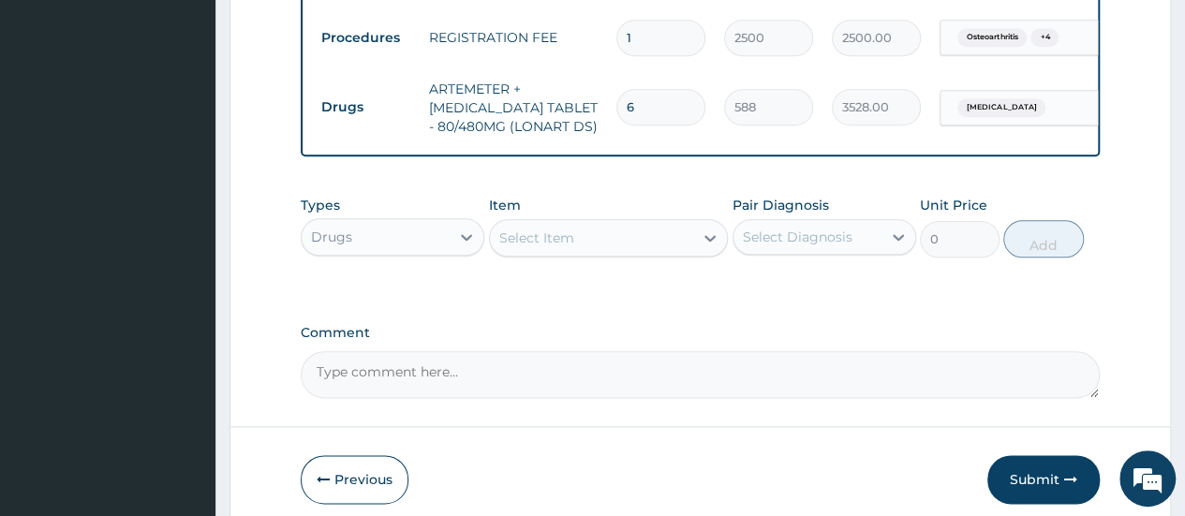
scroll to position [946, 0]
type input "6"
click at [571, 247] on div "Select Item" at bounding box center [536, 238] width 75 height 19
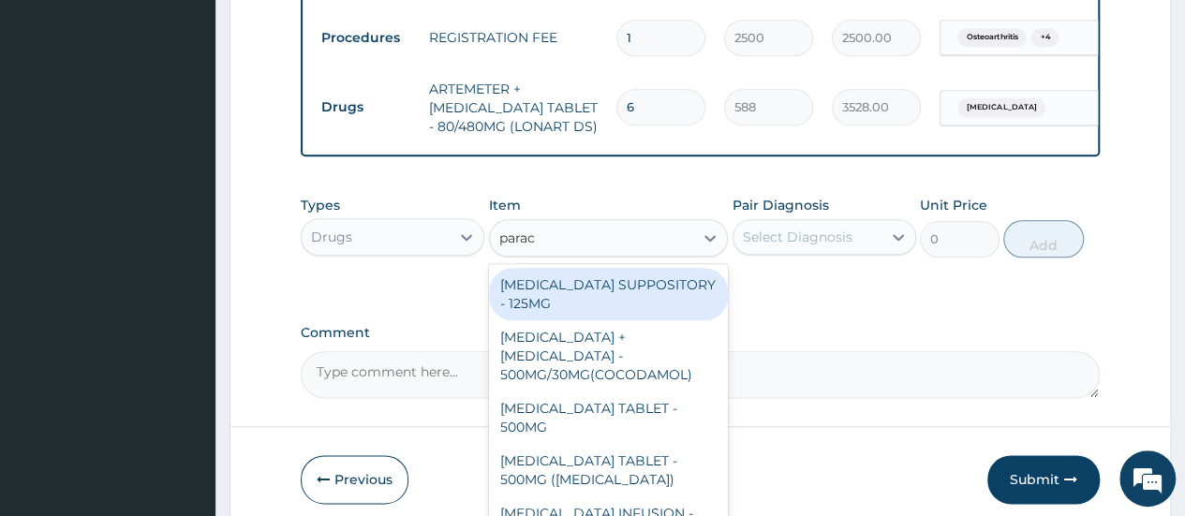
type input "parace"
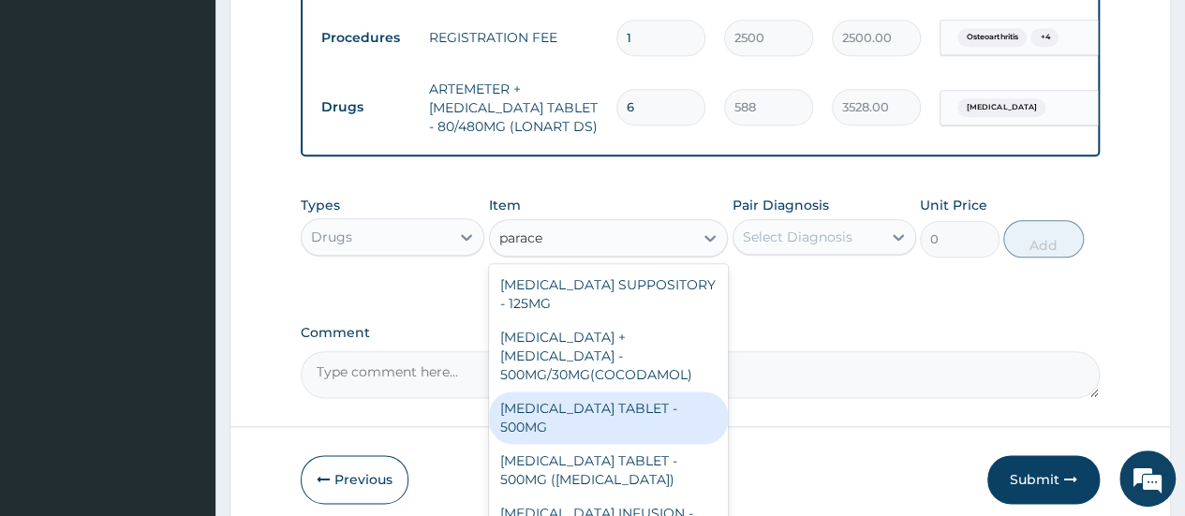
click at [607, 422] on div "PARACETAMOL TABLET - 500MG" at bounding box center [609, 418] width 240 height 52
type input "33.599999999999994"
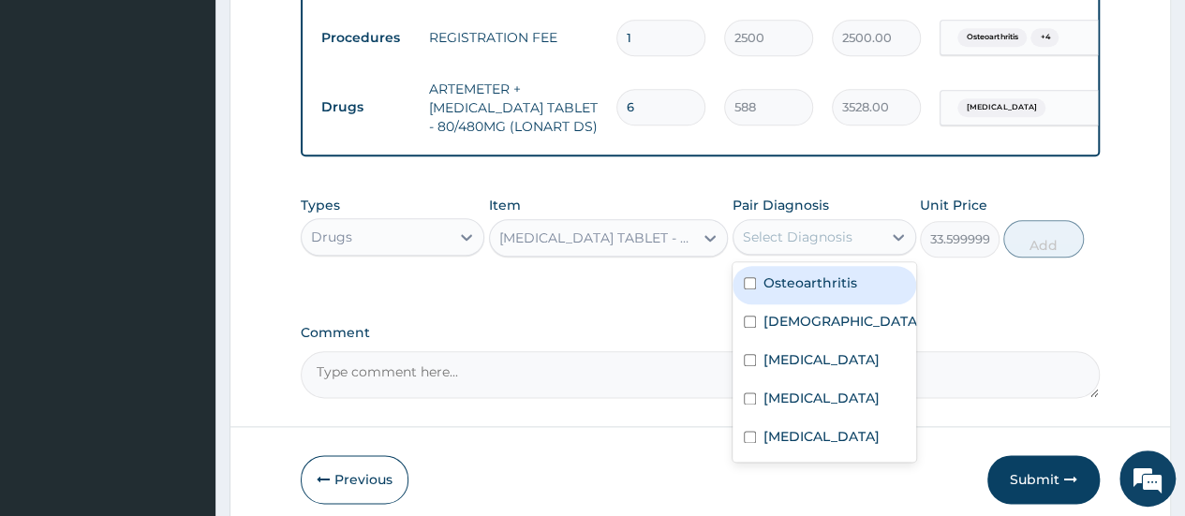
click at [801, 246] on div "Select Diagnosis" at bounding box center [798, 237] width 110 height 19
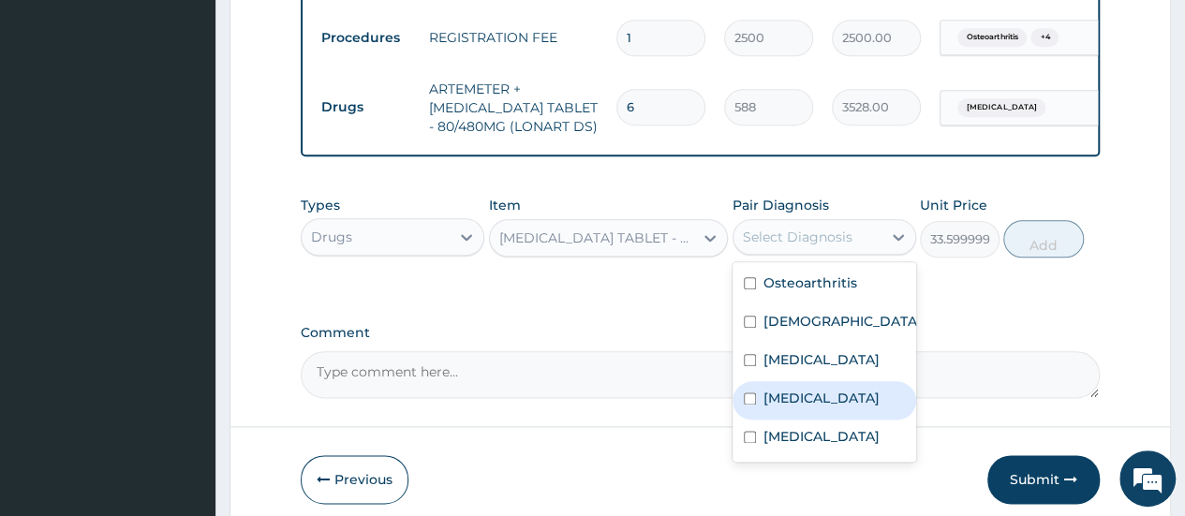
click at [813, 415] on div "Malaria" at bounding box center [824, 400] width 184 height 38
checkbox input "true"
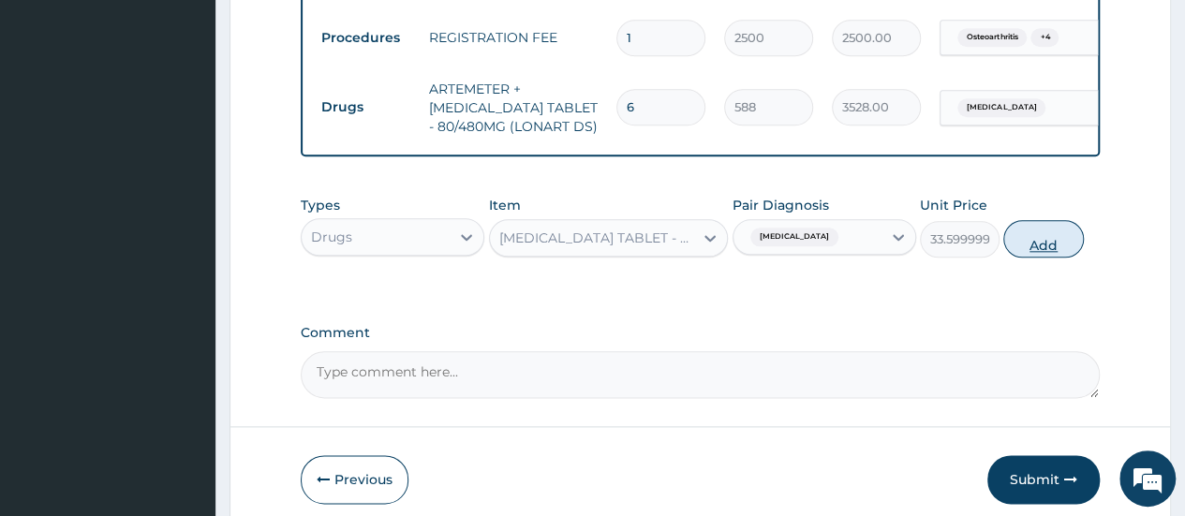
click at [1036, 258] on button "Add" at bounding box center [1043, 238] width 80 height 37
type input "0"
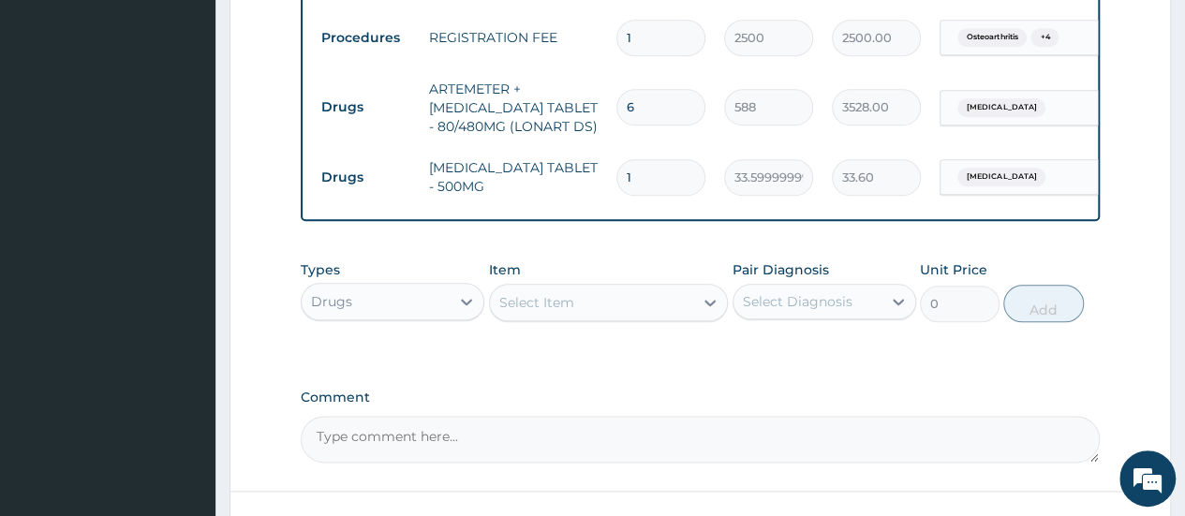
type input "18"
type input "604.80"
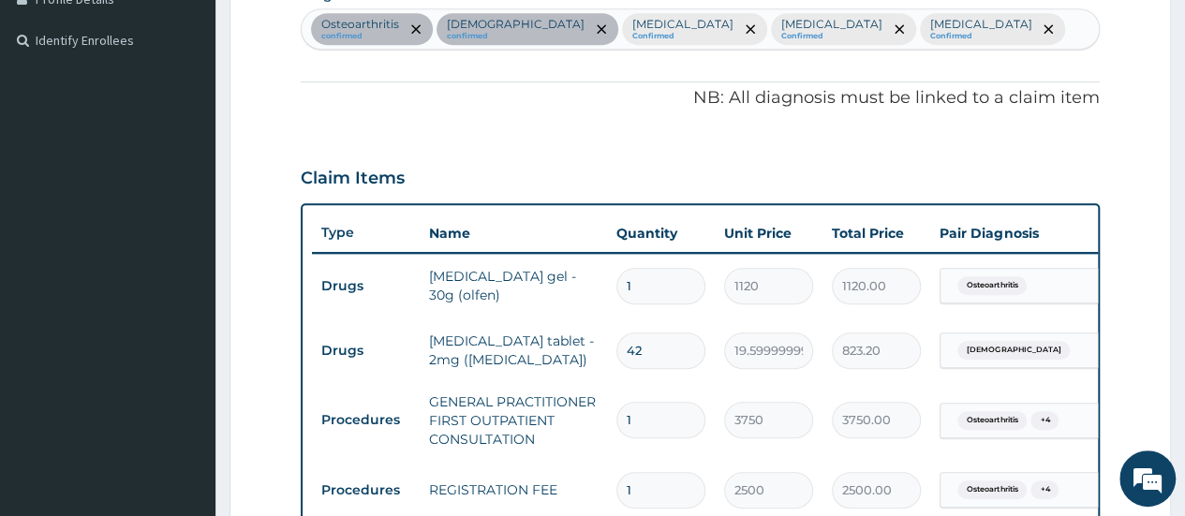
scroll to position [447, 0]
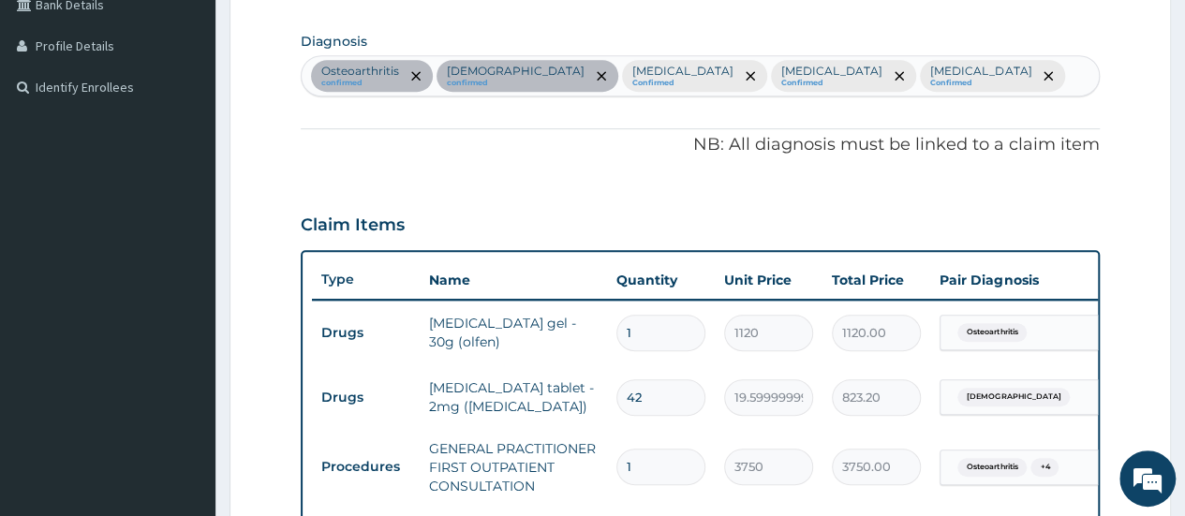
type input "18"
click at [862, 81] on div "Osteoarthritis confirmed Asthma confirmed Peptic ulcer Confirmed Malaria Confir…" at bounding box center [700, 75] width 797 height 39
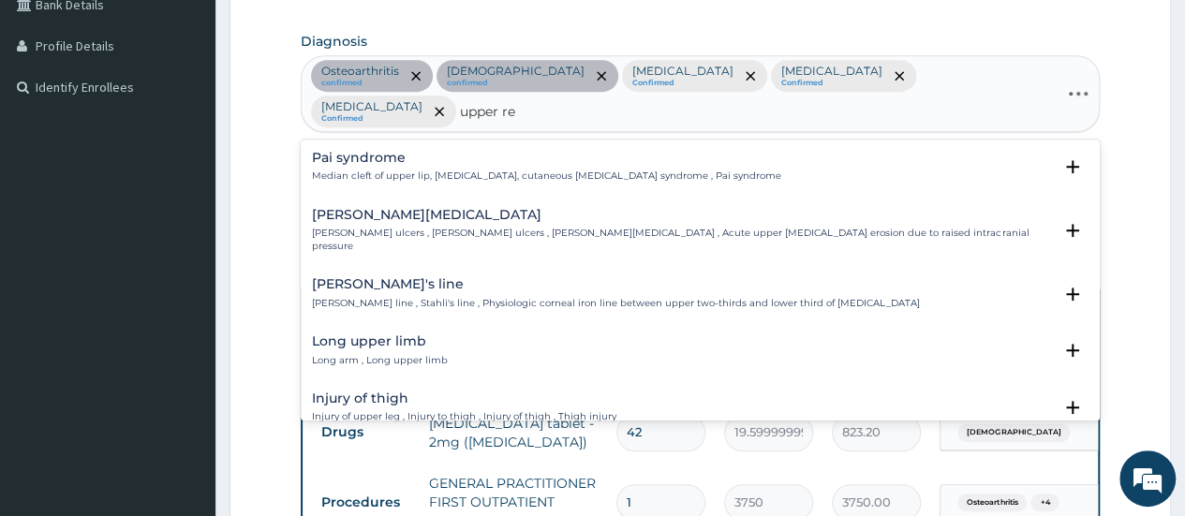
type input "upper res"
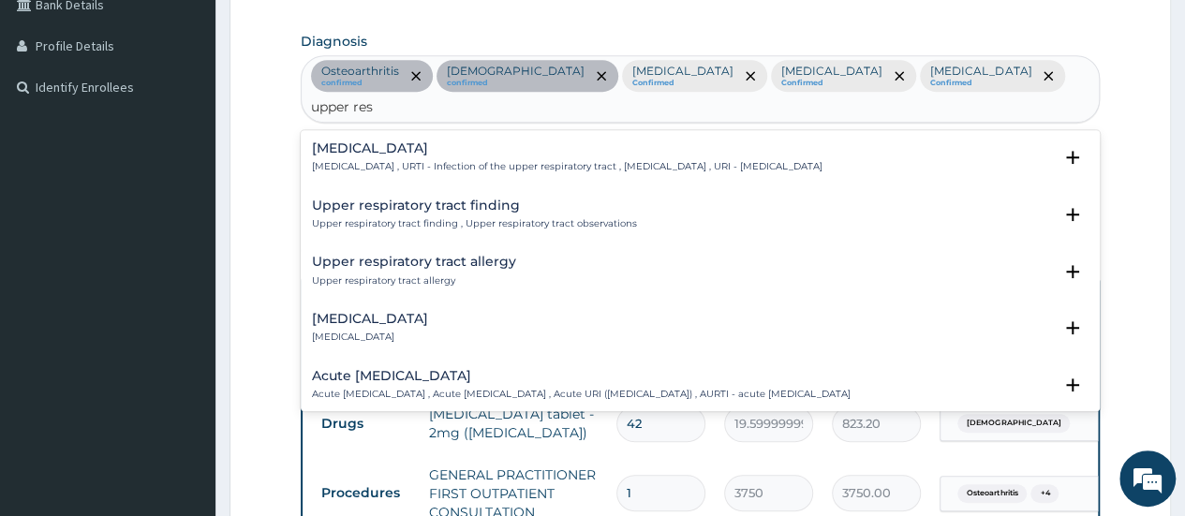
click at [460, 160] on p "Upper respiratory infection , URTI - Infection of the upper respiratory tract ,…" at bounding box center [567, 166] width 510 height 13
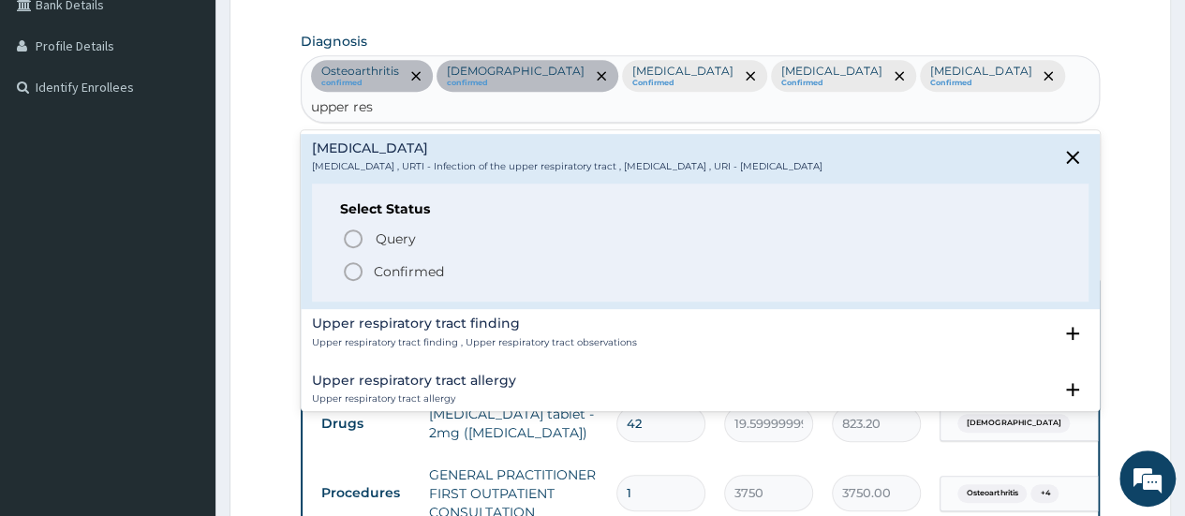
click at [417, 262] on p "Confirmed" at bounding box center [409, 271] width 70 height 19
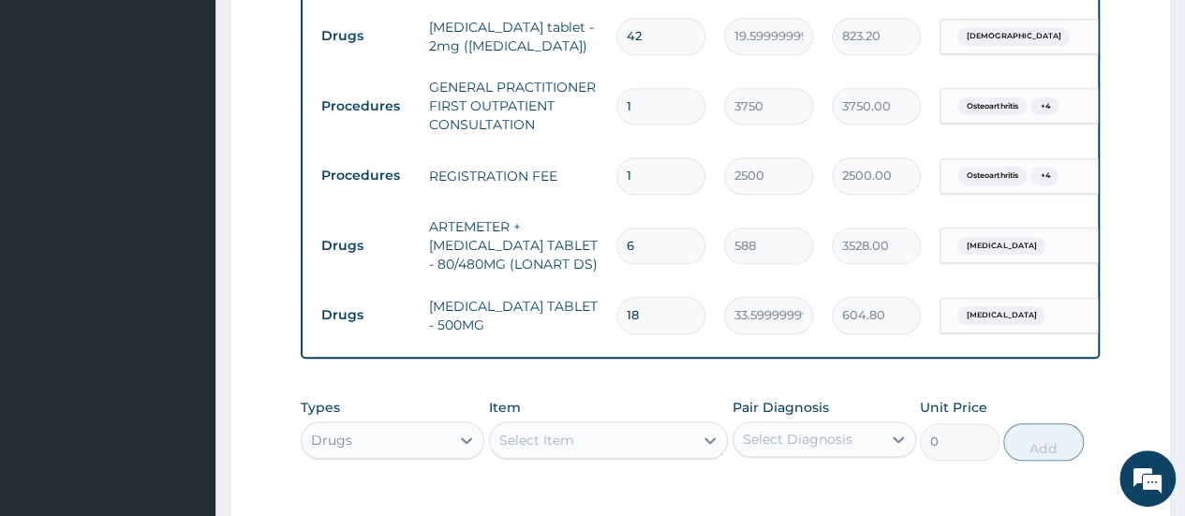
scroll to position [946, 0]
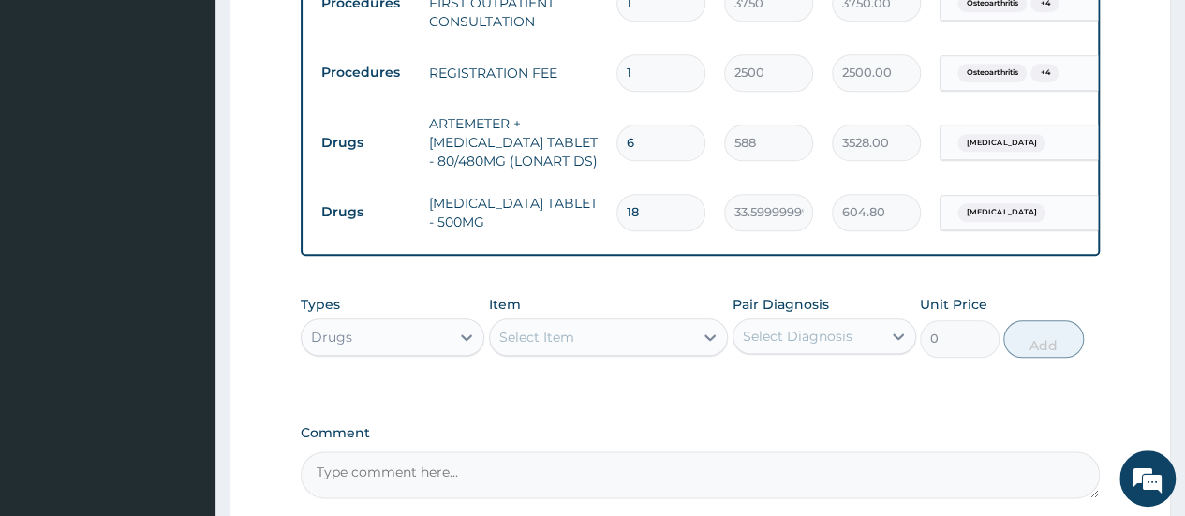
click at [564, 328] on div "Select Item" at bounding box center [536, 337] width 75 height 19
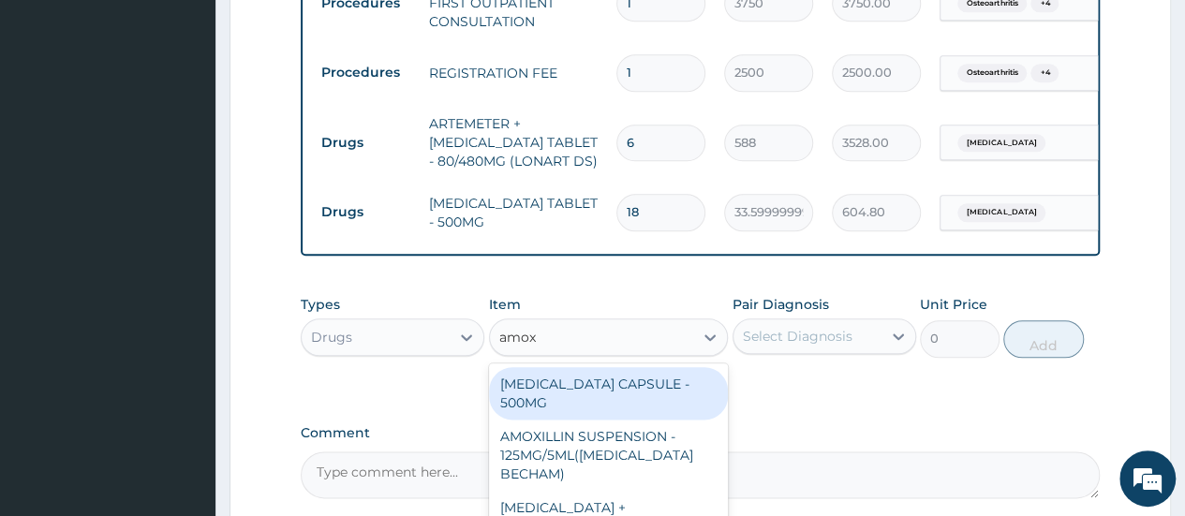
type input "amoxi"
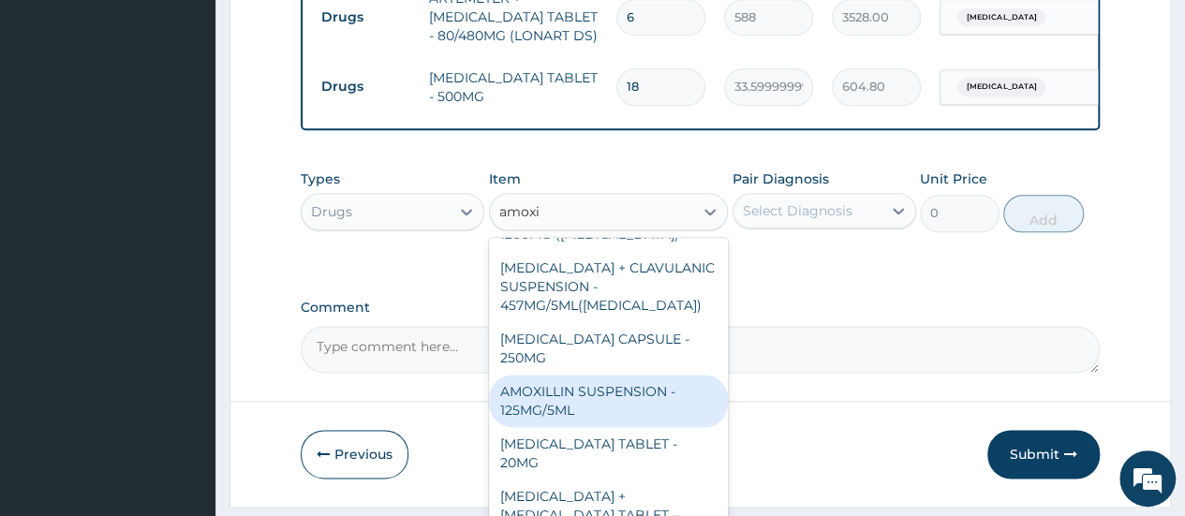
scroll to position [499, 0]
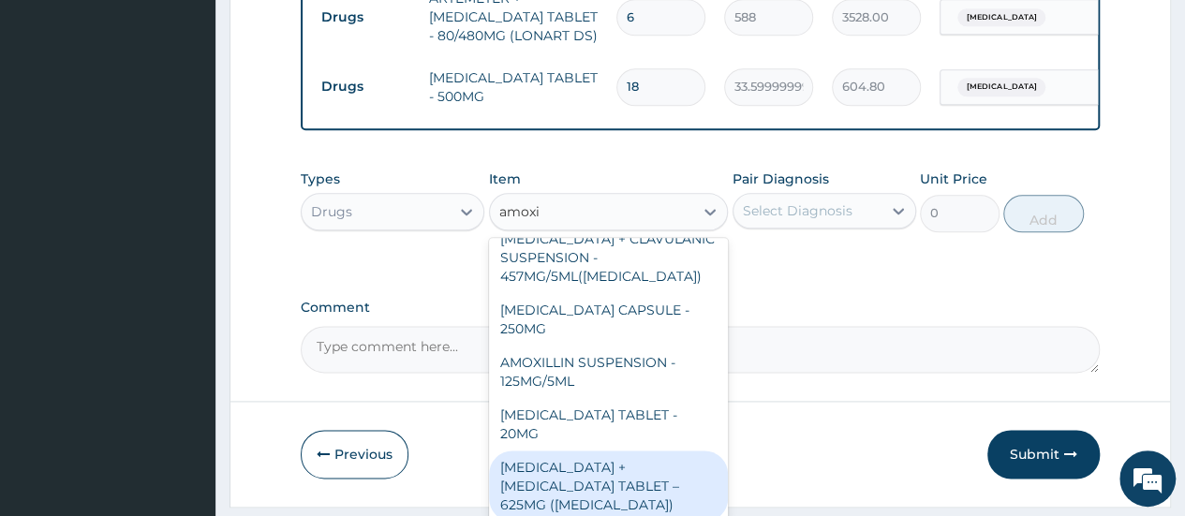
click at [630, 451] on div "AMOXICILLIN + CLAVULANIC ACID TABLET – 625MG (AUGMENTIN)" at bounding box center [609, 486] width 240 height 71
type input "672"
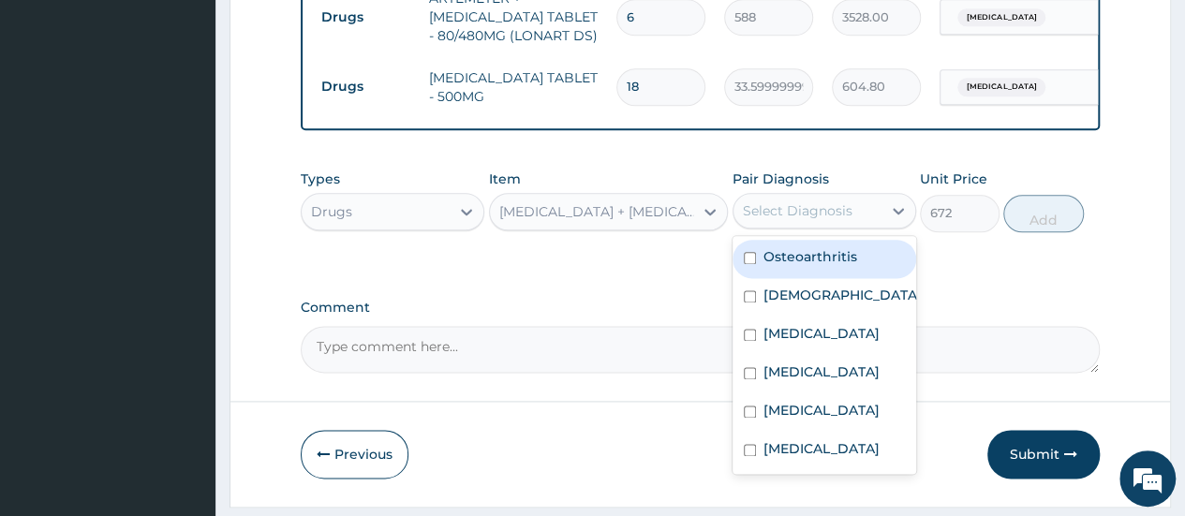
click at [834, 201] on div "Select Diagnosis" at bounding box center [798, 210] width 110 height 19
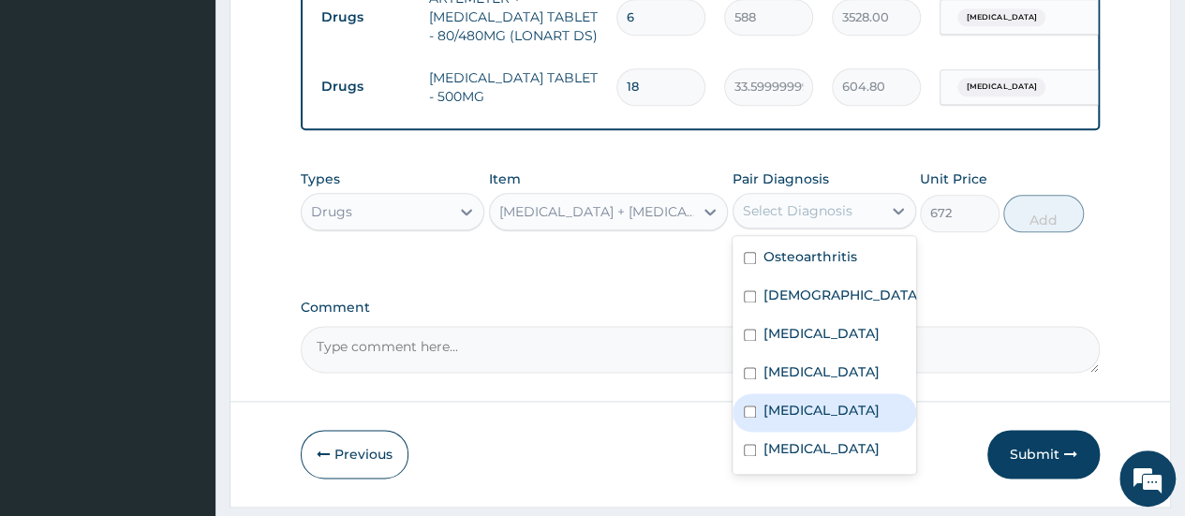
click at [794, 401] on label "Sepsis" at bounding box center [821, 410] width 116 height 19
checkbox input "true"
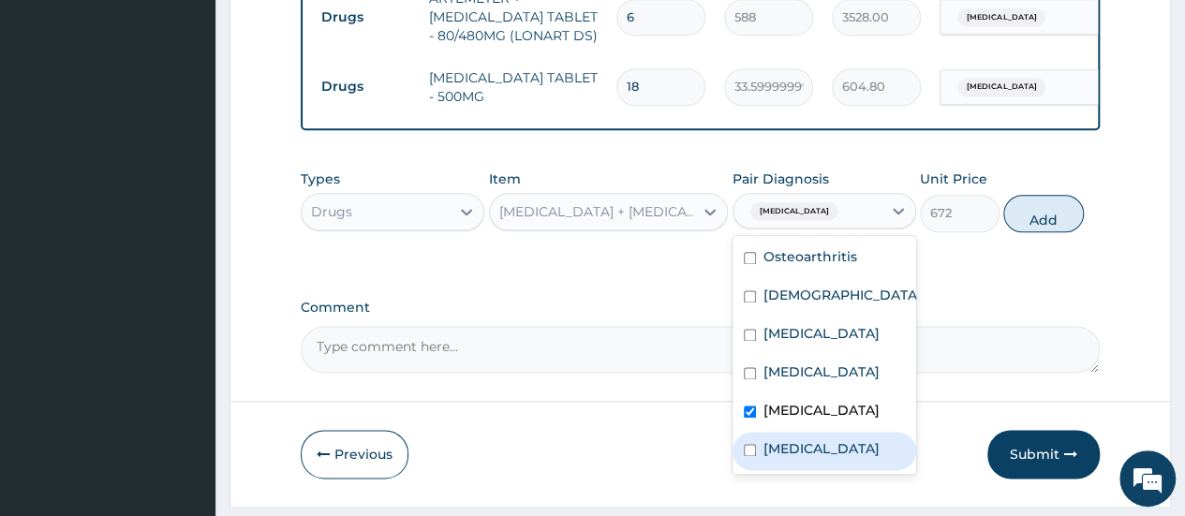
click at [844, 439] on label "Upper respiratory infection" at bounding box center [821, 448] width 116 height 19
checkbox input "true"
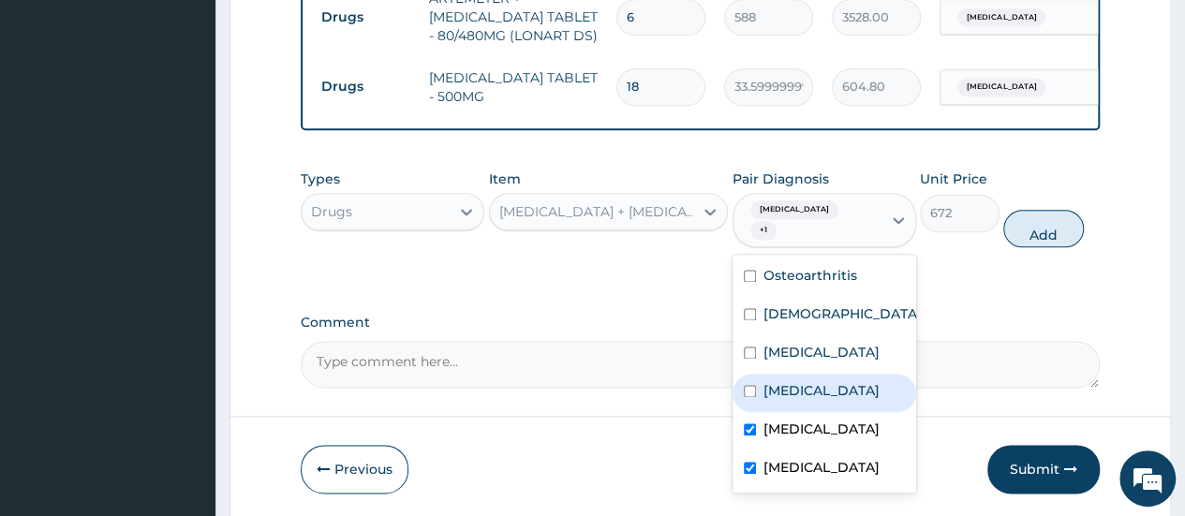
drag, startPoint x: 1036, startPoint y: 181, endPoint x: 939, endPoint y: 188, distance: 97.7
click at [1028, 210] on button "Add" at bounding box center [1043, 228] width 80 height 37
type input "0"
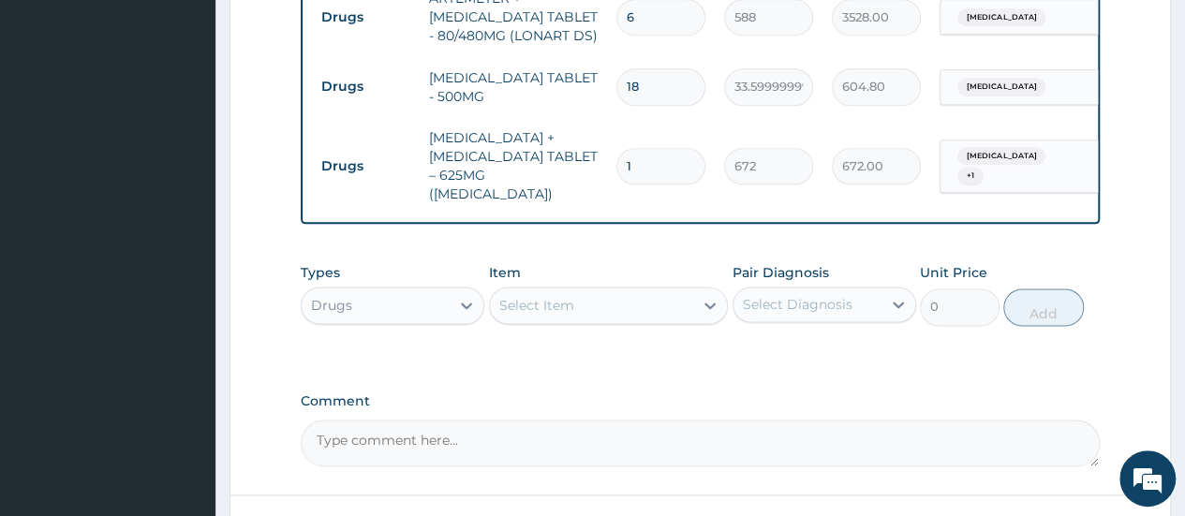
type input "0.00"
type input "1"
type input "672.00"
type input "10"
type input "6720.00"
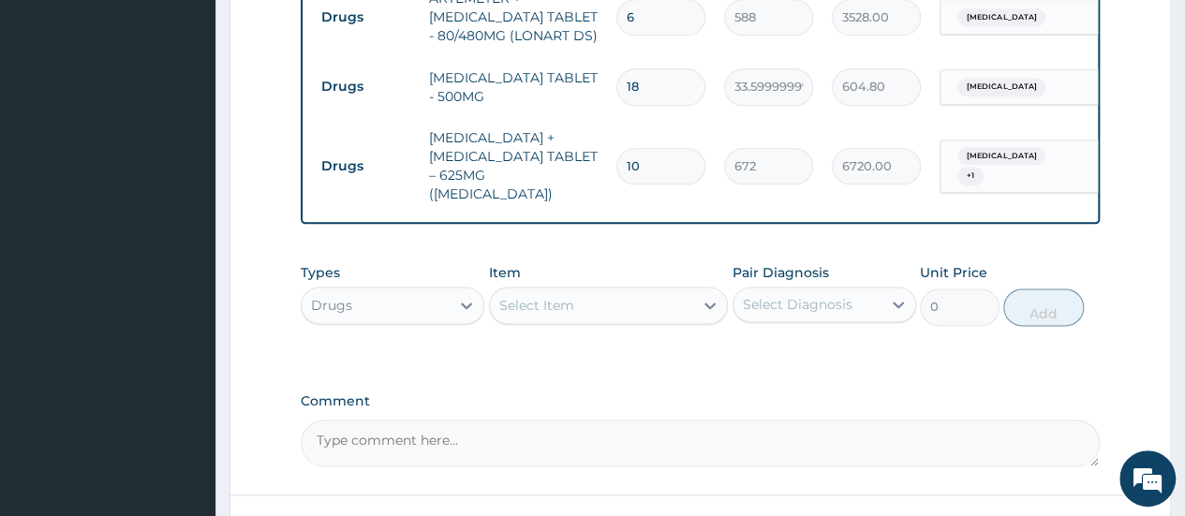
type input "10"
click at [581, 290] on div "Select Item" at bounding box center [592, 305] width 204 height 30
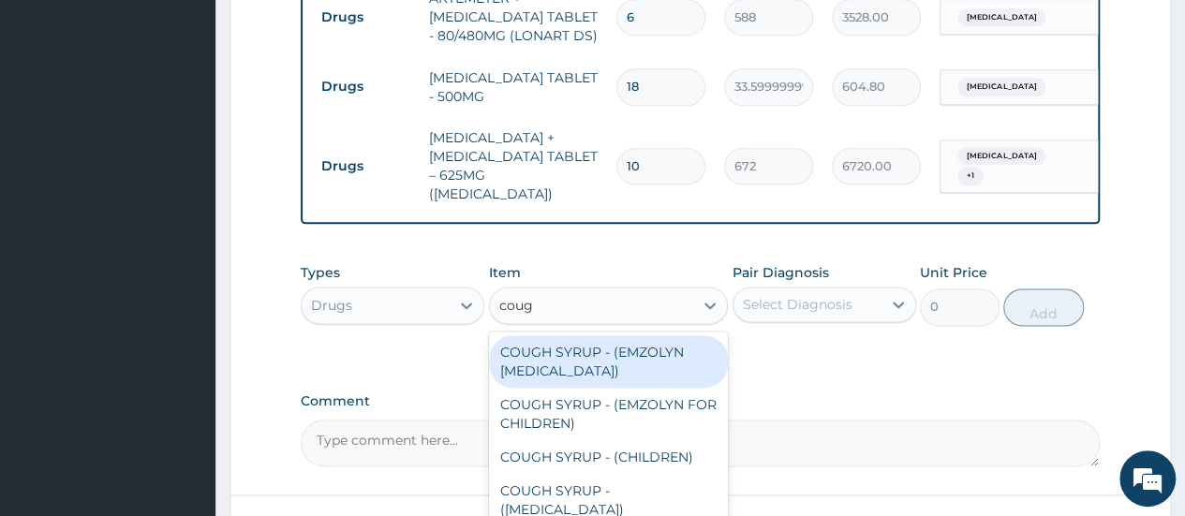
type input "cough"
click at [592, 357] on div "COUGH SYRUP - (EMZOLYN EXPECTORANT)" at bounding box center [609, 361] width 240 height 52
type input "1120"
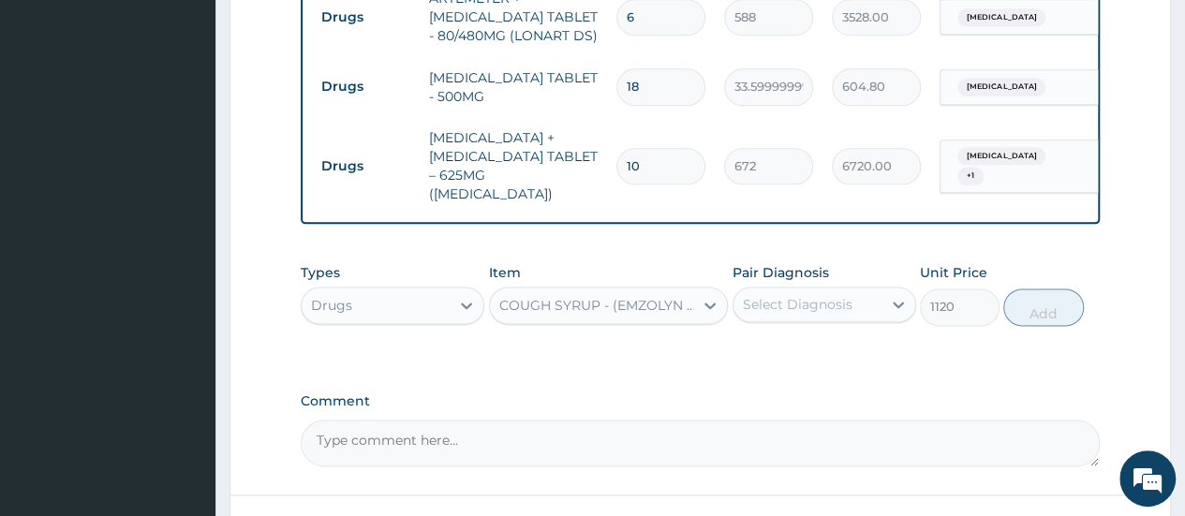
click at [860, 289] on div "Select Diagnosis" at bounding box center [807, 304] width 148 height 30
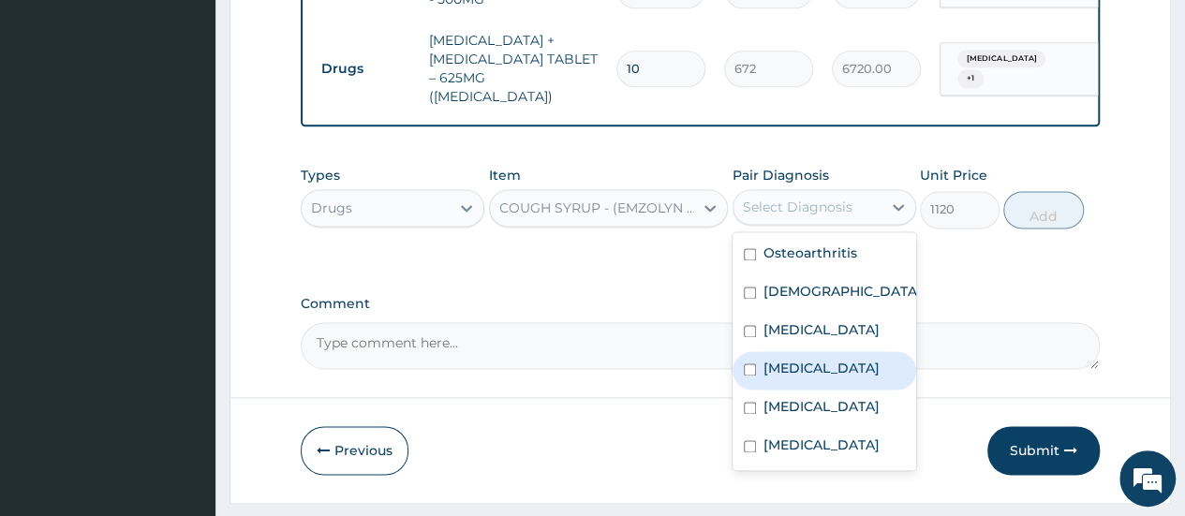
scroll to position [1195, 0]
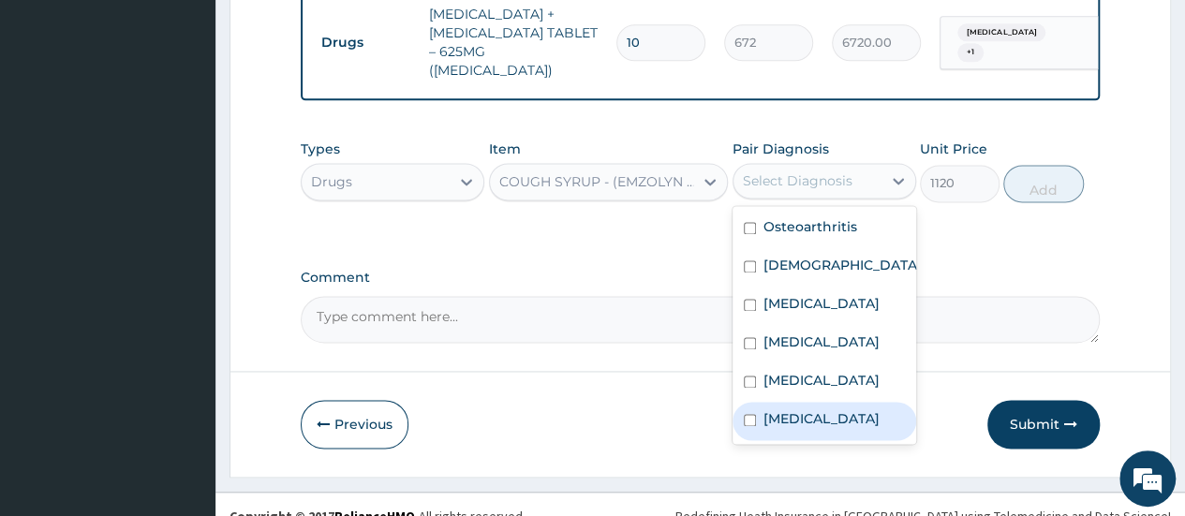
click at [841, 409] on label "Upper respiratory infection" at bounding box center [821, 418] width 116 height 19
checkbox input "true"
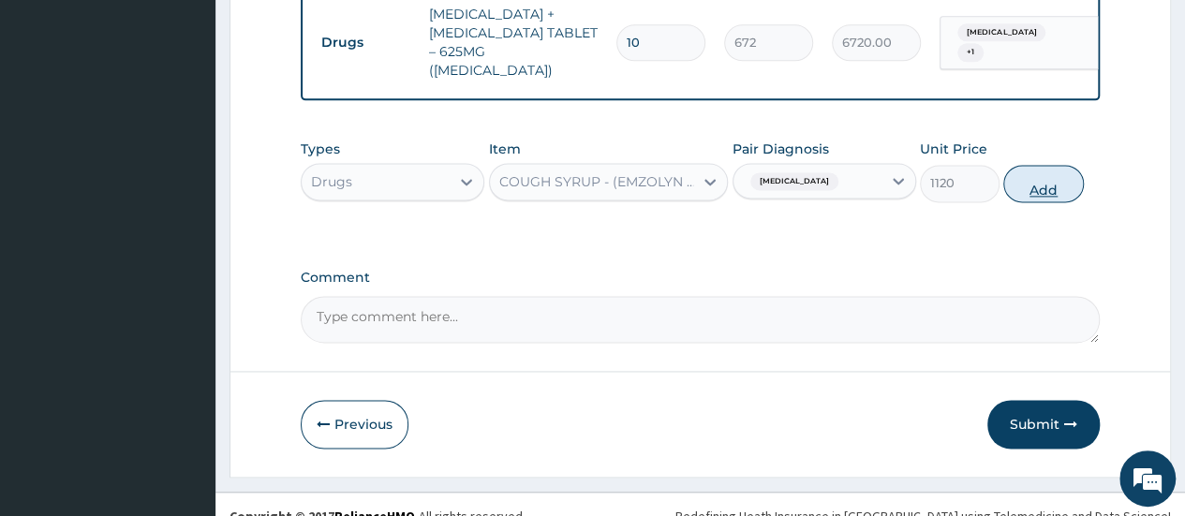
click at [1062, 170] on button "Add" at bounding box center [1043, 183] width 80 height 37
type input "0"
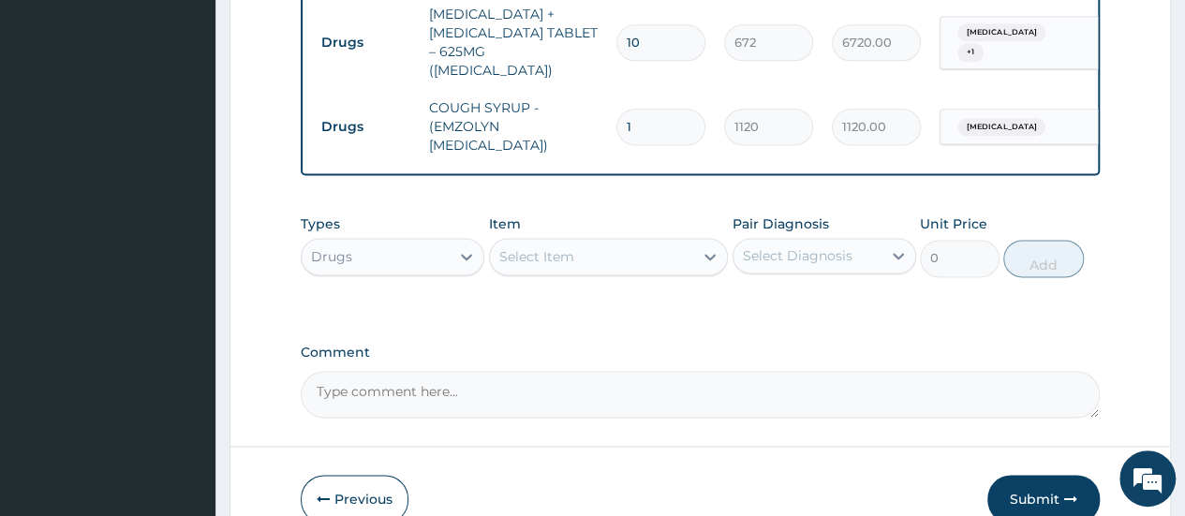
click at [403, 242] on div "Drugs" at bounding box center [376, 257] width 148 height 30
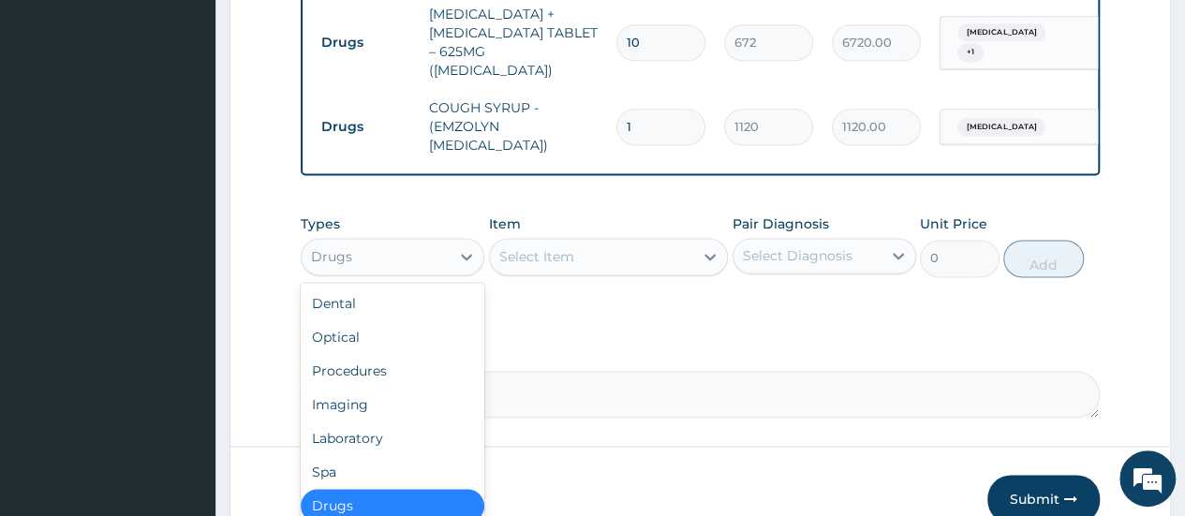
scroll to position [64, 0]
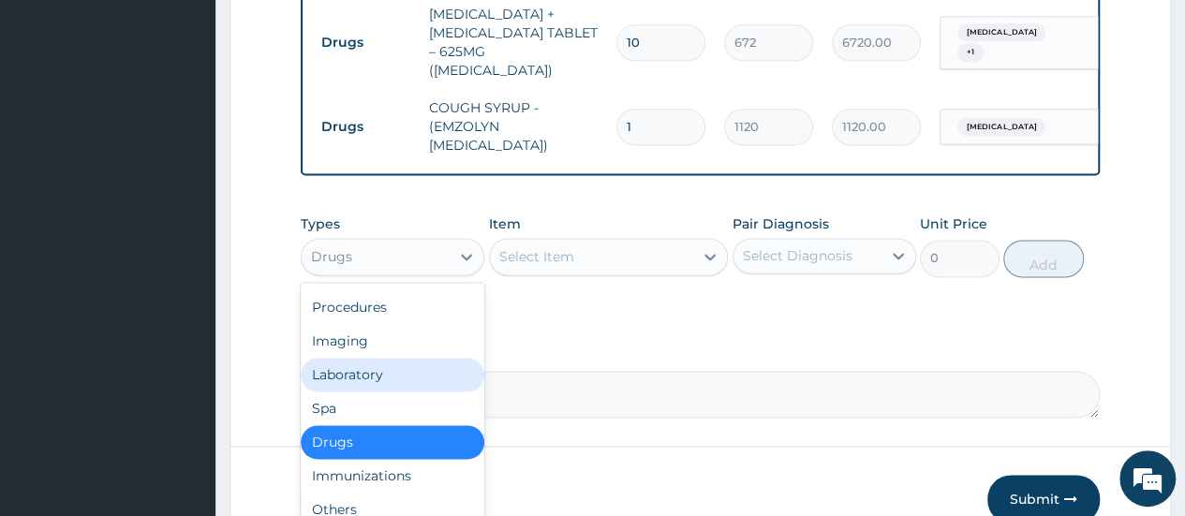
click at [330, 358] on div "Laboratory" at bounding box center [393, 375] width 184 height 34
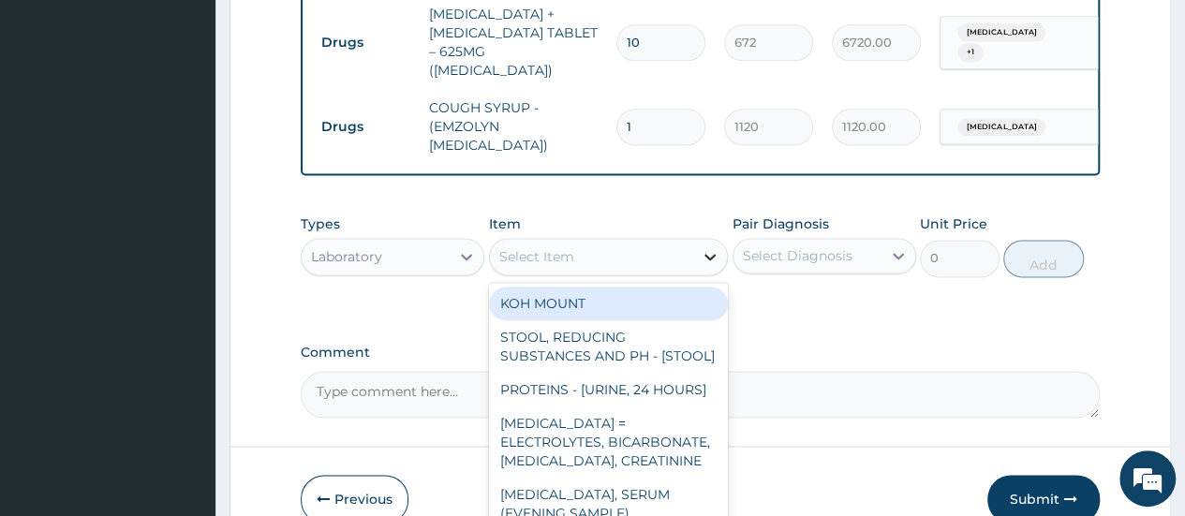
click at [698, 240] on div at bounding box center [710, 257] width 34 height 34
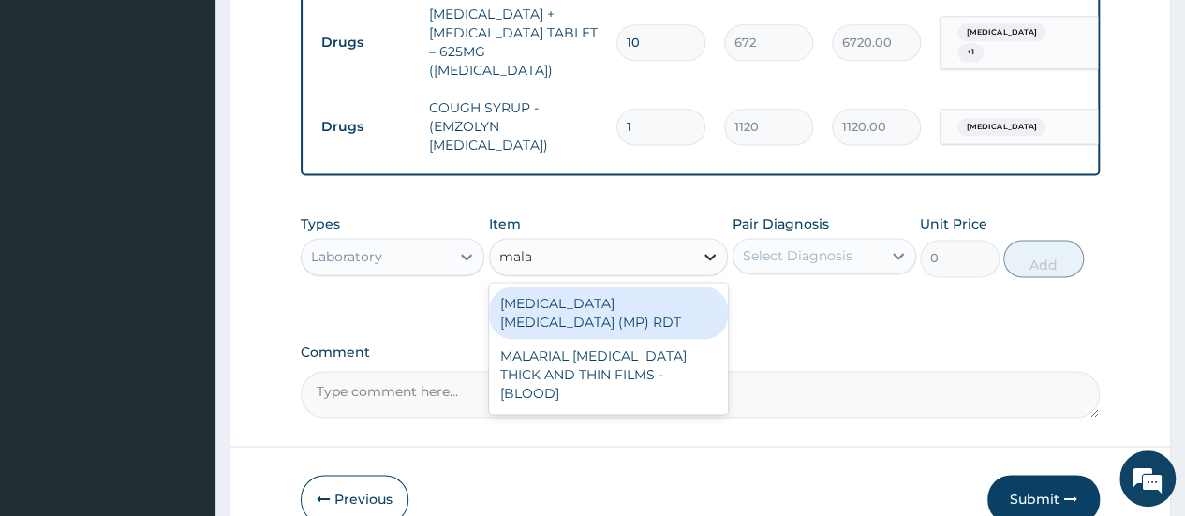
type input "malar"
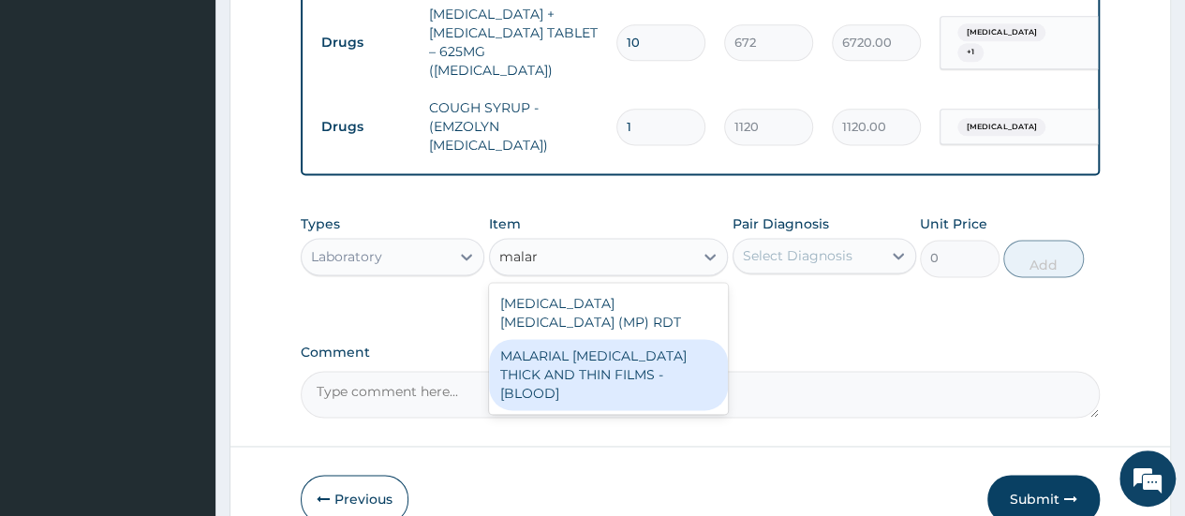
click at [628, 339] on div "MALARIAL PARASITE THICK AND THIN FILMS - [BLOOD]" at bounding box center [609, 374] width 240 height 71
type input "2187.5"
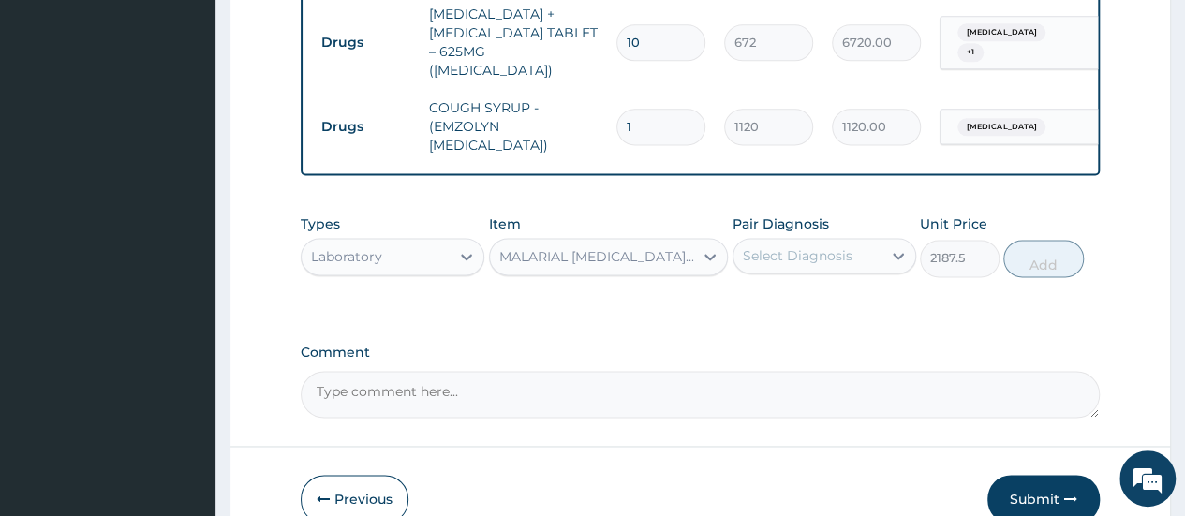
click at [802, 255] on div "Types Laboratory Item MALARIAL PARASITE THICK AND THIN FILMS - [BLOOD] Pair Dia…" at bounding box center [700, 245] width 799 height 81
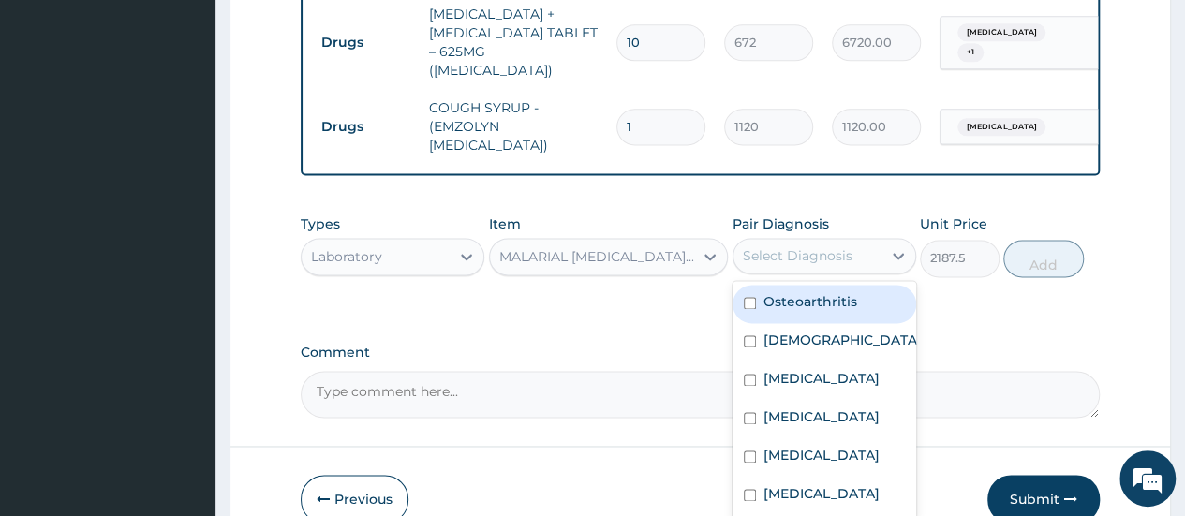
drag, startPoint x: 819, startPoint y: 231, endPoint x: 819, endPoint y: 242, distance: 10.3
click at [819, 246] on div "Select Diagnosis" at bounding box center [798, 255] width 110 height 19
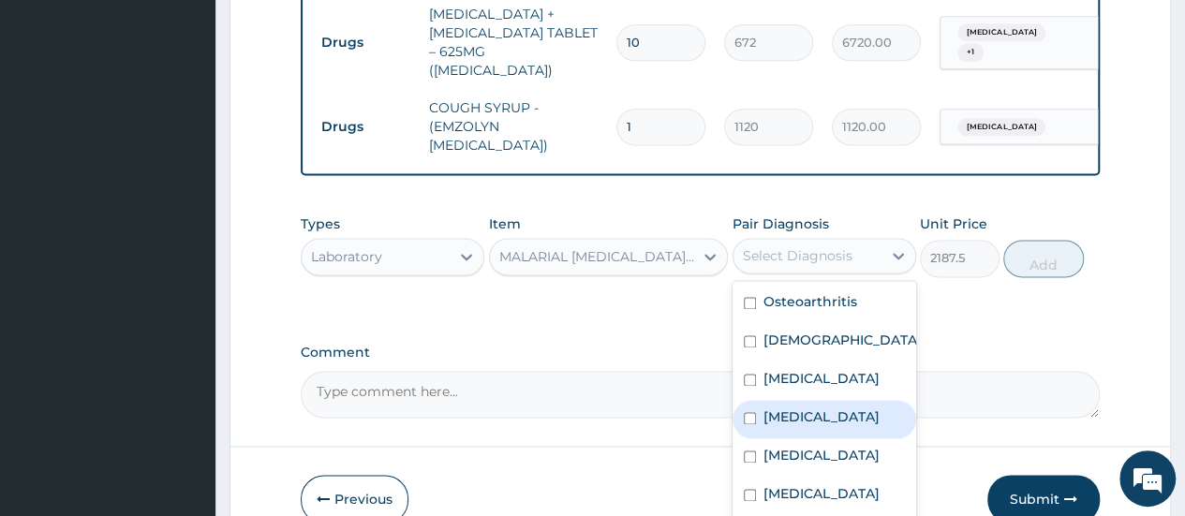
click at [816, 411] on div "Malaria" at bounding box center [824, 419] width 184 height 38
checkbox input "true"
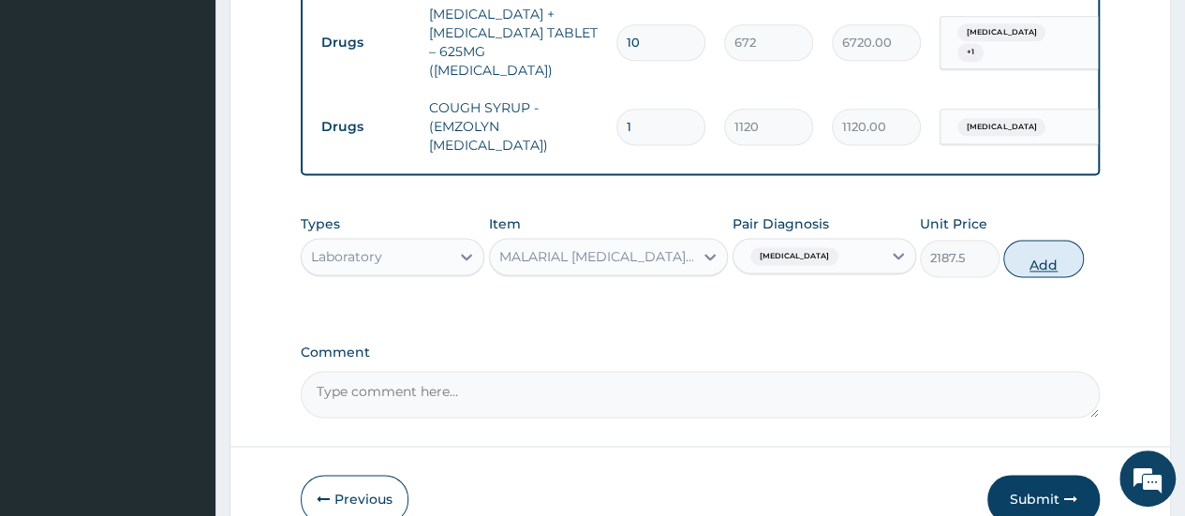
click at [1039, 240] on button "Add" at bounding box center [1043, 258] width 80 height 37
type input "0"
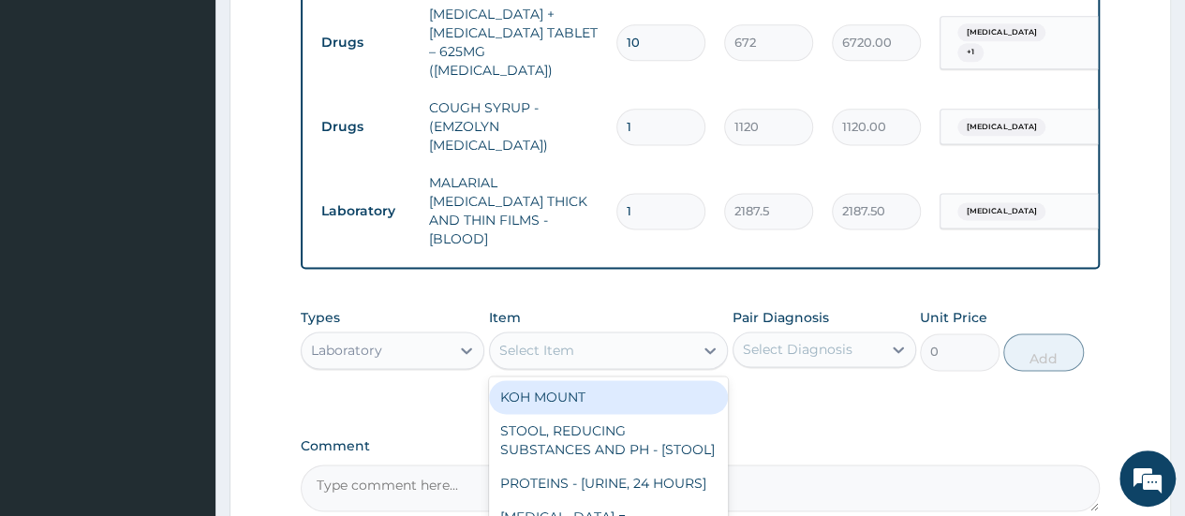
click at [686, 335] on div "Select Item" at bounding box center [592, 350] width 204 height 30
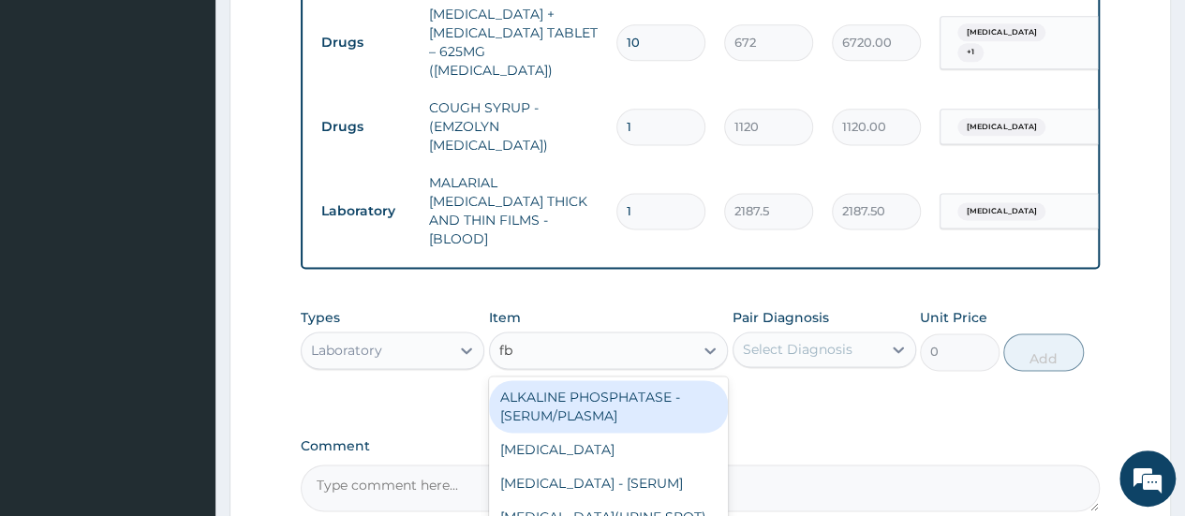
type input "fbc"
click at [624, 380] on div "FBC CBC-COMPLETE BLOOD COUNT (HAEMOGRAM) - [BLOOD]" at bounding box center [609, 406] width 240 height 52
type input "5000"
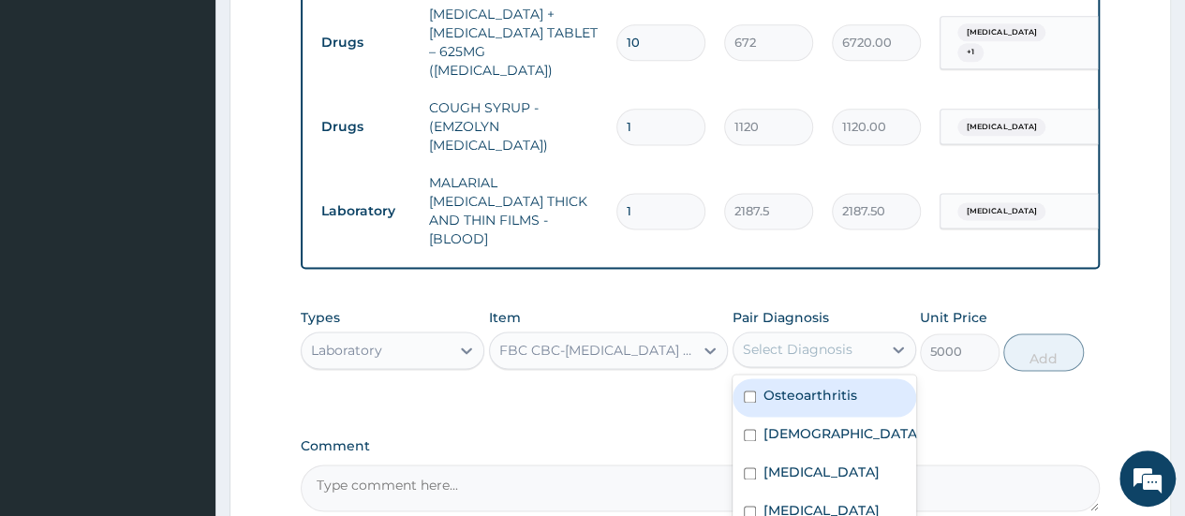
click at [820, 340] on div "Select Diagnosis" at bounding box center [798, 349] width 110 height 19
checkbox input "true"
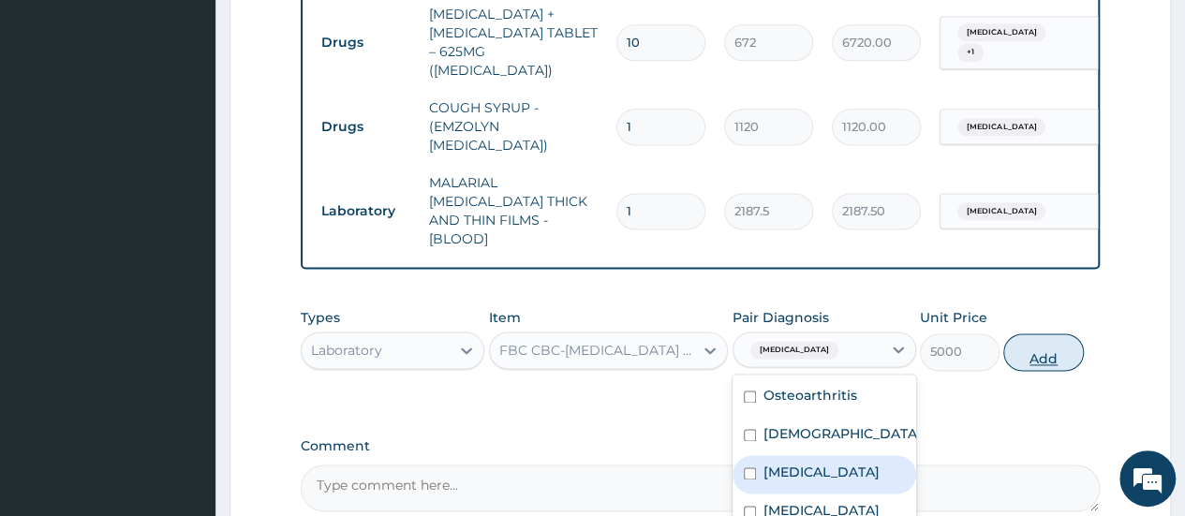
click at [1053, 333] on button "Add" at bounding box center [1043, 351] width 80 height 37
type input "0"
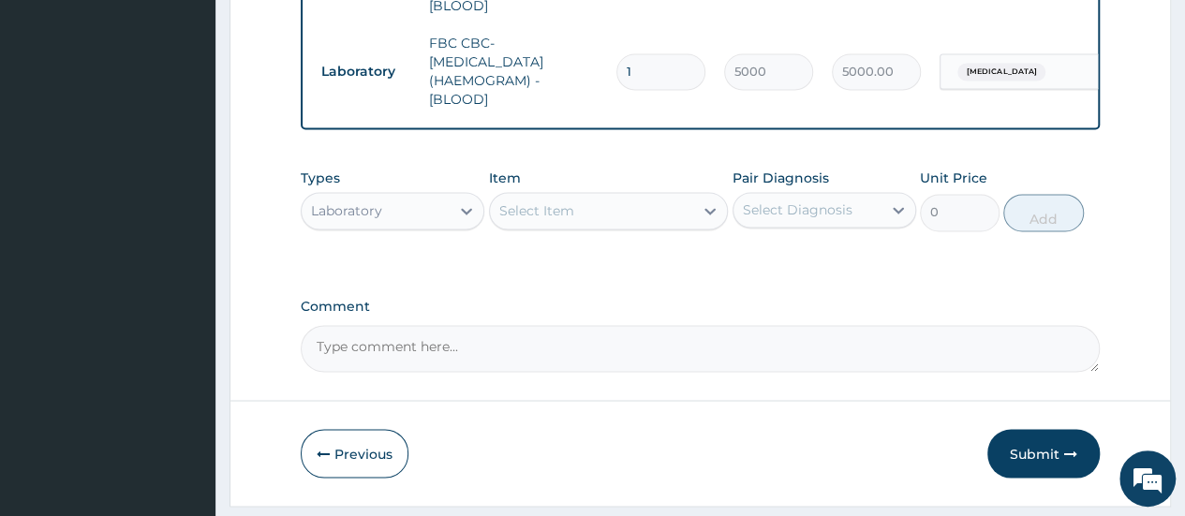
scroll to position [1439, 0]
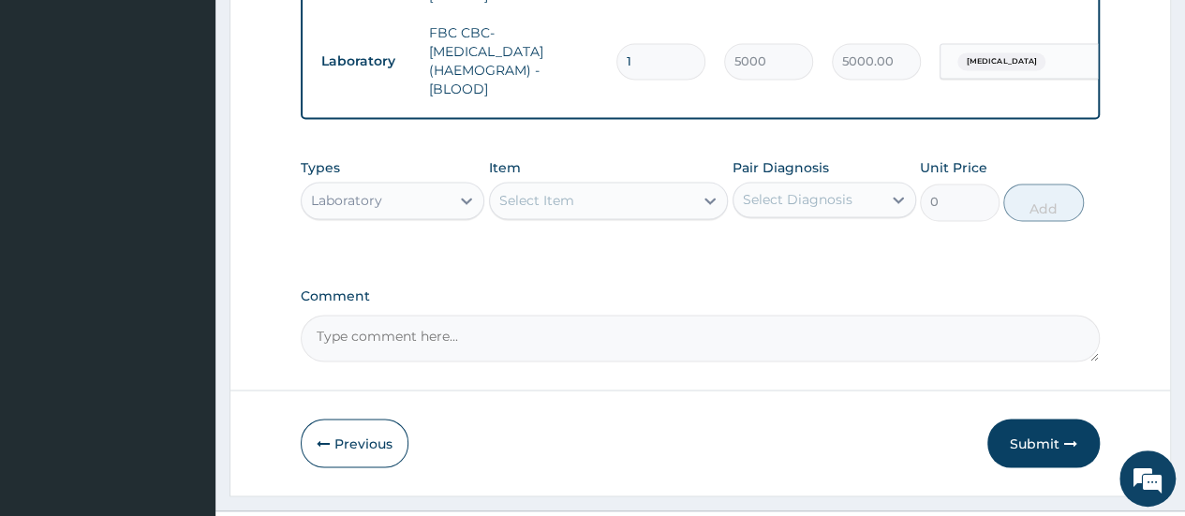
click at [1005, 419] on button "Submit" at bounding box center [1043, 443] width 112 height 49
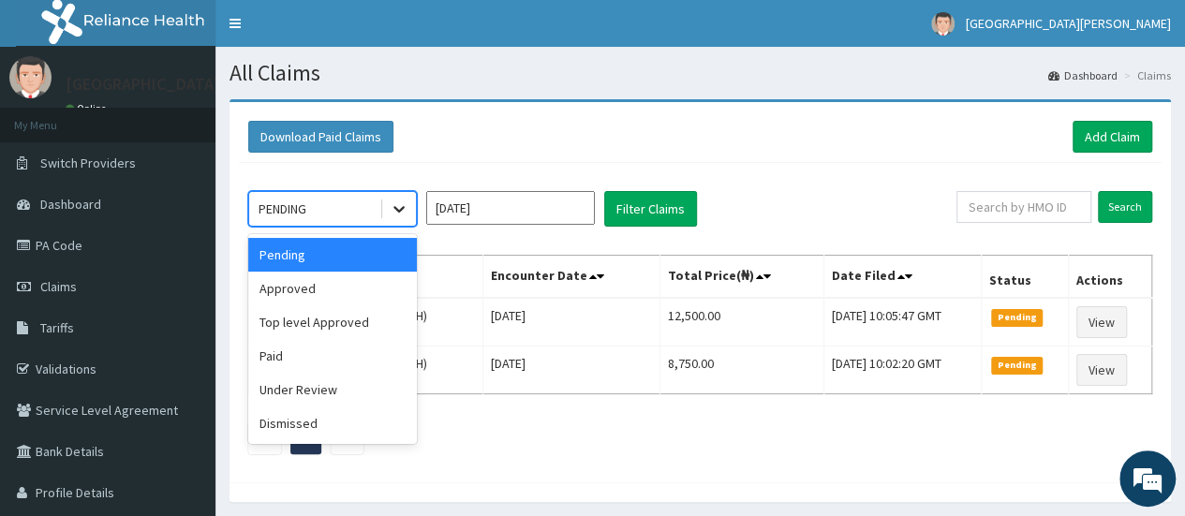
click at [393, 213] on icon at bounding box center [399, 209] width 19 height 19
click at [317, 286] on div "Approved" at bounding box center [332, 289] width 169 height 34
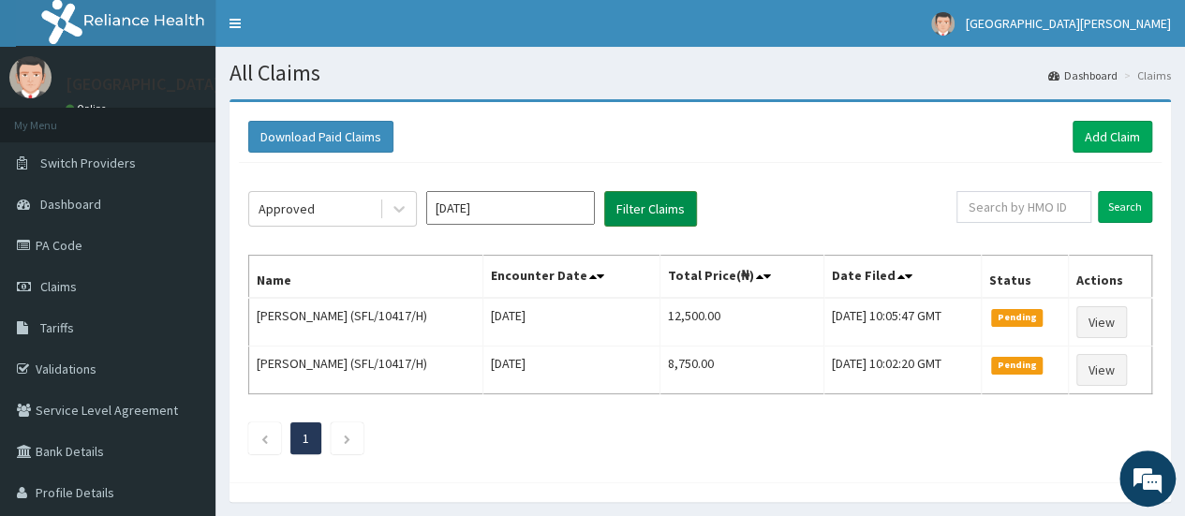
click at [672, 206] on button "Filter Claims" at bounding box center [650, 209] width 93 height 36
